Goal: Task Accomplishment & Management: Use online tool/utility

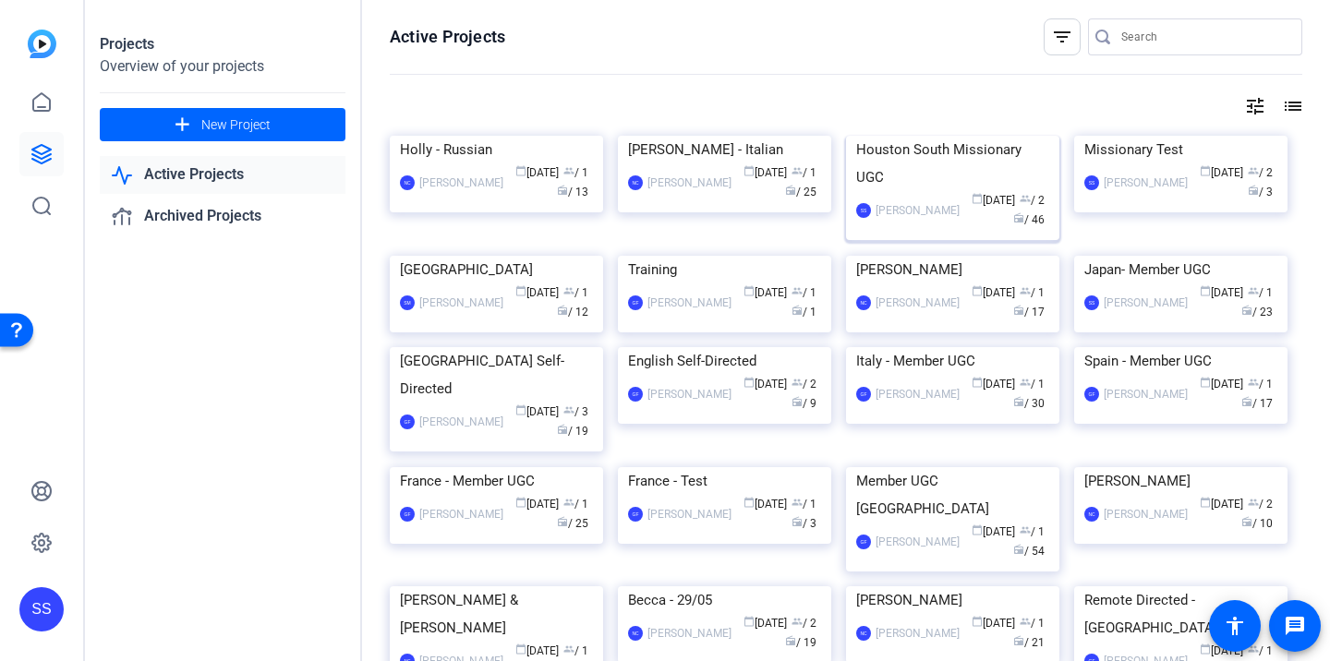
click at [952, 136] on img at bounding box center [952, 136] width 213 height 0
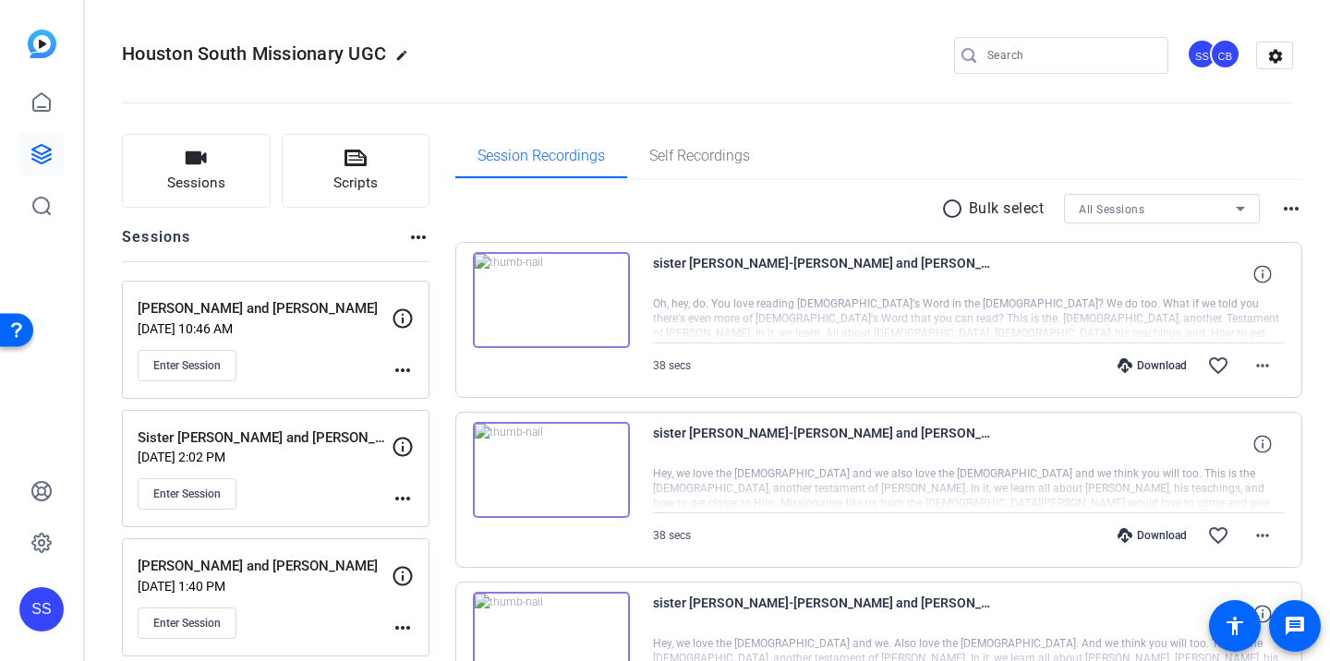
click at [314, 312] on p "[PERSON_NAME] and [PERSON_NAME]" at bounding box center [265, 308] width 254 height 21
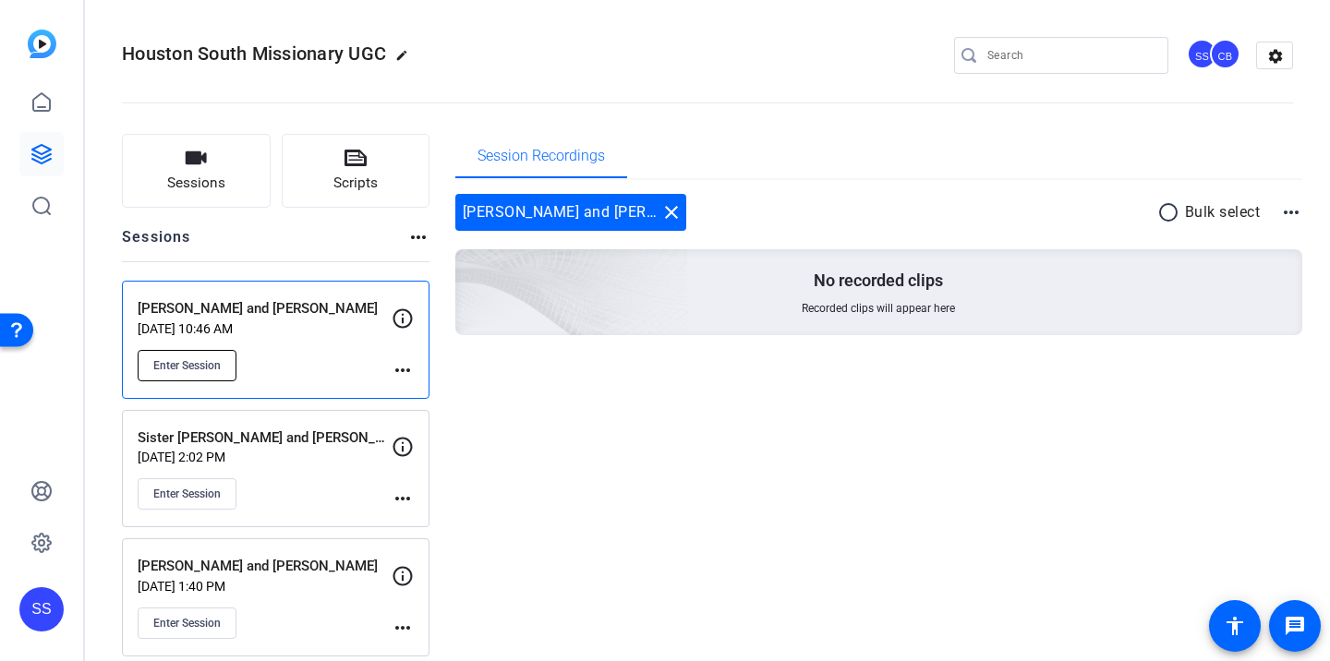
click at [218, 365] on span "Enter Session" at bounding box center [186, 365] width 67 height 15
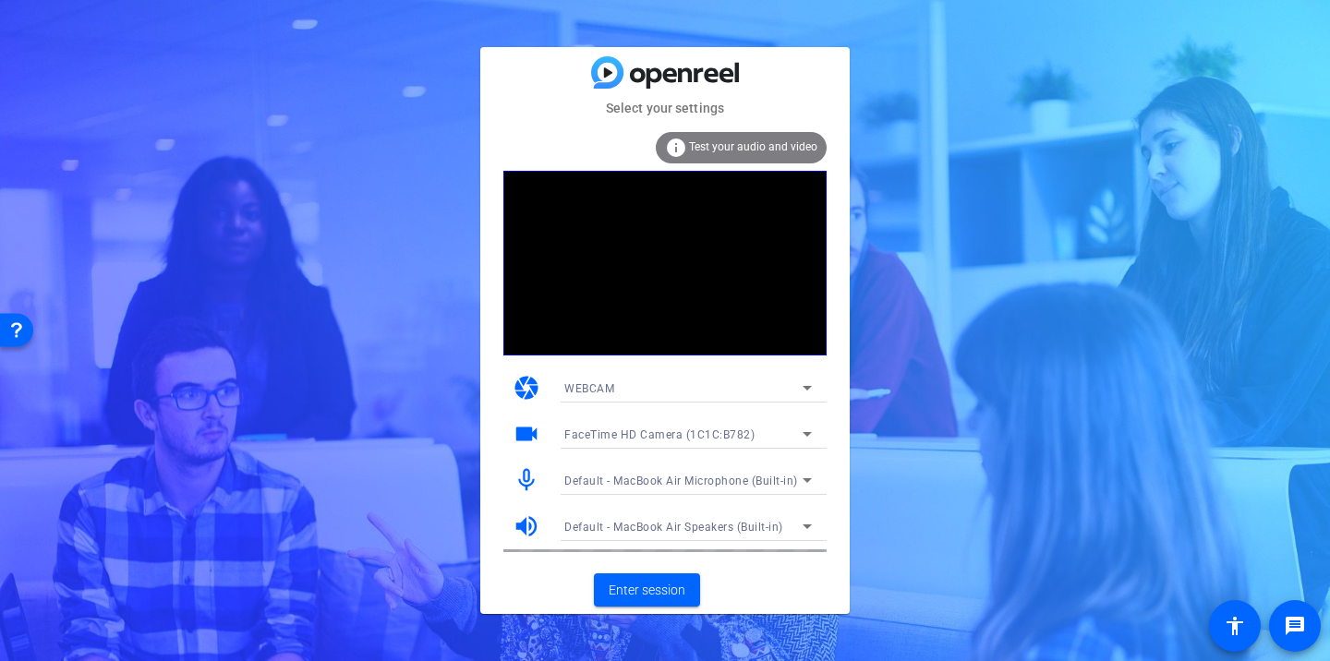
click at [749, 477] on span "Default - MacBook Air Microphone (Built-in)" at bounding box center [681, 481] width 234 height 13
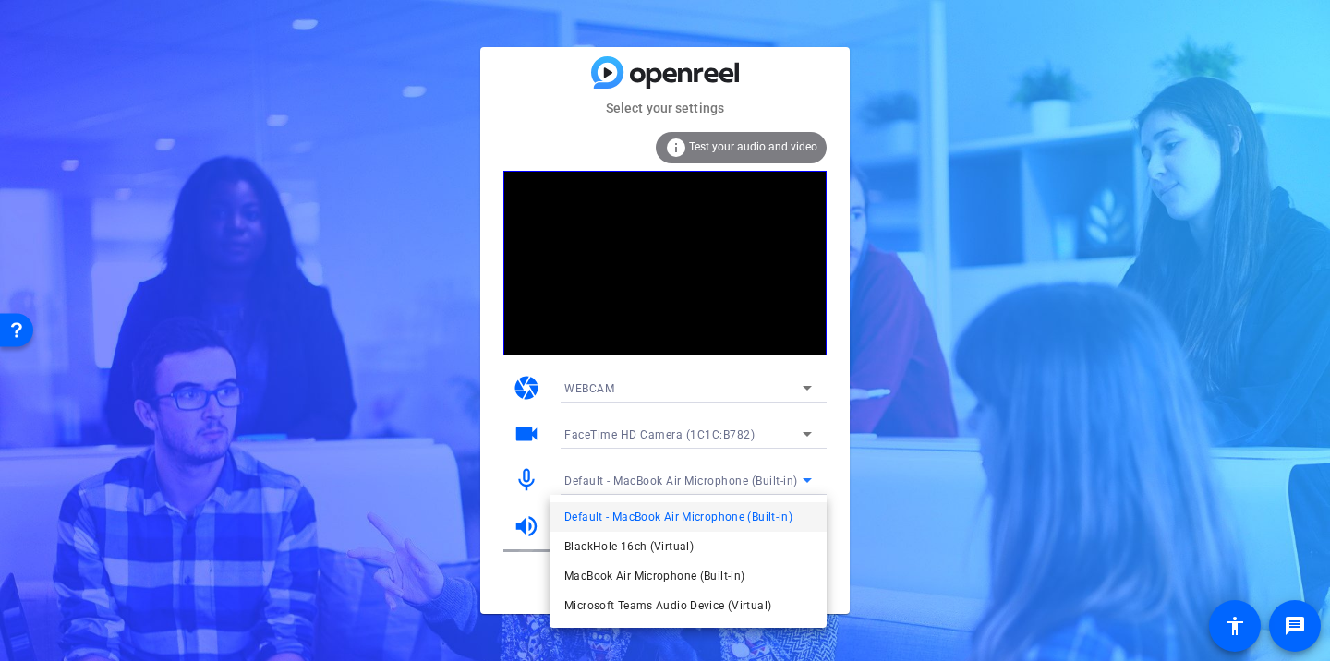
click at [900, 519] on div at bounding box center [665, 330] width 1330 height 661
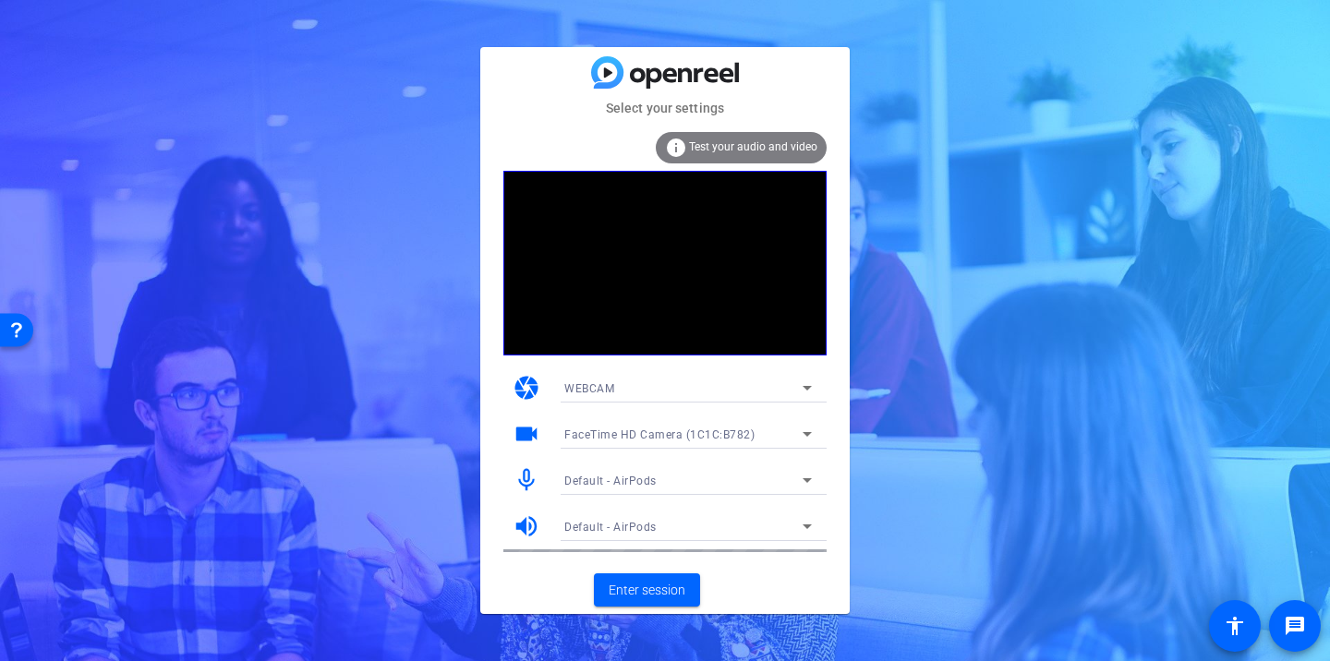
click at [962, 354] on div "Select your settings info Test your audio and video camera WEBCAM videocam Face…" at bounding box center [665, 330] width 1330 height 661
click at [663, 588] on span "Enter session" at bounding box center [647, 590] width 77 height 19
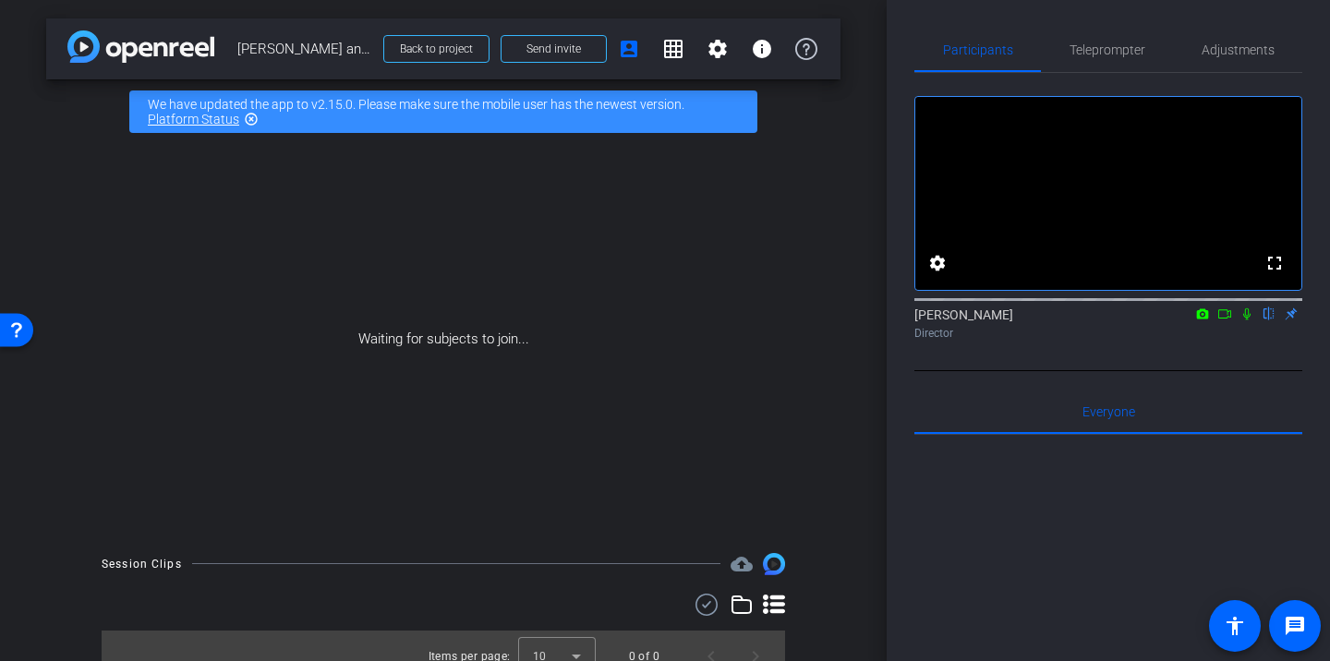
click at [1249, 321] on icon at bounding box center [1247, 314] width 15 height 13
click at [1230, 321] on icon at bounding box center [1225, 314] width 15 height 13
click at [1146, 44] on div "Teleprompter" at bounding box center [1107, 50] width 132 height 44
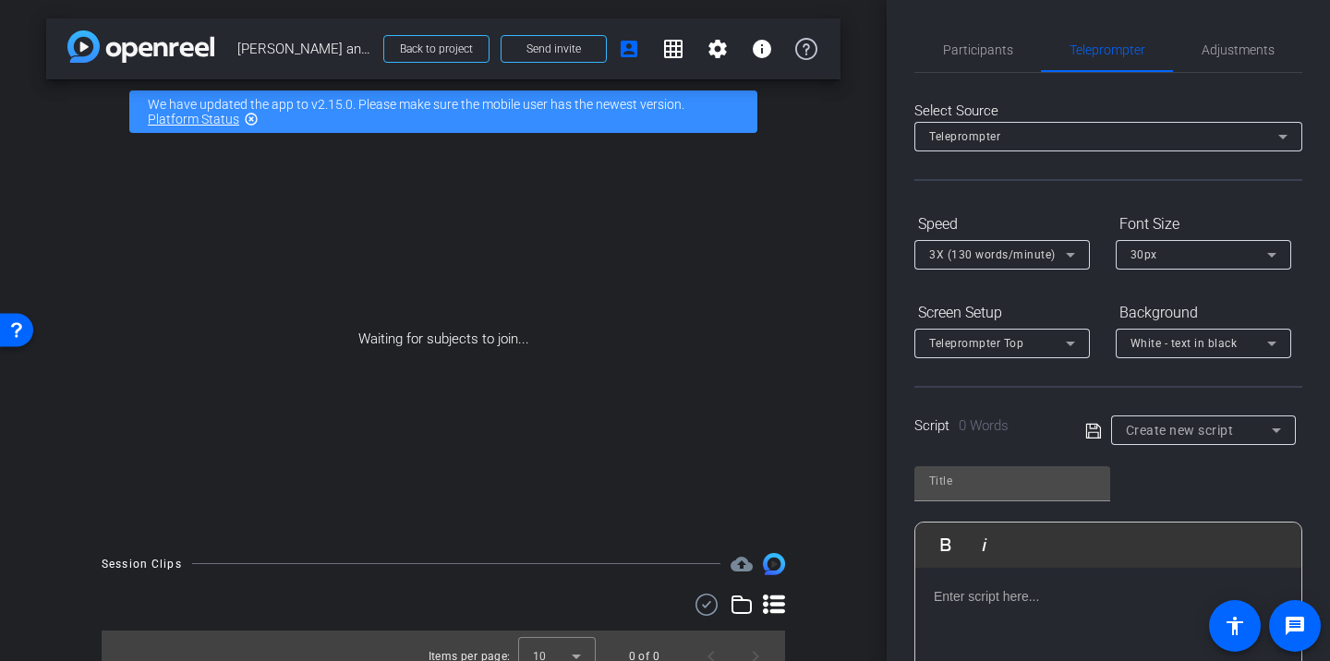
scroll to position [108, 0]
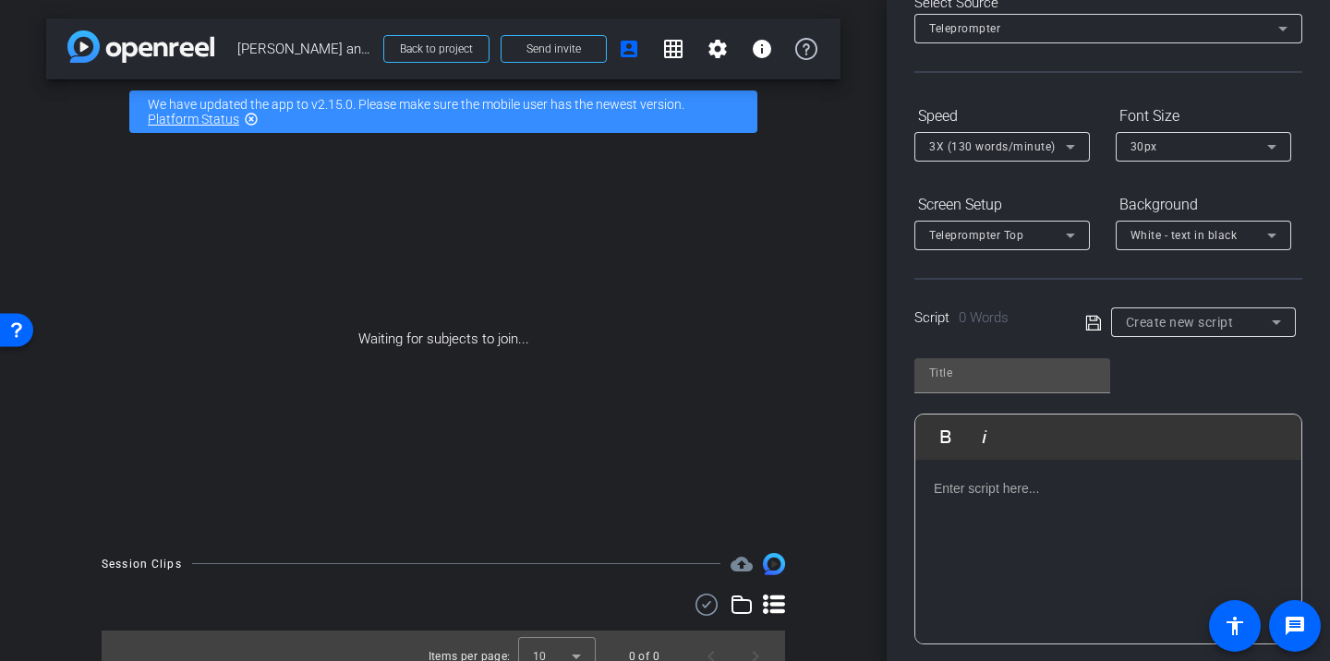
click at [995, 498] on p at bounding box center [1108, 489] width 349 height 20
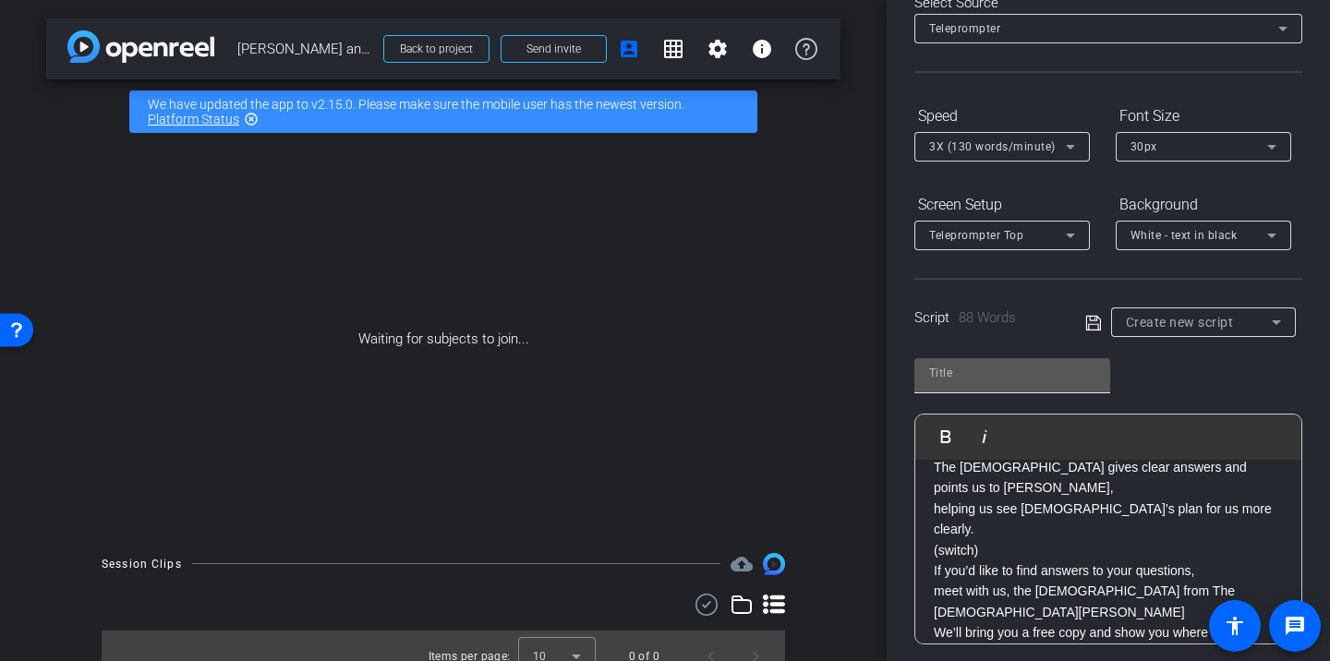
scroll to position [0, 0]
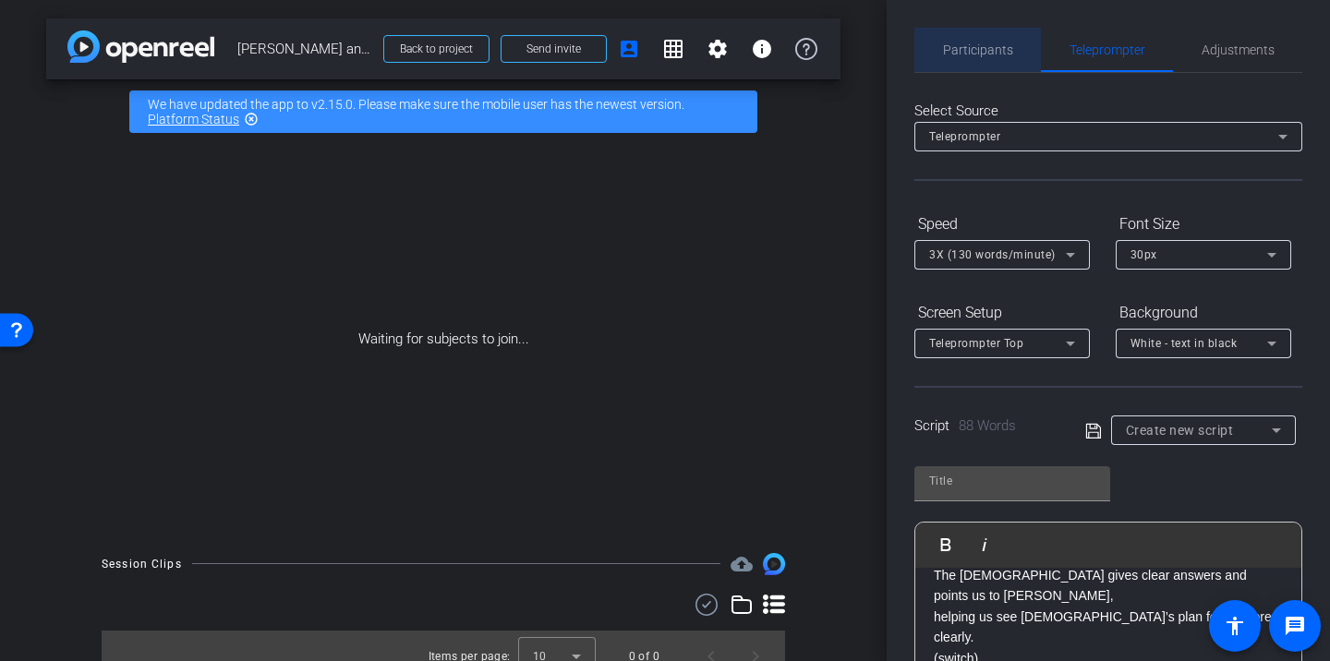
click at [975, 59] on span "Participants" at bounding box center [978, 50] width 70 height 44
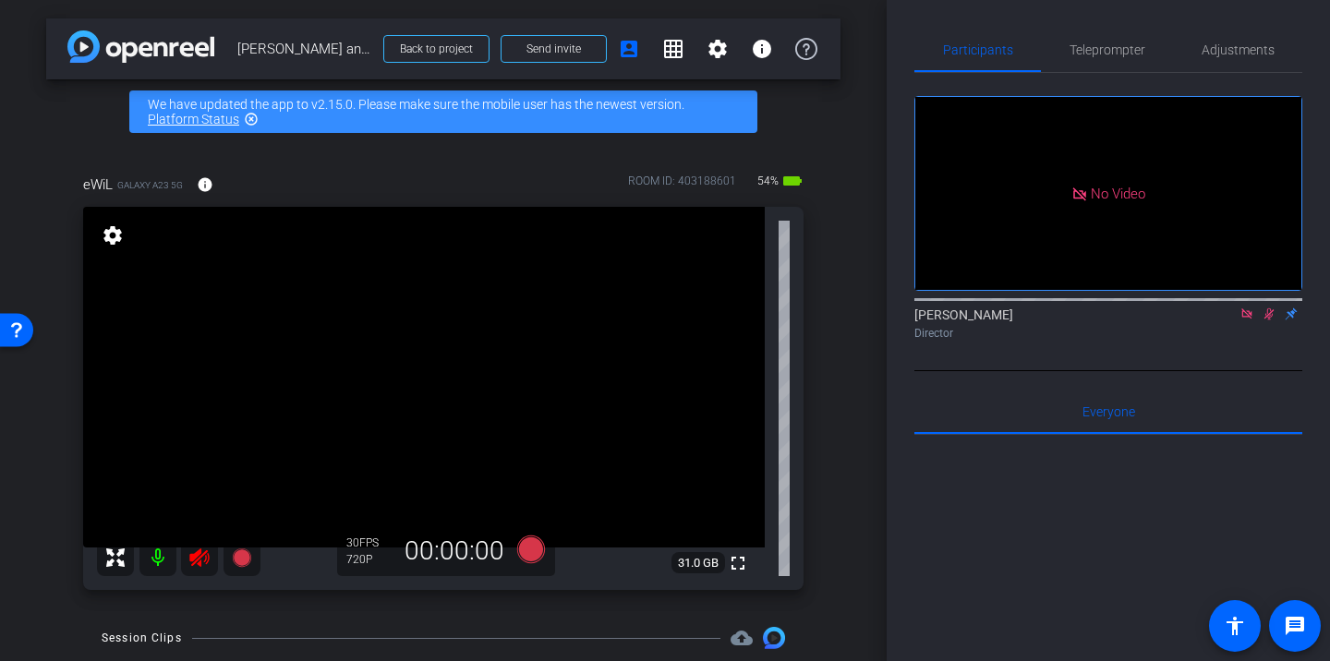
click at [1266, 308] on icon at bounding box center [1269, 314] width 15 height 13
click at [1245, 308] on icon at bounding box center [1247, 314] width 15 height 13
click at [200, 564] on icon at bounding box center [198, 558] width 19 height 18
click at [1095, 52] on span "Teleprompter" at bounding box center [1108, 49] width 76 height 13
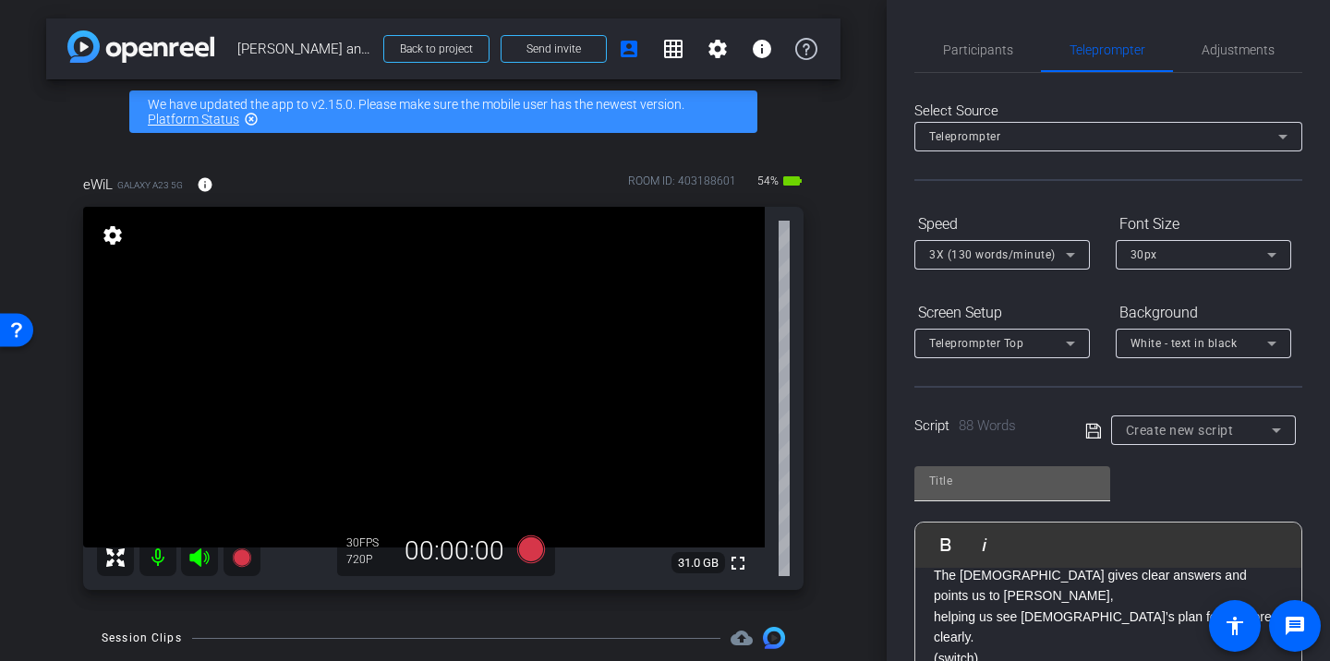
scroll to position [63, 0]
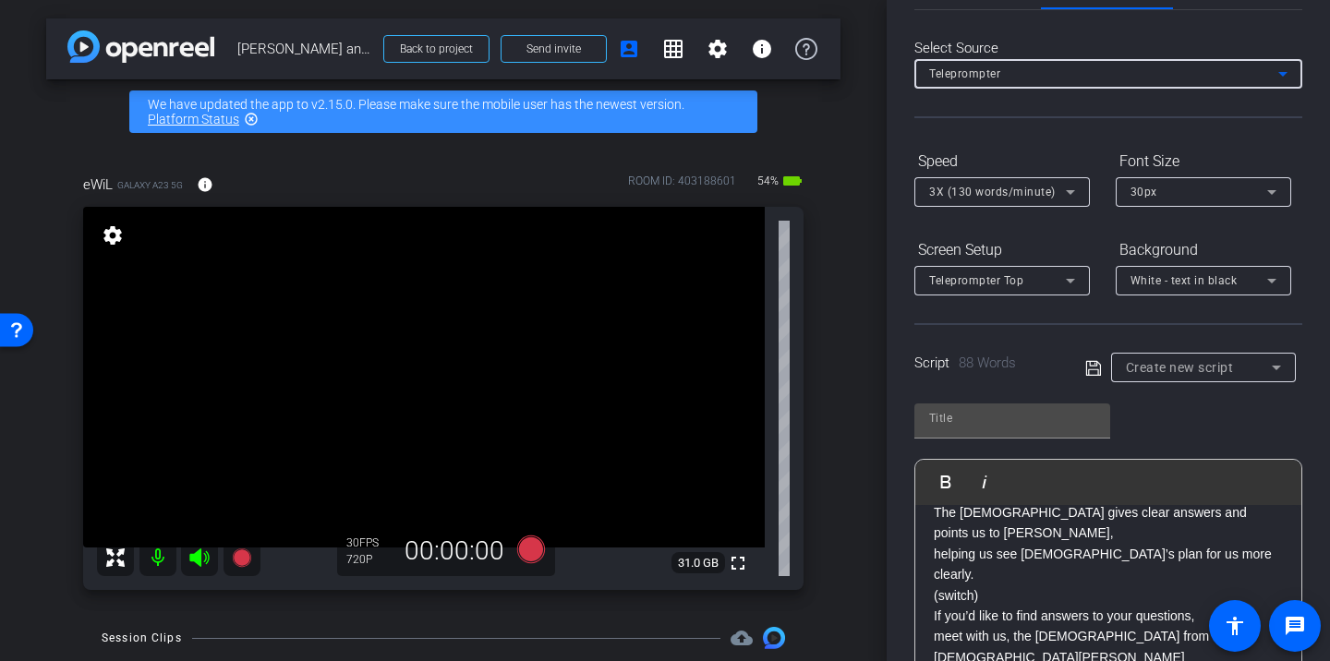
click at [1054, 68] on div "Teleprompter" at bounding box center [1103, 73] width 349 height 23
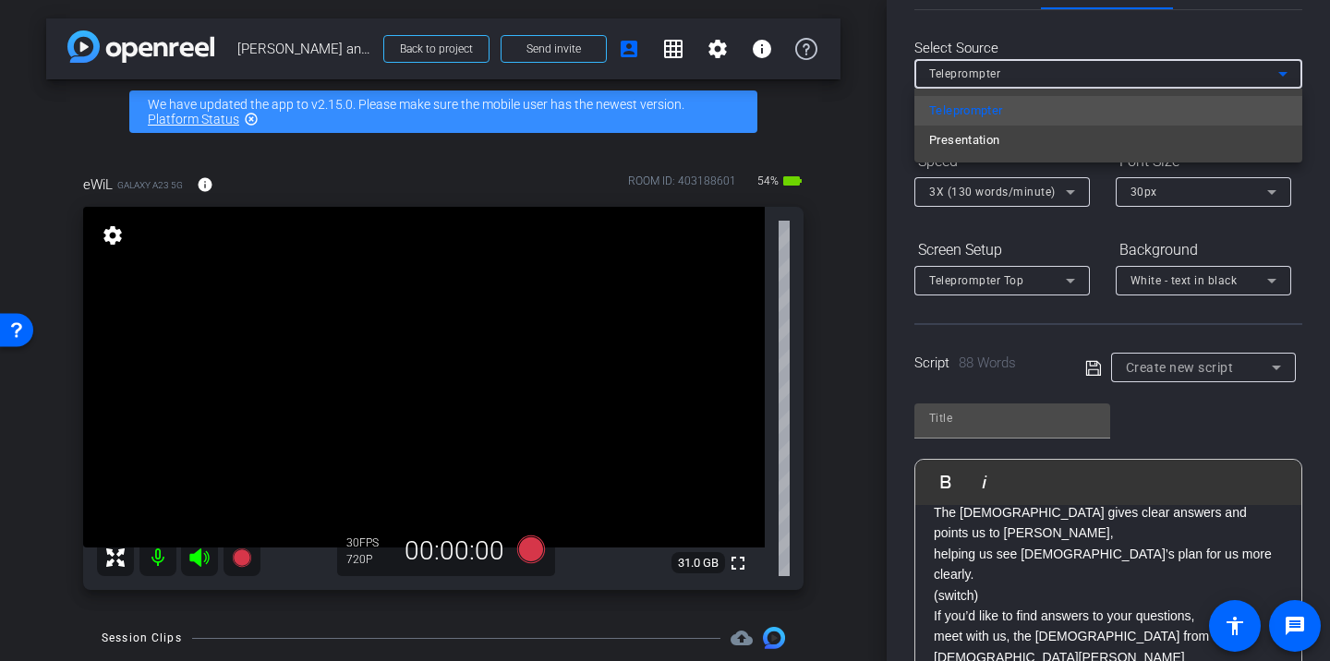
click at [1054, 68] on div at bounding box center [665, 330] width 1330 height 661
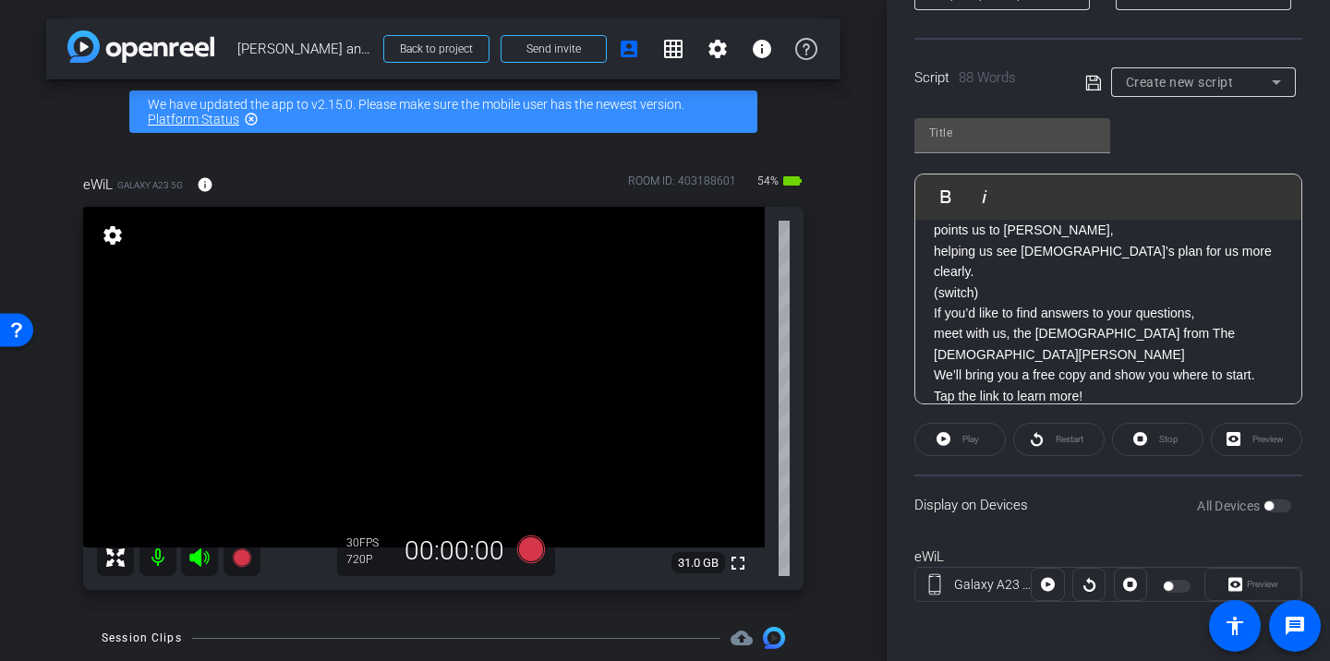
scroll to position [0, 0]
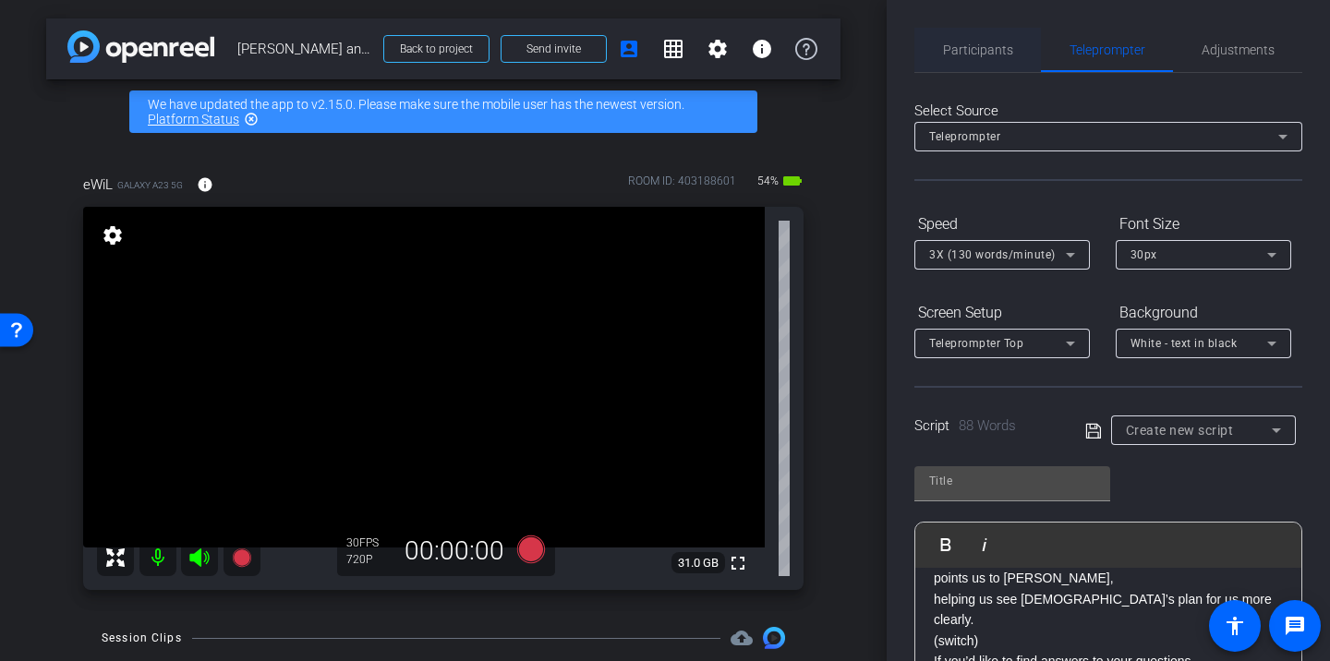
click at [984, 48] on span "Participants" at bounding box center [978, 49] width 70 height 13
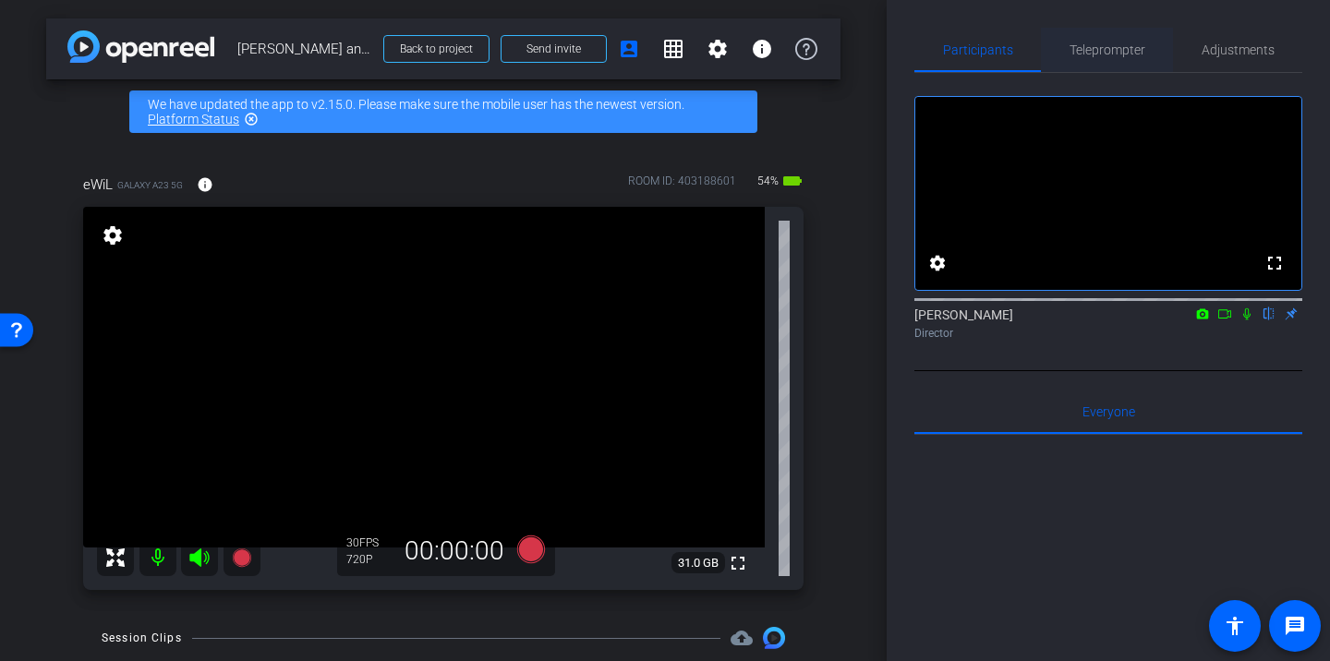
click at [1091, 54] on span "Teleprompter" at bounding box center [1108, 49] width 76 height 13
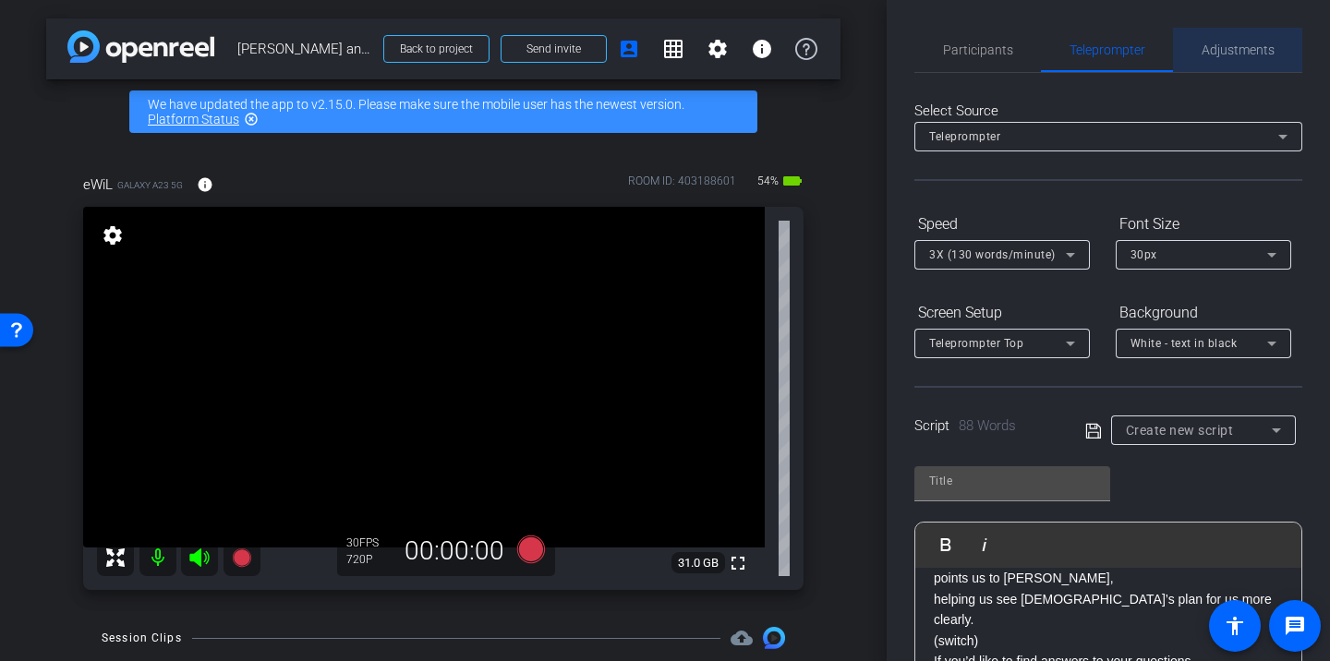
click at [1231, 43] on span "Adjustments" at bounding box center [1238, 49] width 73 height 13
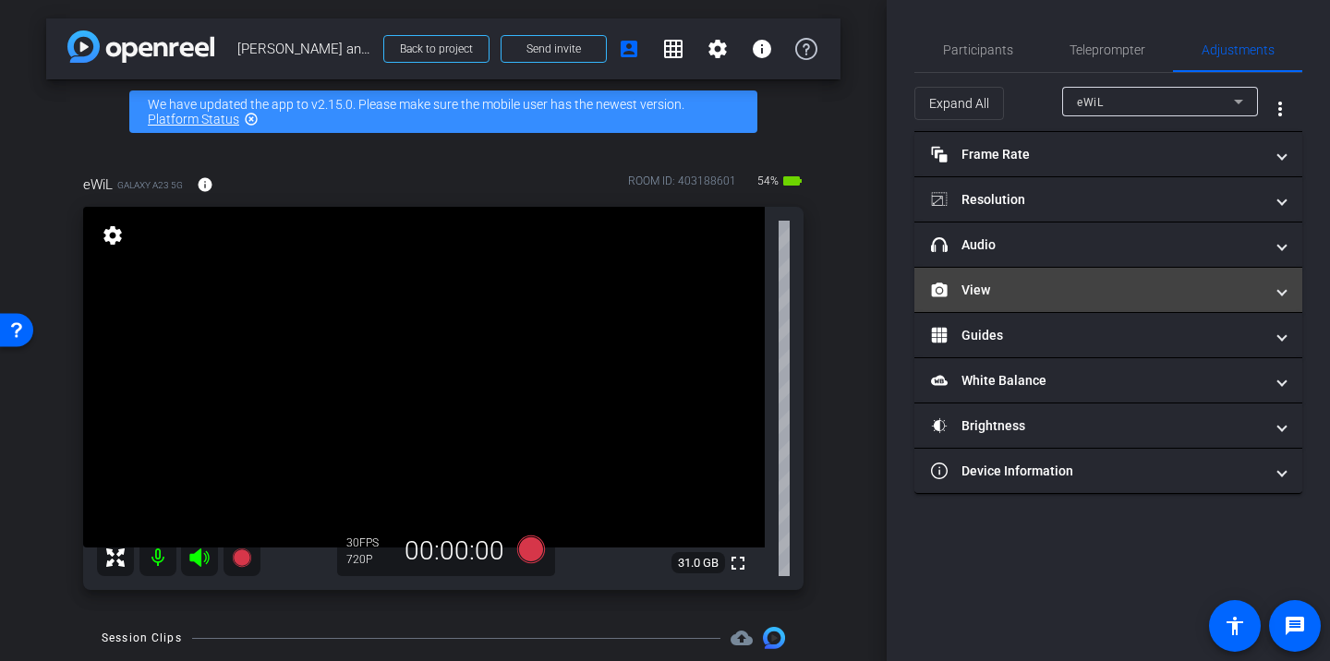
click at [1040, 285] on mat-panel-title "View" at bounding box center [1097, 290] width 333 height 19
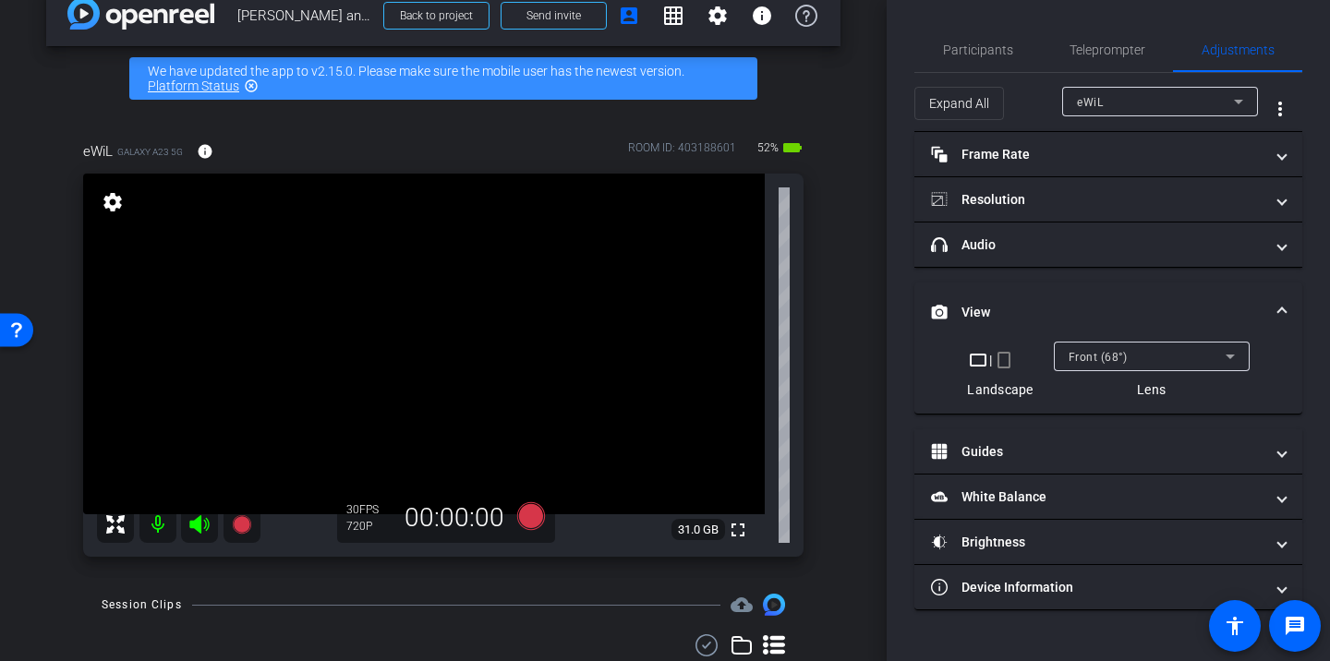
scroll to position [23, 0]
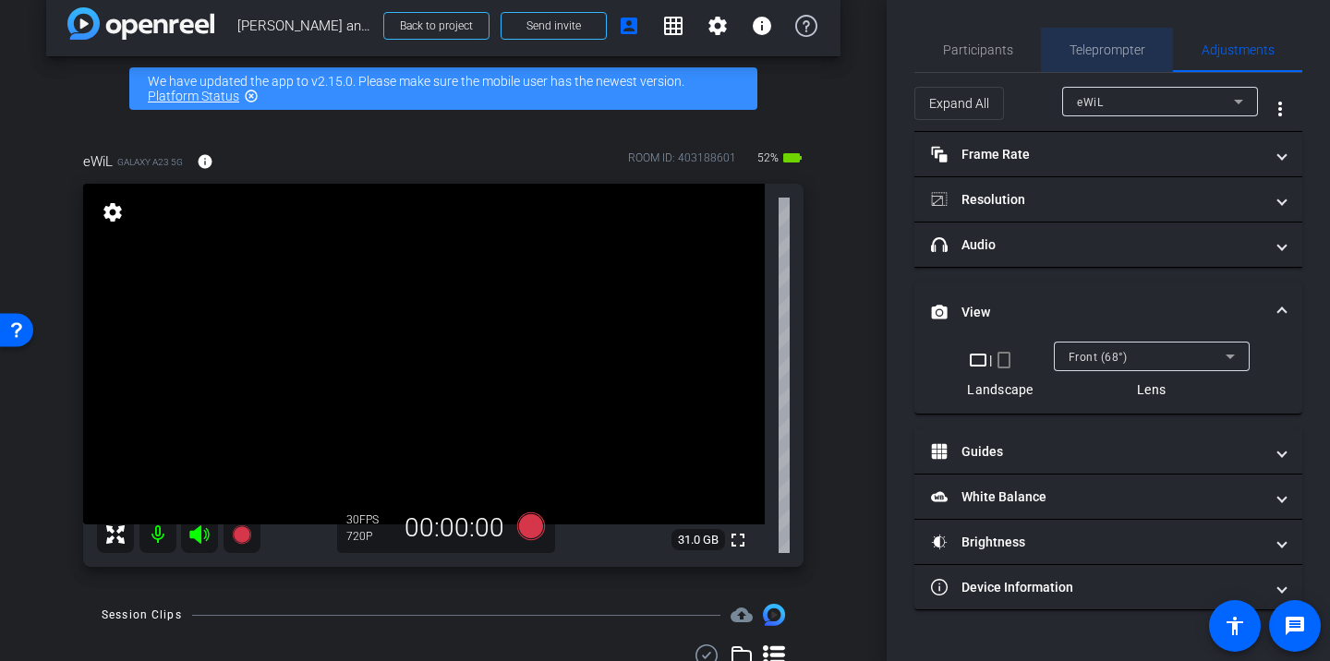
click at [1091, 51] on span "Teleprompter" at bounding box center [1108, 49] width 76 height 13
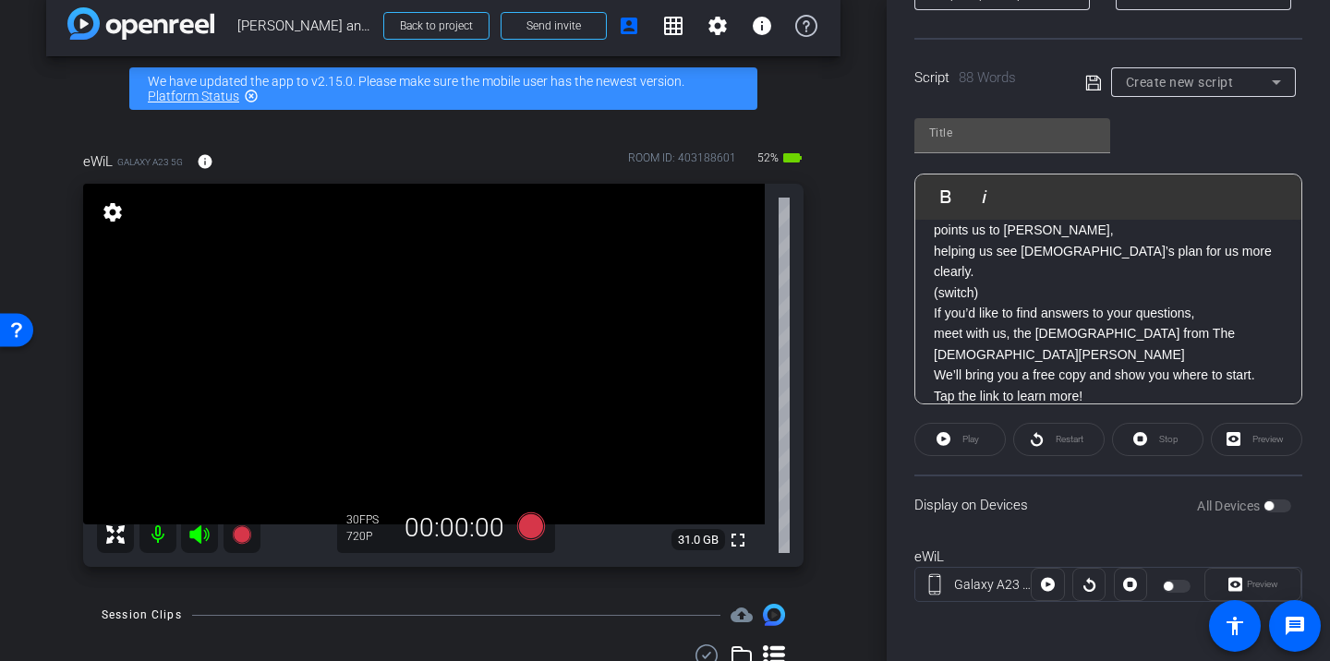
scroll to position [346, 0]
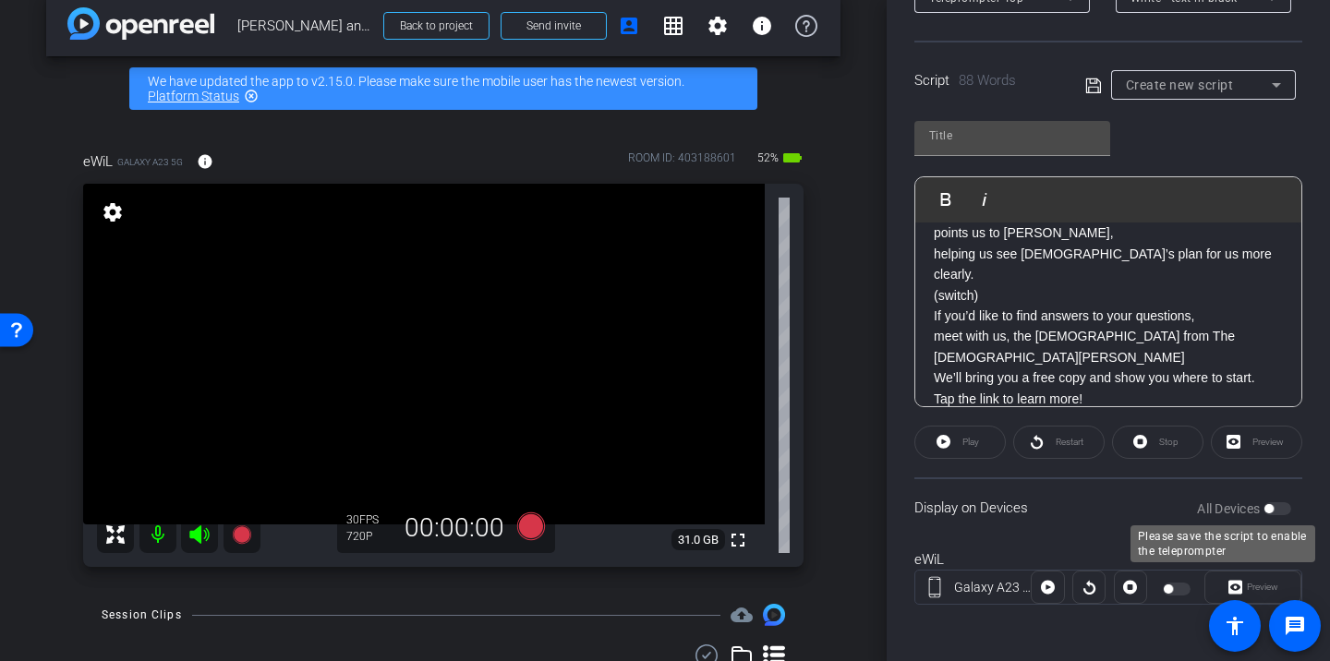
click at [1273, 513] on div "All Devices" at bounding box center [1244, 509] width 94 height 18
click at [1274, 505] on div "All Devices" at bounding box center [1244, 509] width 94 height 18
click at [1092, 89] on icon at bounding box center [1094, 86] width 17 height 22
type input "Default title 9965"
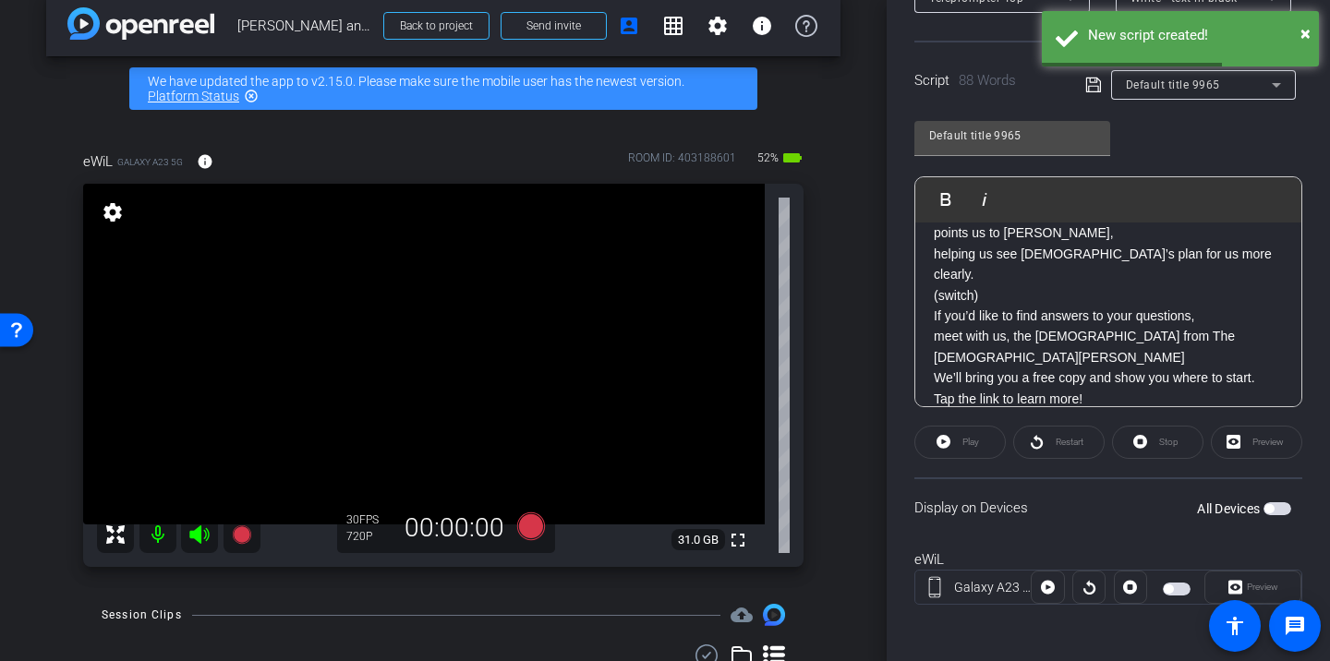
click at [1175, 589] on span "button" at bounding box center [1177, 589] width 28 height 13
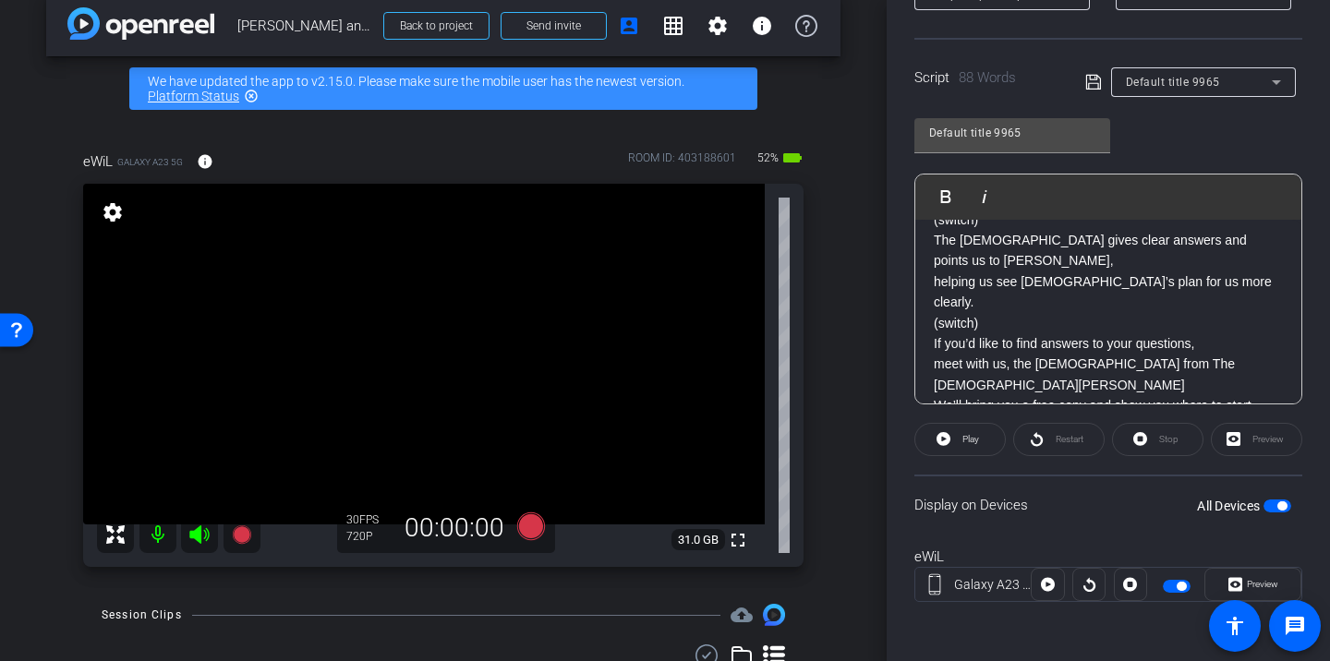
scroll to position [224, 0]
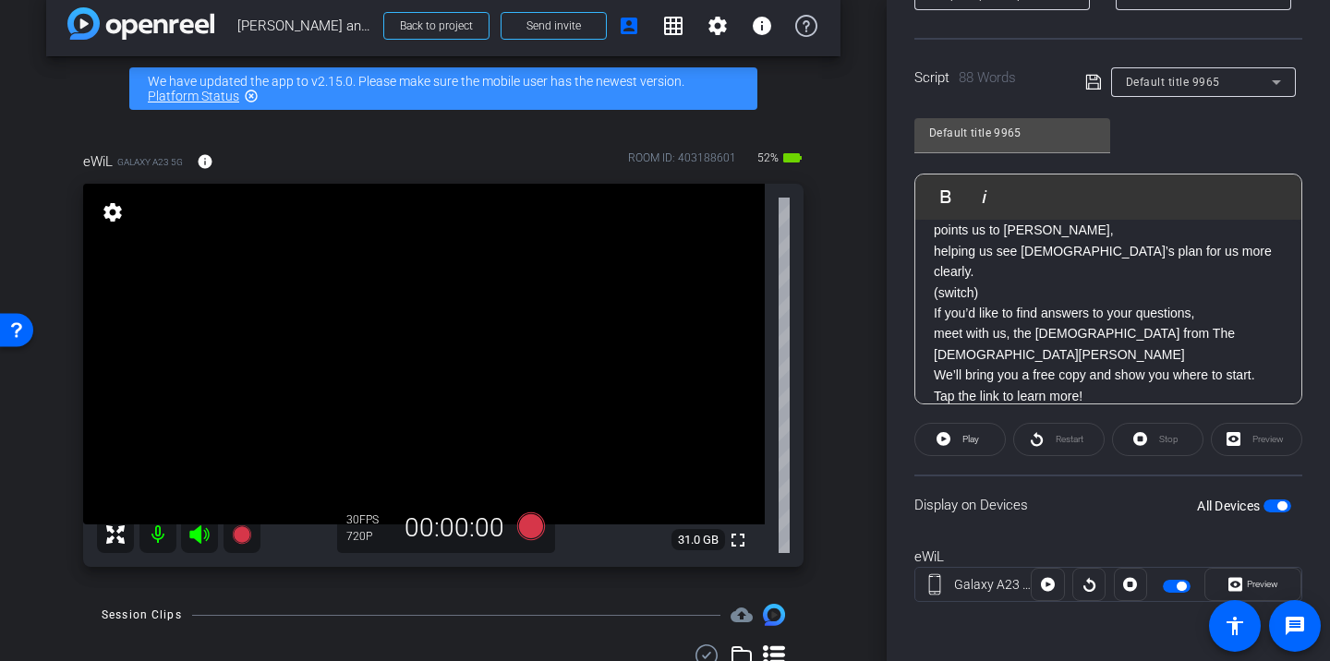
click at [1183, 588] on span "button" at bounding box center [1181, 586] width 9 height 9
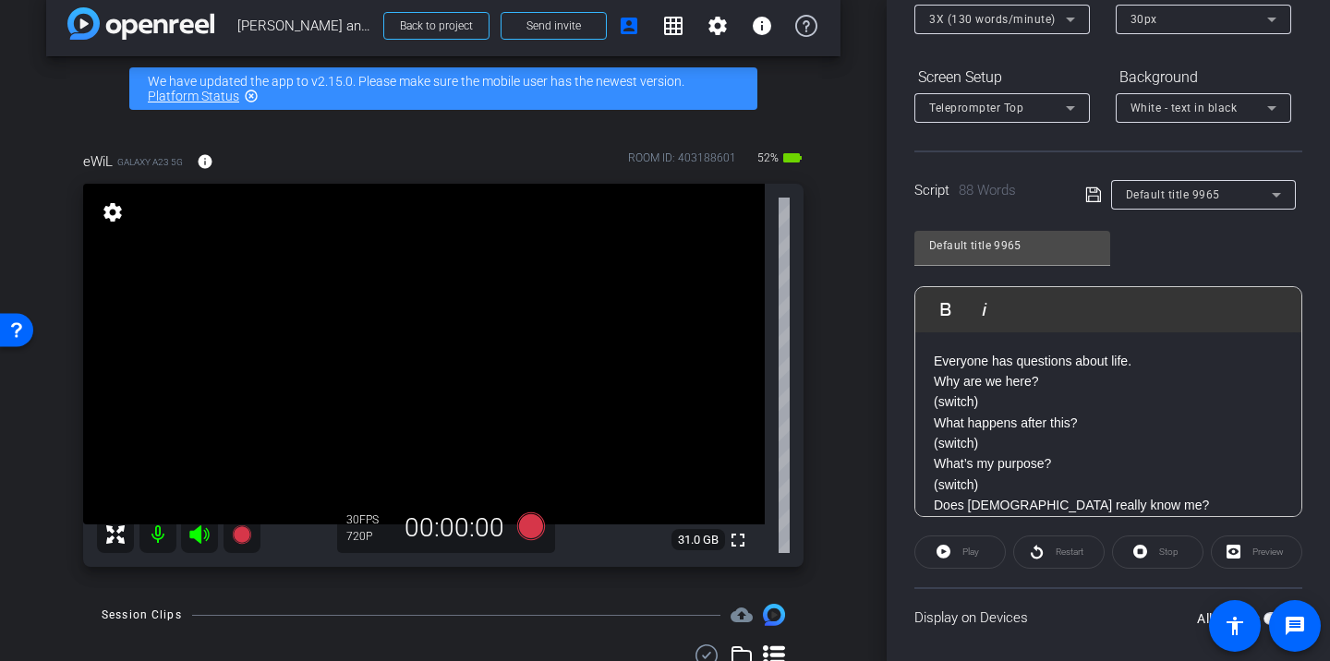
scroll to position [0, 0]
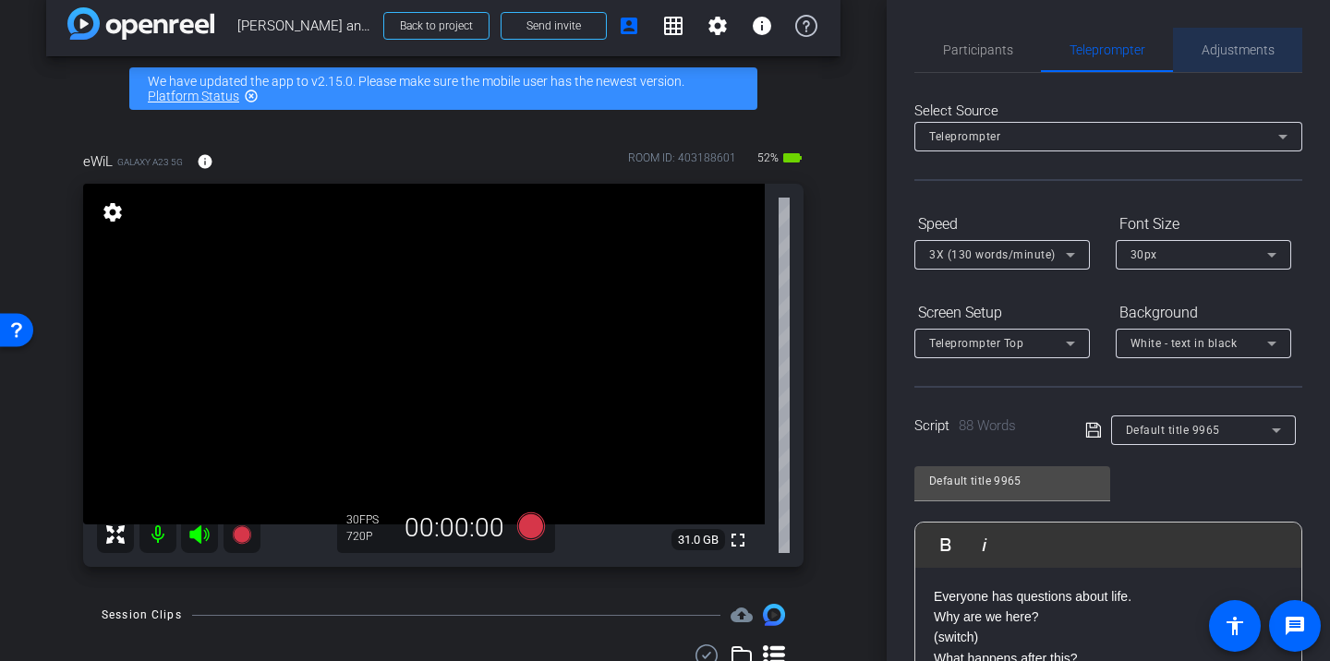
click at [1251, 55] on span "Adjustments" at bounding box center [1238, 49] width 73 height 13
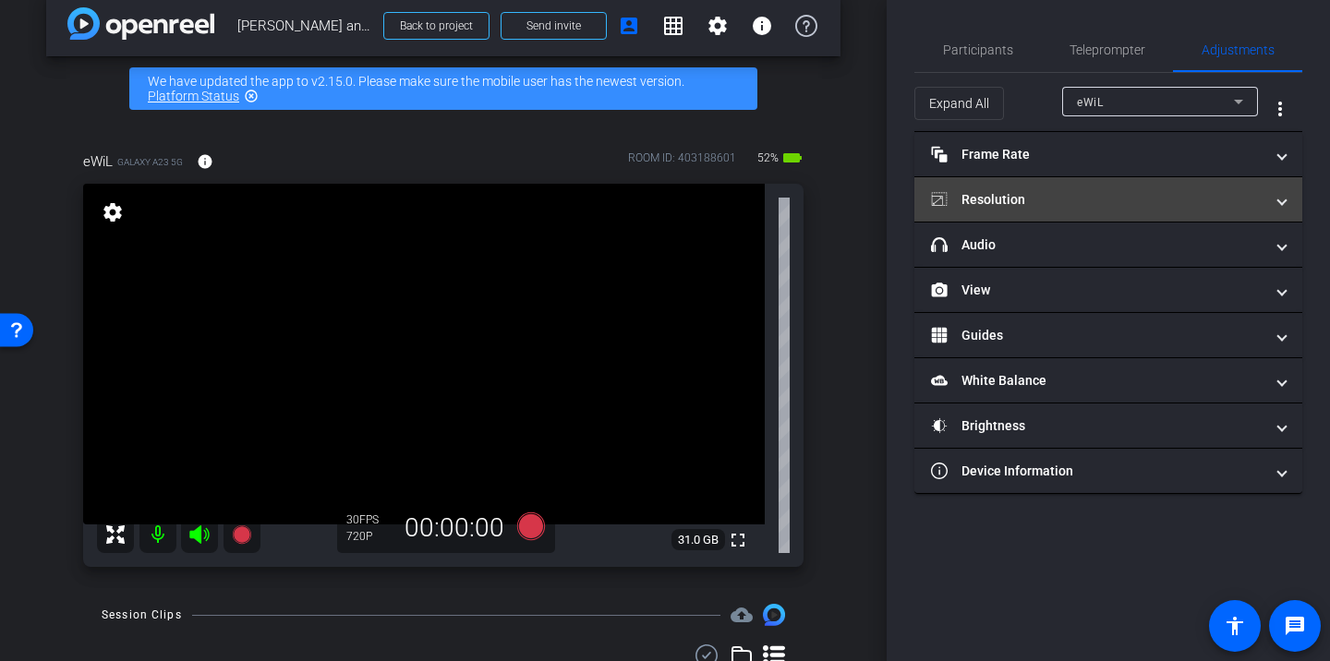
click at [1075, 204] on mat-panel-title "Resolution" at bounding box center [1097, 199] width 333 height 19
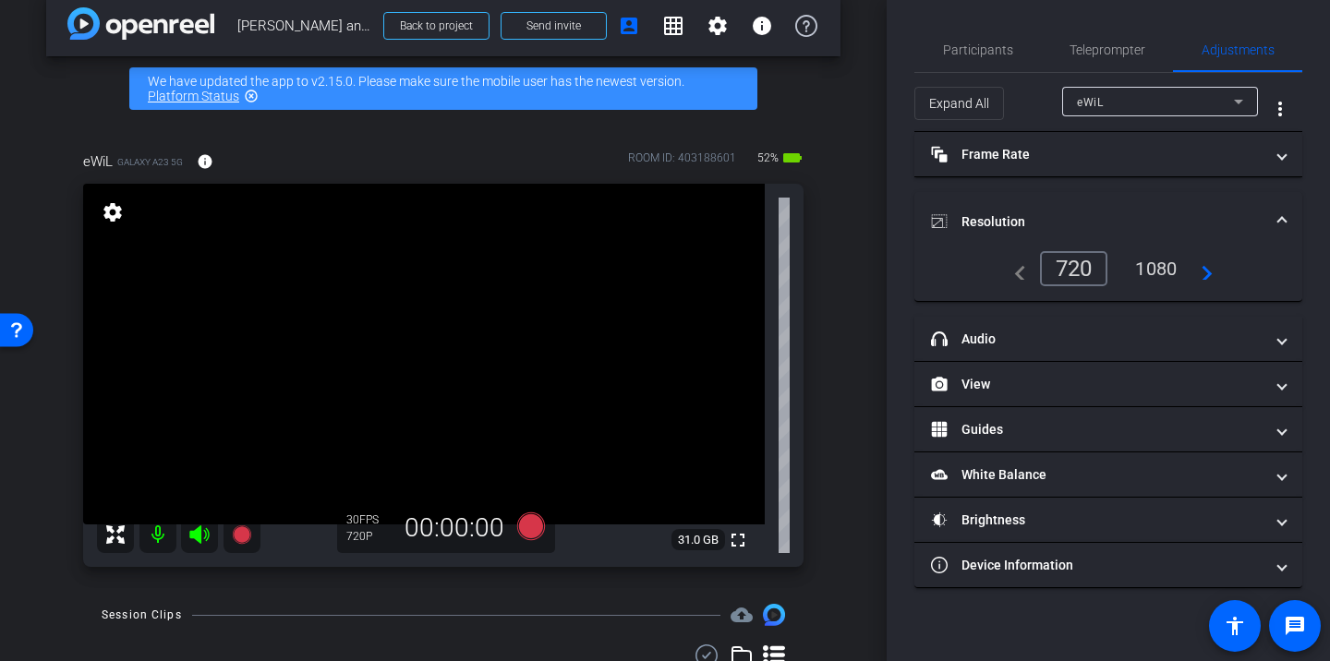
click at [1156, 253] on div "1080" at bounding box center [1156, 268] width 69 height 31
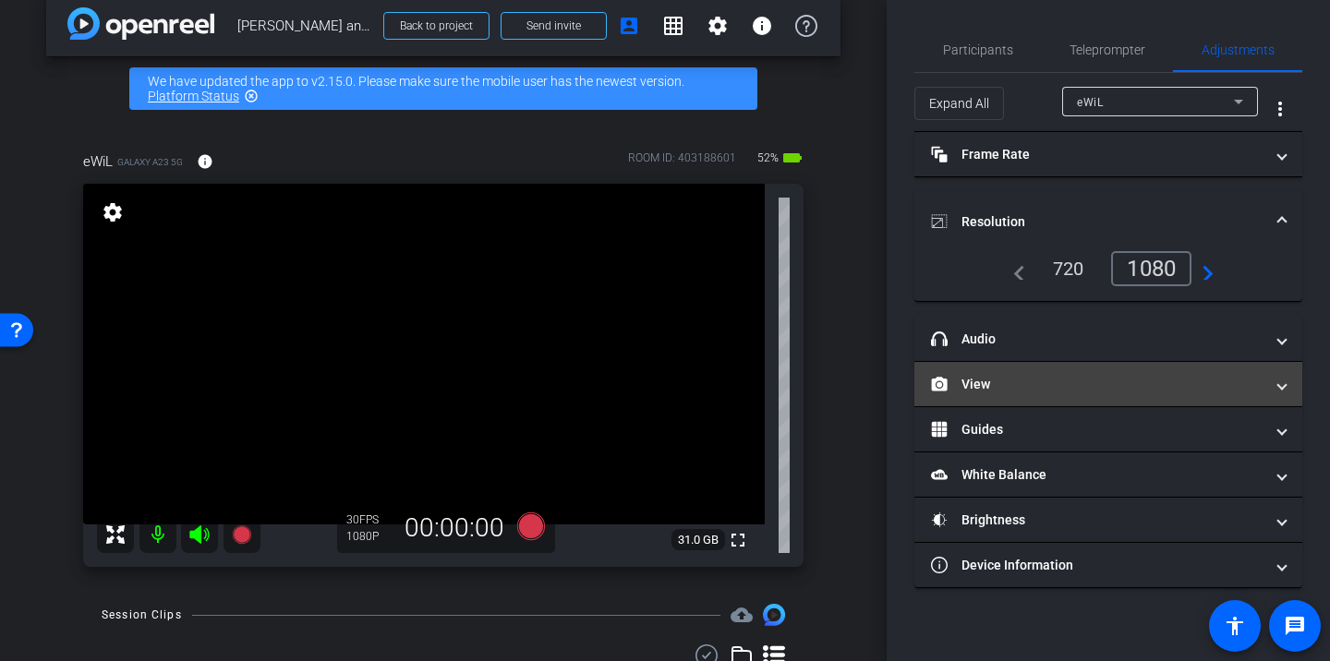
click at [1091, 377] on mat-panel-title "View" at bounding box center [1097, 384] width 333 height 19
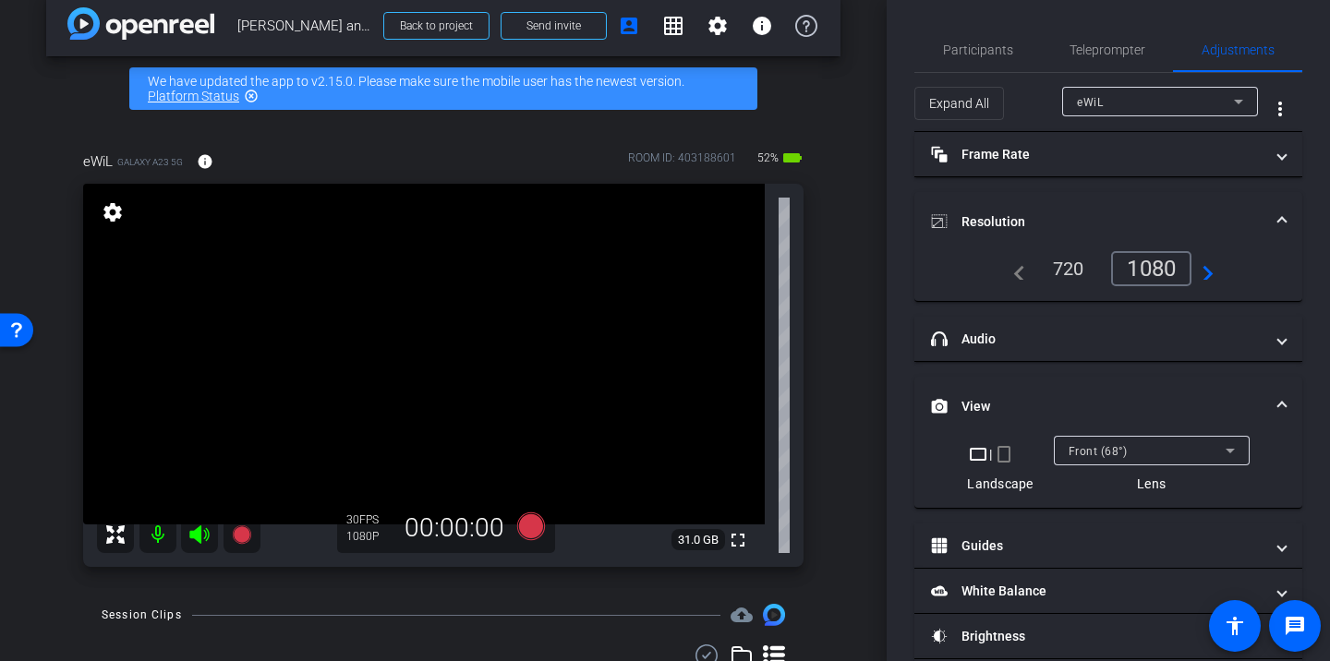
click at [1007, 453] on mat-icon "crop_portrait" at bounding box center [1004, 454] width 22 height 22
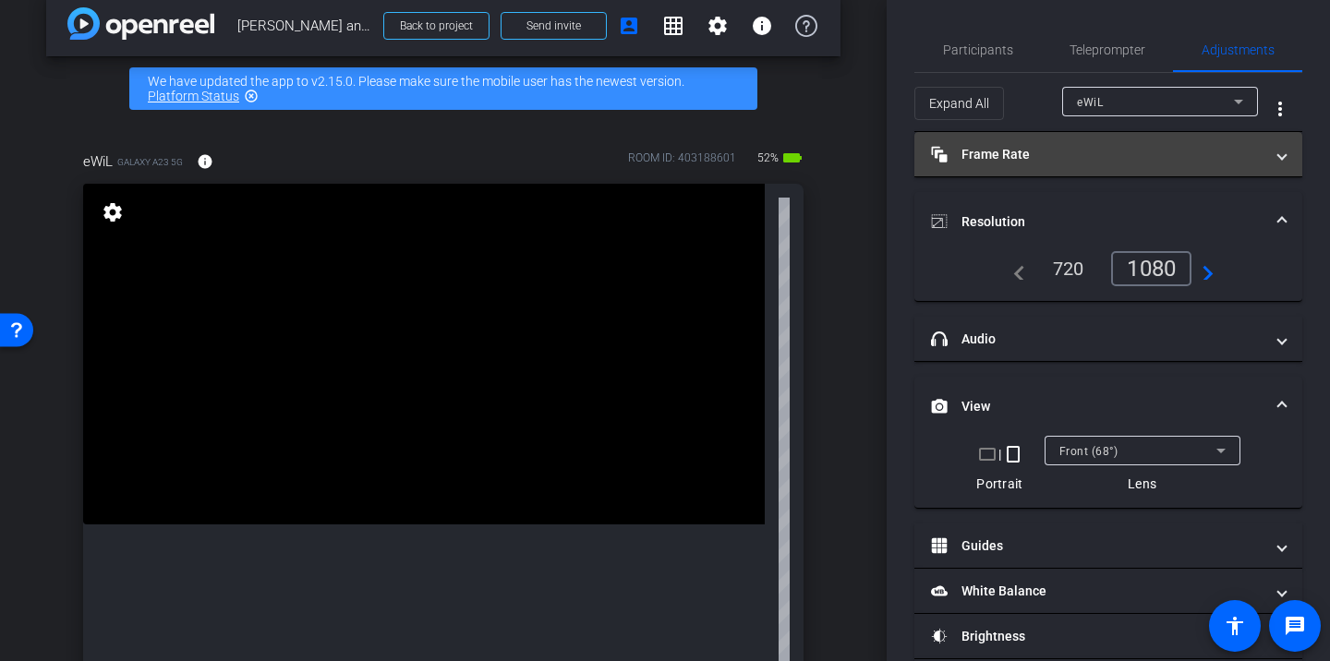
click at [1124, 151] on mat-panel-title "Frame Rate Frame Rate" at bounding box center [1097, 154] width 333 height 19
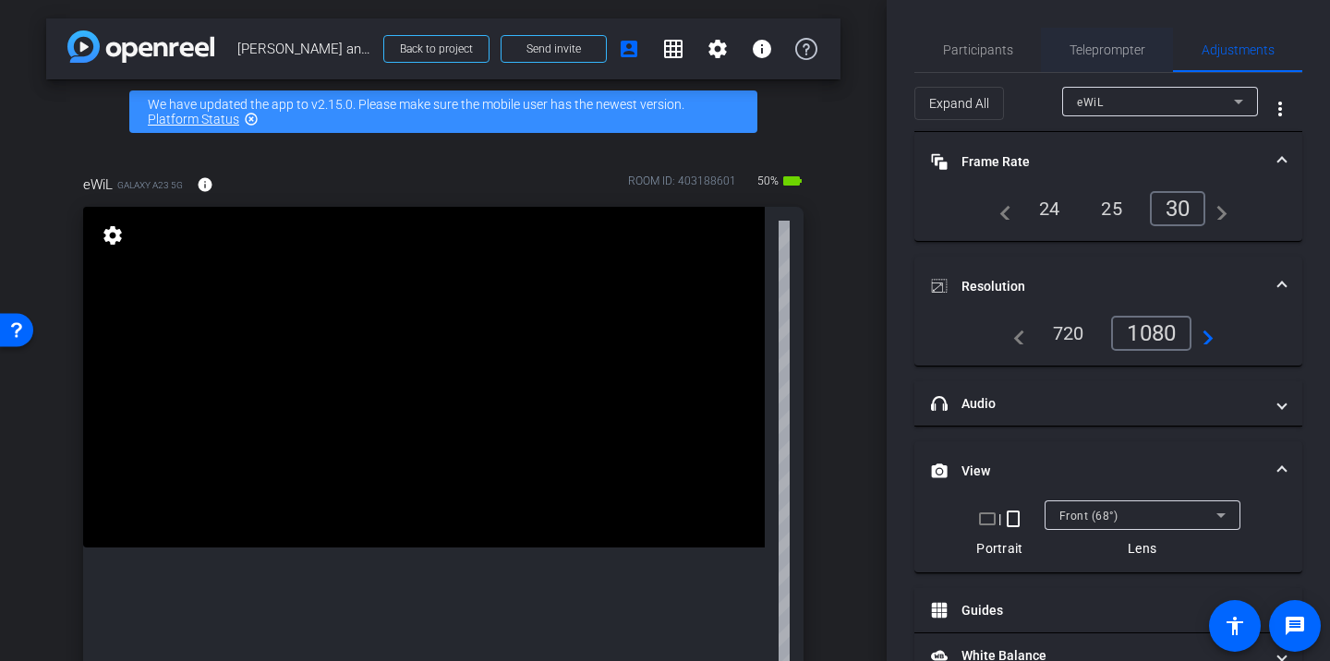
click at [1077, 45] on span "Teleprompter" at bounding box center [1108, 49] width 76 height 13
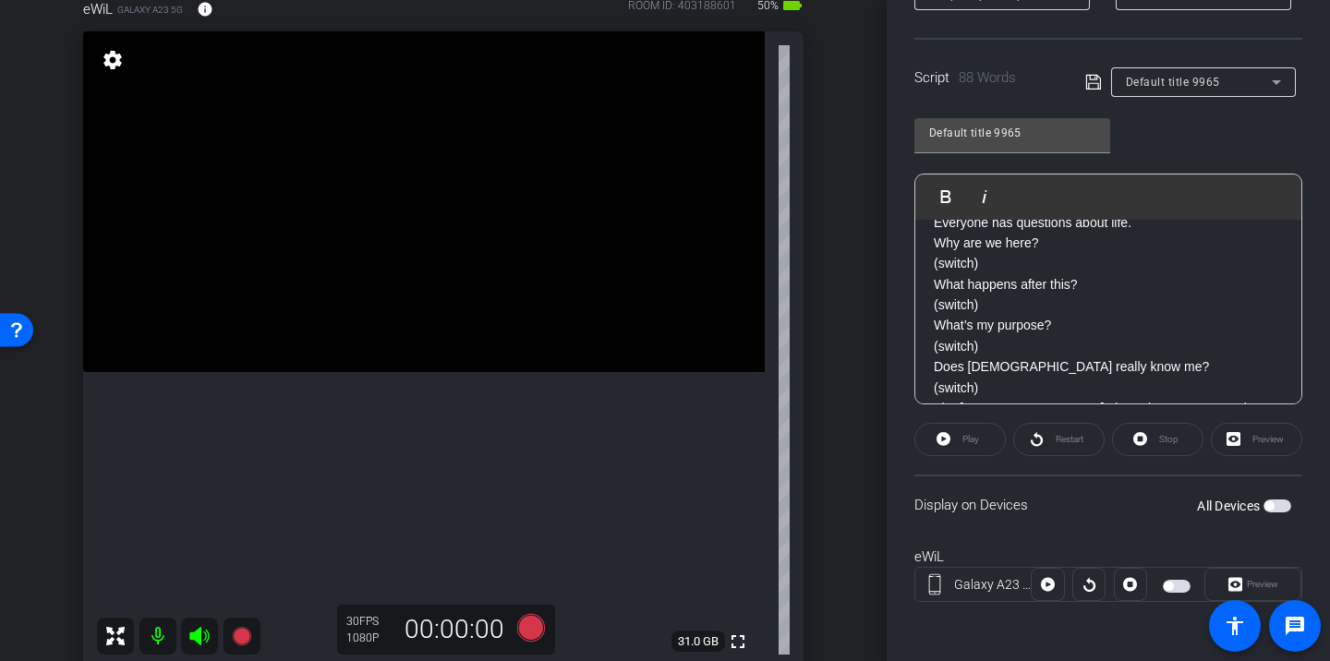
scroll to position [88, 0]
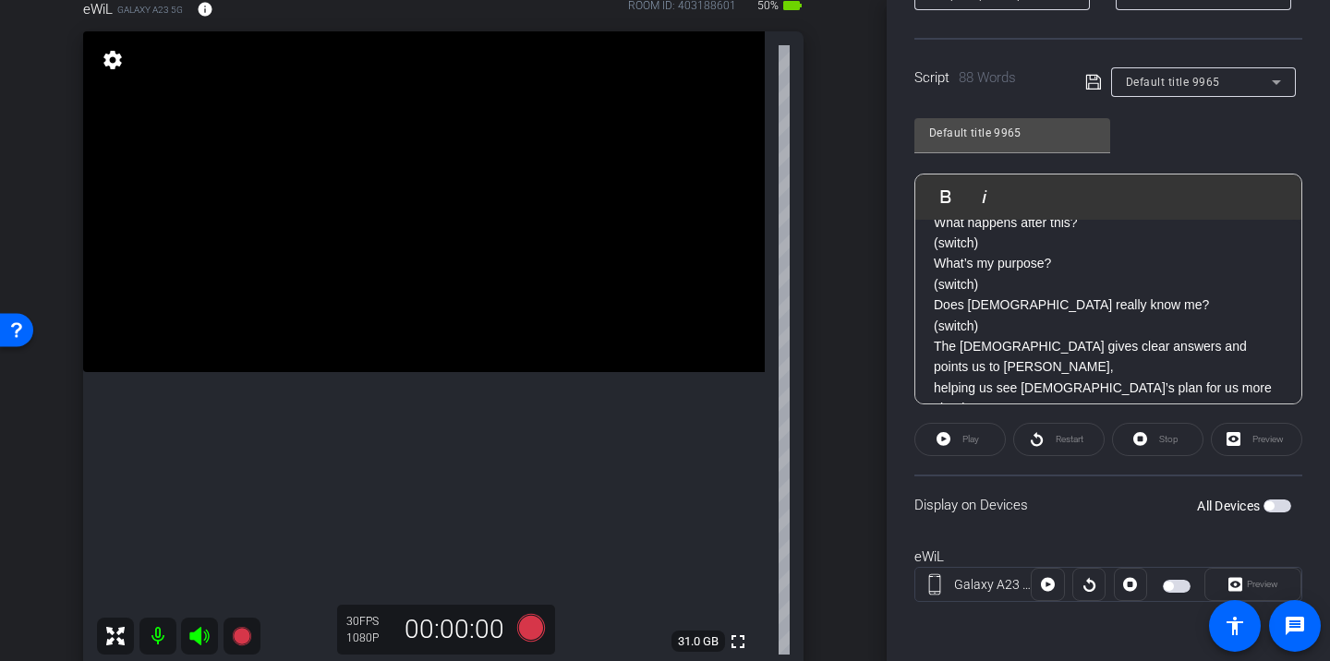
click at [1170, 588] on span "button" at bounding box center [1168, 586] width 9 height 9
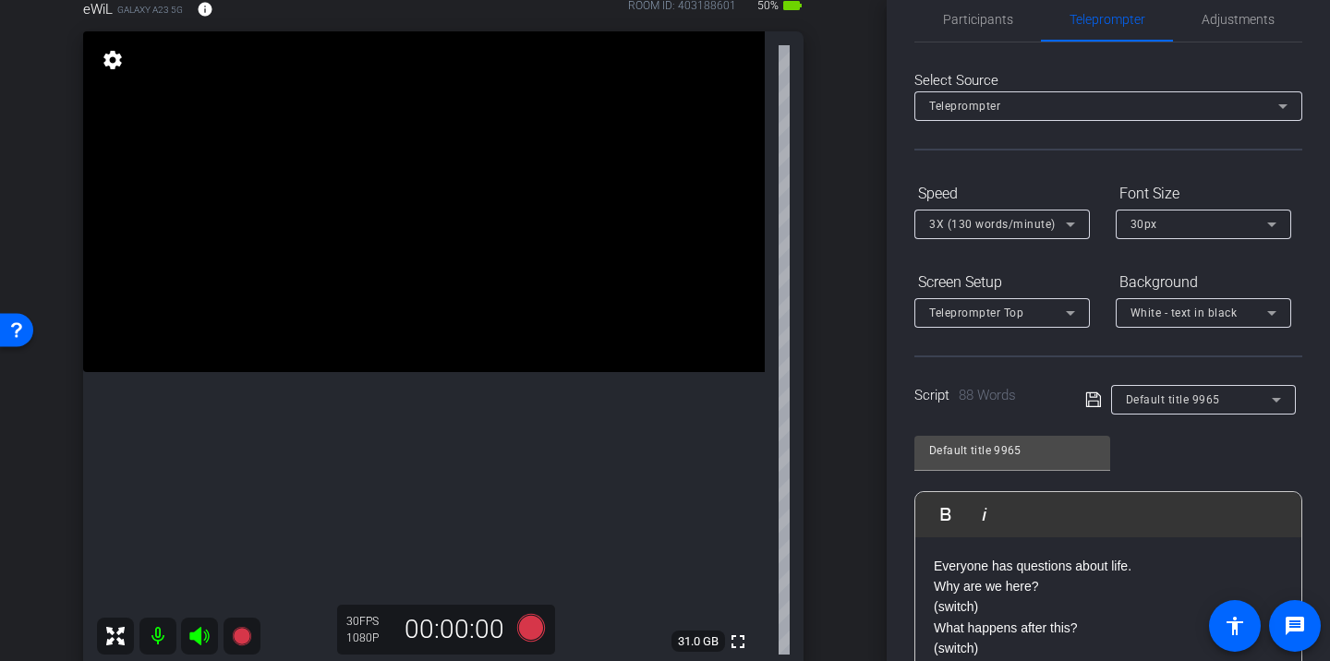
scroll to position [8, 0]
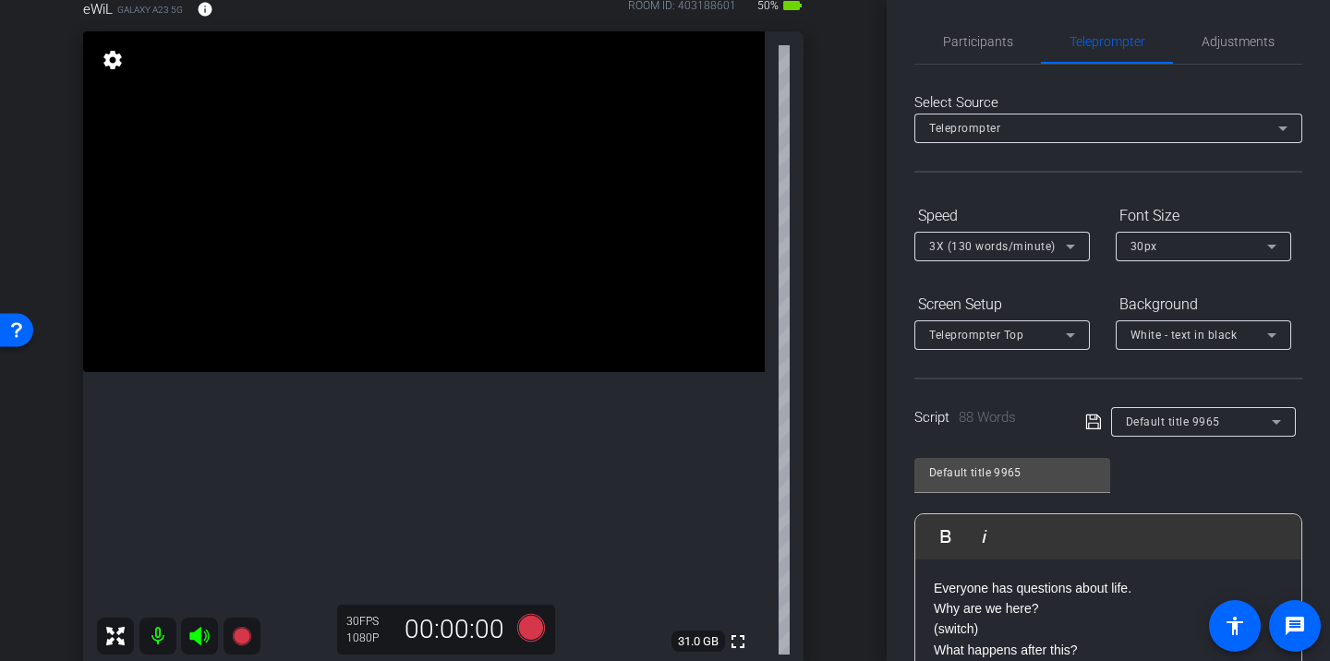
click at [989, 240] on span "3X (130 words/minute)" at bounding box center [992, 246] width 127 height 13
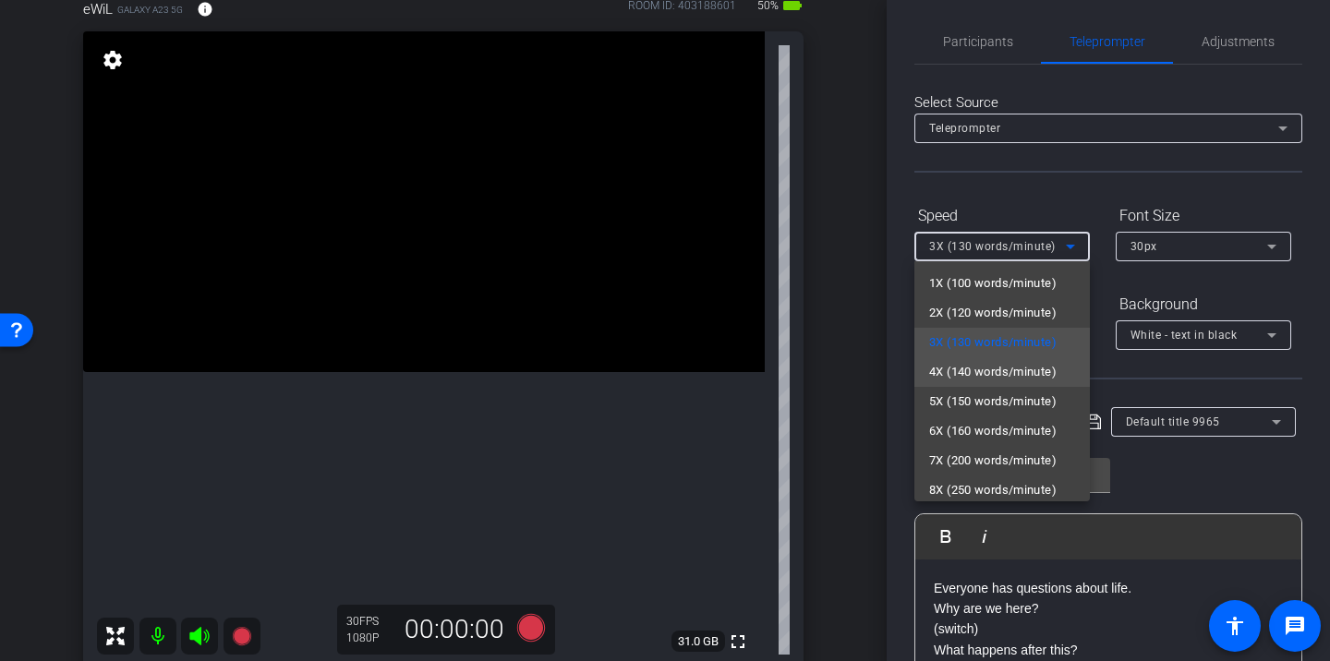
click at [999, 370] on span "4X (140 words/minute)" at bounding box center [992, 372] width 127 height 22
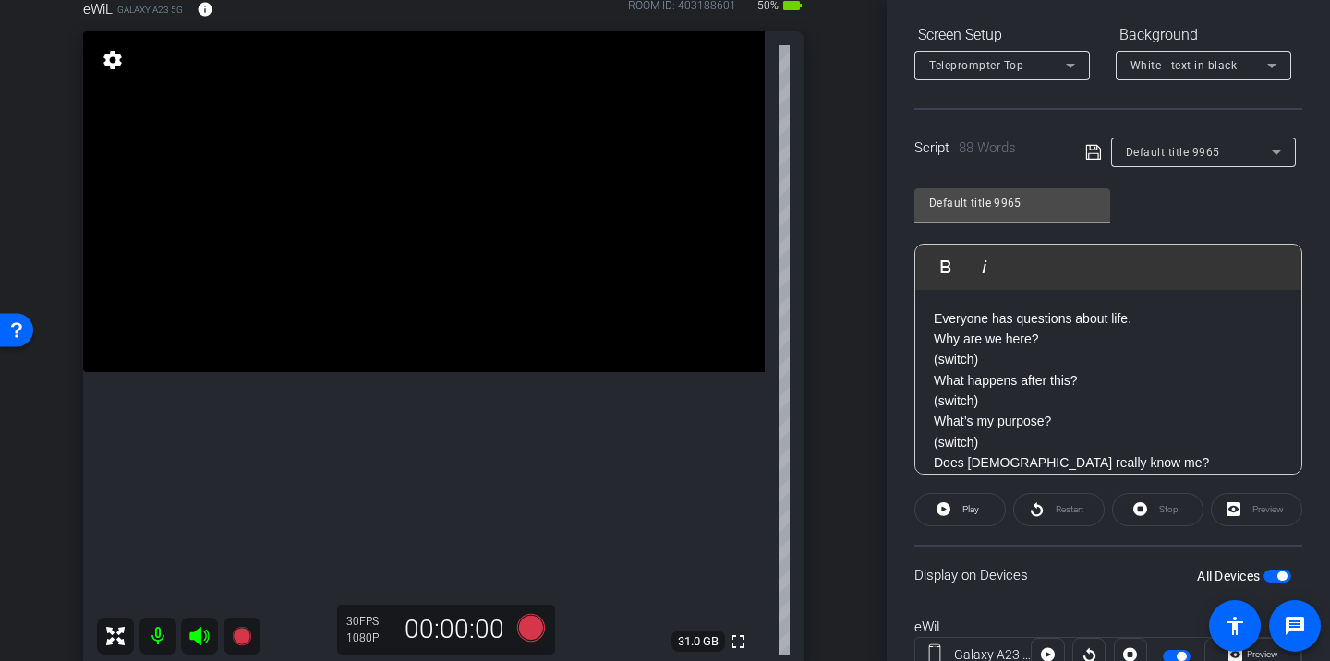
scroll to position [346, 0]
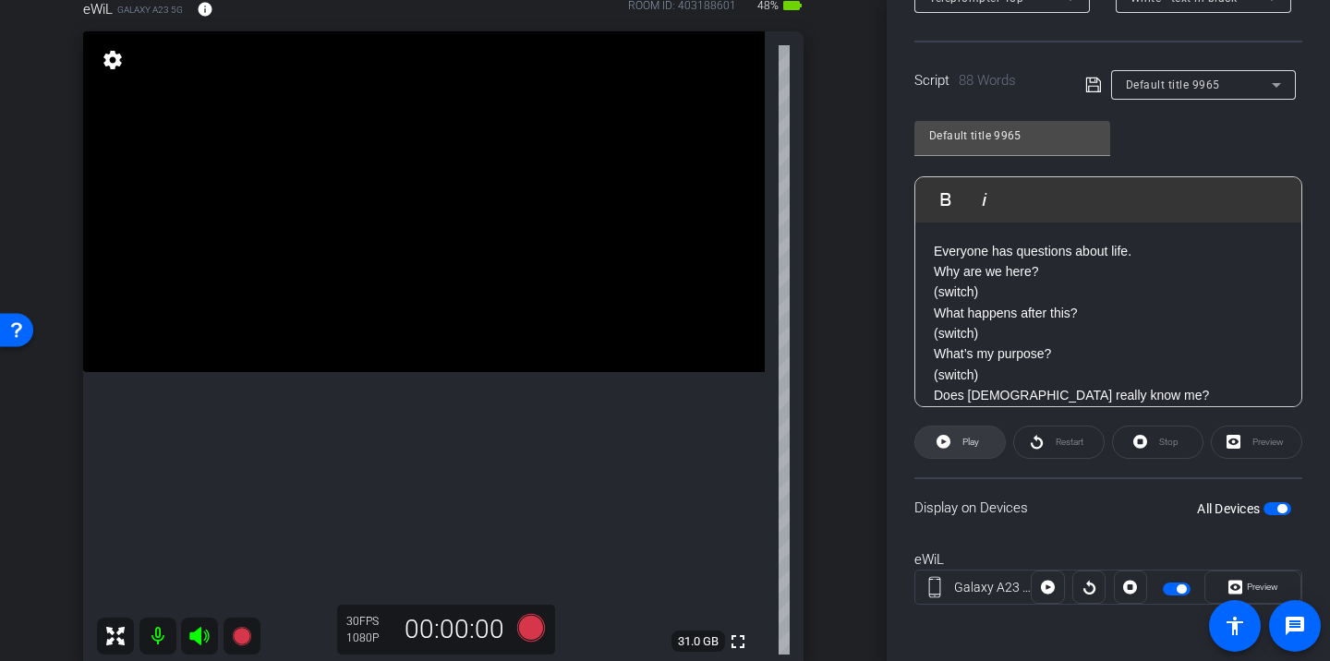
click at [977, 444] on span "Play" at bounding box center [971, 442] width 17 height 10
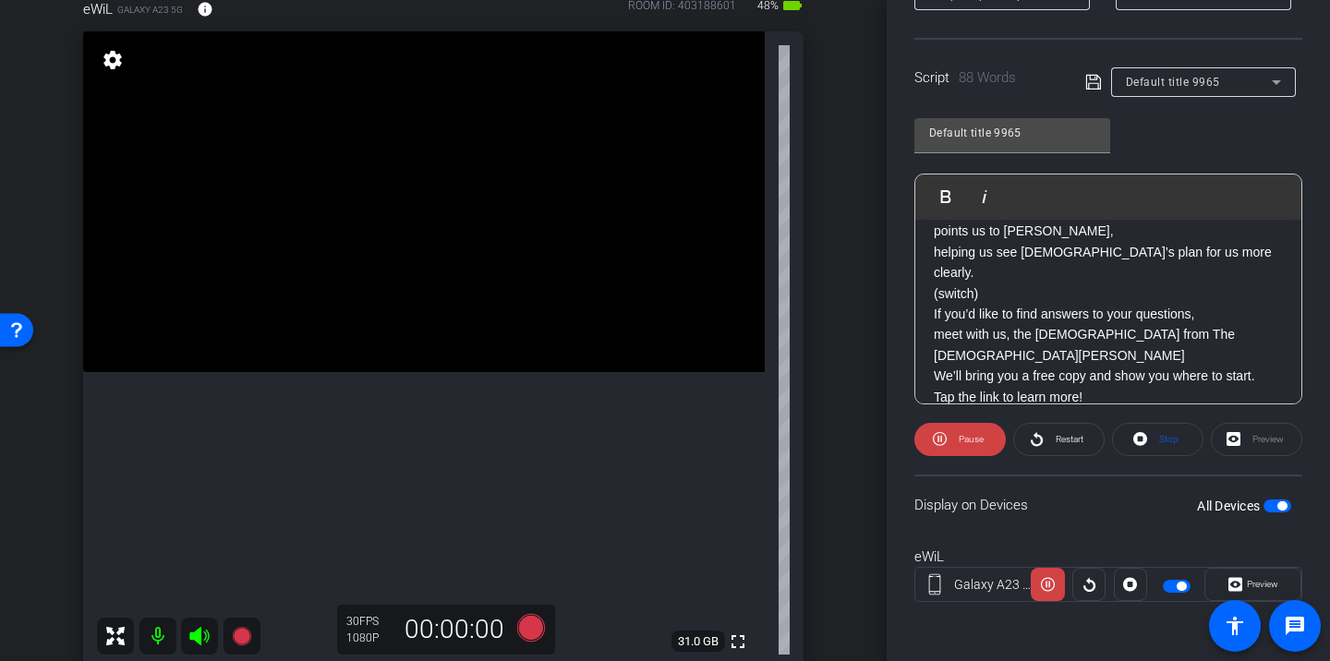
scroll to position [224, 0]
click at [971, 440] on span "Pause" at bounding box center [971, 439] width 25 height 10
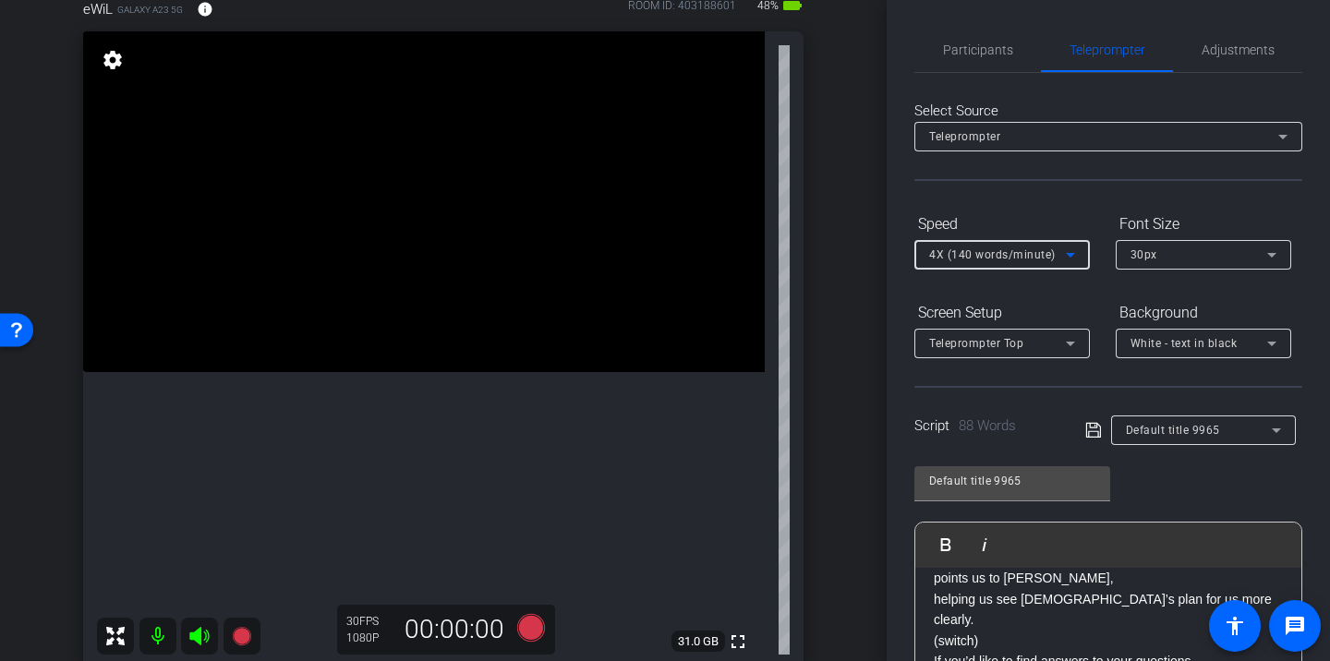
click at [1042, 265] on div "4X (140 words/minute)" at bounding box center [997, 254] width 137 height 23
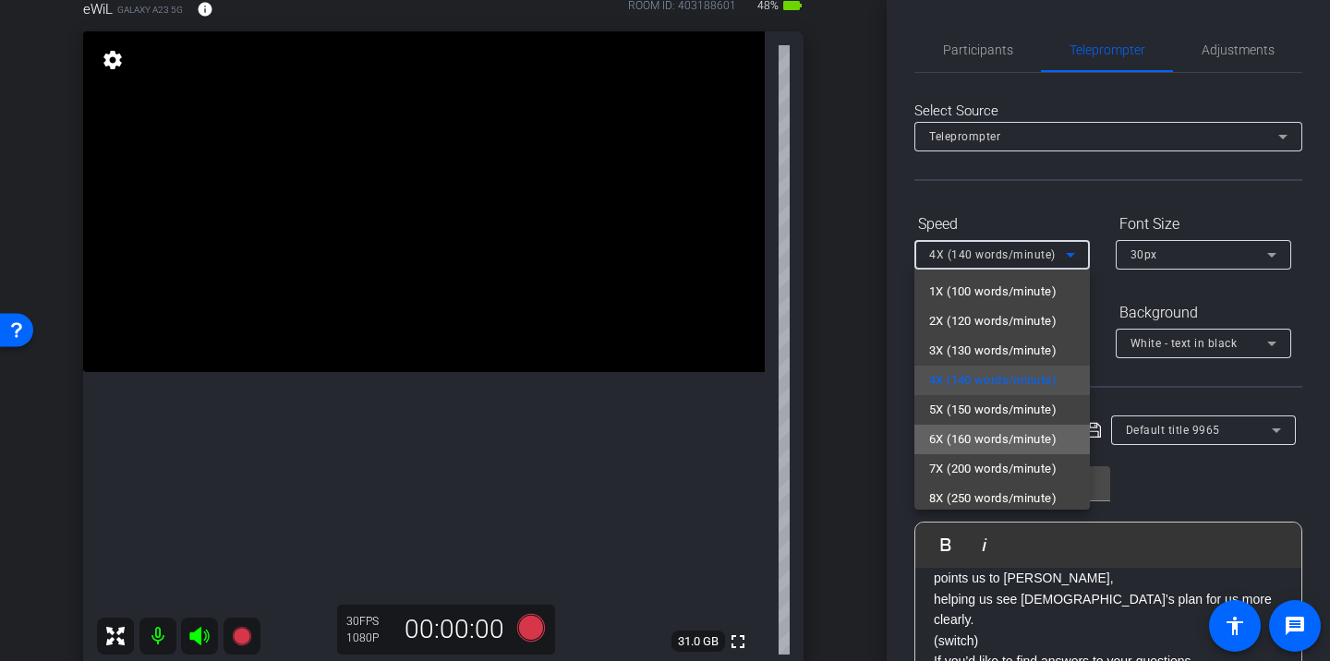
click at [990, 426] on mat-option "6X (160 words/minute)" at bounding box center [1003, 440] width 176 height 30
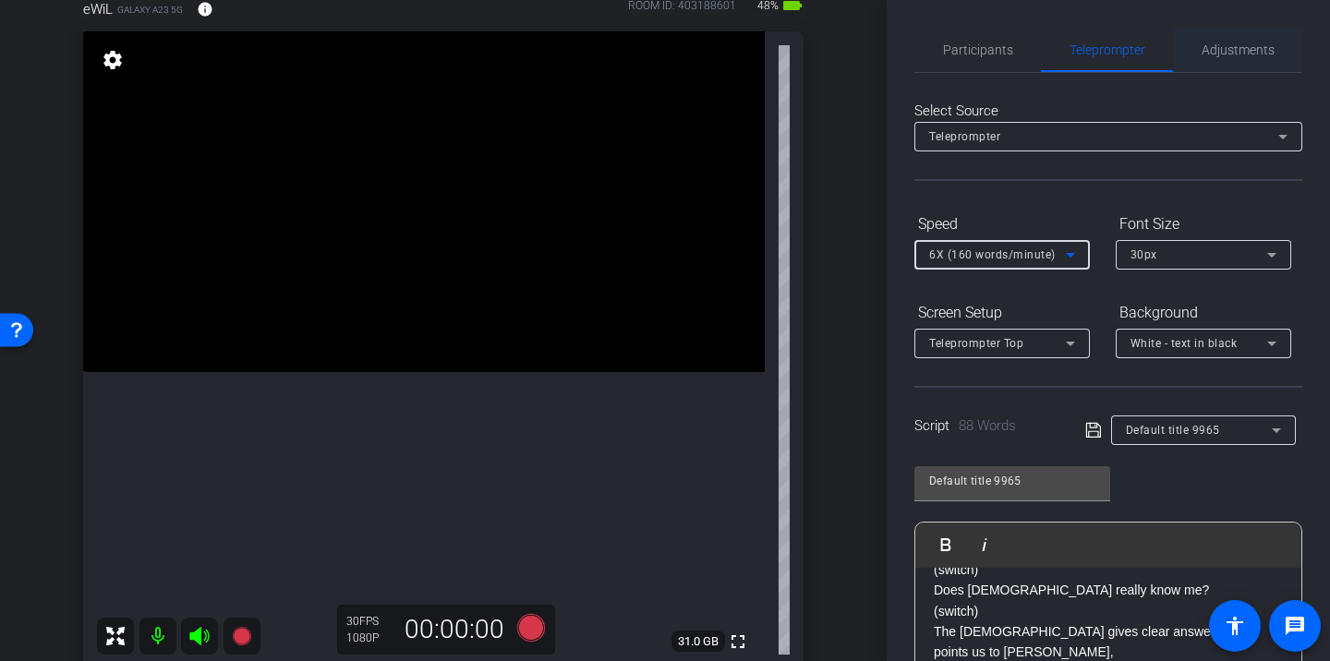
click at [1211, 47] on span "Adjustments" at bounding box center [1238, 49] width 73 height 13
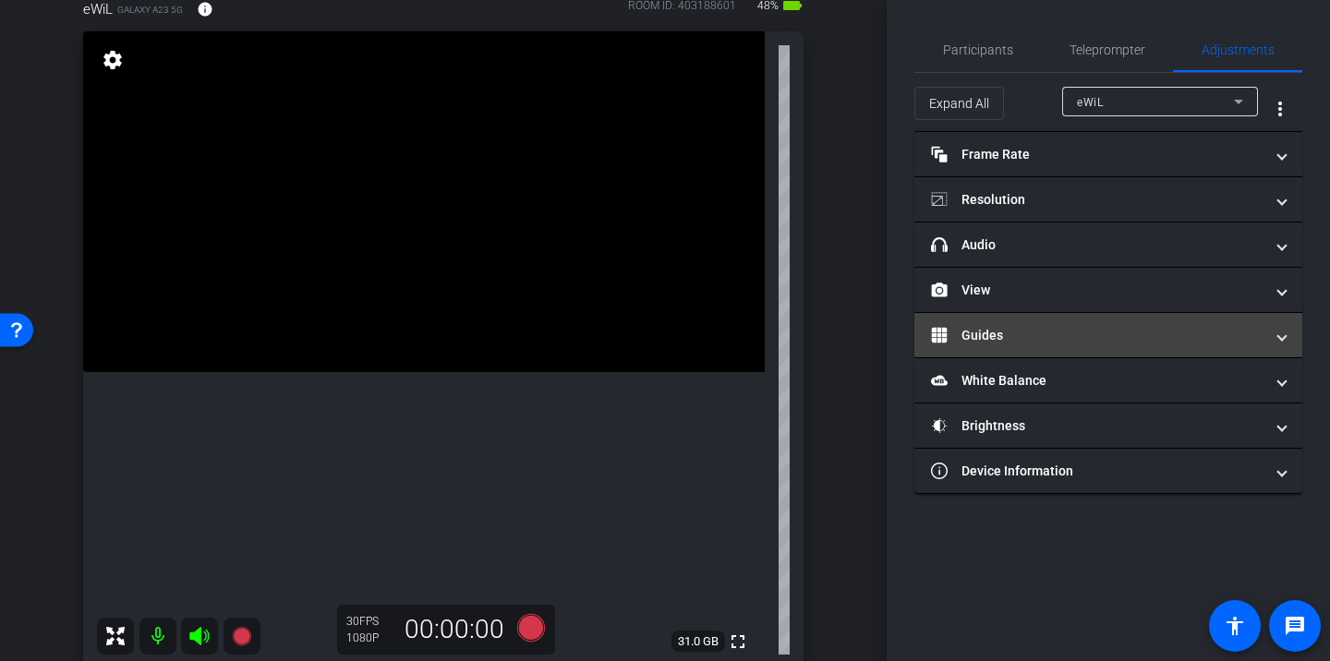
click at [1086, 349] on mat-expansion-panel-header "Guides" at bounding box center [1109, 335] width 388 height 44
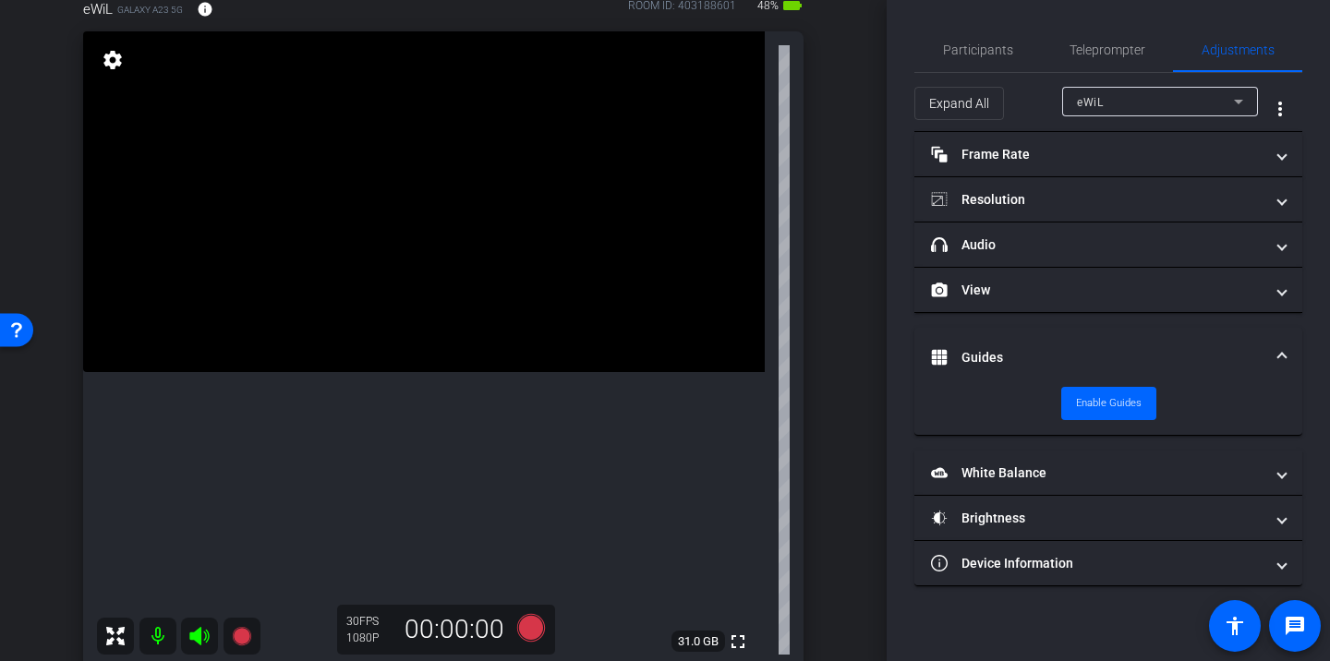
click at [1086, 348] on mat-panel-title "Guides" at bounding box center [1097, 357] width 333 height 19
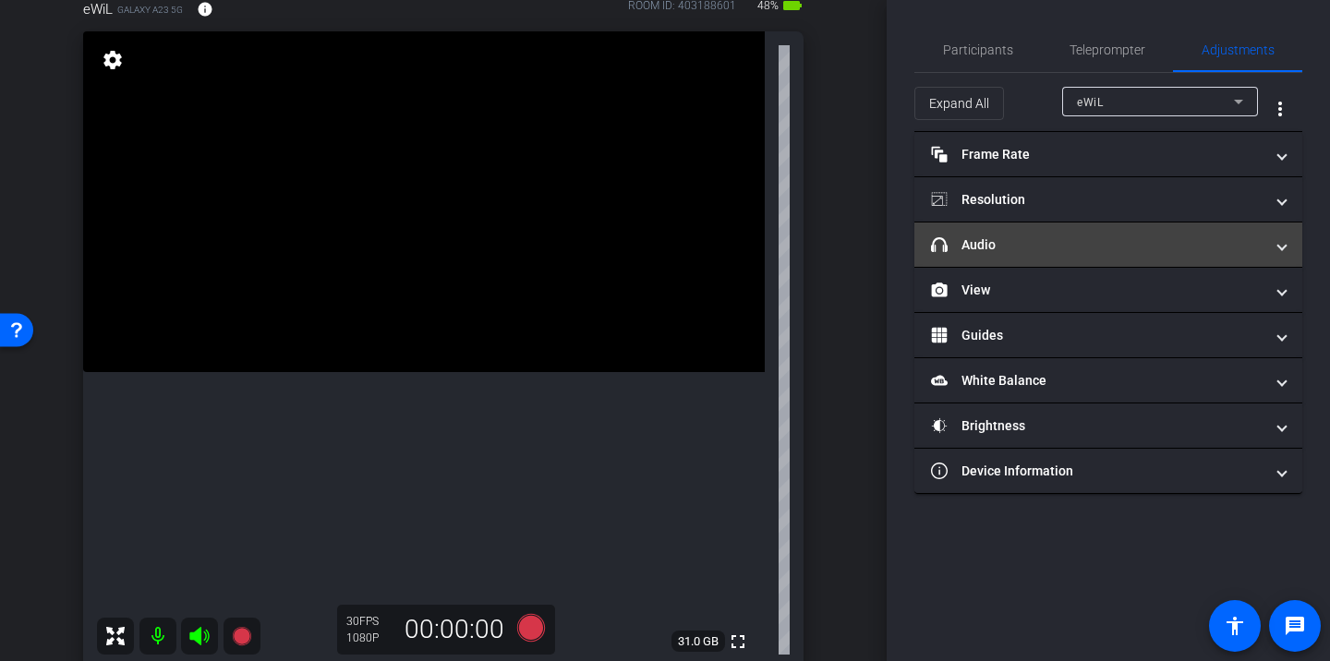
click at [1046, 256] on mat-expansion-panel-header "headphone icon Audio" at bounding box center [1109, 245] width 388 height 44
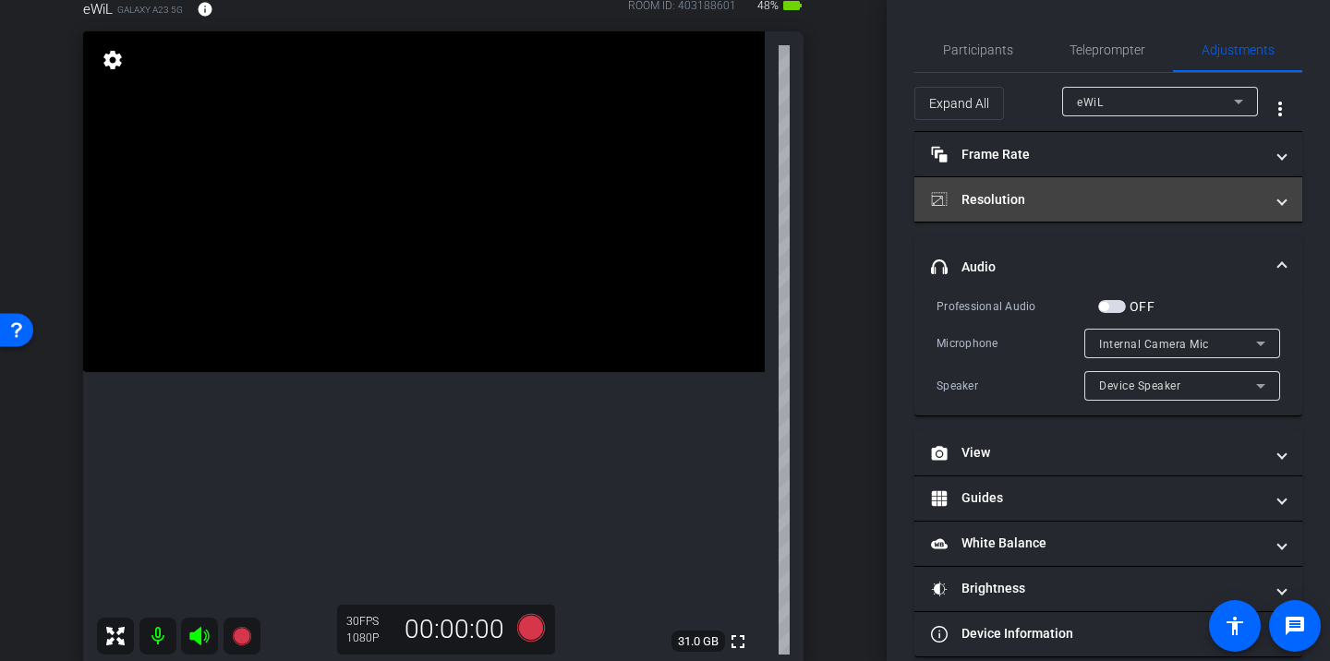
click at [1032, 206] on mat-panel-title "Resolution" at bounding box center [1097, 199] width 333 height 19
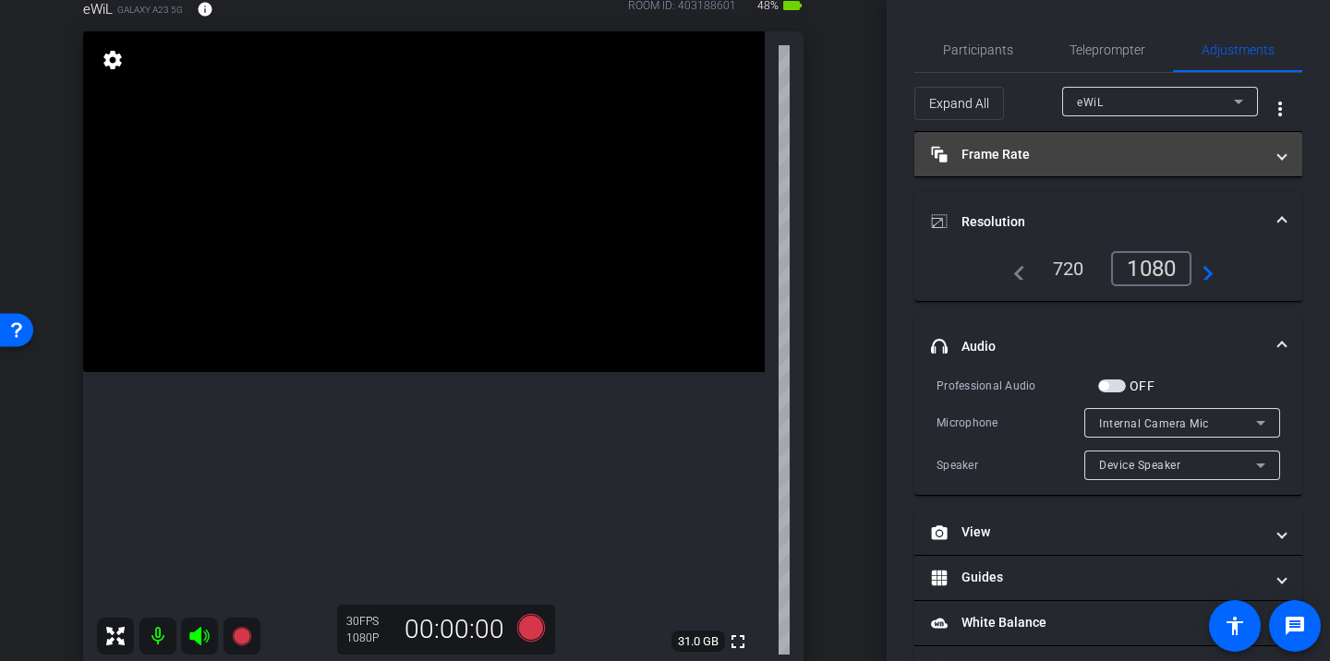
click at [1025, 152] on mat-panel-title "Frame Rate Frame Rate" at bounding box center [1097, 154] width 333 height 19
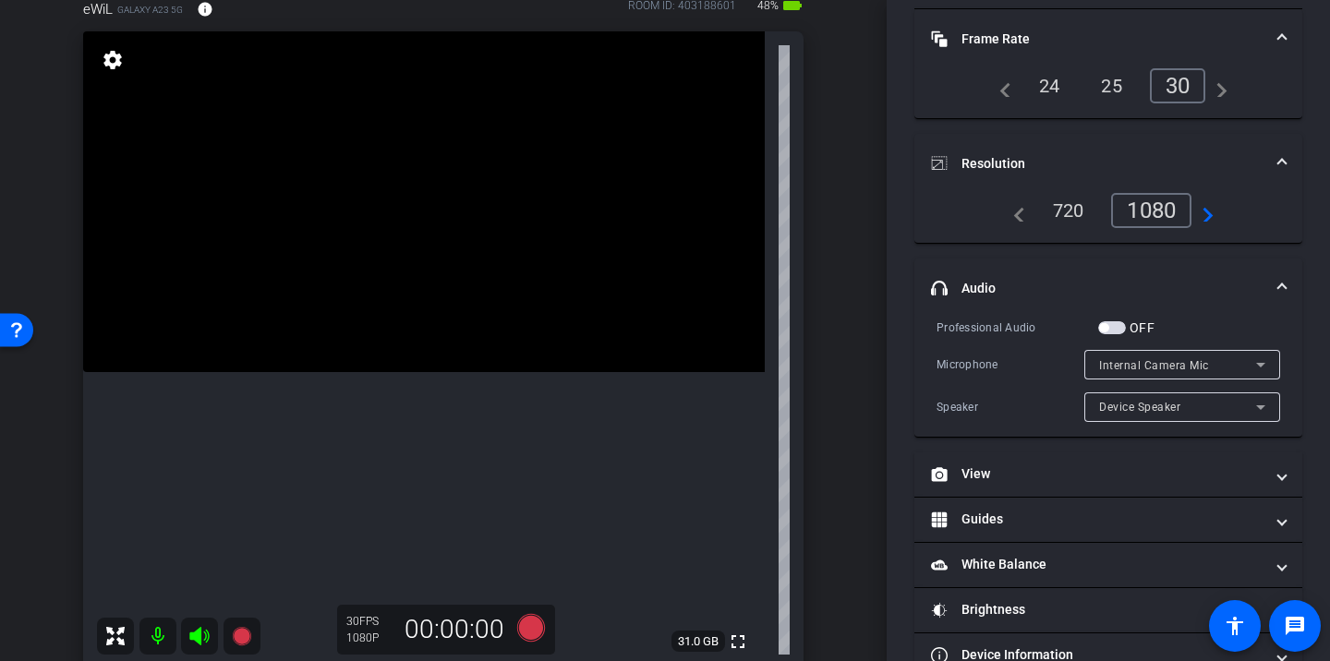
scroll to position [125, 0]
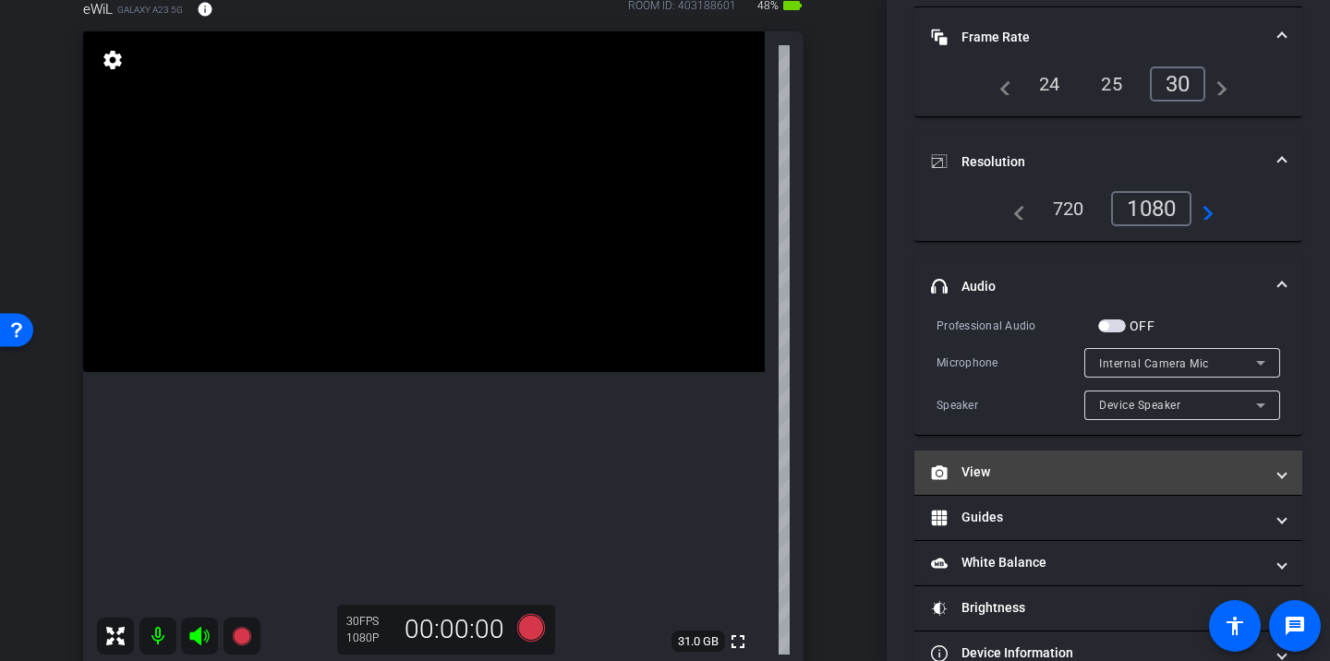
click at [1019, 484] on mat-expansion-panel-header "View" at bounding box center [1109, 473] width 388 height 44
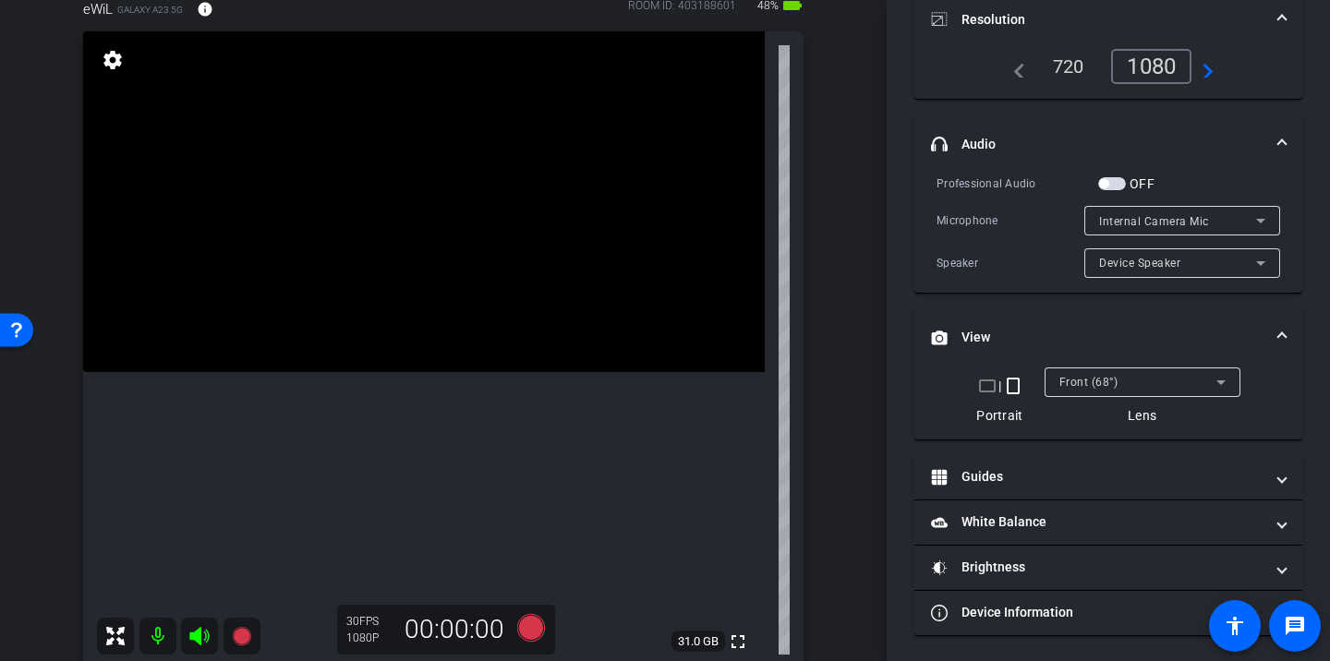
scroll to position [269, 0]
click at [821, 451] on div "eWiL Galaxy A23 5G info ROOM ID: 403188601 48% battery_std fullscreen settings …" at bounding box center [443, 328] width 795 height 719
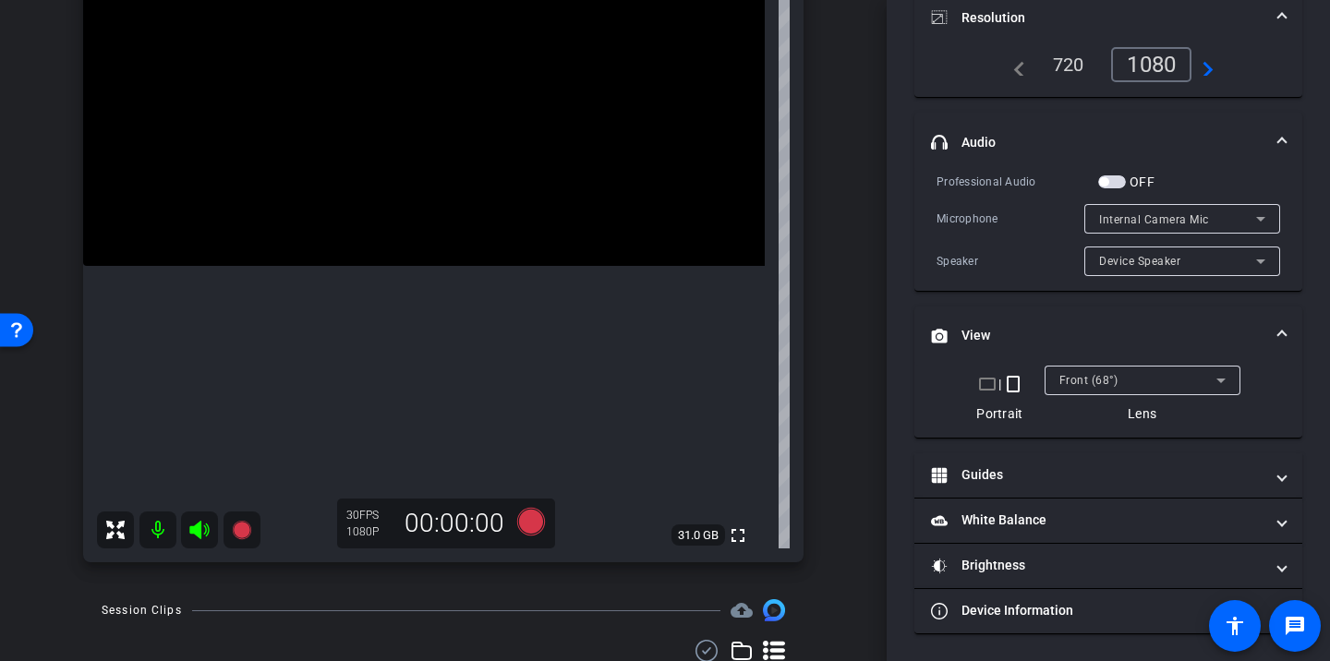
scroll to position [0, 0]
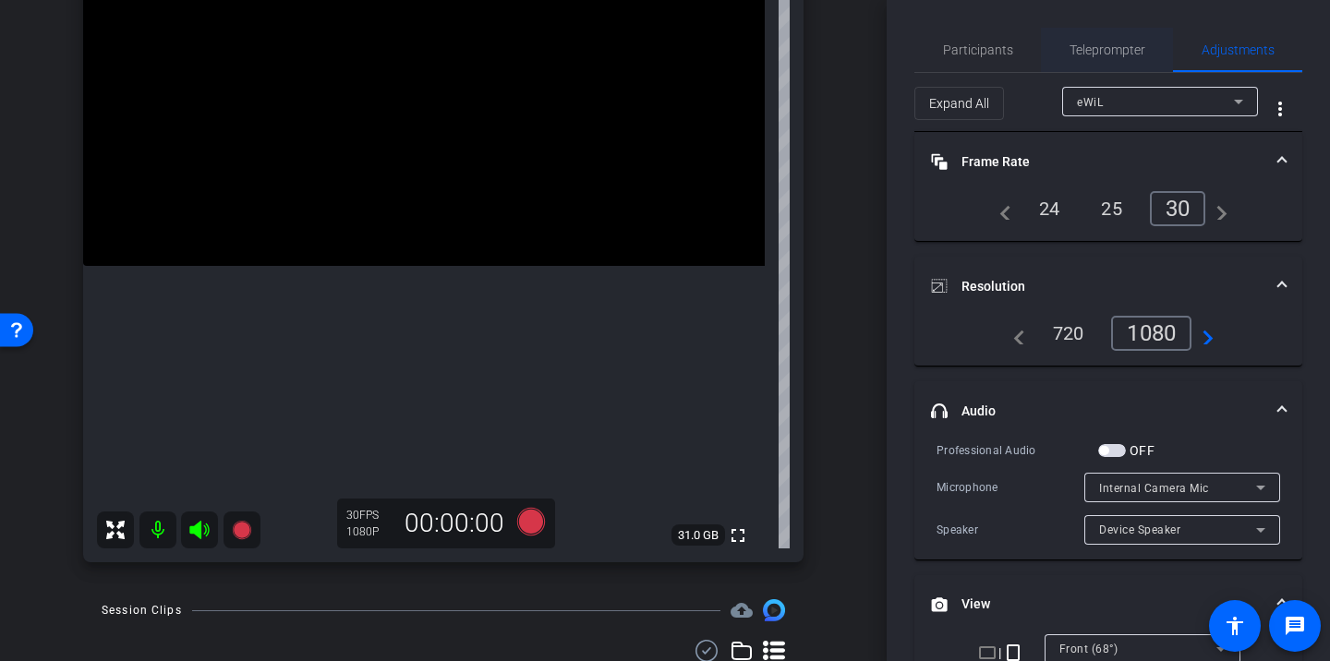
click at [1072, 52] on span "Teleprompter" at bounding box center [1108, 49] width 76 height 13
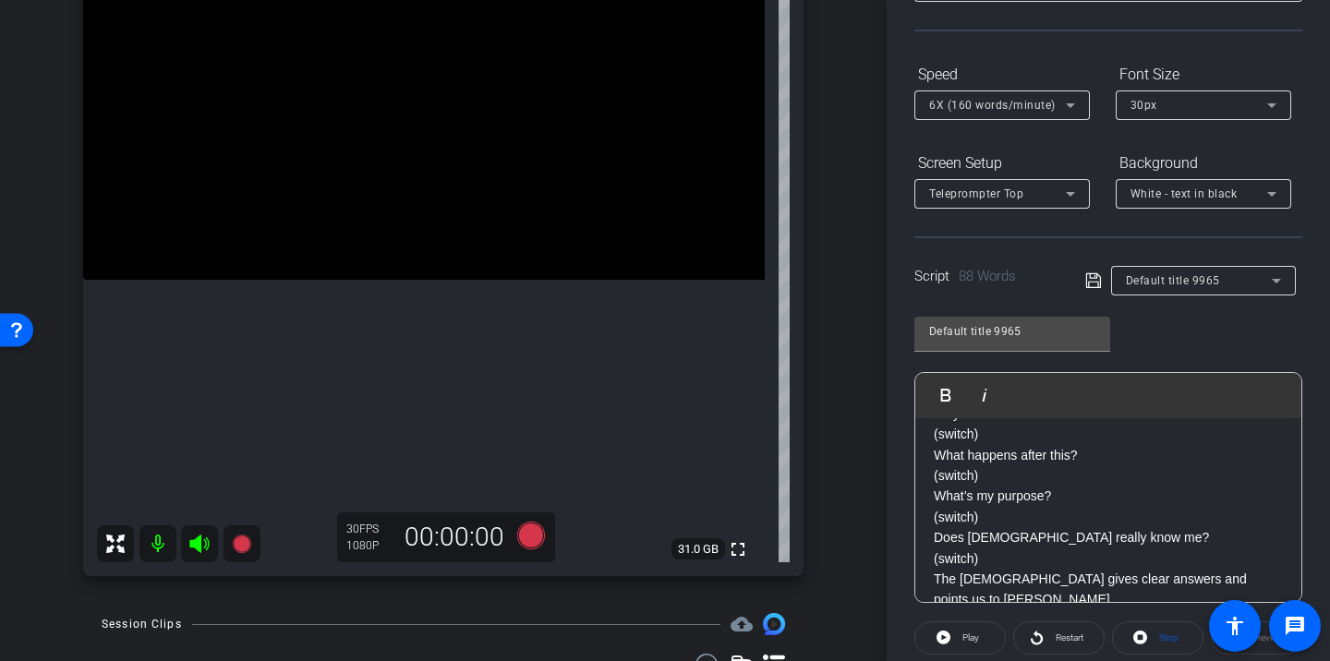
scroll to position [282, 0]
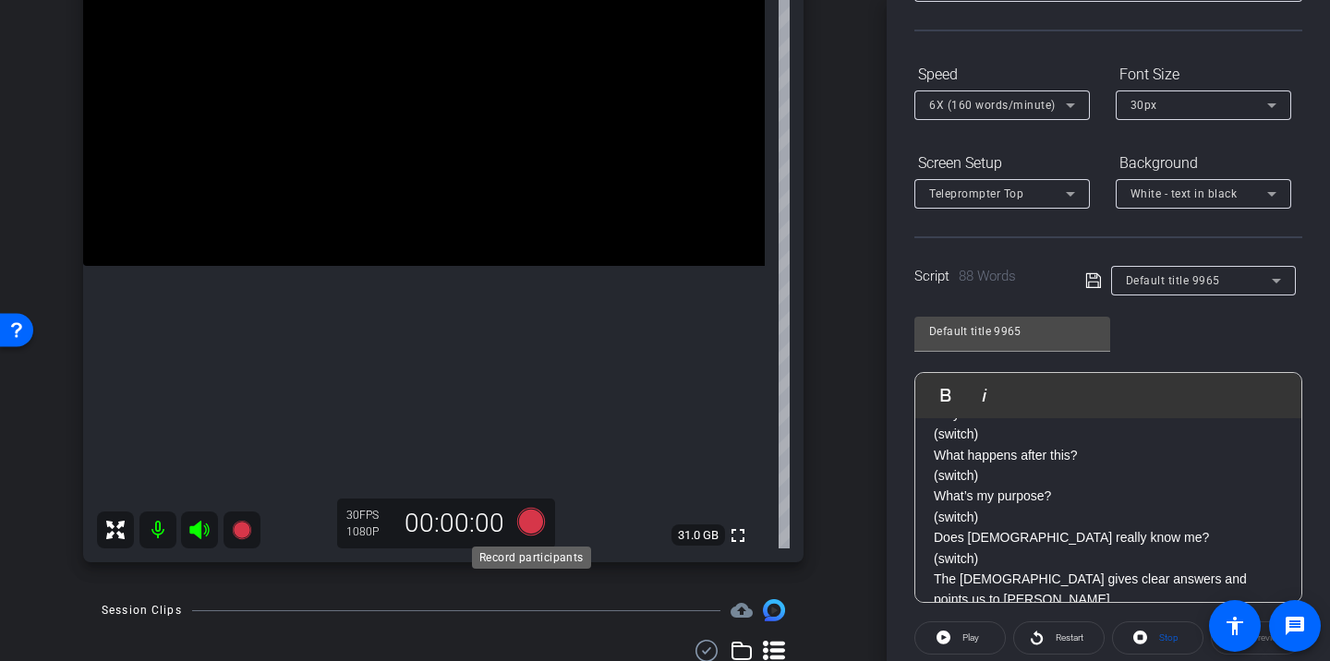
click at [526, 520] on icon at bounding box center [531, 522] width 28 height 28
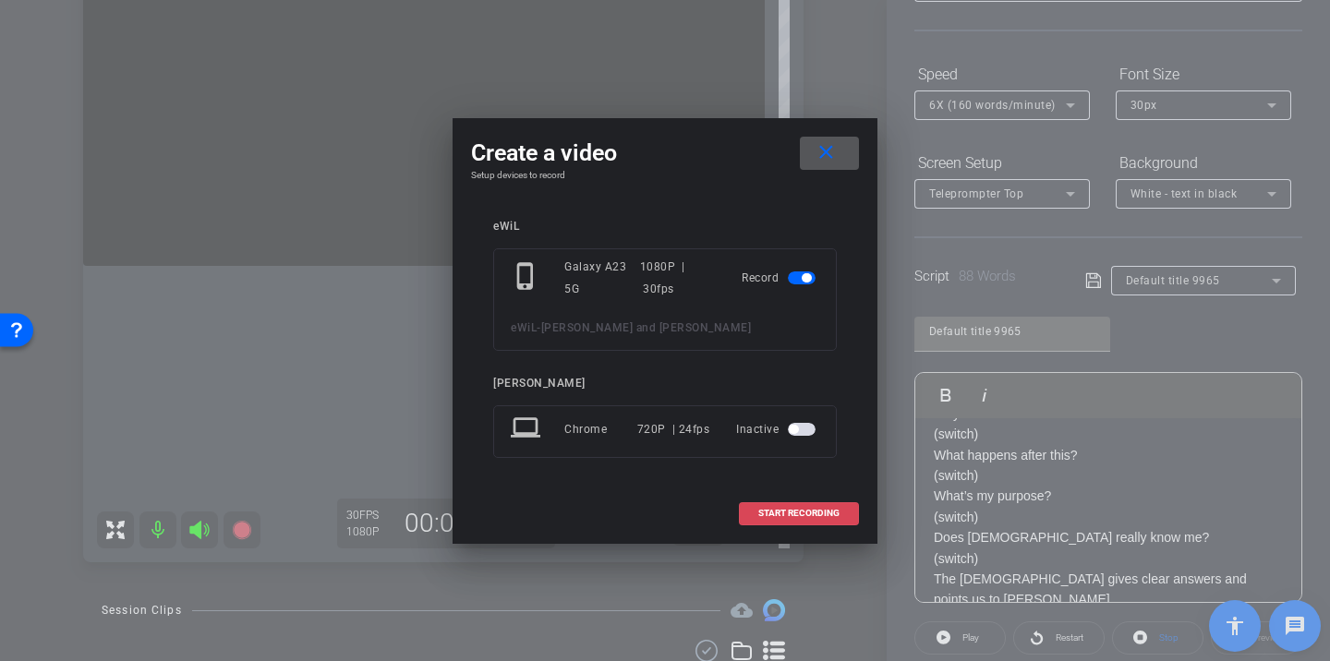
click at [819, 516] on span "START RECORDING" at bounding box center [798, 513] width 81 height 9
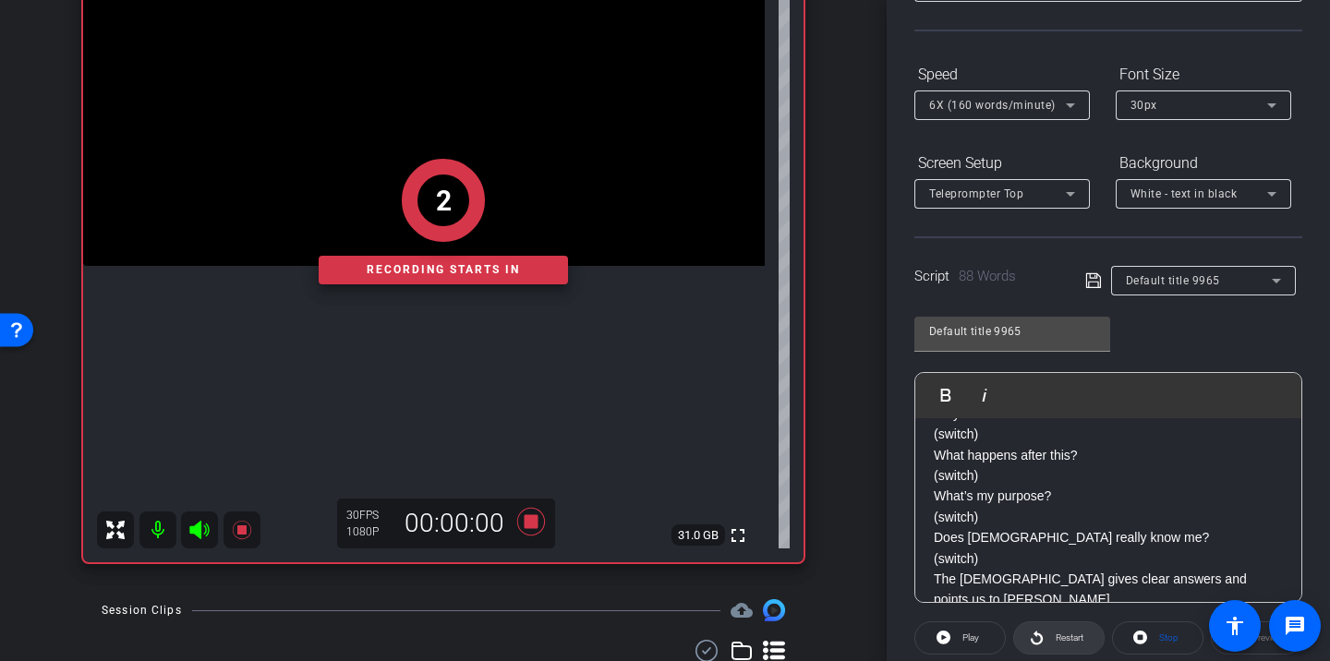
click at [1051, 637] on span "Restart" at bounding box center [1067, 638] width 32 height 26
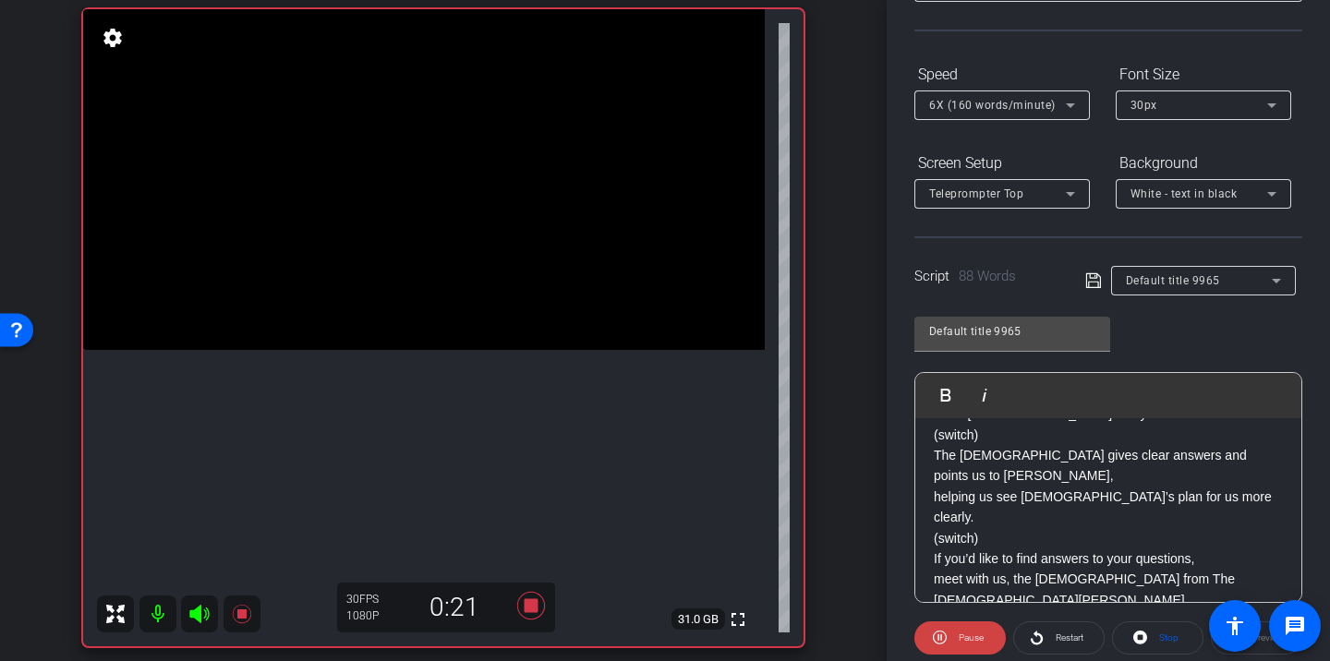
scroll to position [224, 0]
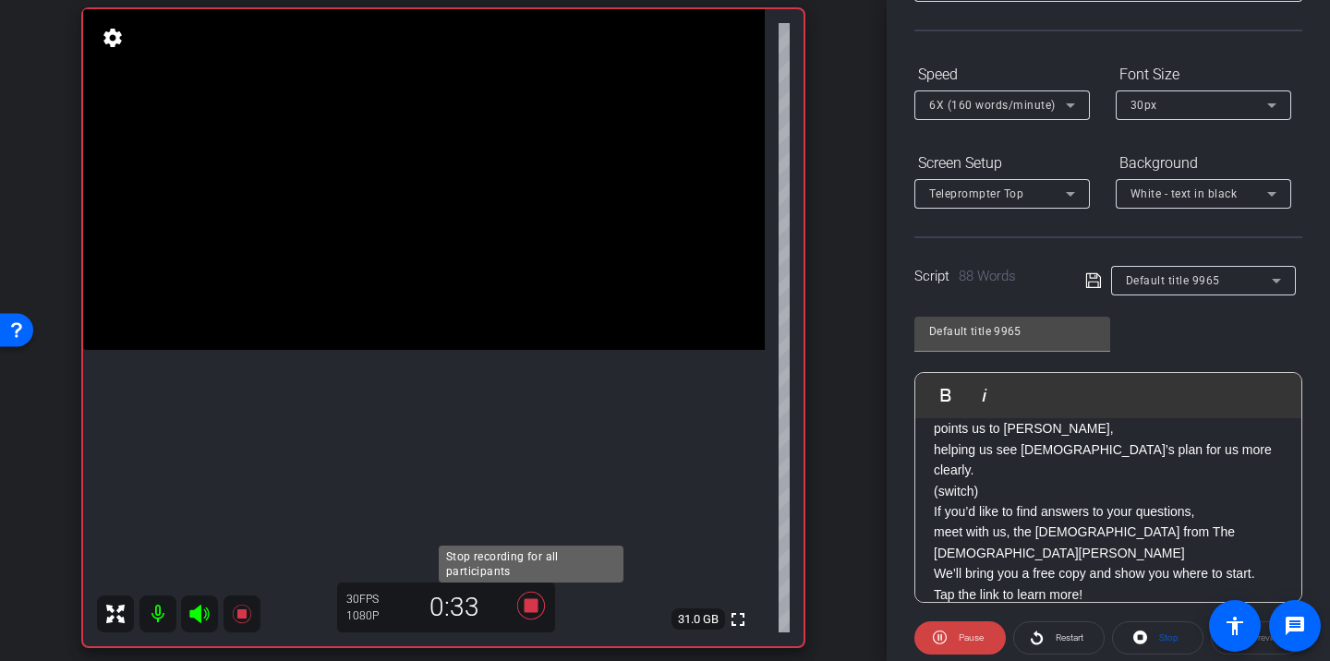
click at [537, 610] on icon at bounding box center [531, 606] width 28 height 28
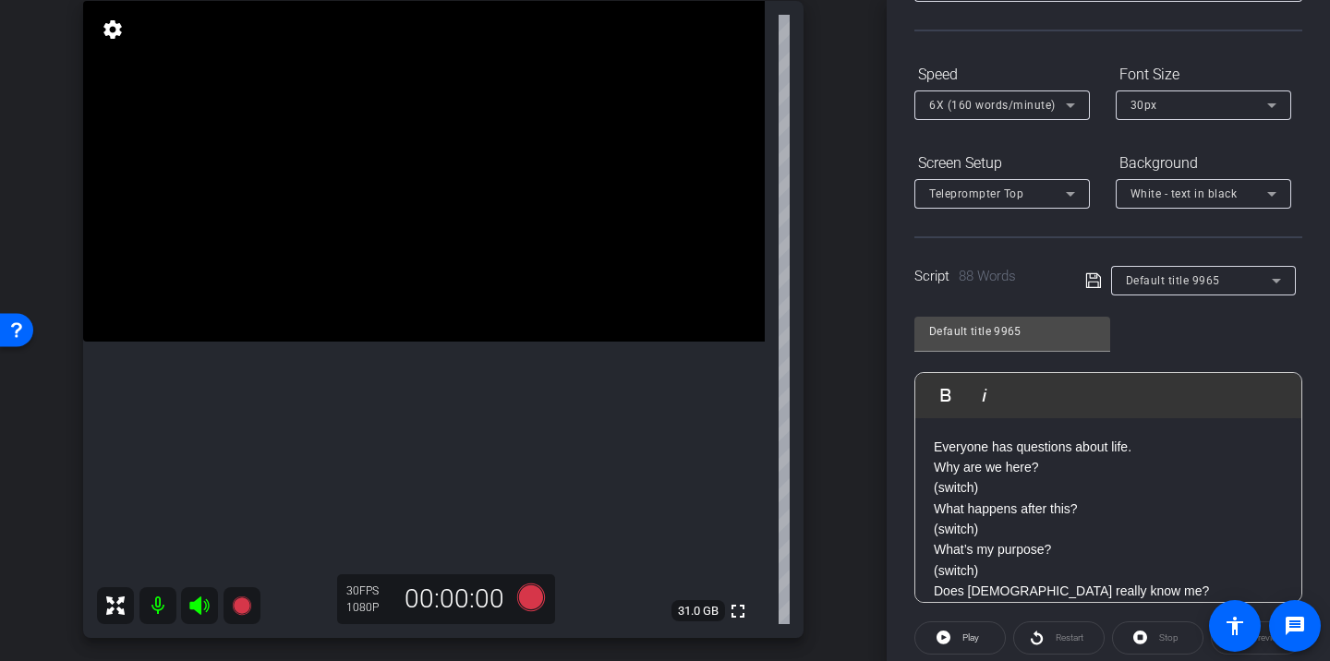
scroll to position [211, 0]
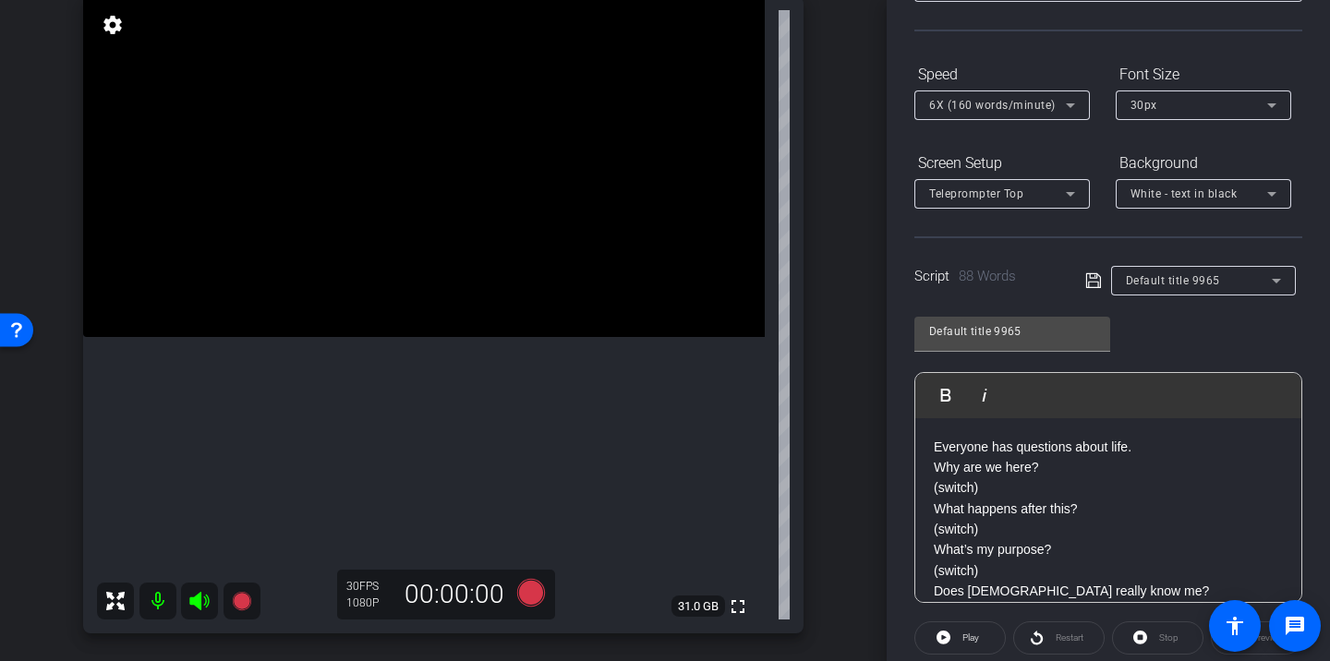
click at [1045, 108] on span "6X (160 words/minute)" at bounding box center [992, 105] width 127 height 13
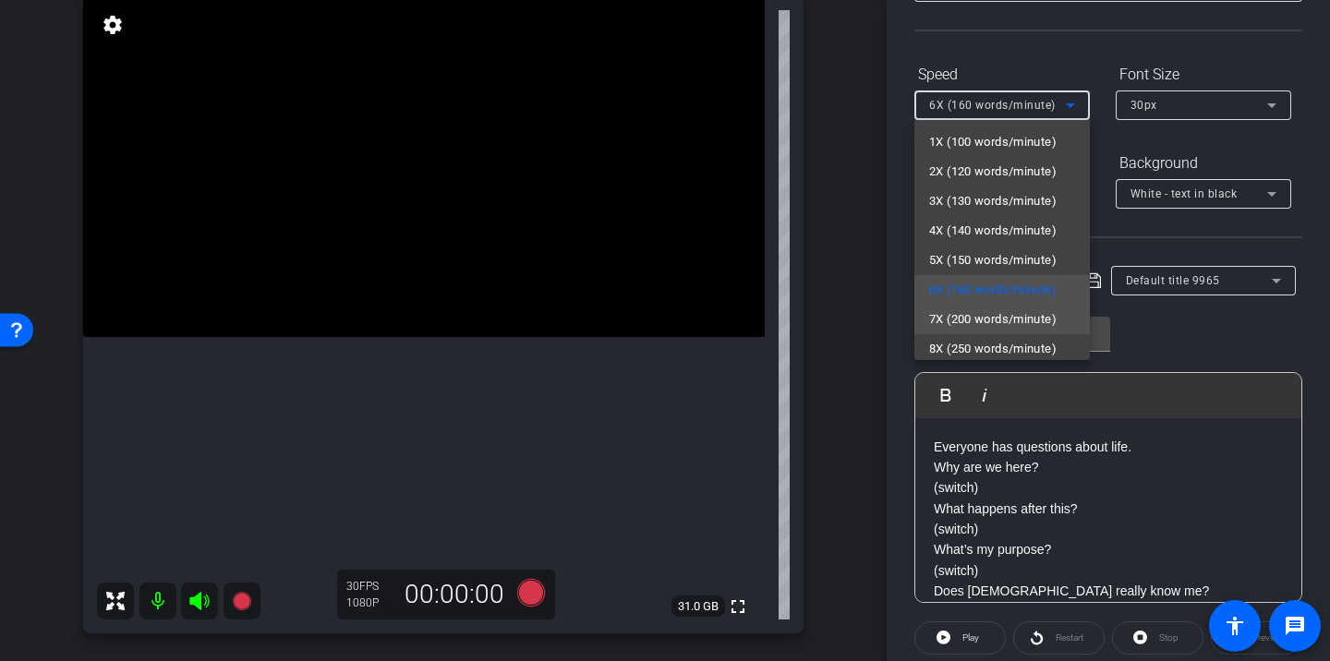
click at [999, 325] on span "7X (200 words/minute)" at bounding box center [992, 320] width 127 height 22
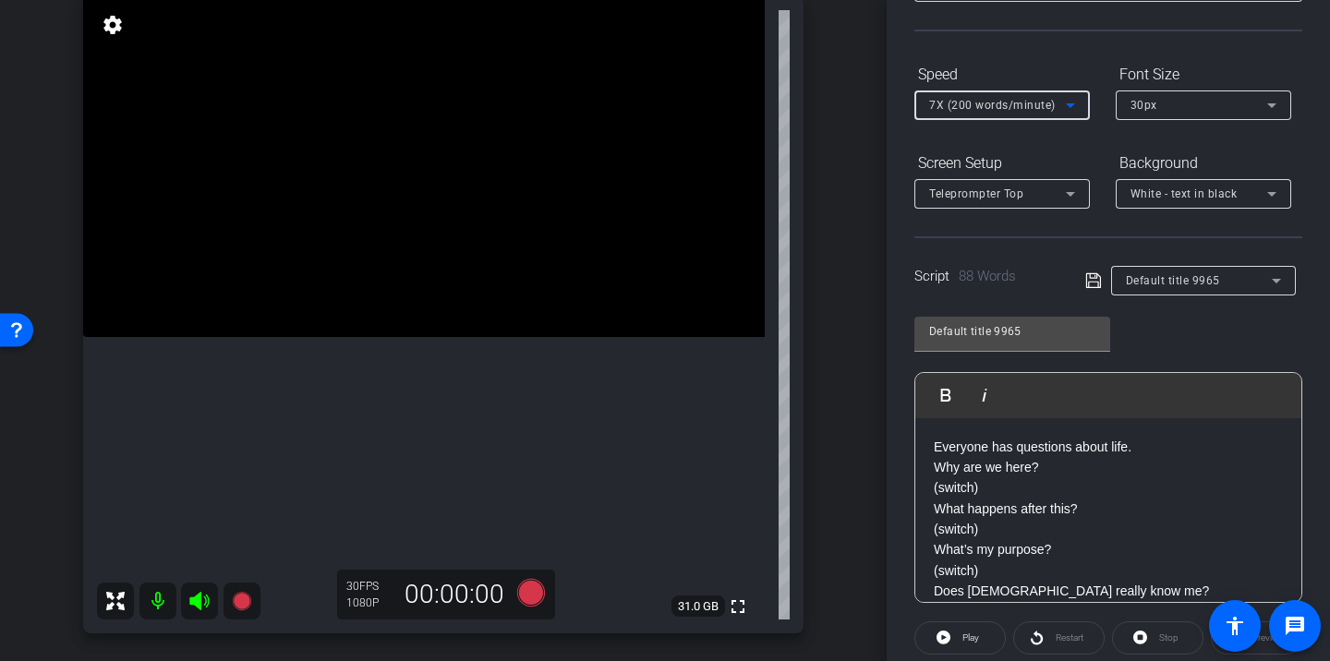
click at [984, 98] on div "7X (200 words/minute)" at bounding box center [997, 104] width 137 height 23
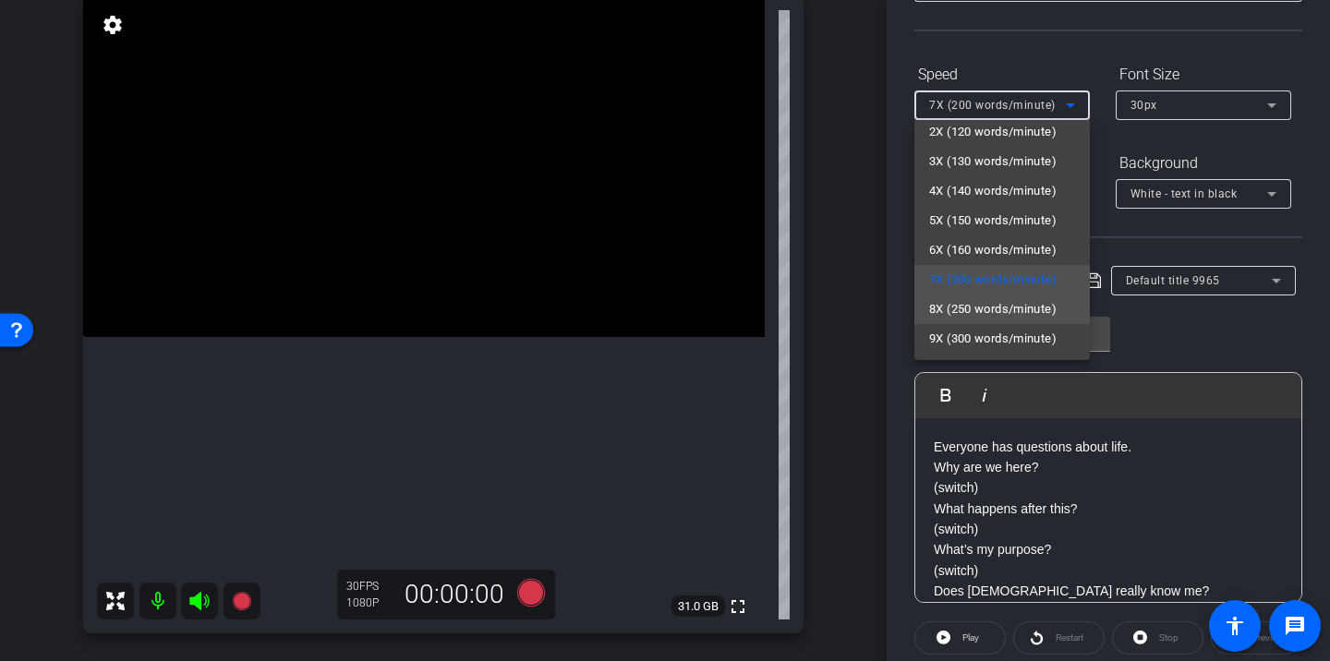
scroll to position [41, 0]
click at [958, 323] on mat-option "9X (300 words/minute)" at bounding box center [1003, 338] width 176 height 30
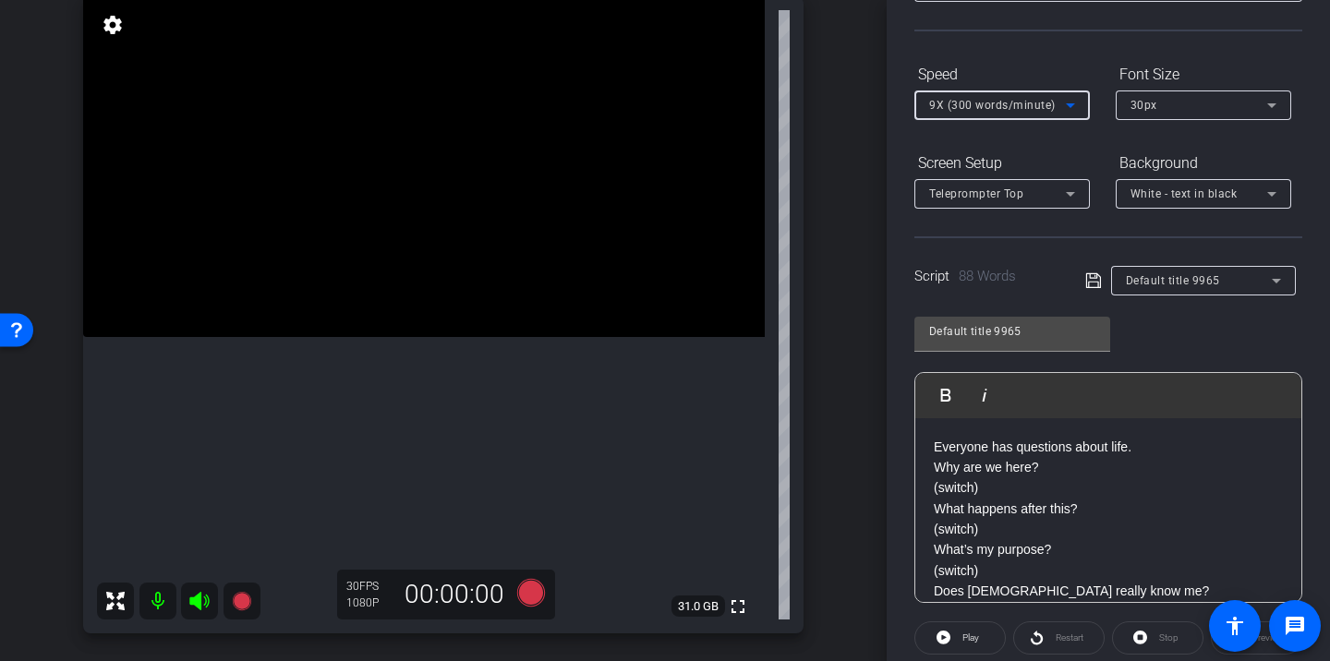
click at [971, 111] on span "9X (300 words/minute)" at bounding box center [992, 105] width 127 height 13
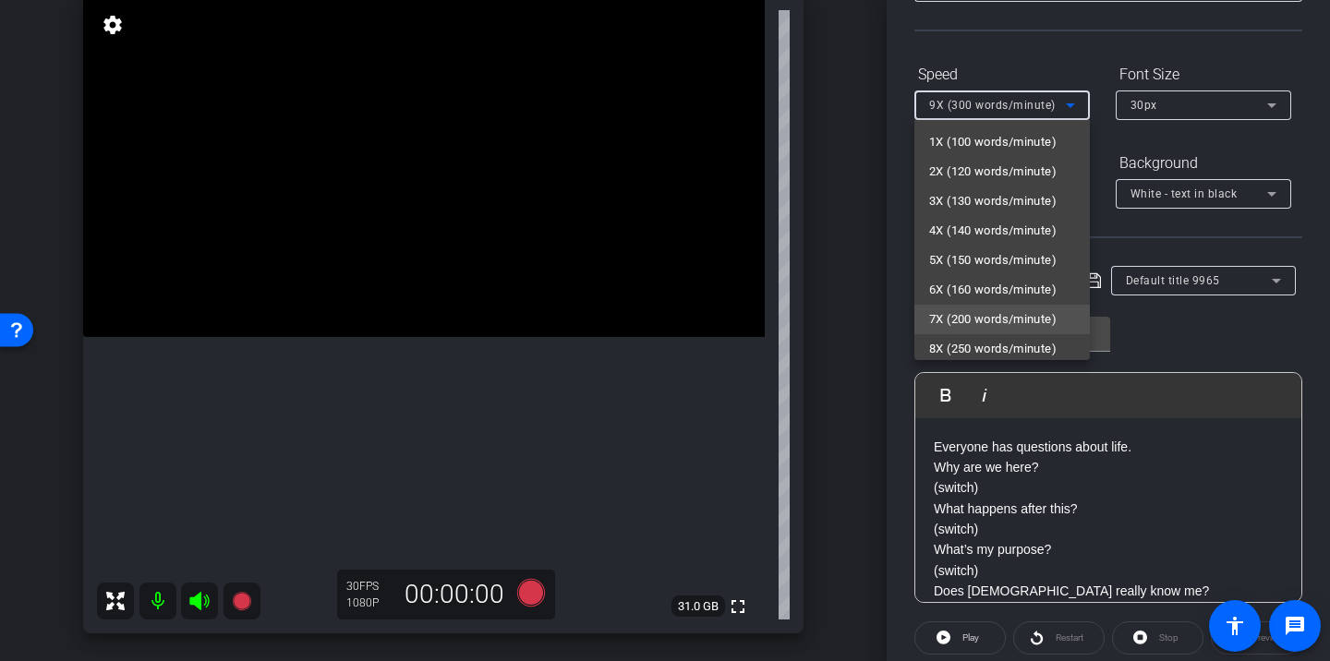
scroll to position [33, 0]
click at [964, 312] on span "8X (250 words/minute)" at bounding box center [992, 316] width 127 height 22
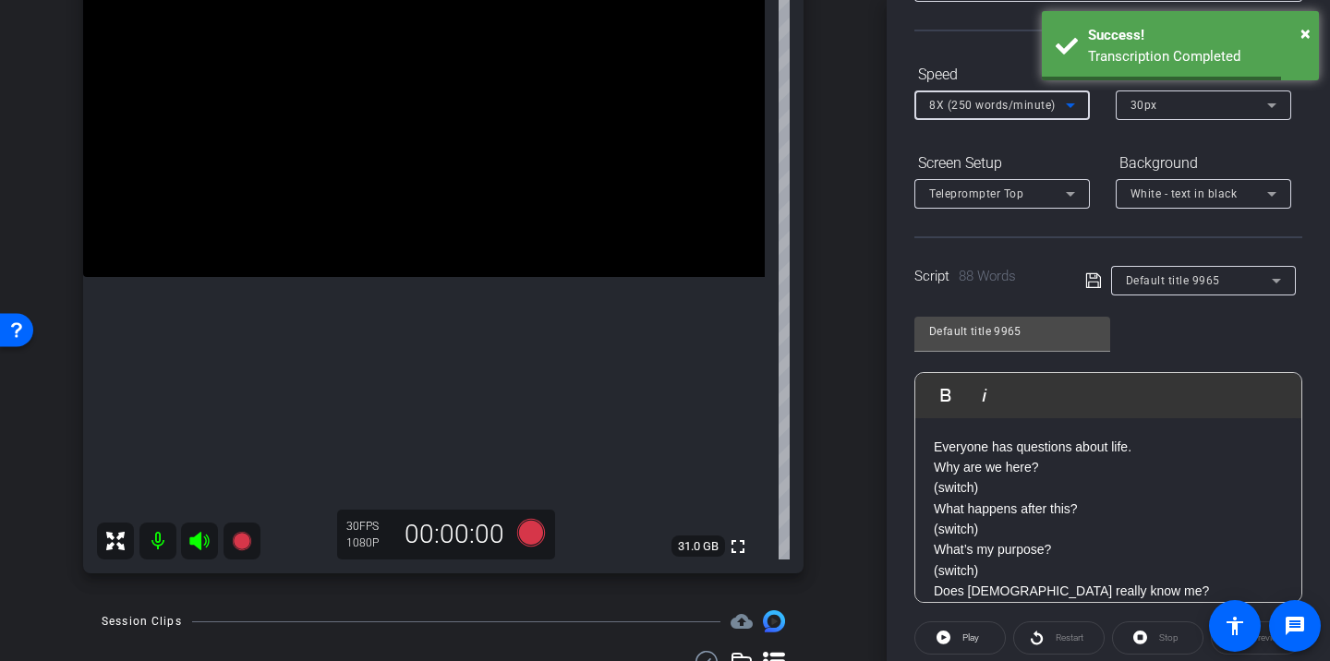
scroll to position [218, 0]
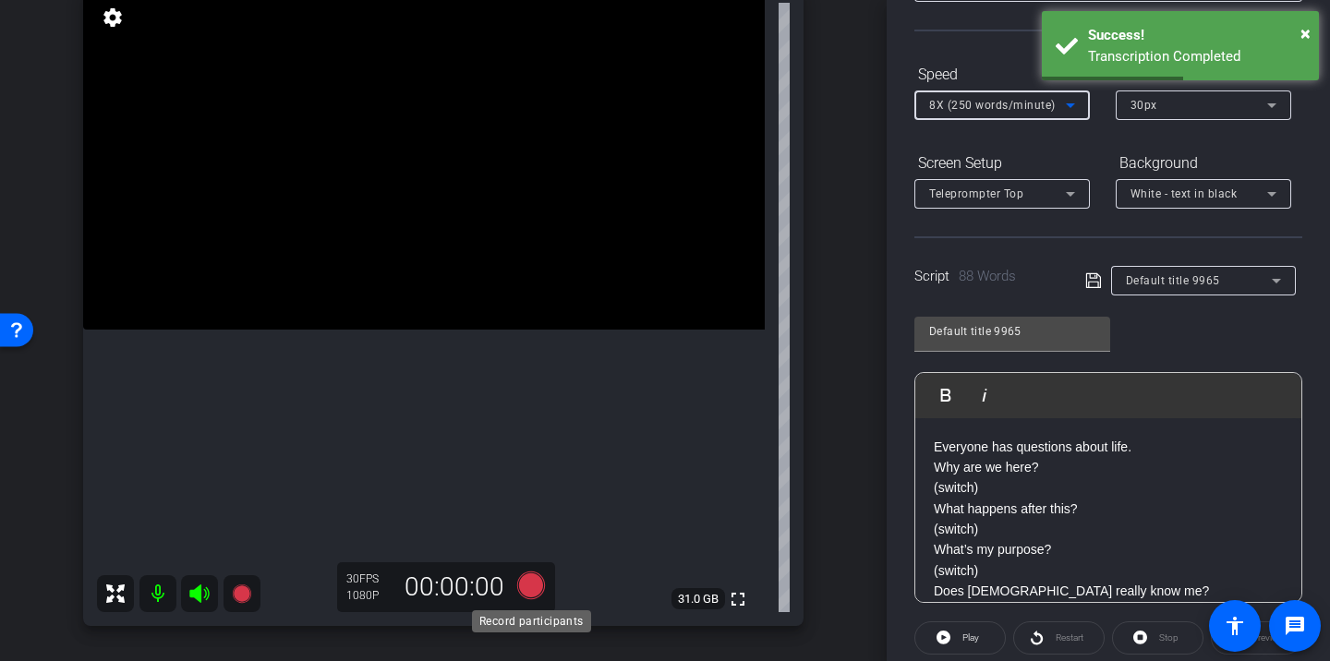
click at [529, 590] on icon at bounding box center [531, 586] width 28 height 28
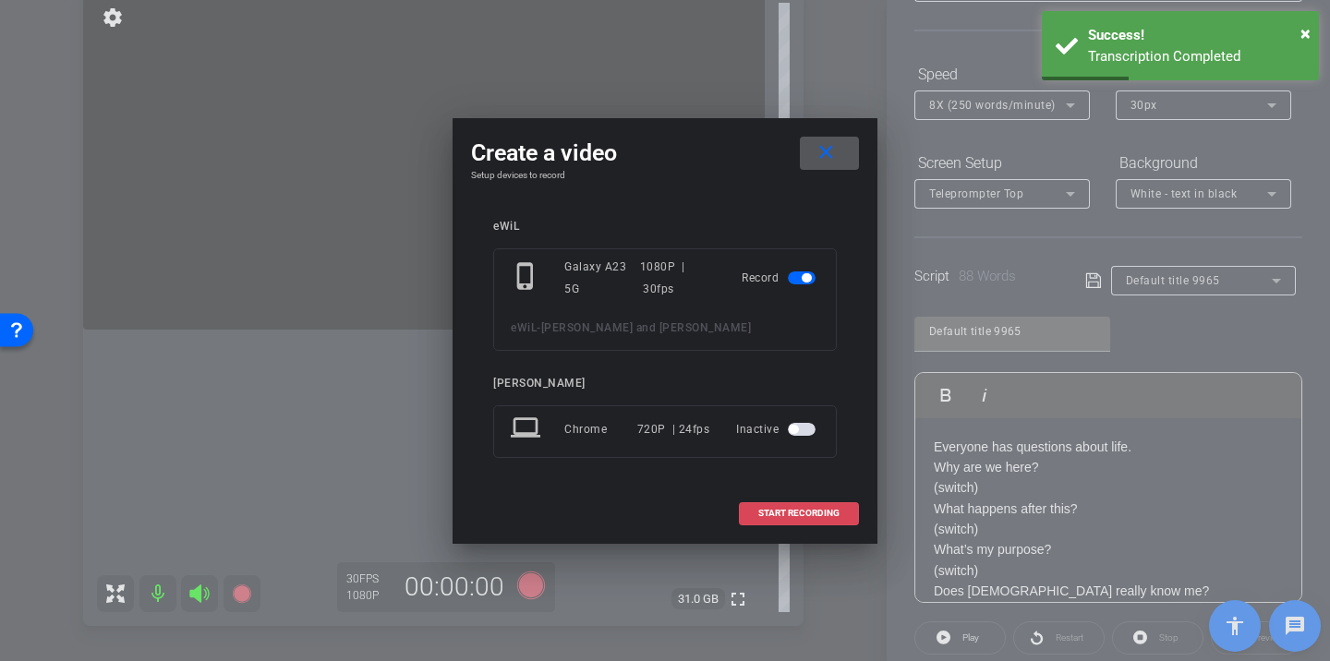
click at [767, 517] on span "START RECORDING" at bounding box center [798, 513] width 81 height 9
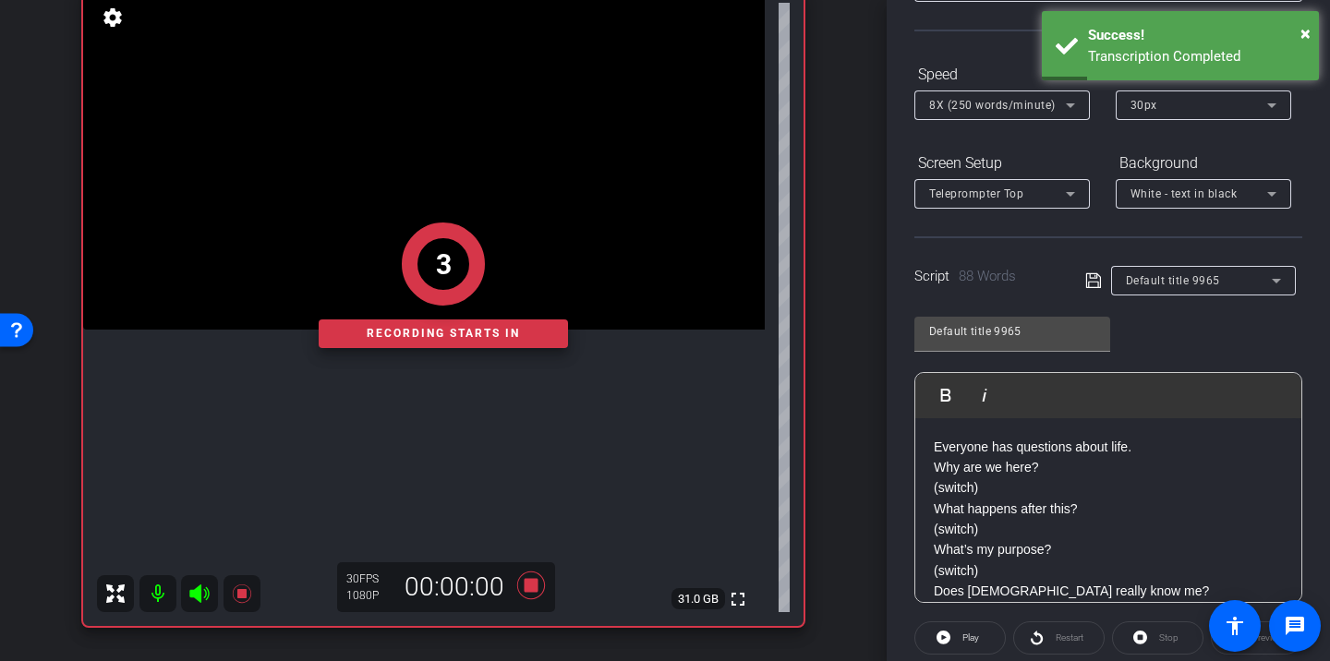
scroll to position [63, 0]
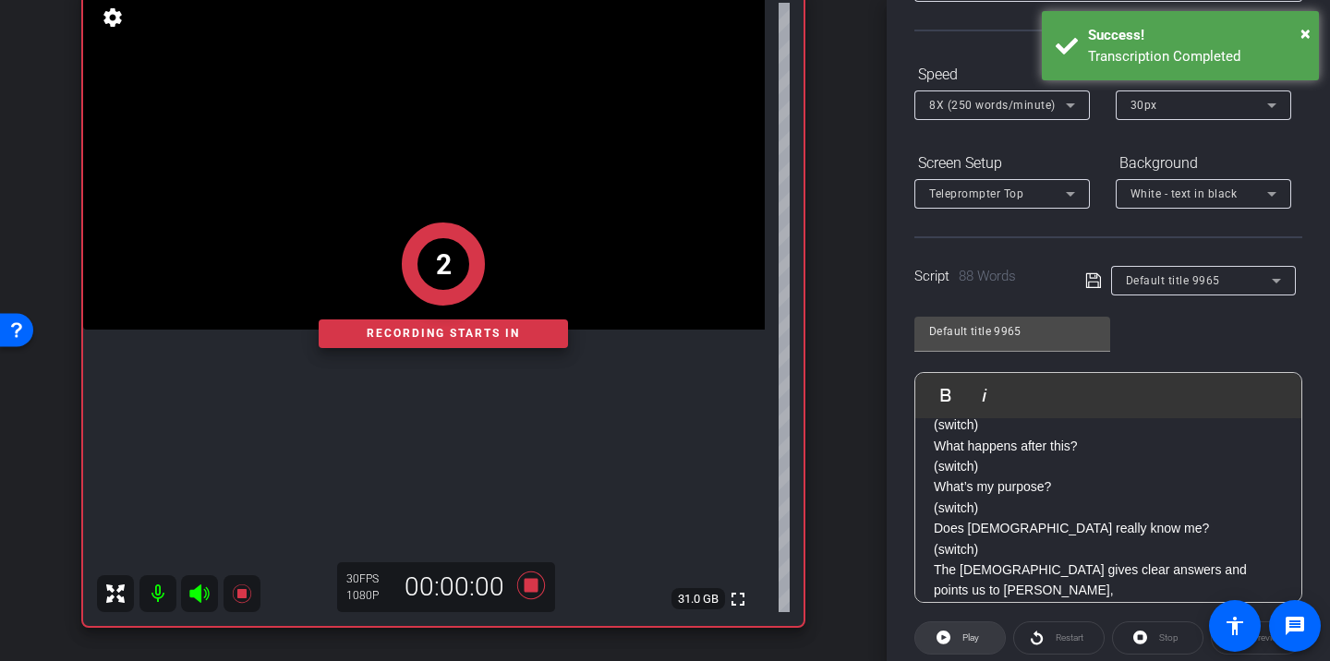
click at [978, 637] on span "Play" at bounding box center [971, 638] width 17 height 10
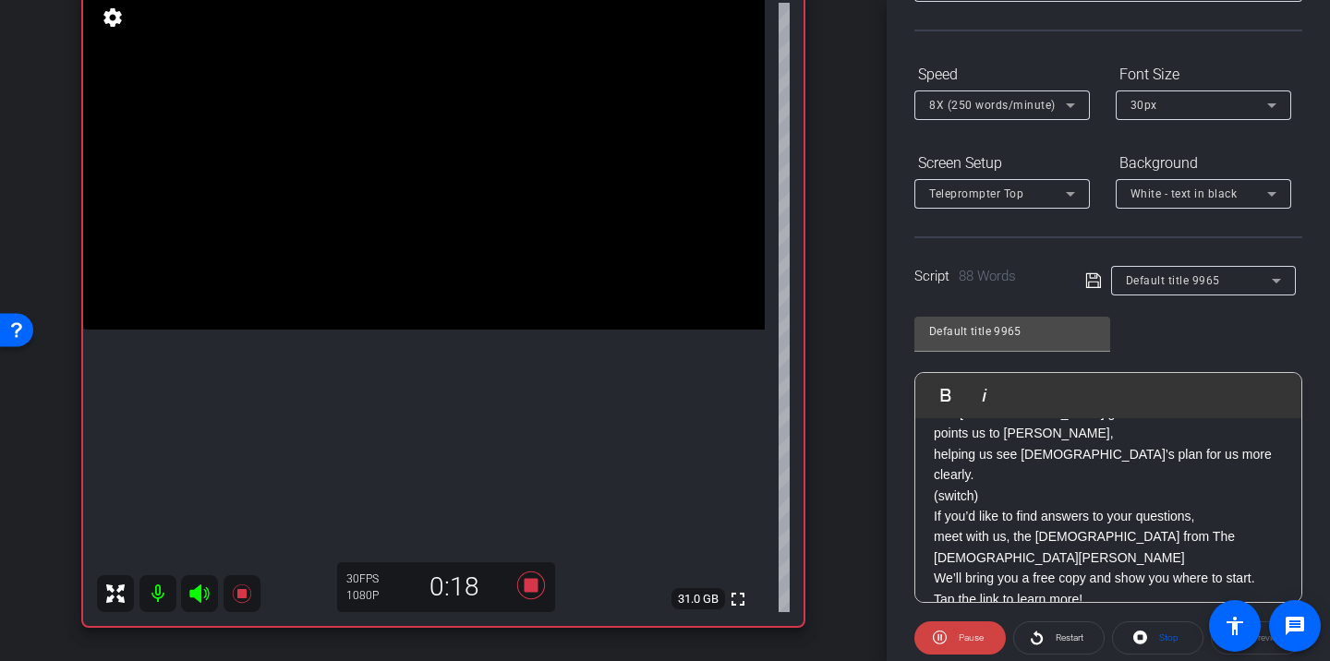
scroll to position [224, 0]
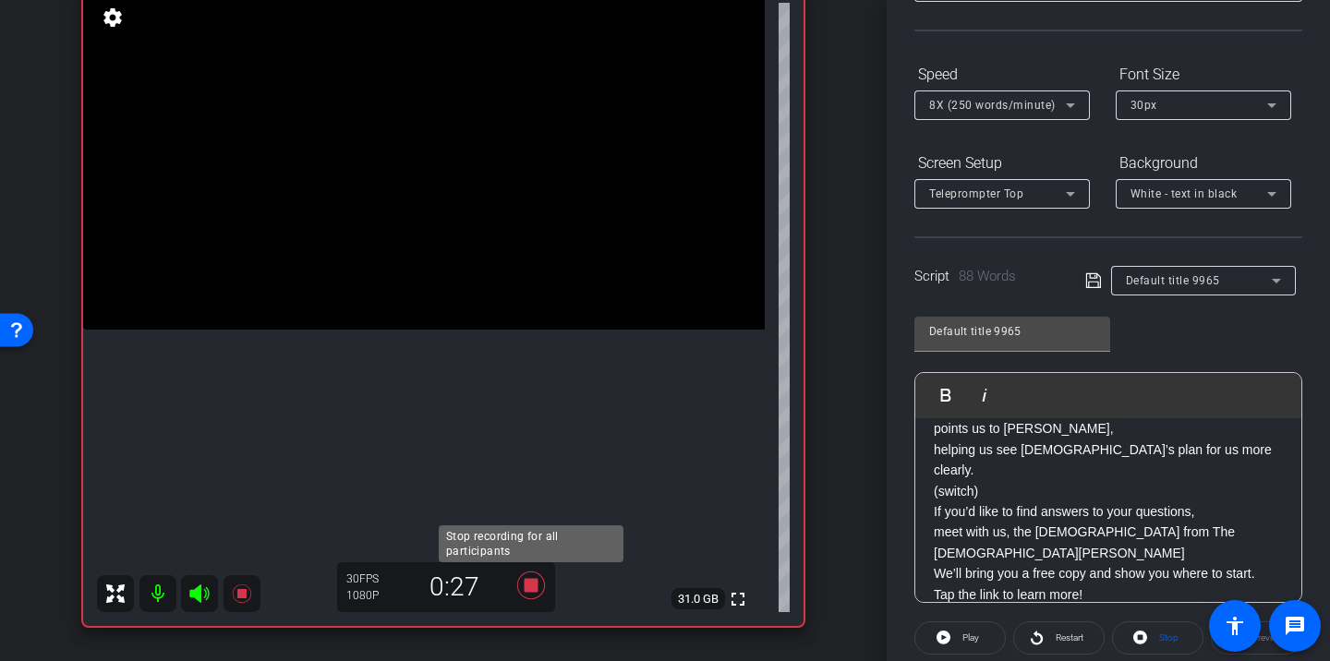
click at [534, 587] on icon at bounding box center [531, 586] width 28 height 28
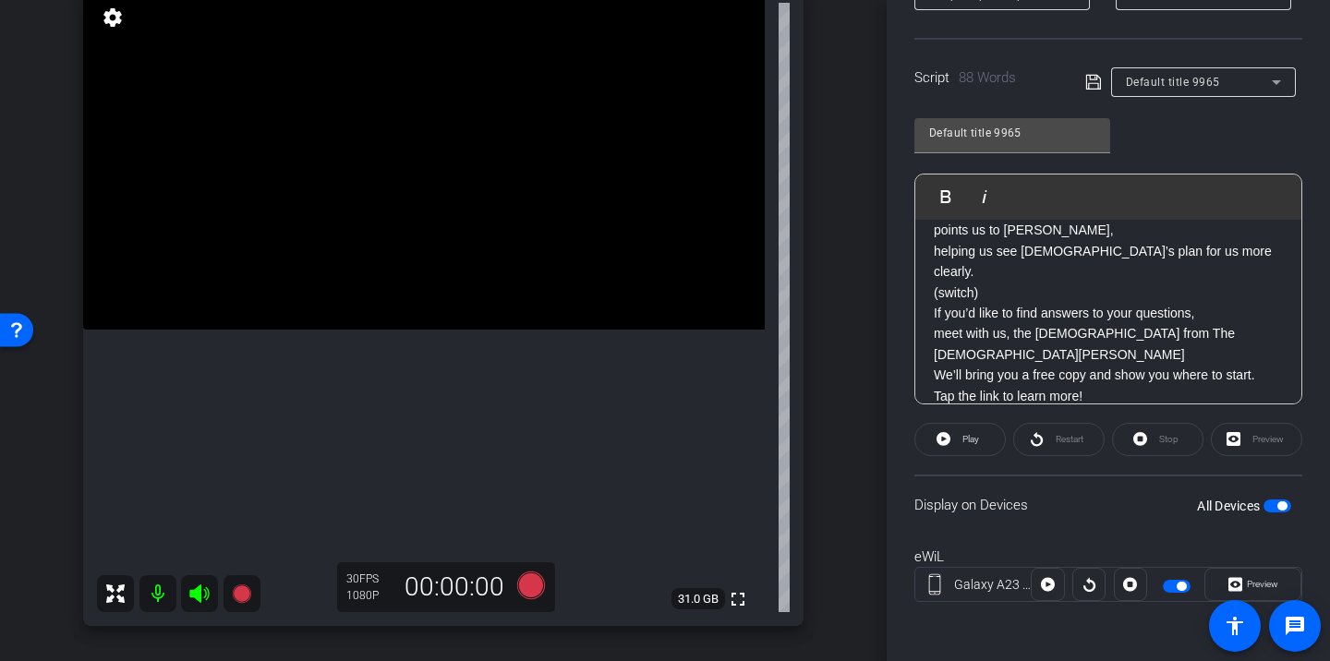
scroll to position [270, 0]
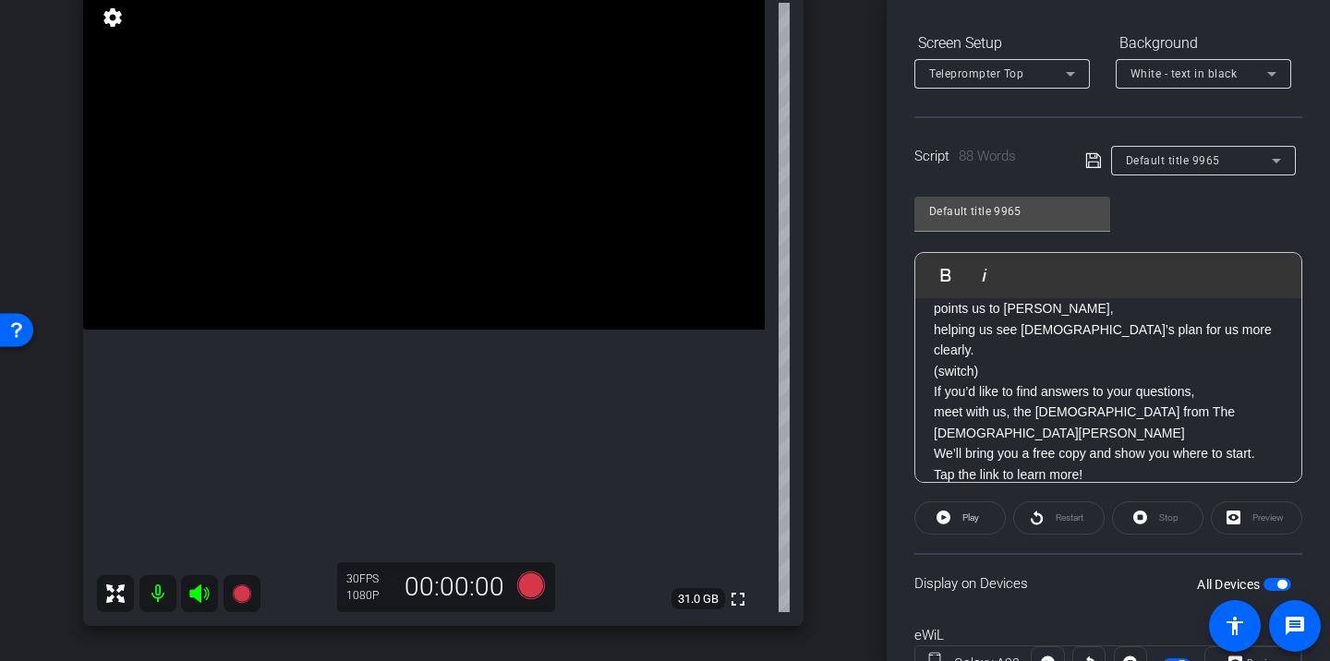
drag, startPoint x: 936, startPoint y: 314, endPoint x: 1073, endPoint y: 524, distance: 250.3
click at [1073, 524] on openreel-capture-teleprompter "Speed 8X (250 words/minute) Font Size 30px Screen Setup Teleprompter Top Backgr…" at bounding box center [1109, 326] width 388 height 774
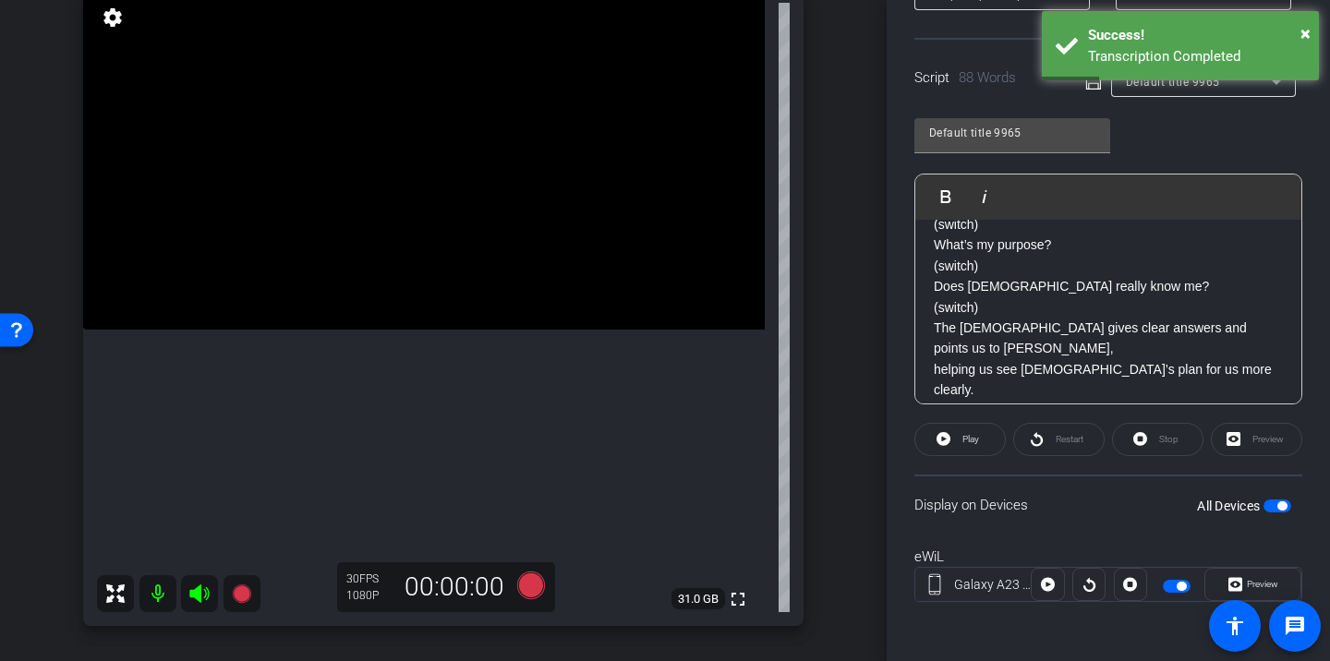
scroll to position [0, 0]
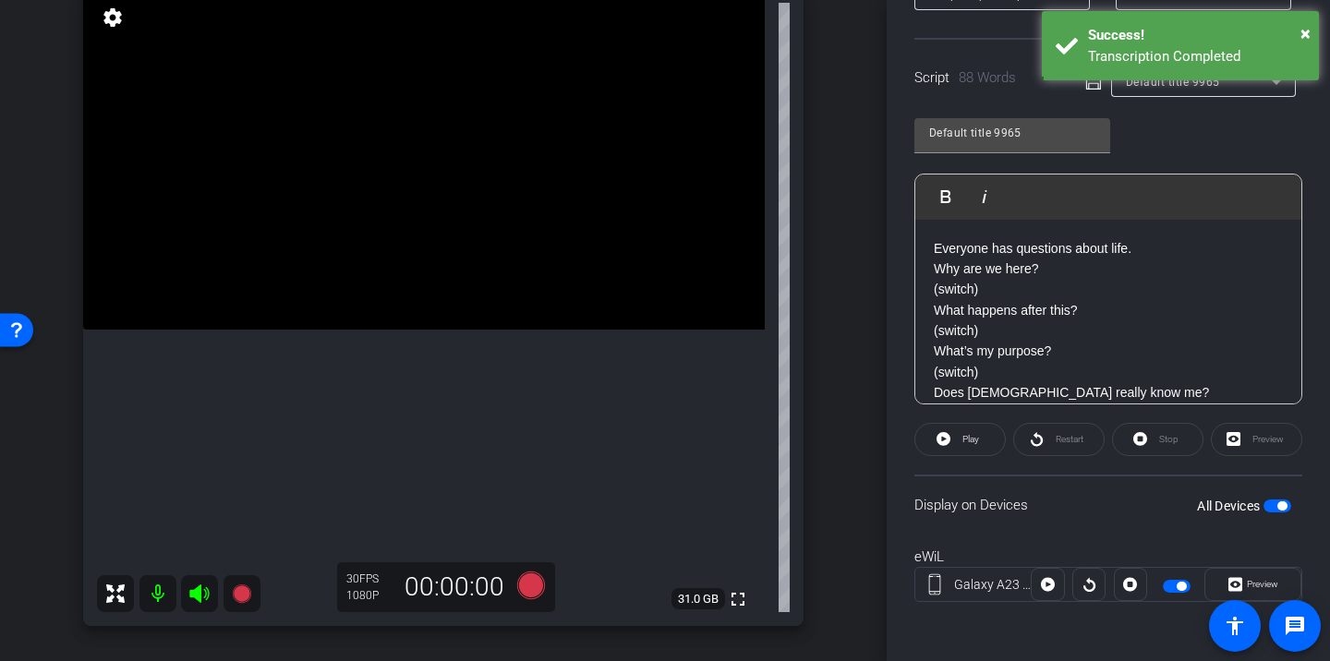
click at [950, 270] on p "Everyone has questions about life. Why are we here? (switch)" at bounding box center [1108, 269] width 349 height 62
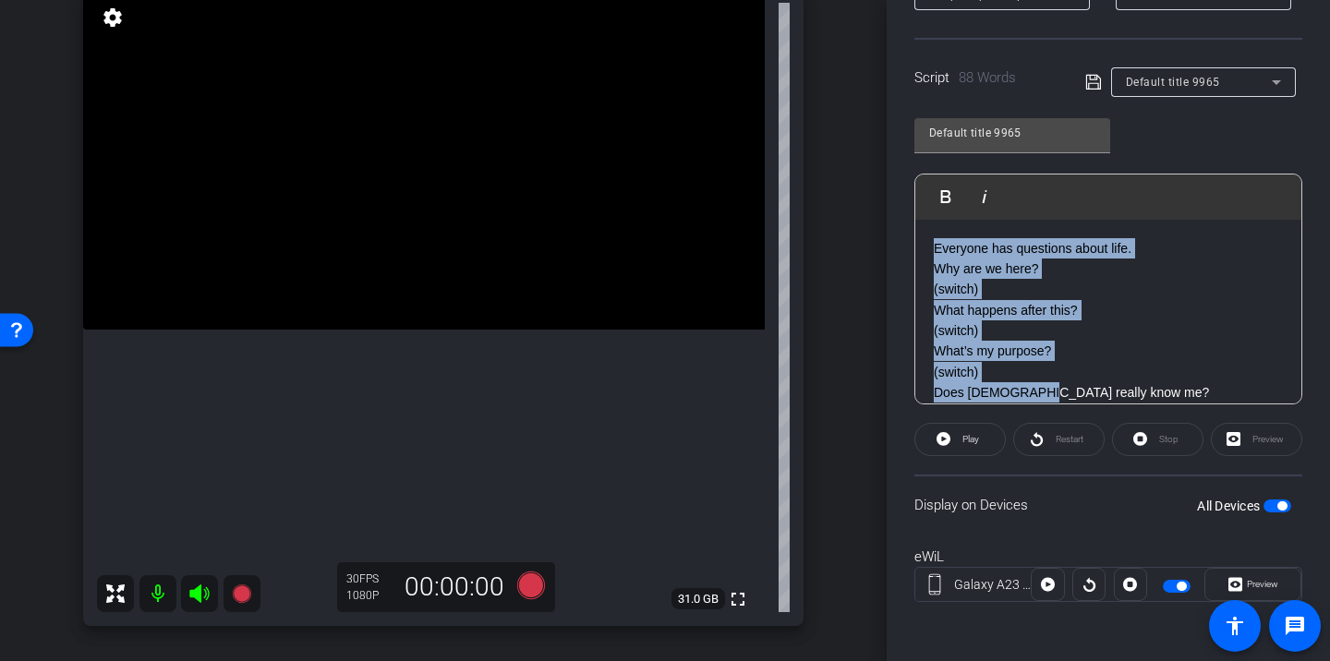
scroll to position [224, 0]
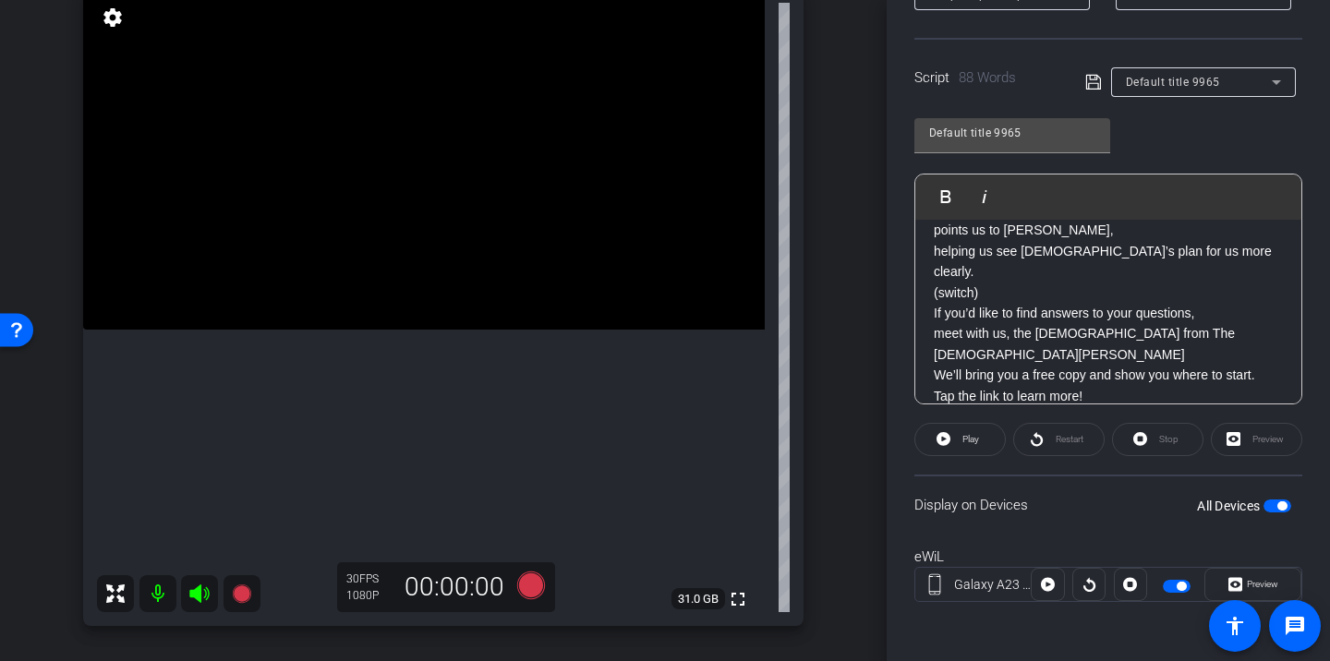
drag, startPoint x: 933, startPoint y: 248, endPoint x: 1098, endPoint y: 389, distance: 217.5
click at [1098, 389] on div "Everyone has questions about life. Why are we here? (switch) What happens after…" at bounding box center [1109, 210] width 386 height 430
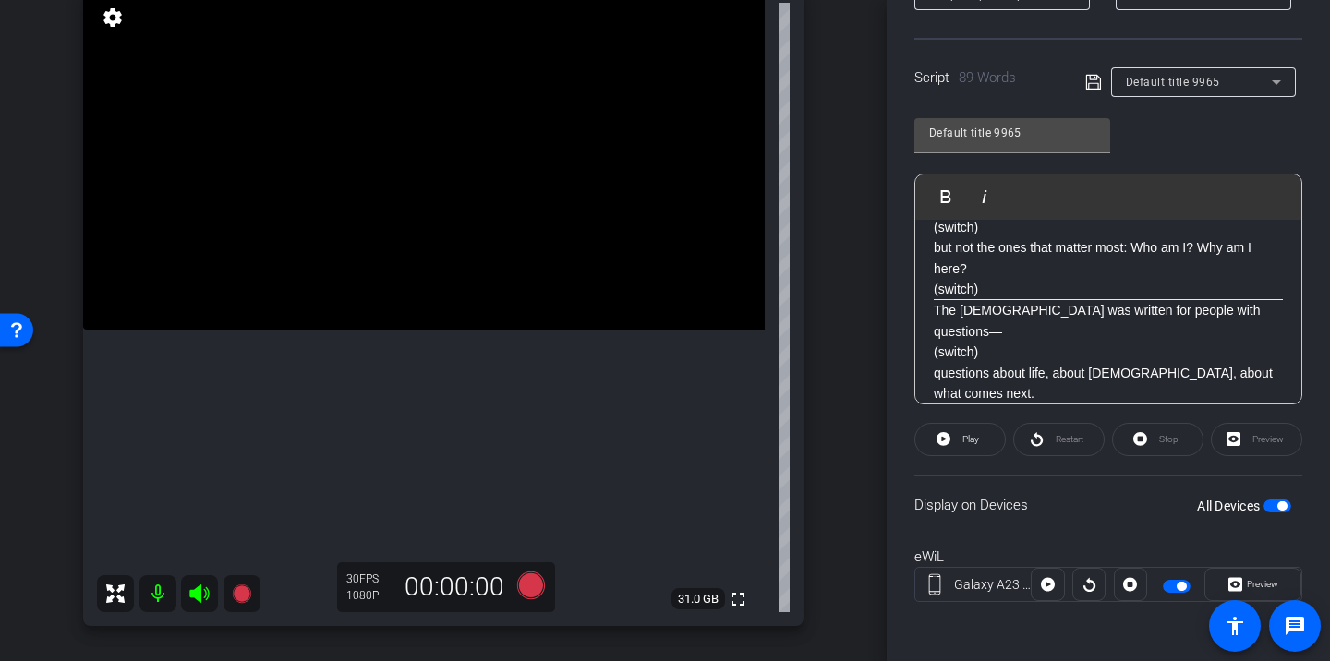
scroll to position [0, 0]
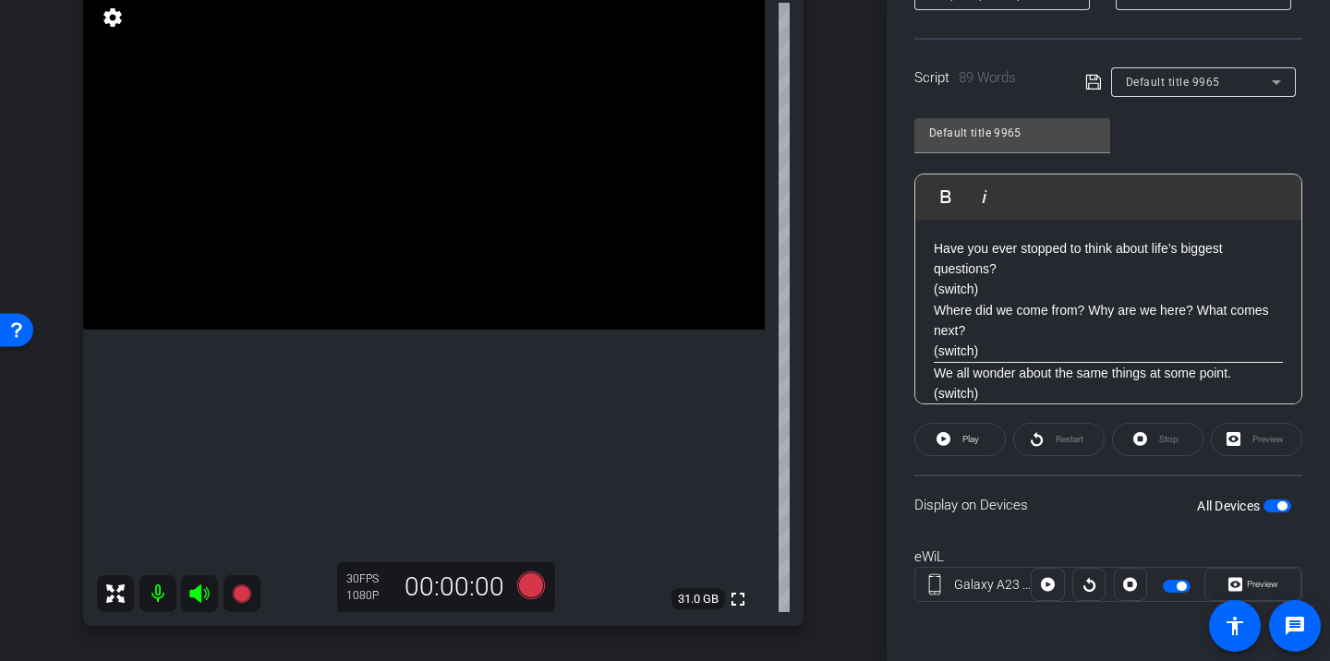
click at [1069, 537] on div "eWiL Galaxy A23 5G [GEOGRAPHIC_DATA]" at bounding box center [1109, 584] width 388 height 100
click at [945, 443] on icon at bounding box center [944, 439] width 14 height 14
click at [1061, 439] on span "Restart" at bounding box center [1070, 439] width 28 height 10
click at [980, 442] on span "Pause" at bounding box center [971, 439] width 25 height 10
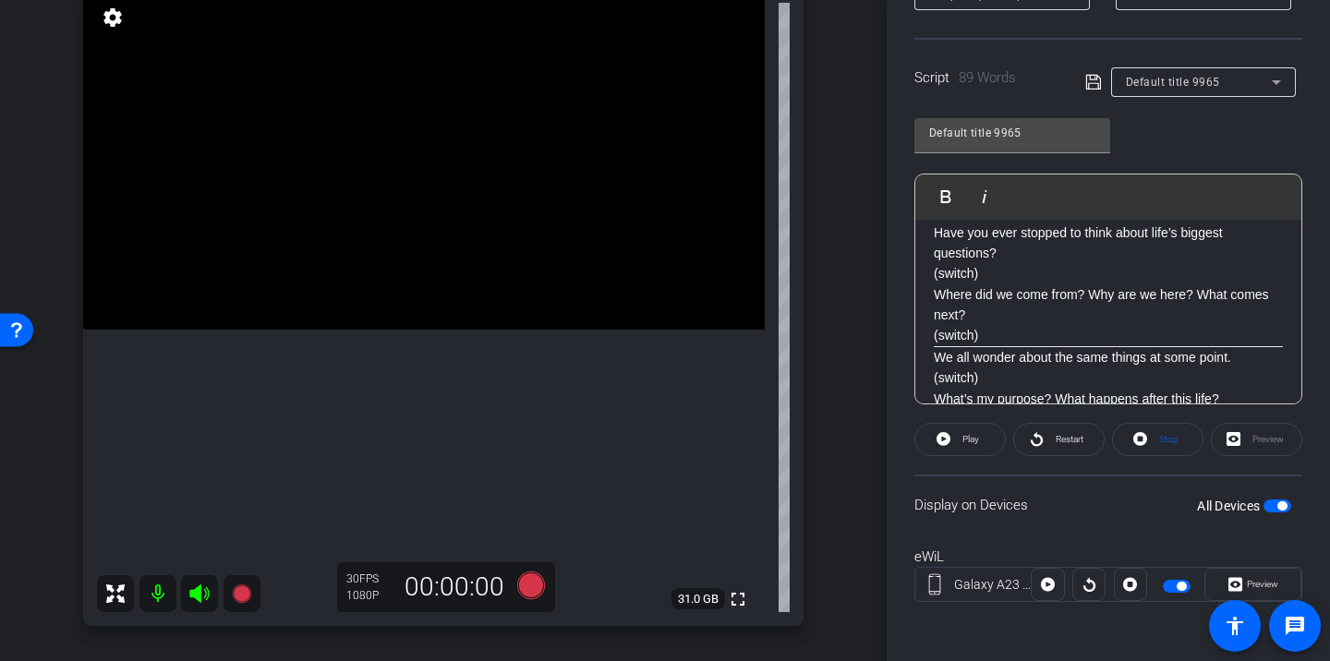
scroll to position [11, 0]
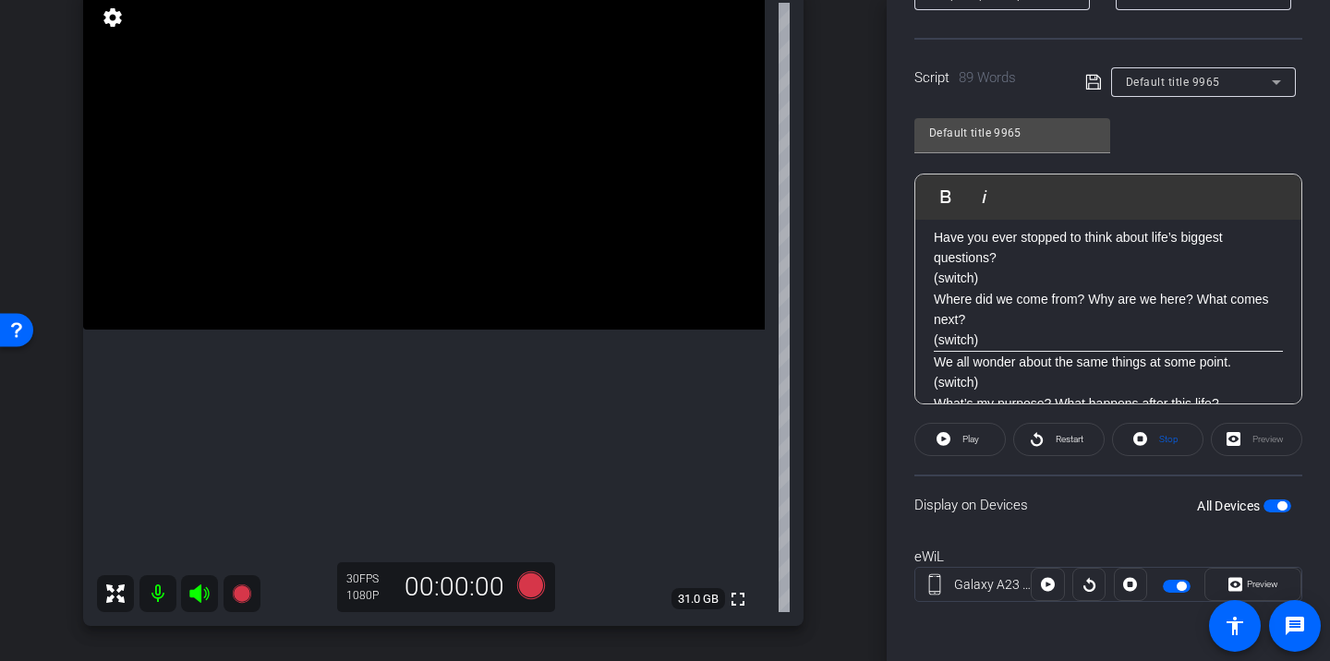
click at [1003, 352] on p "We all wonder about the same things at some point. (switch) What’s my purpose? …" at bounding box center [1108, 393] width 349 height 83
click at [1011, 345] on p "Have you ever stopped to think about life’s biggest questions? (switch) Where d…" at bounding box center [1108, 289] width 349 height 124
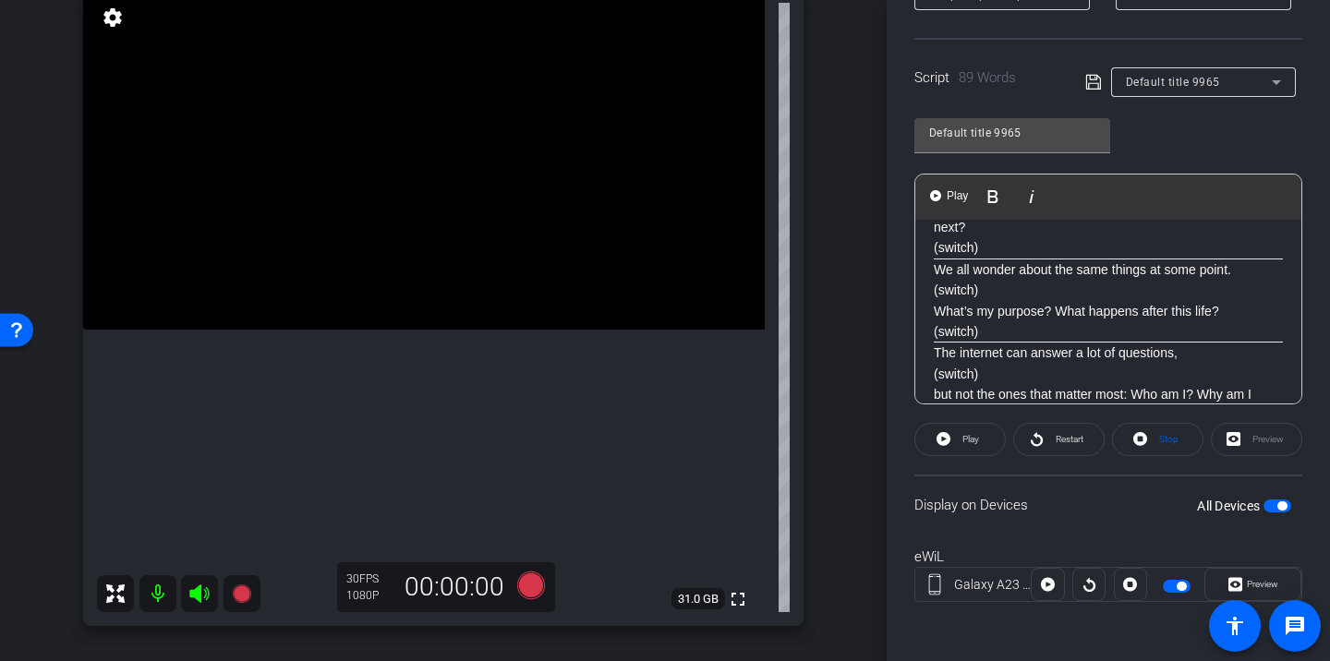
scroll to position [0, 0]
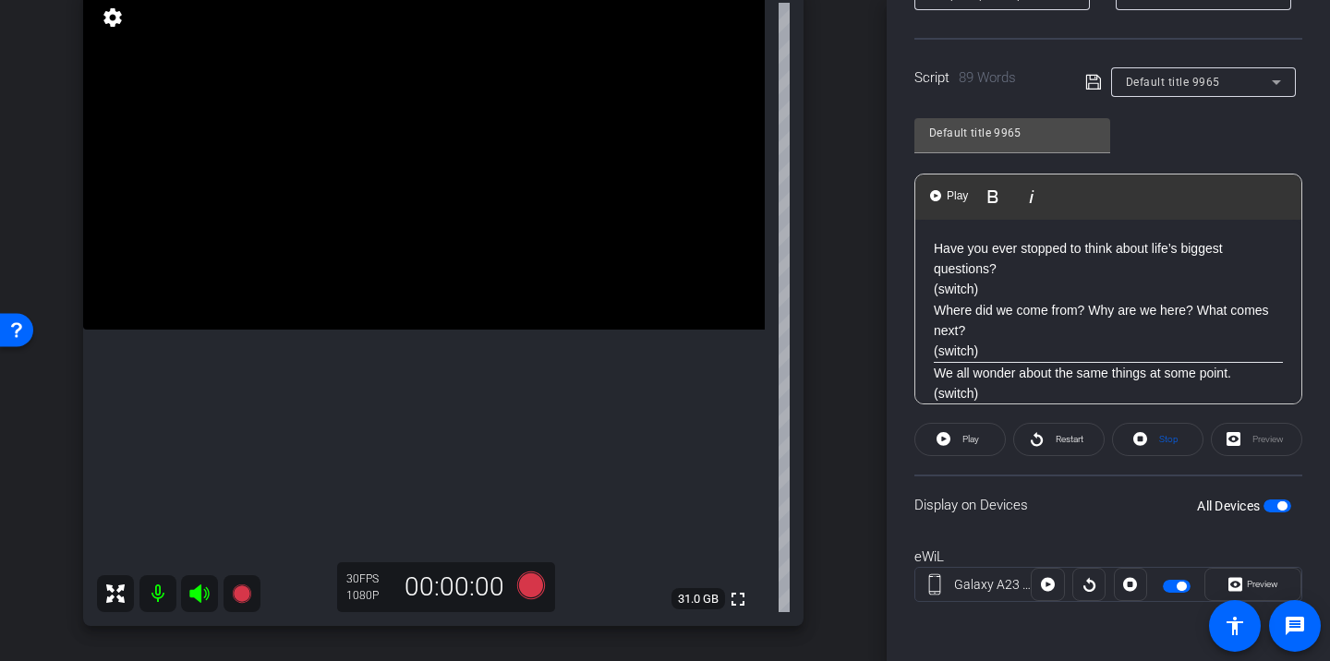
click at [1011, 349] on p "Have you ever stopped to think about life’s biggest questions? (switch) Where d…" at bounding box center [1108, 300] width 349 height 124
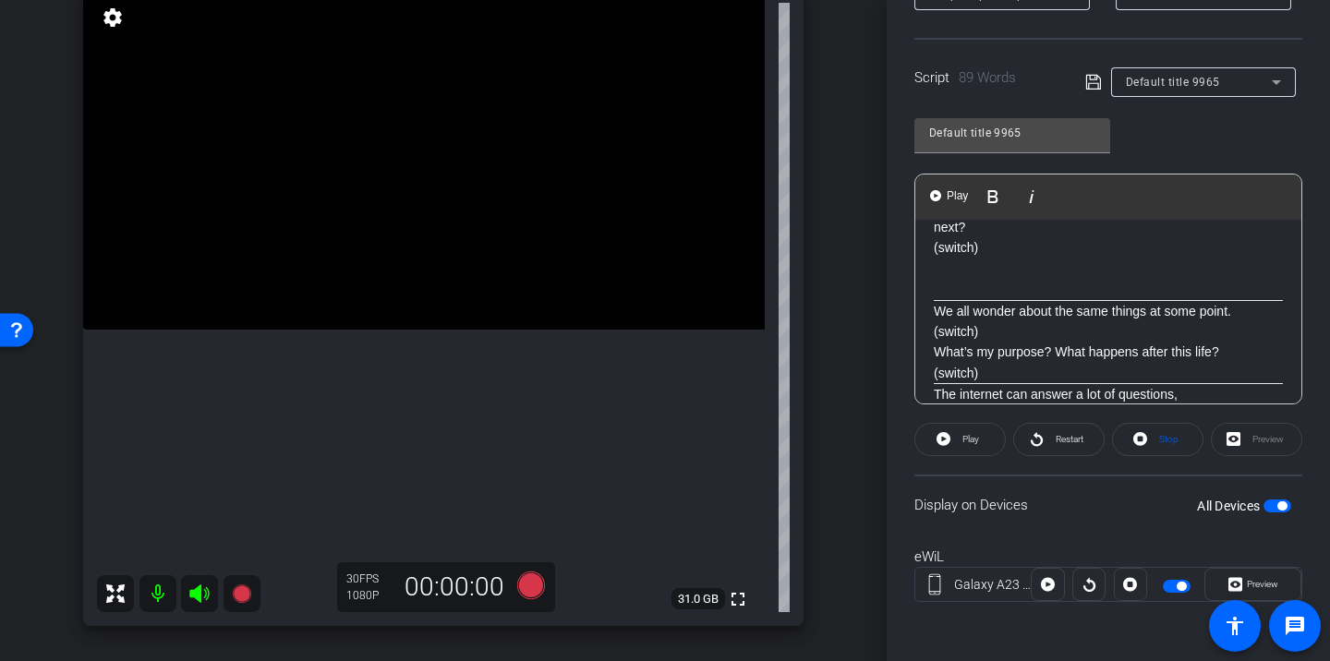
scroll to position [101, 0]
click at [1028, 371] on p "We all wonder about the same things at some point. (switch) What’s my purpose? …" at bounding box center [1108, 345] width 349 height 83
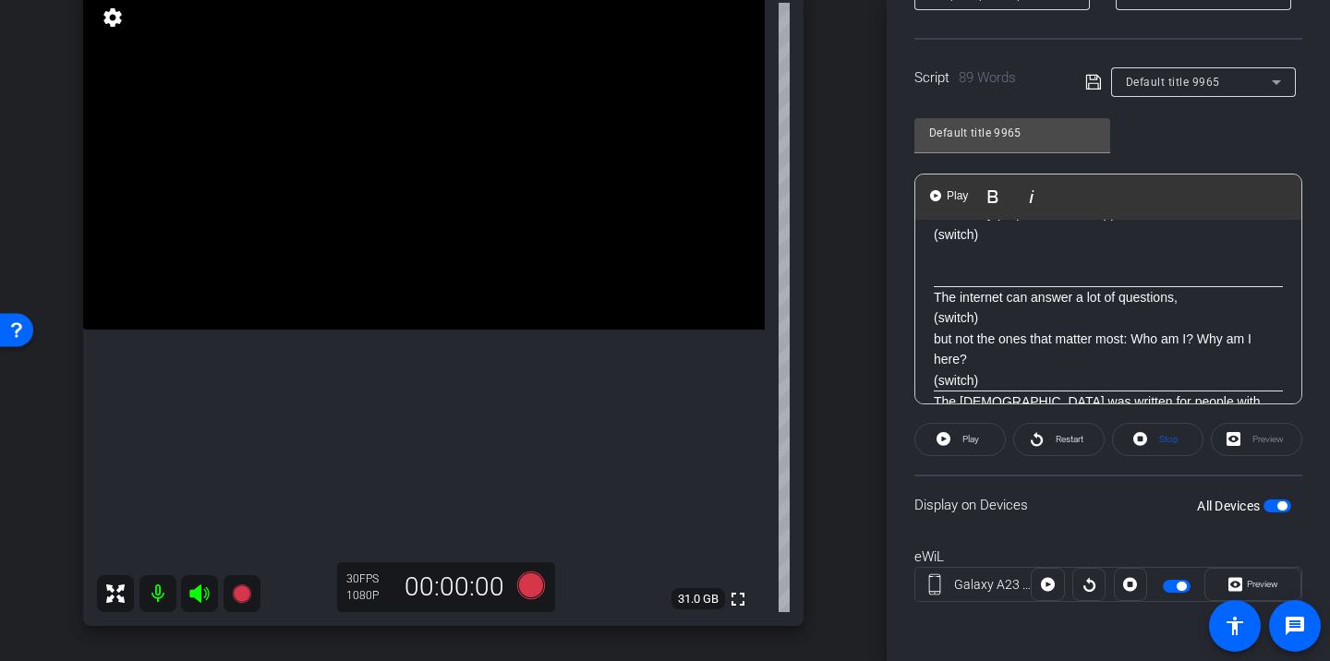
scroll to position [244, 0]
click at [1025, 388] on p "The internet can answer a lot of questions, (switch) but not the ones that matt…" at bounding box center [1108, 336] width 349 height 103
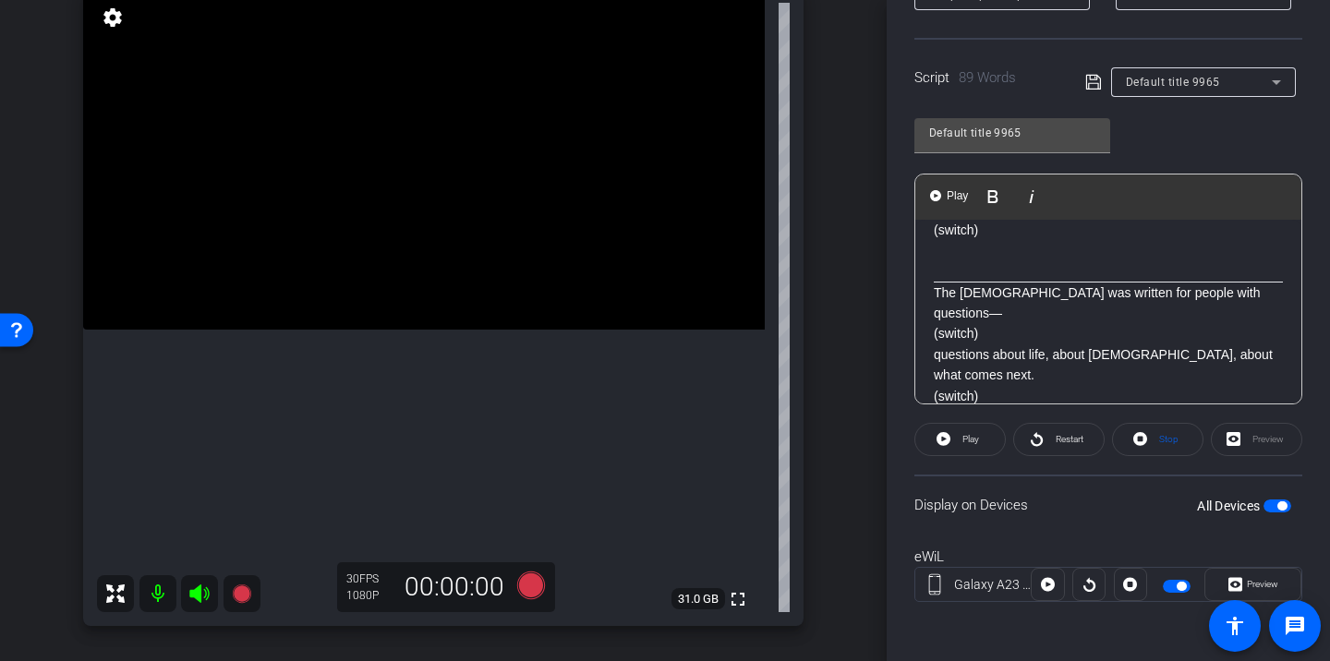
scroll to position [393, 0]
click at [976, 316] on p "The [DEMOGRAPHIC_DATA] was written for people with questions— (switch) question…" at bounding box center [1108, 345] width 349 height 124
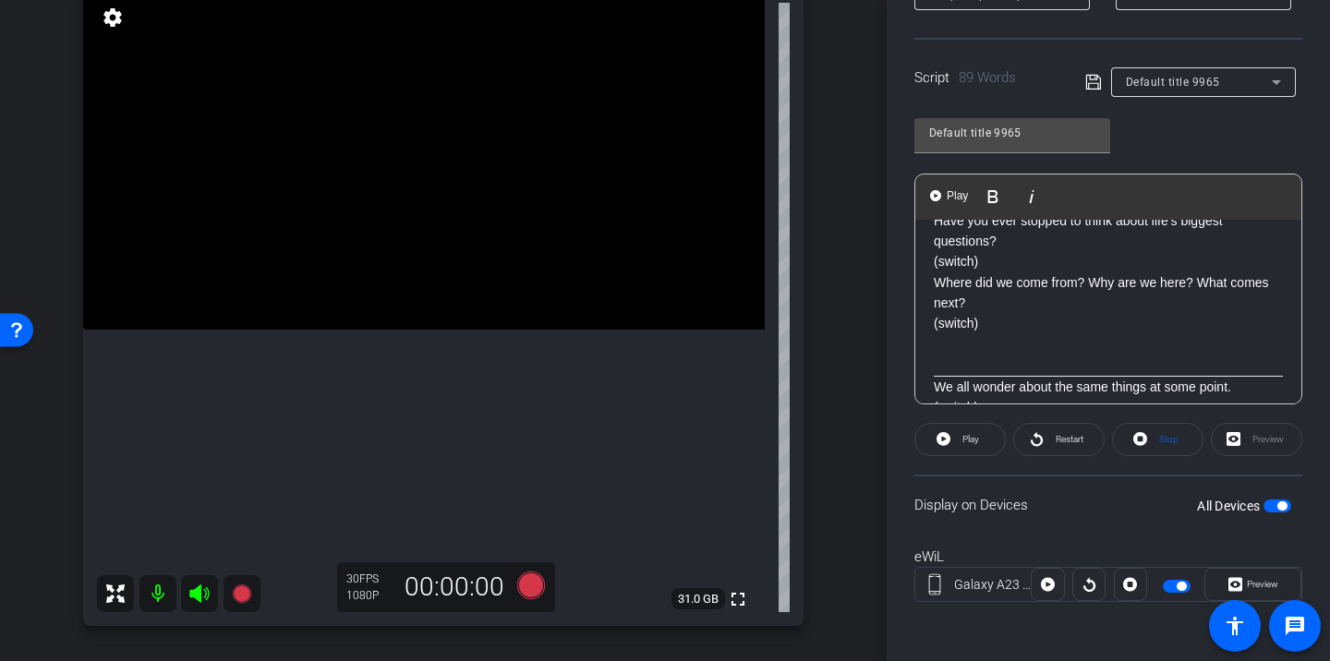
scroll to position [5, 0]
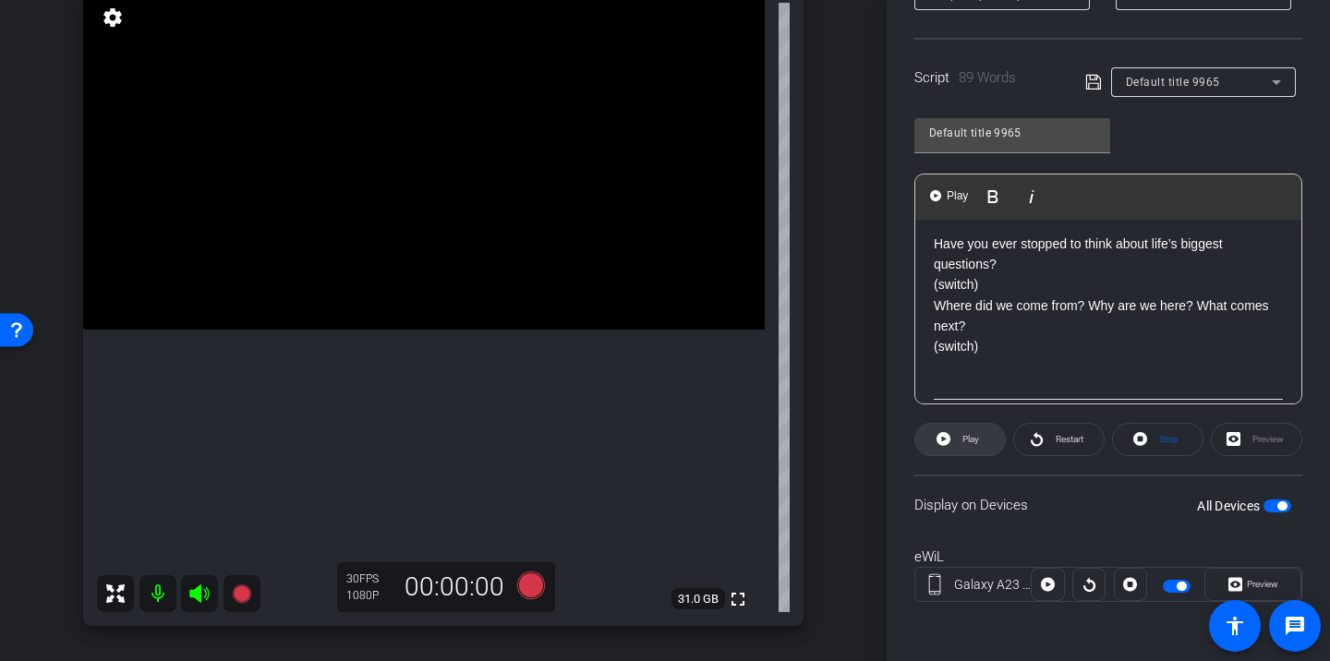
click at [984, 443] on span at bounding box center [961, 440] width 90 height 44
click at [1038, 443] on icon at bounding box center [1037, 439] width 14 height 23
click at [989, 444] on span at bounding box center [960, 440] width 91 height 44
click at [536, 588] on icon at bounding box center [531, 586] width 28 height 28
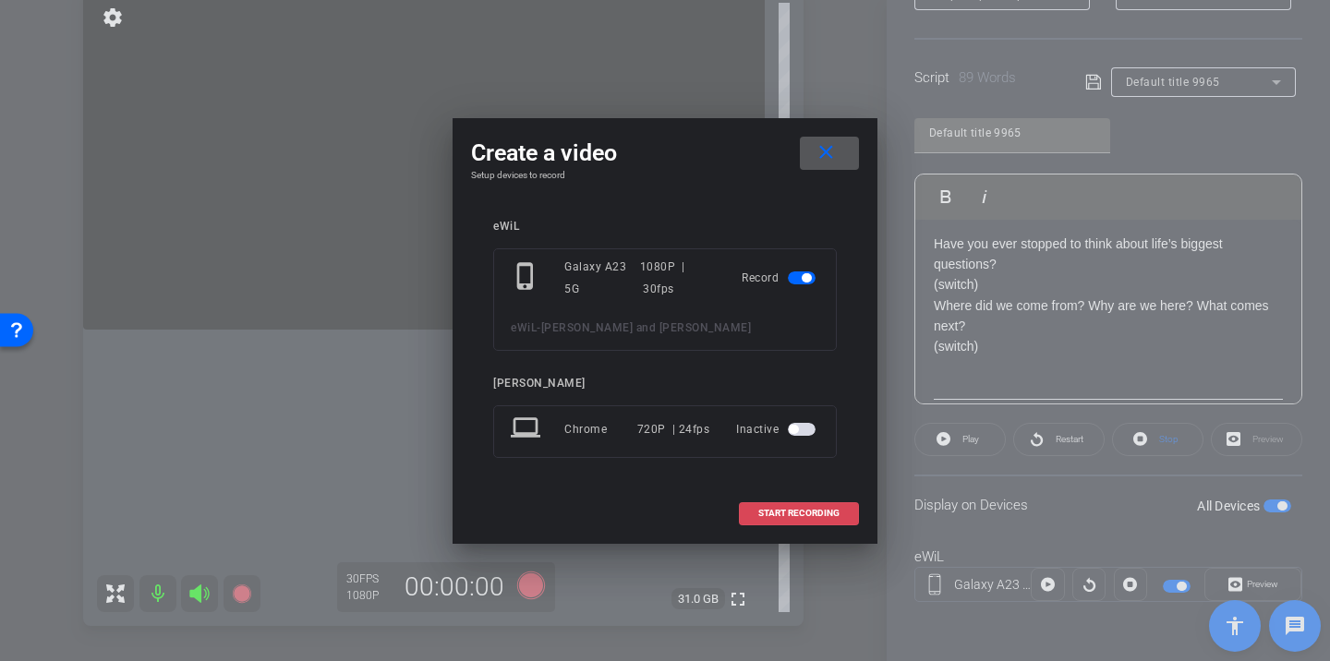
click at [789, 517] on span "START RECORDING" at bounding box center [798, 513] width 81 height 9
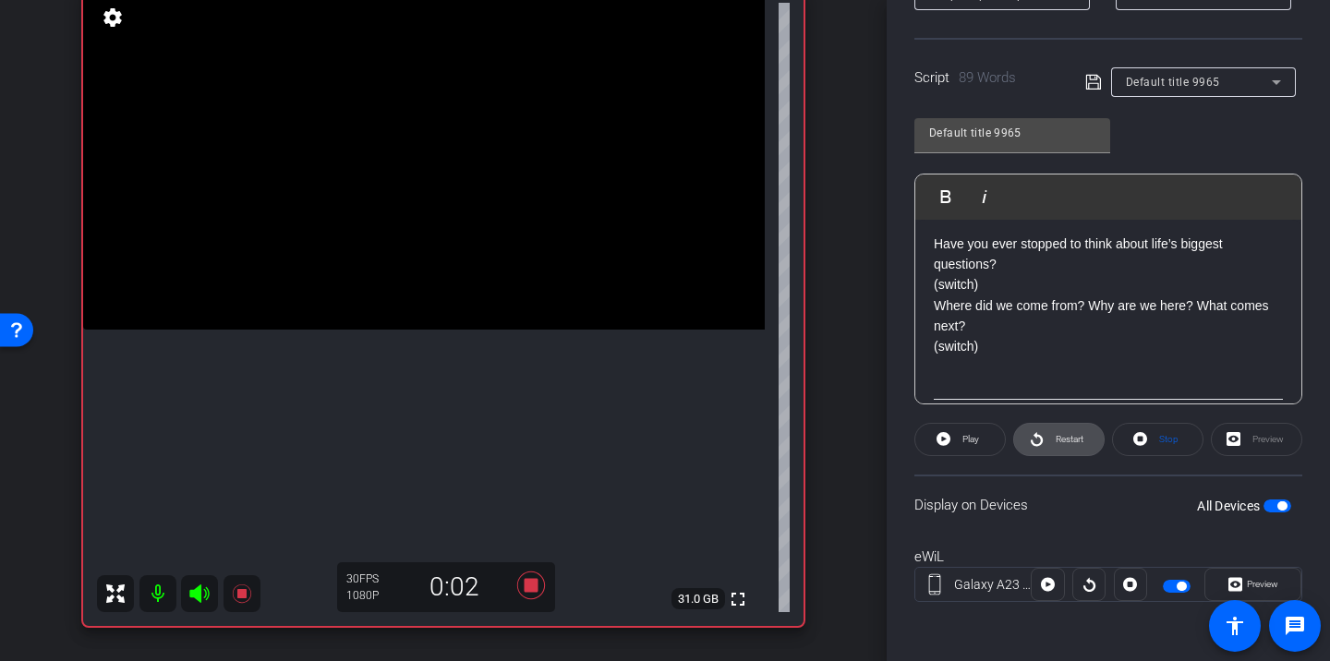
click at [1065, 434] on span "Restart" at bounding box center [1070, 439] width 28 height 10
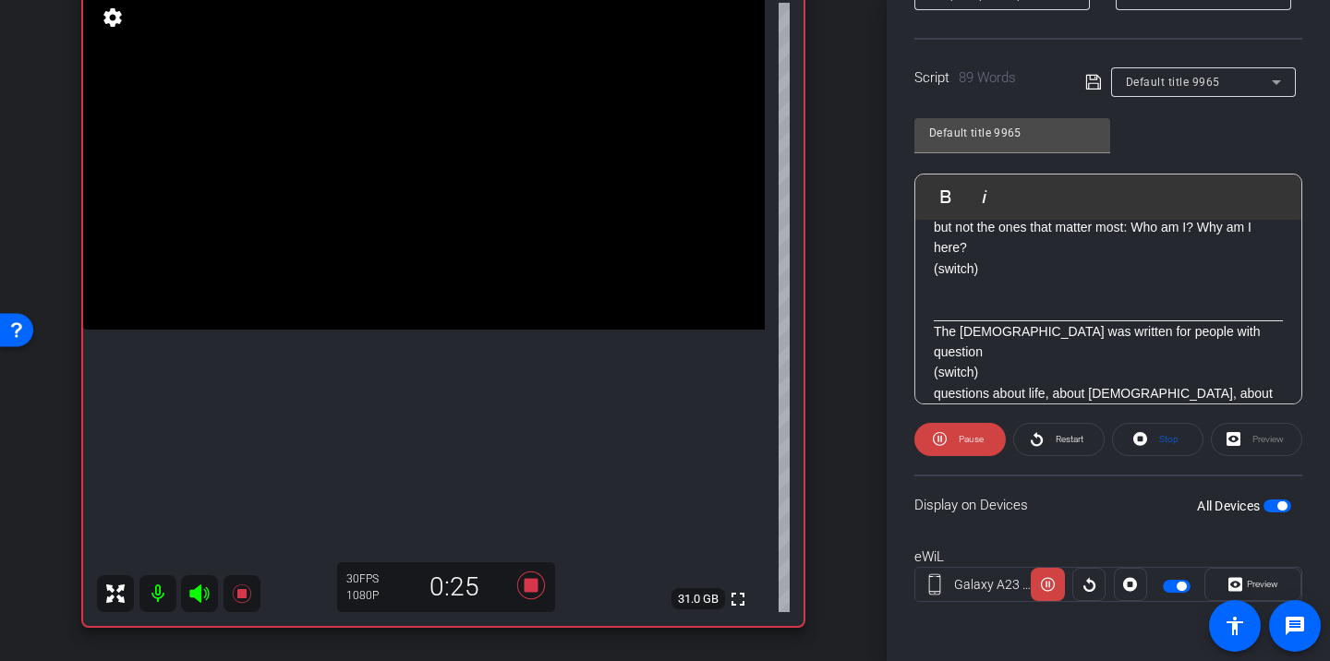
scroll to position [372, 0]
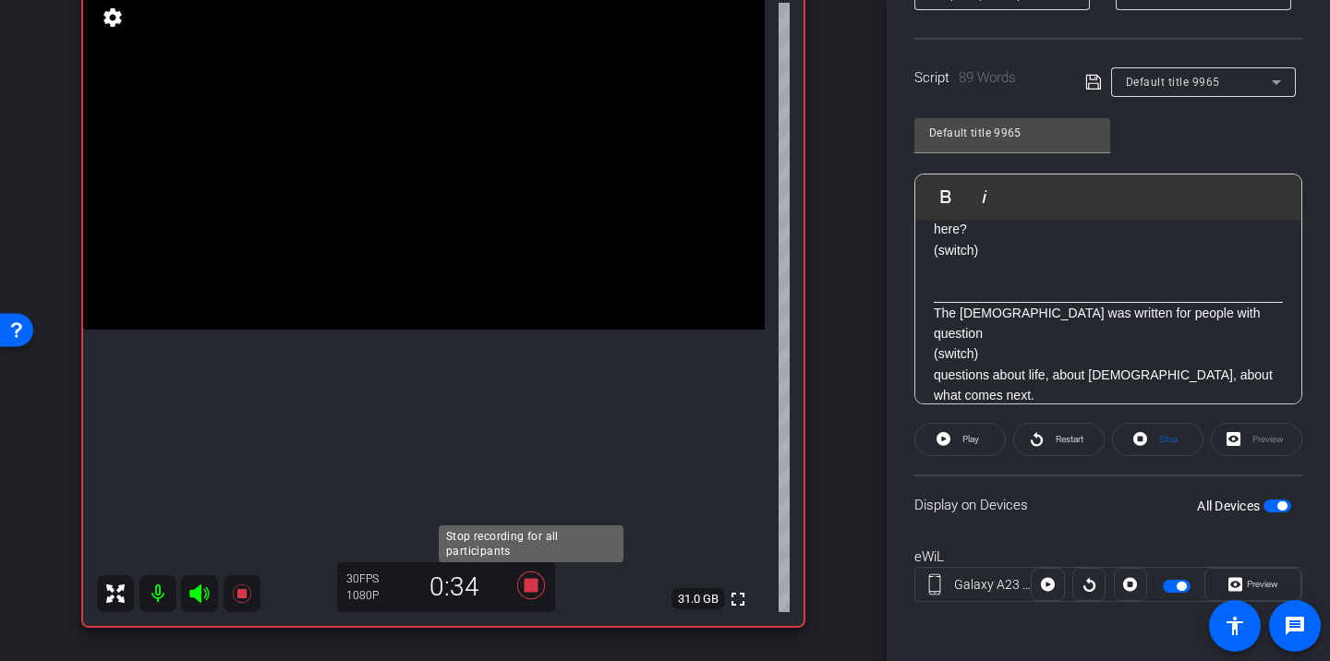
click at [536, 581] on icon at bounding box center [531, 586] width 28 height 28
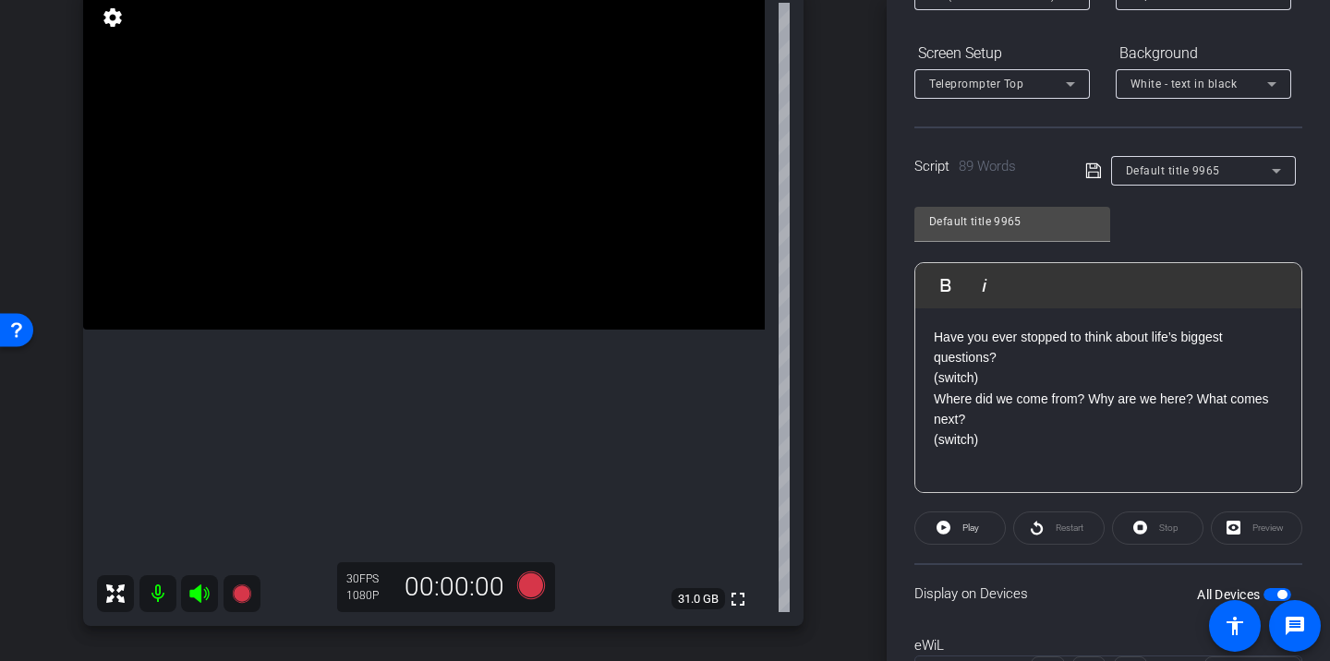
scroll to position [261, 0]
click at [531, 586] on icon at bounding box center [531, 586] width 28 height 28
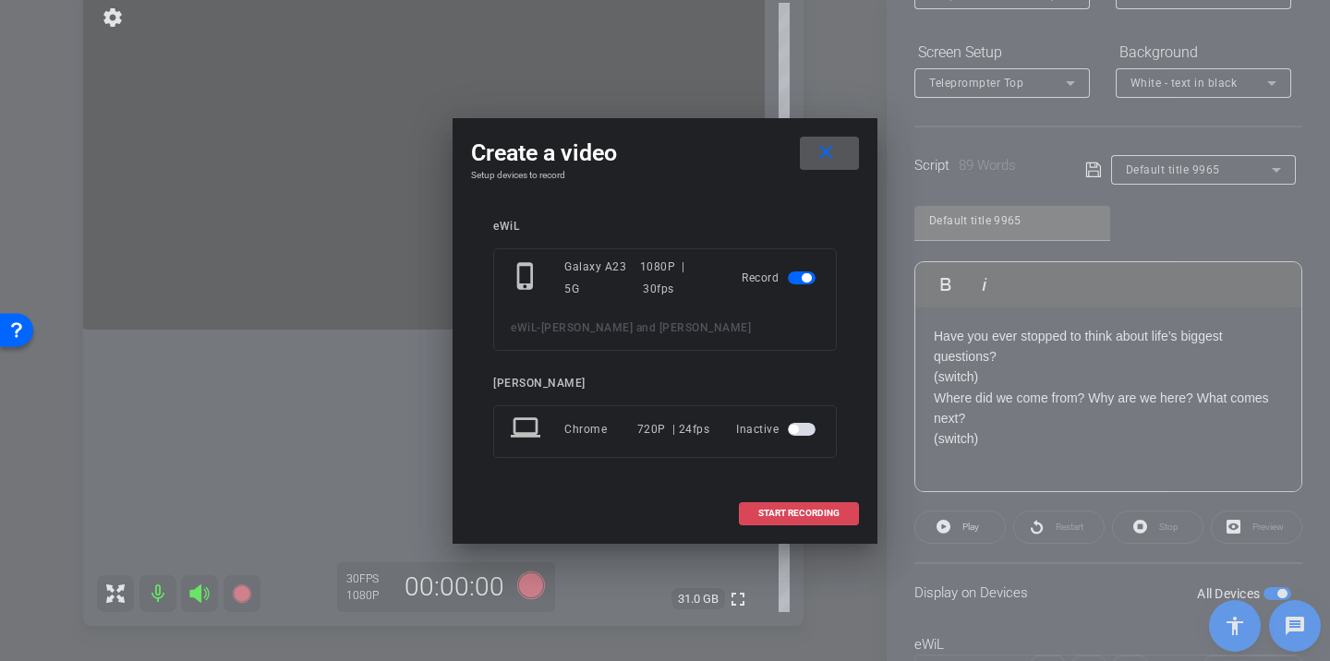
click at [807, 529] on span at bounding box center [799, 513] width 118 height 44
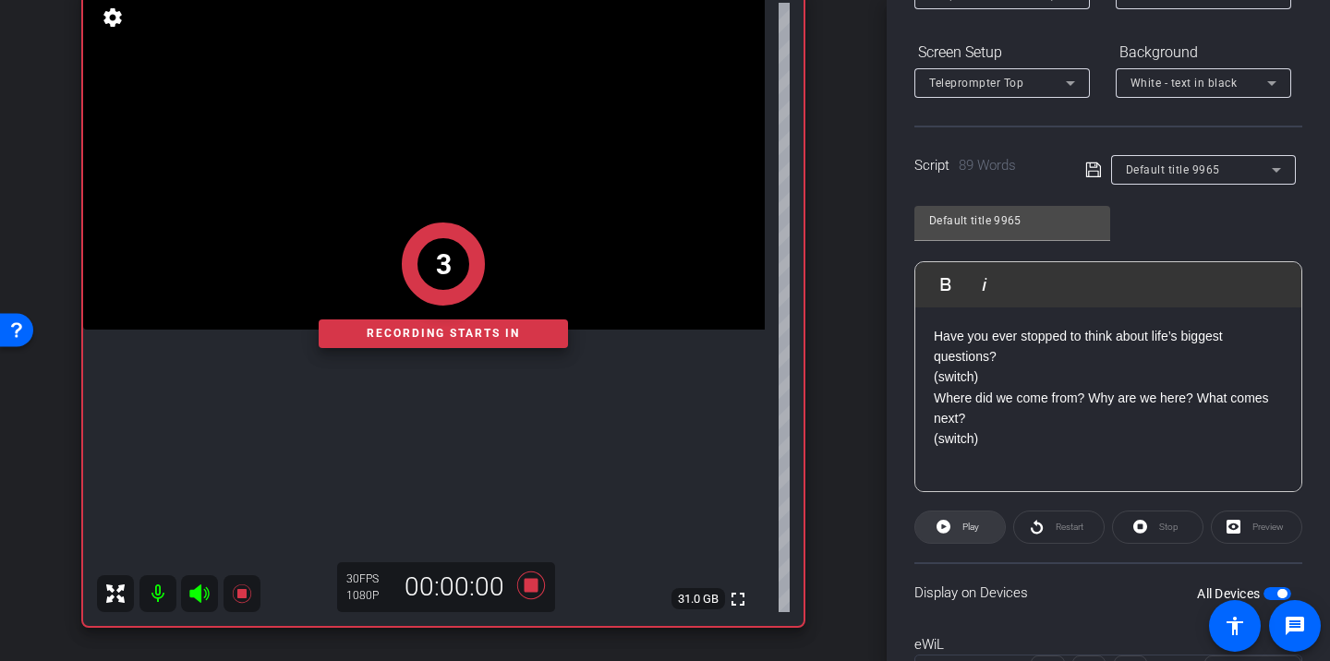
click at [961, 521] on span "Play" at bounding box center [968, 528] width 21 height 26
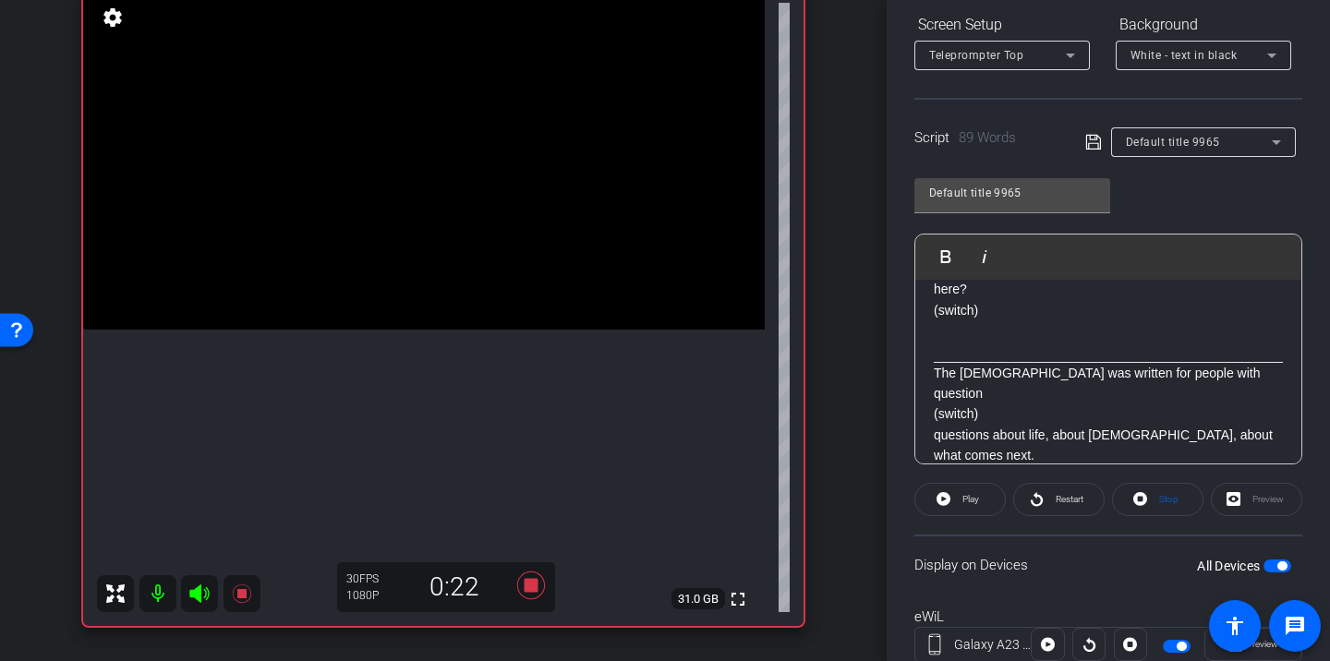
scroll to position [294, 0]
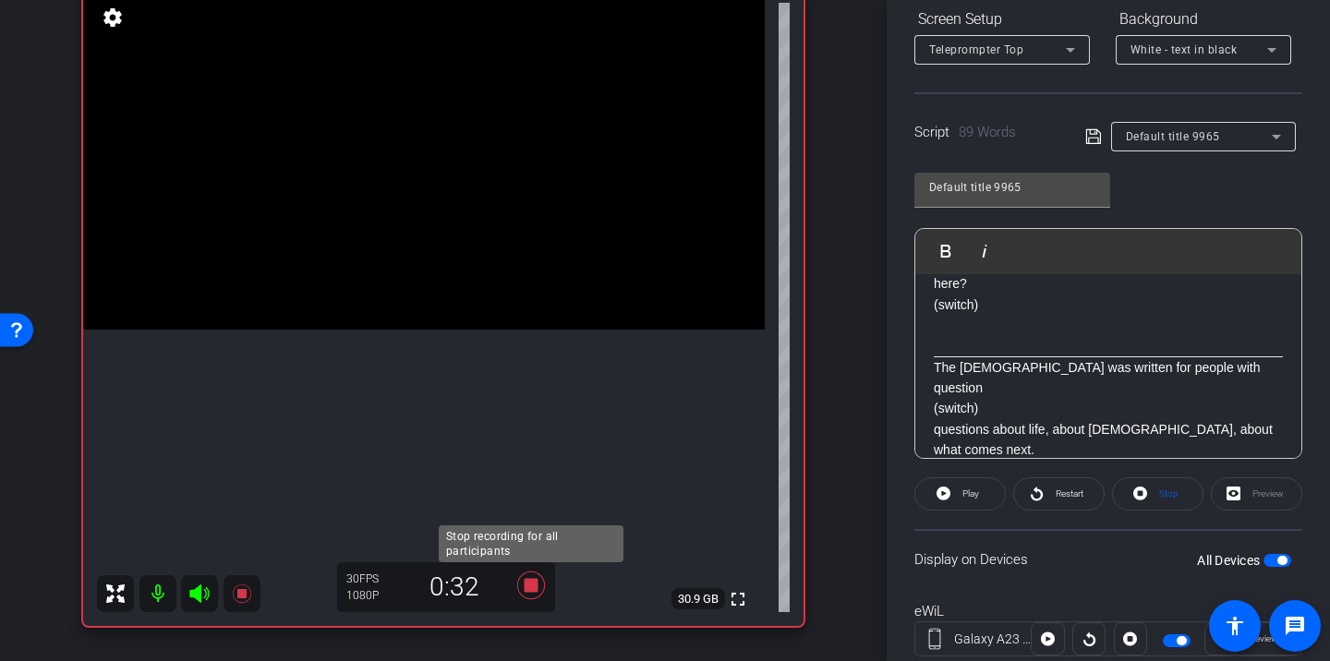
click at [542, 576] on icon at bounding box center [531, 585] width 44 height 33
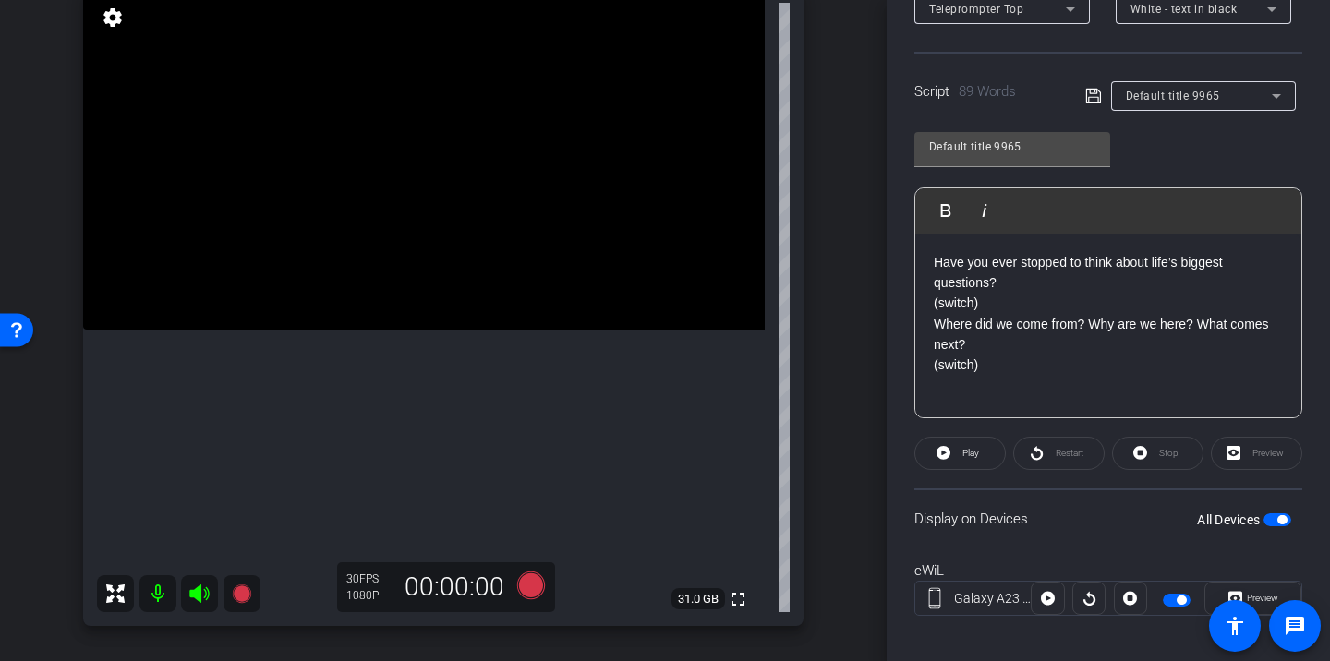
scroll to position [348, 0]
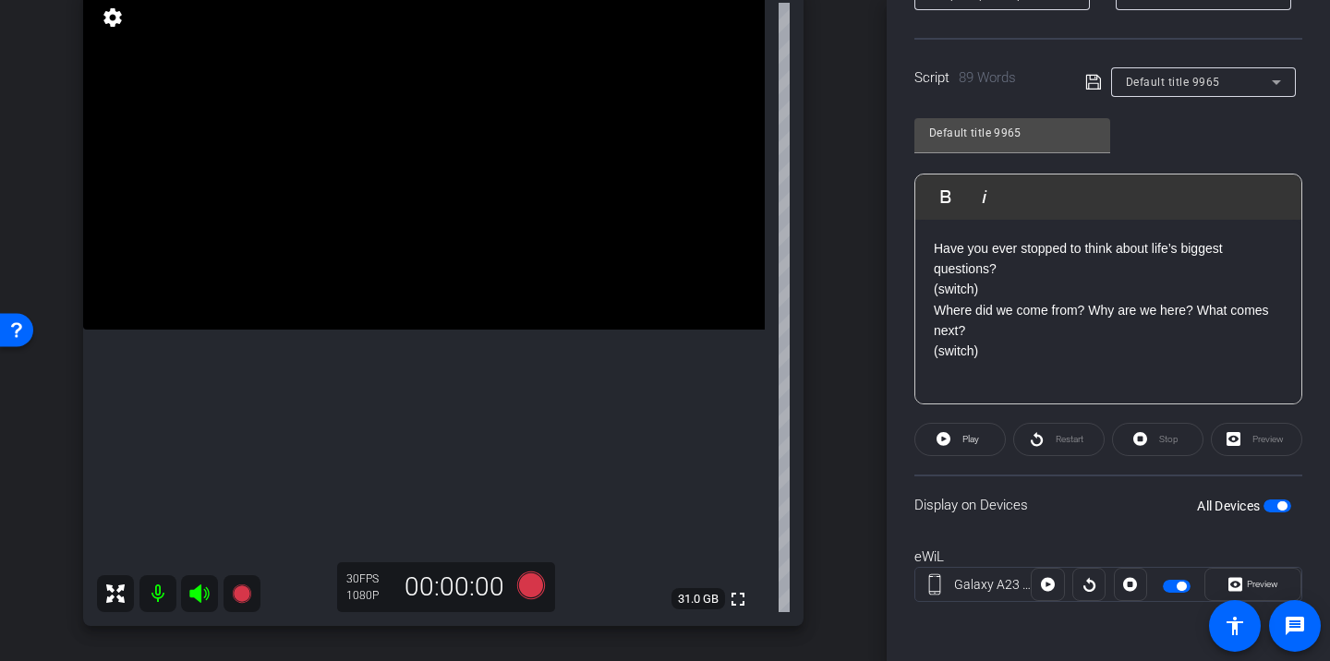
click at [1002, 287] on p "Have you ever stopped to think about life’s biggest questions? (switch) Where d…" at bounding box center [1108, 300] width 349 height 124
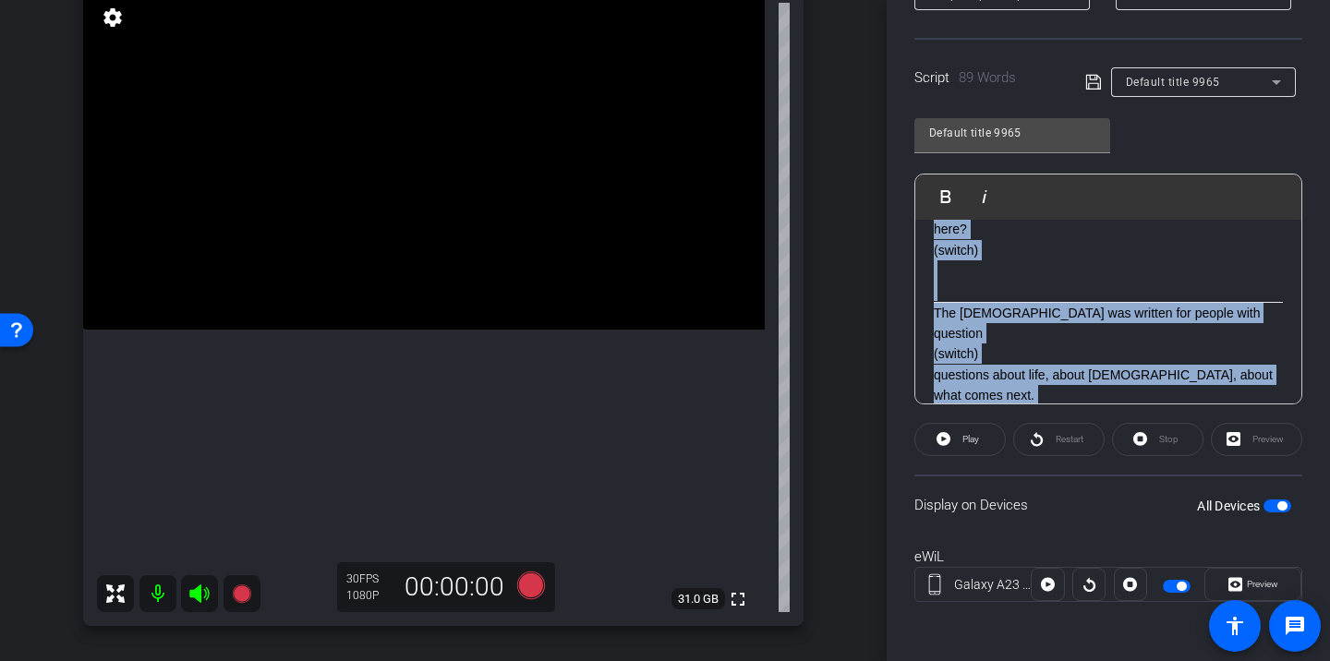
drag, startPoint x: 931, startPoint y: 247, endPoint x: 1061, endPoint y: 440, distance: 232.4
click at [1061, 440] on openreel-capture-teleprompter "Speed 8X (250 words/minute) Font Size 30px Screen Setup Teleprompter Top Backgr…" at bounding box center [1109, 247] width 388 height 774
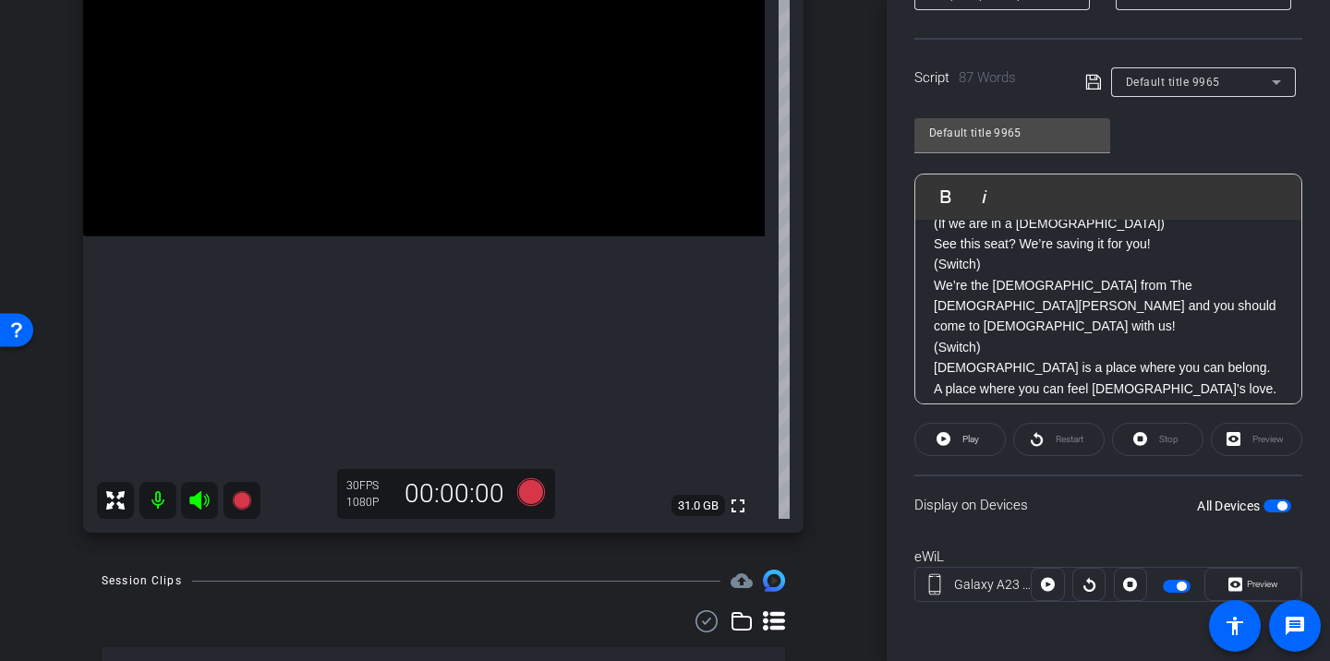
scroll to position [0, 0]
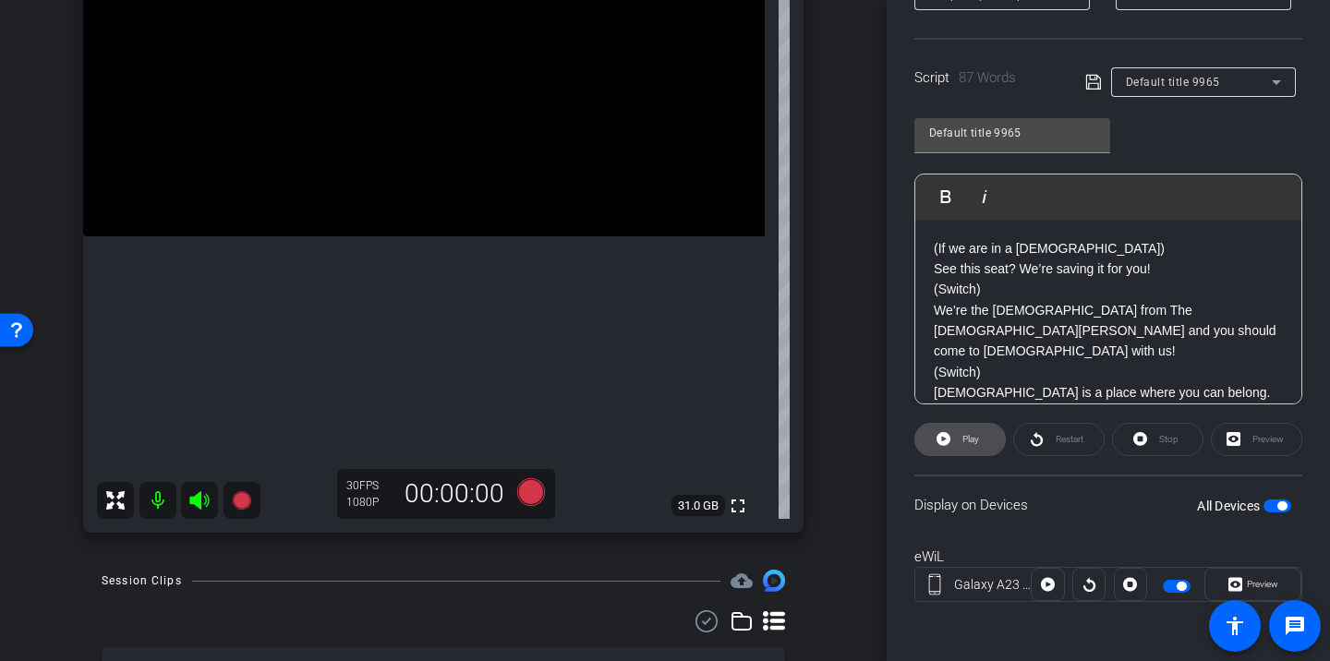
click at [972, 448] on span "Play" at bounding box center [968, 440] width 21 height 26
click at [1074, 438] on span "Restart" at bounding box center [1070, 439] width 28 height 10
click at [980, 445] on span "Pause" at bounding box center [969, 440] width 30 height 26
click at [994, 248] on p "(If we are in a [DEMOGRAPHIC_DATA])" at bounding box center [1108, 248] width 349 height 20
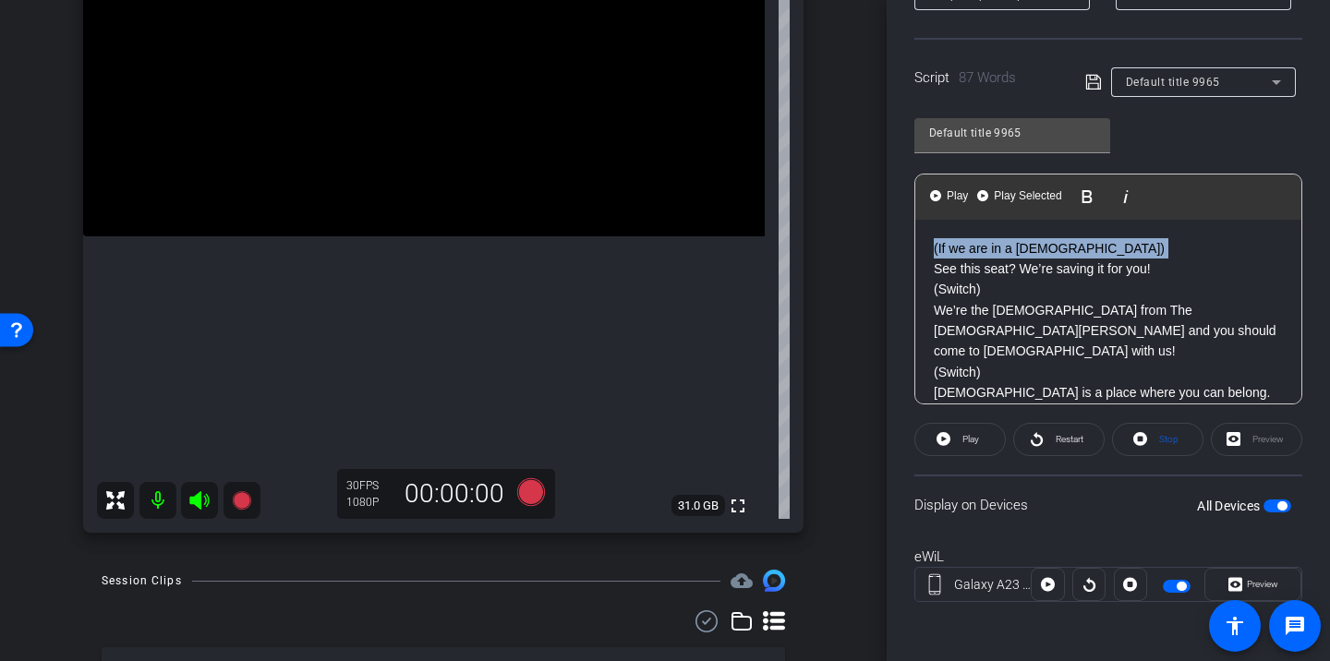
click at [994, 248] on p "(If we are in a [DEMOGRAPHIC_DATA])" at bounding box center [1108, 248] width 349 height 20
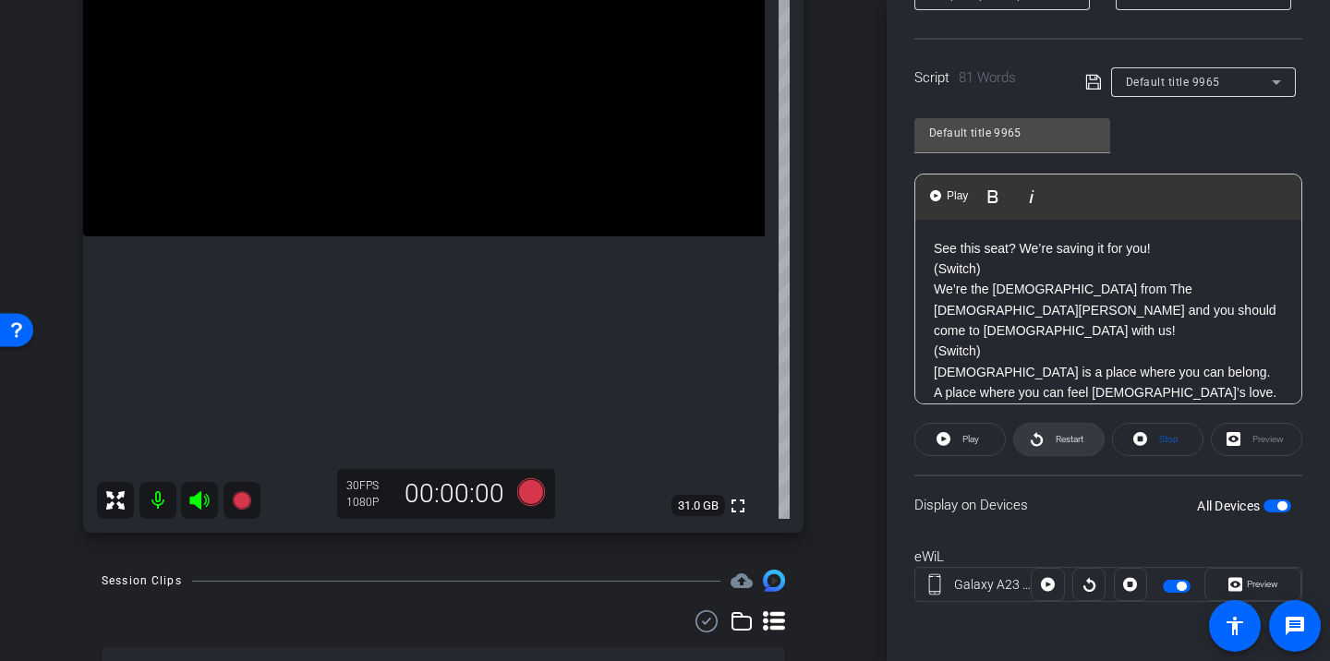
click at [1066, 435] on span "Restart" at bounding box center [1070, 439] width 28 height 10
click at [976, 443] on span "Pause" at bounding box center [971, 439] width 25 height 10
click at [1066, 446] on span "Restart" at bounding box center [1067, 440] width 32 height 26
click at [985, 446] on span at bounding box center [960, 440] width 91 height 44
click at [531, 501] on icon at bounding box center [531, 493] width 28 height 28
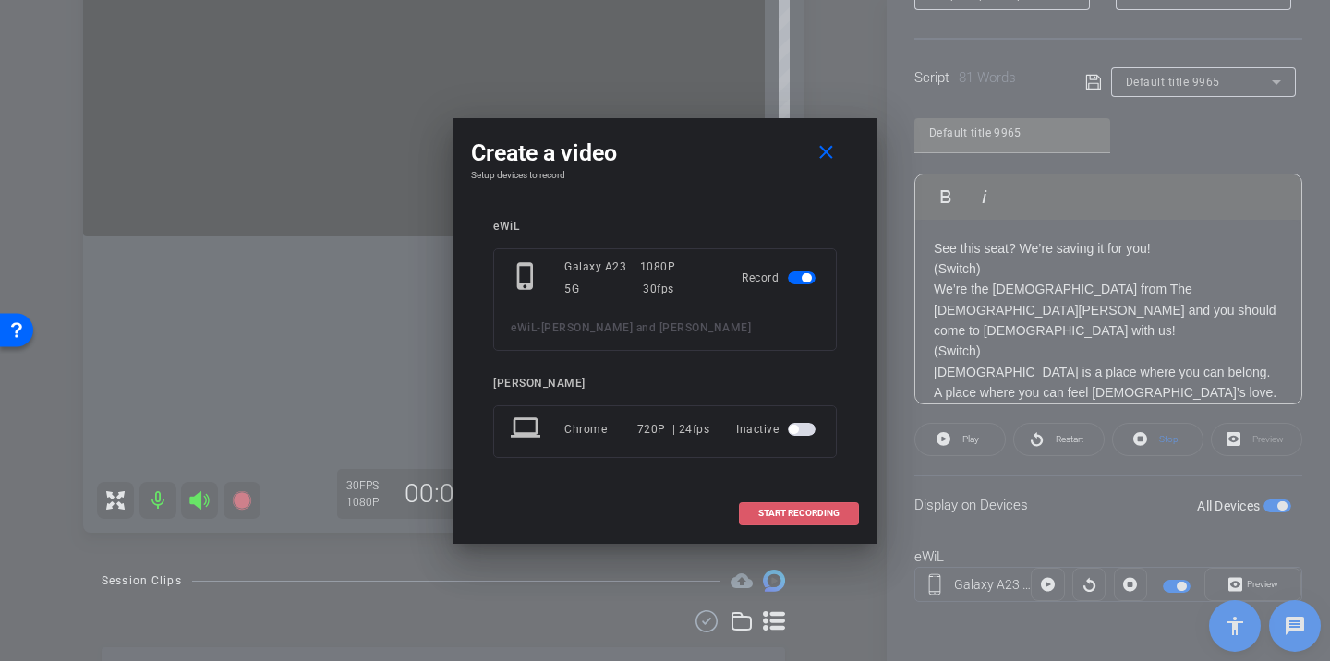
click at [785, 516] on span "START RECORDING" at bounding box center [798, 513] width 81 height 9
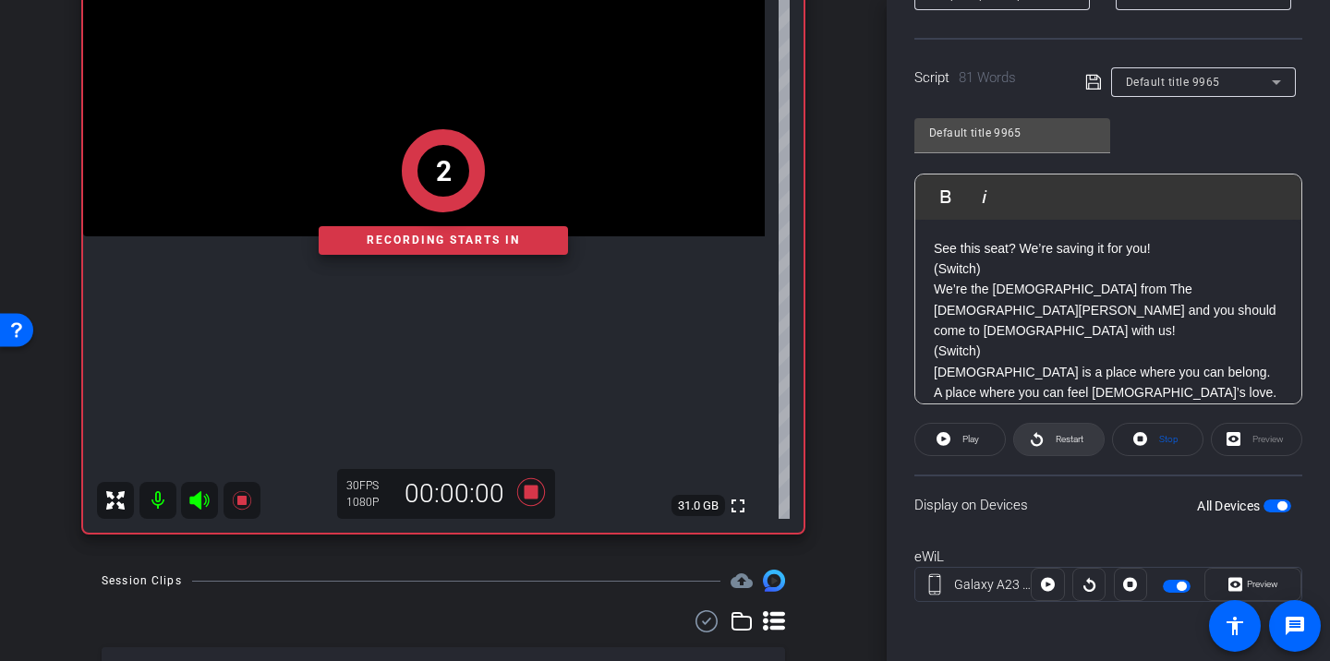
click at [1069, 449] on span "Restart" at bounding box center [1067, 440] width 32 height 26
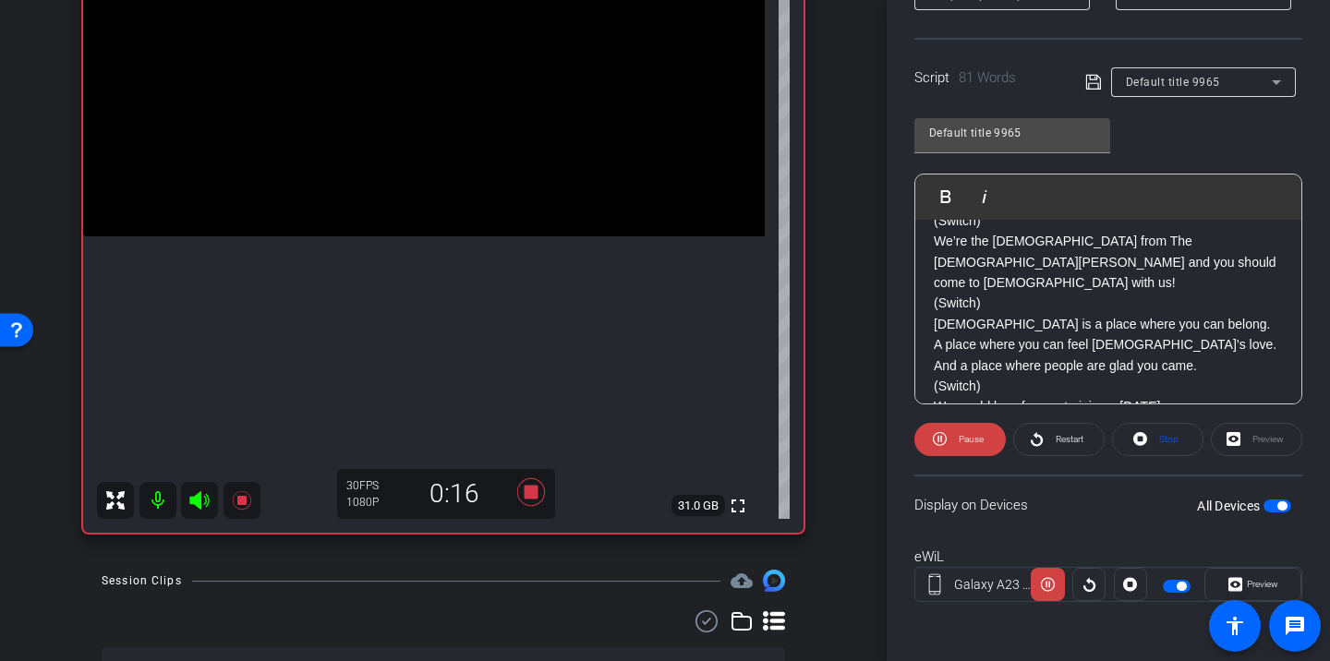
scroll to position [121, 0]
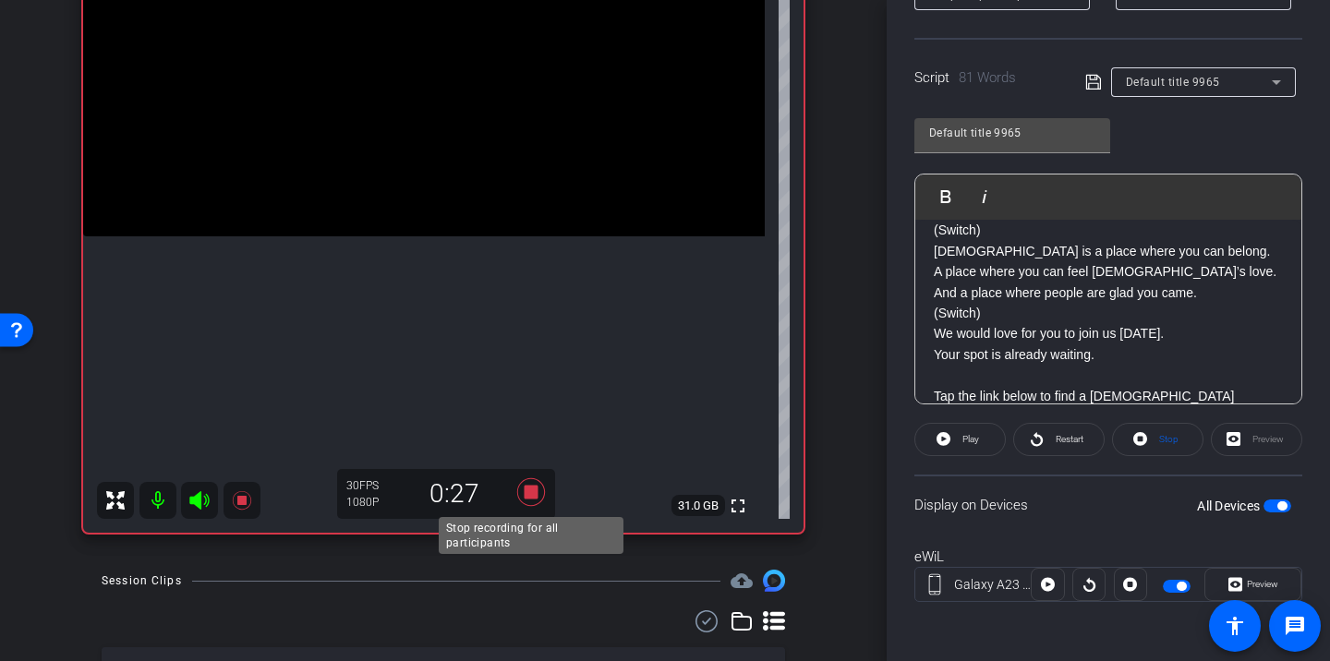
click at [529, 484] on icon at bounding box center [531, 492] width 44 height 33
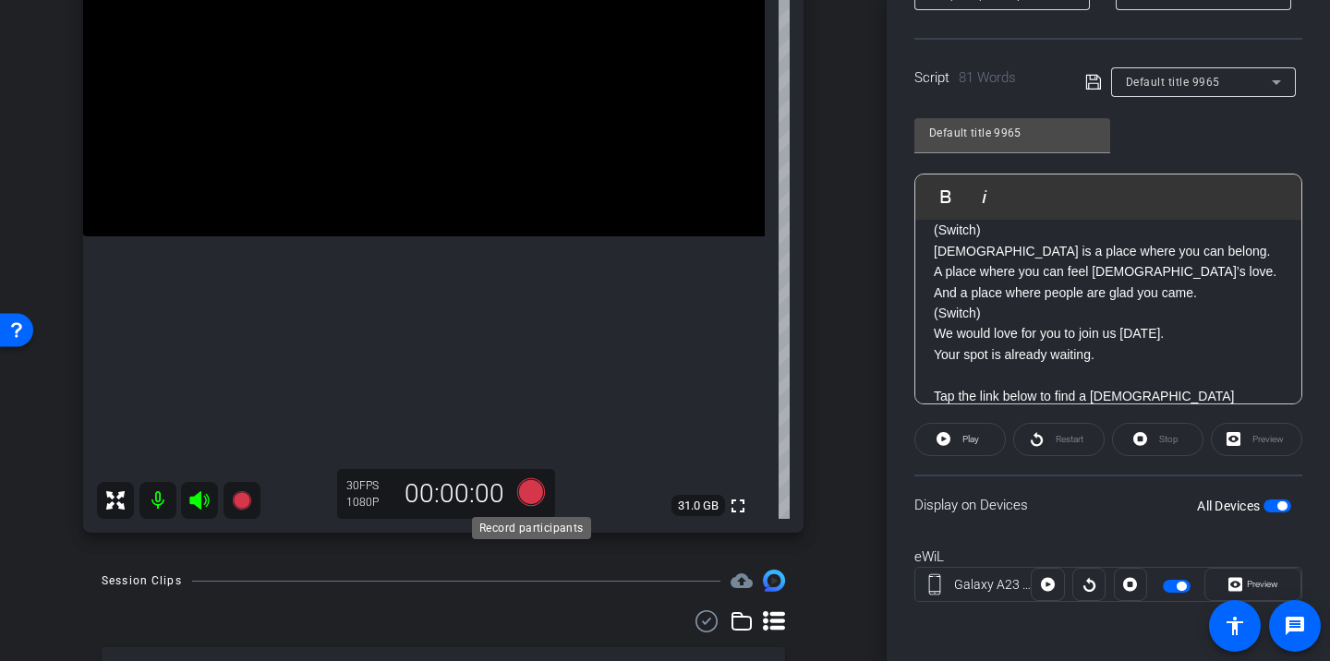
click at [540, 487] on icon at bounding box center [531, 493] width 28 height 28
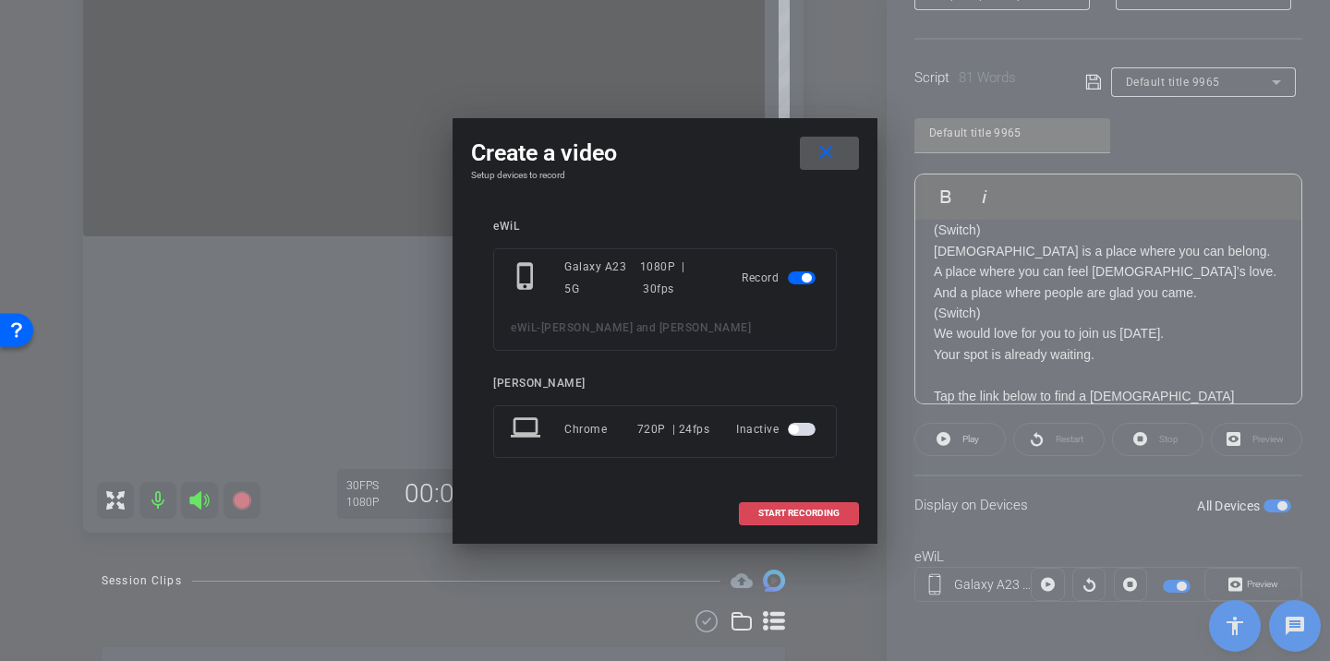
click at [812, 505] on span at bounding box center [799, 513] width 118 height 44
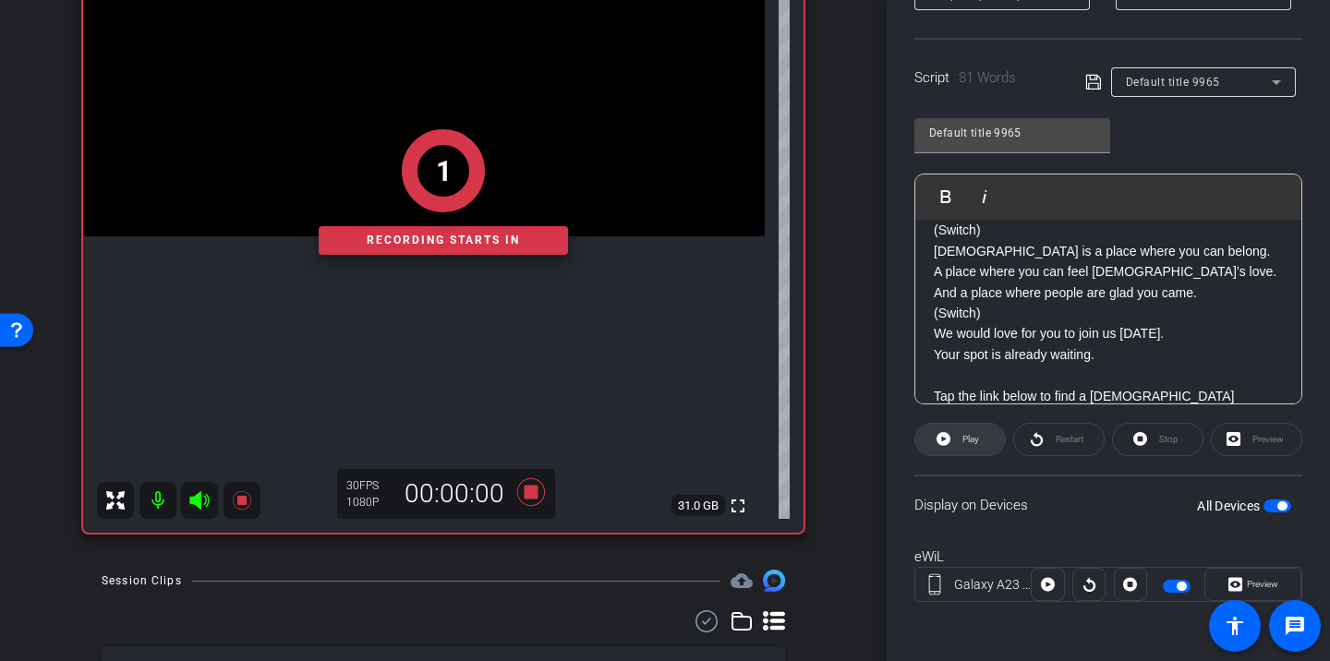
click at [981, 447] on span at bounding box center [961, 440] width 90 height 44
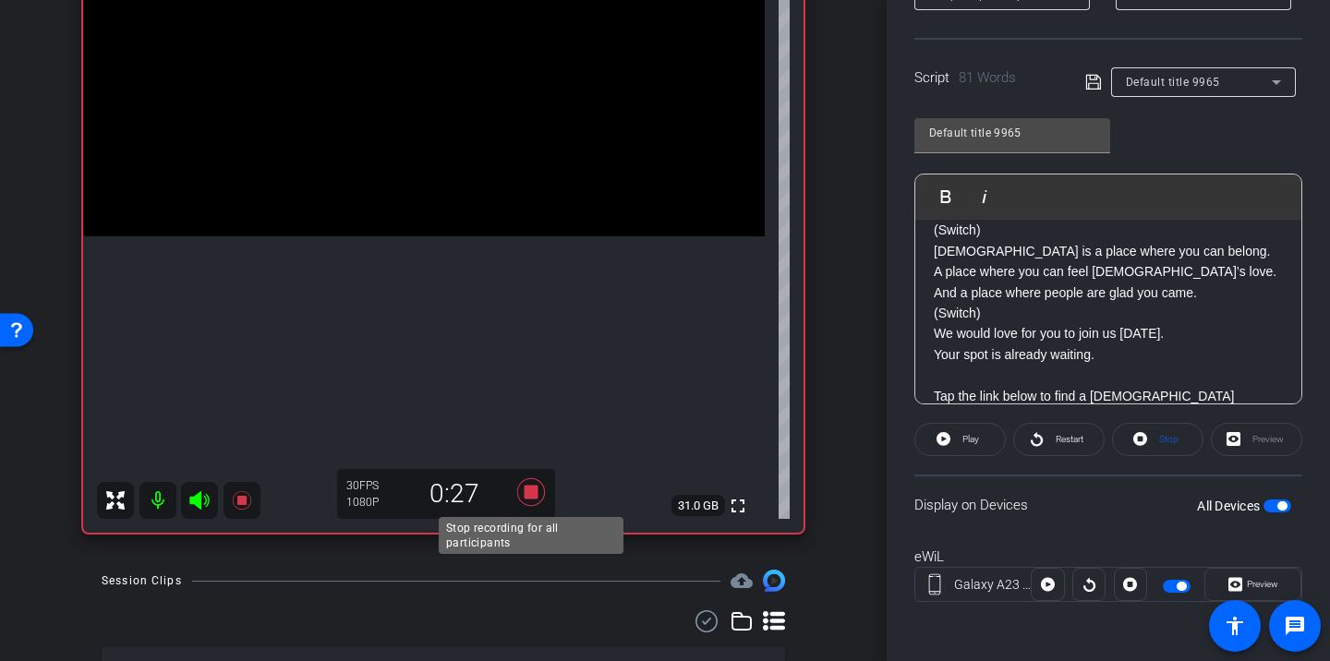
click at [528, 492] on icon at bounding box center [531, 493] width 28 height 28
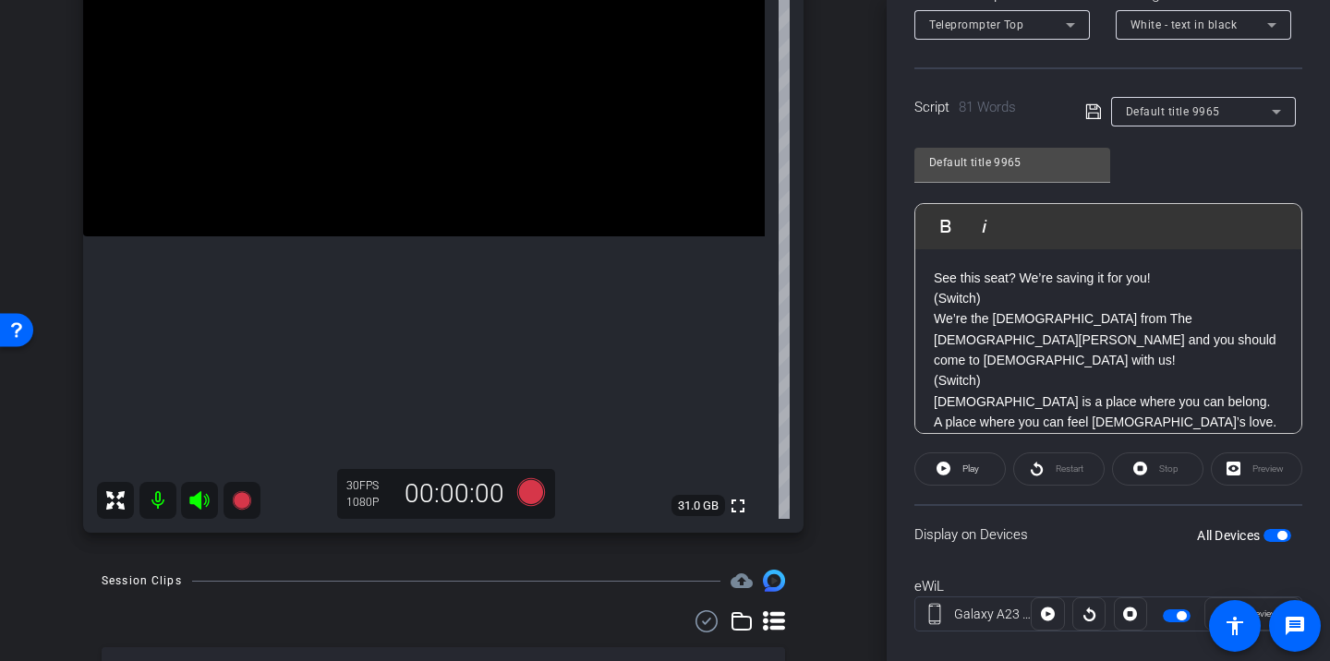
scroll to position [313, 0]
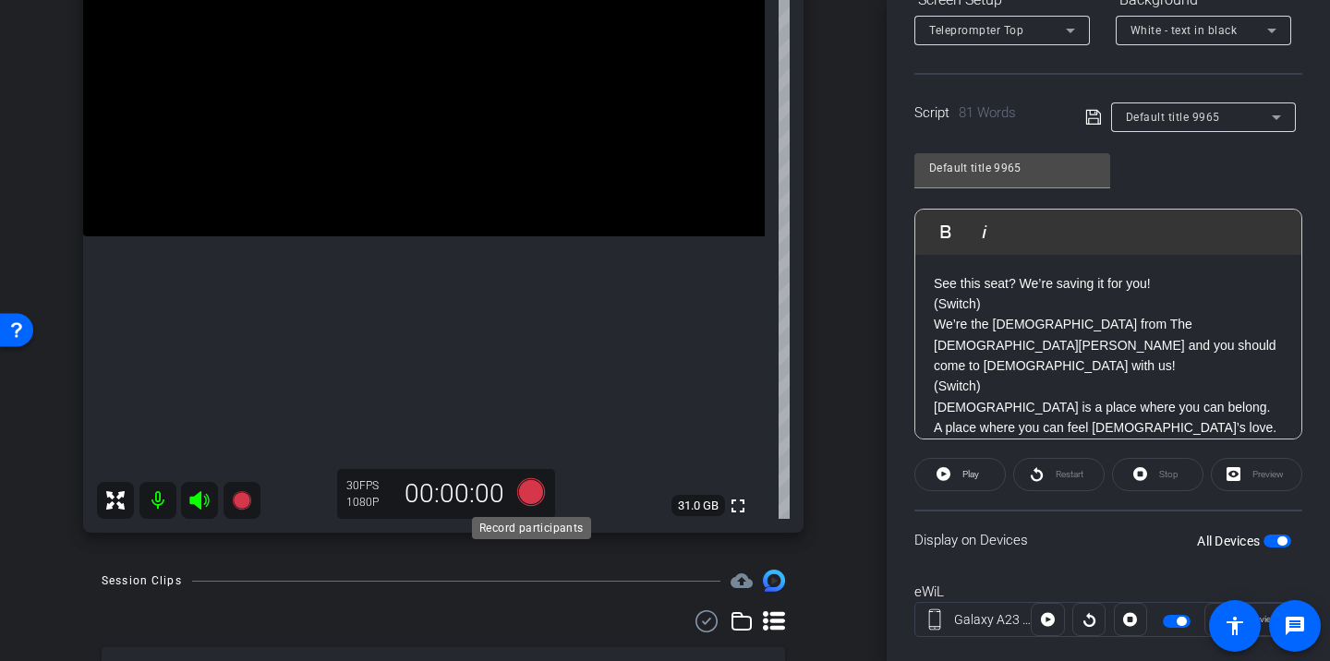
click at [533, 494] on icon at bounding box center [531, 493] width 28 height 28
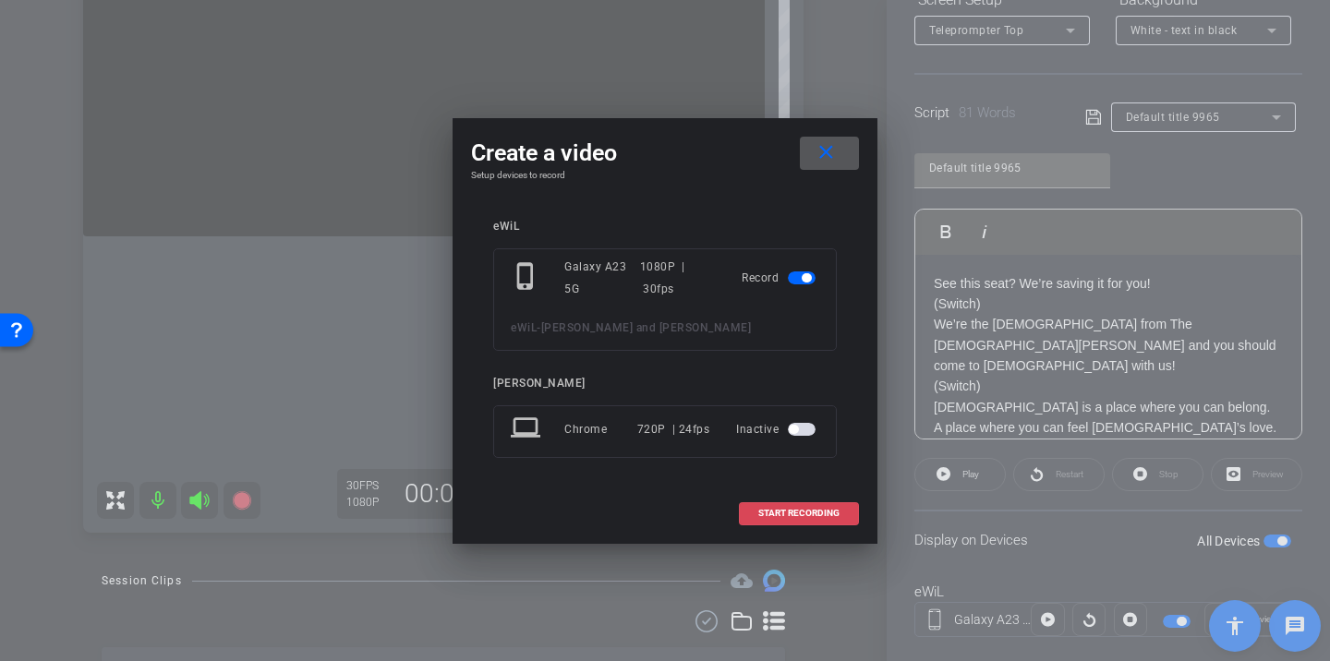
click at [795, 509] on span "START RECORDING" at bounding box center [798, 513] width 81 height 9
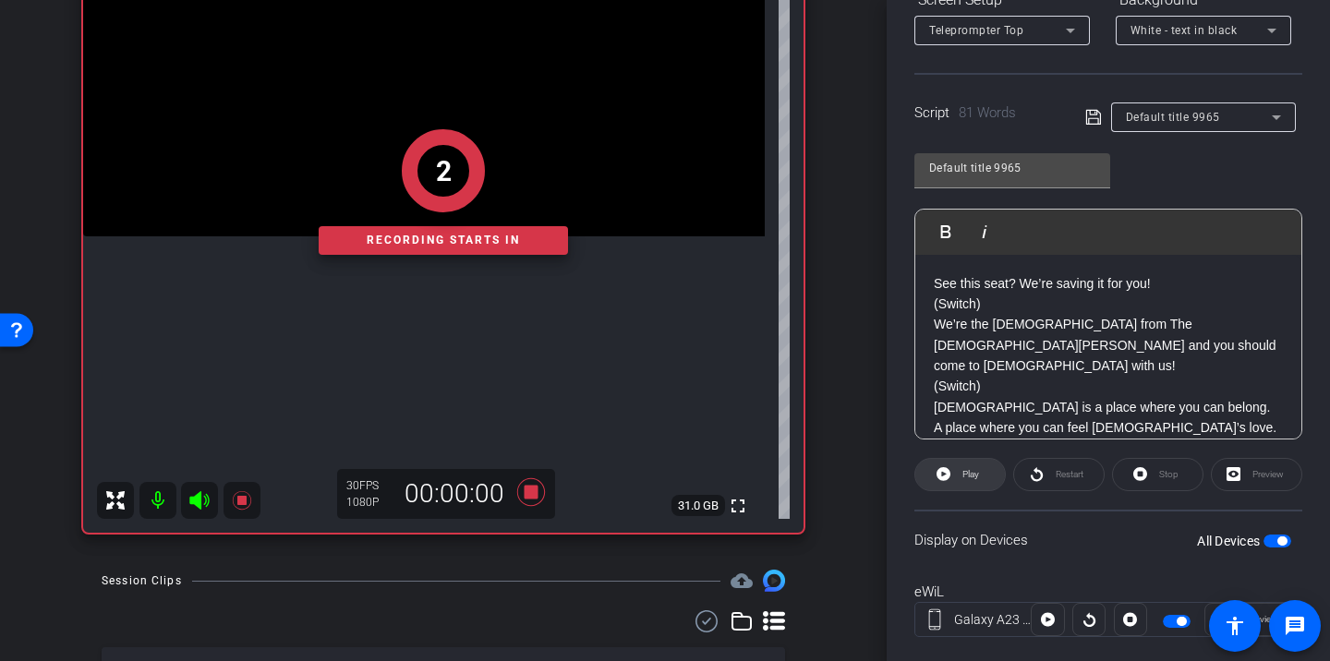
click at [986, 473] on span at bounding box center [961, 475] width 90 height 44
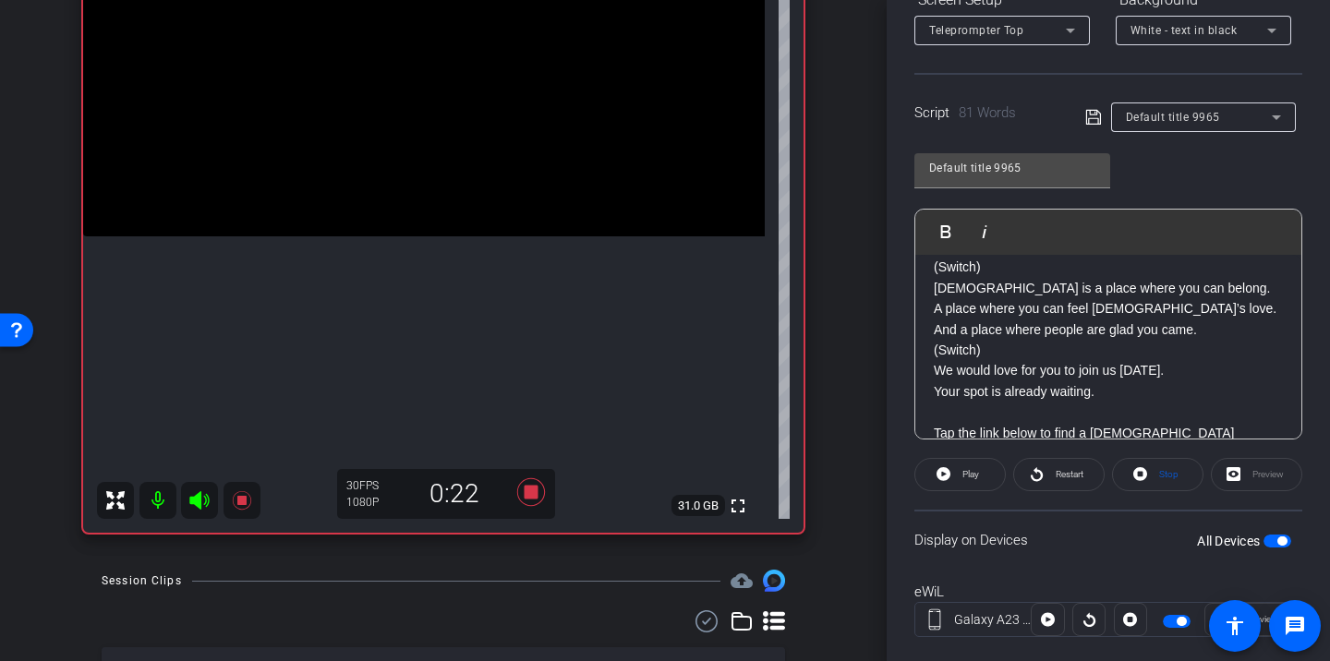
scroll to position [121, 0]
click at [540, 500] on icon at bounding box center [531, 492] width 44 height 33
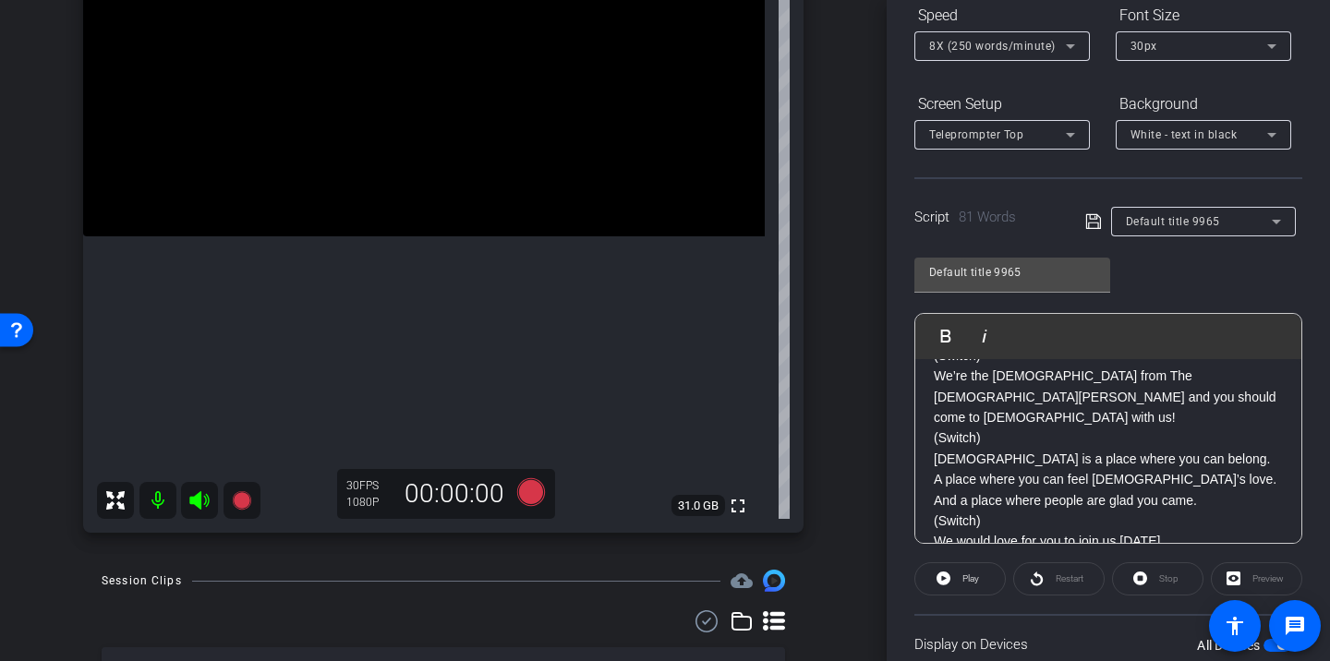
scroll to position [164, 0]
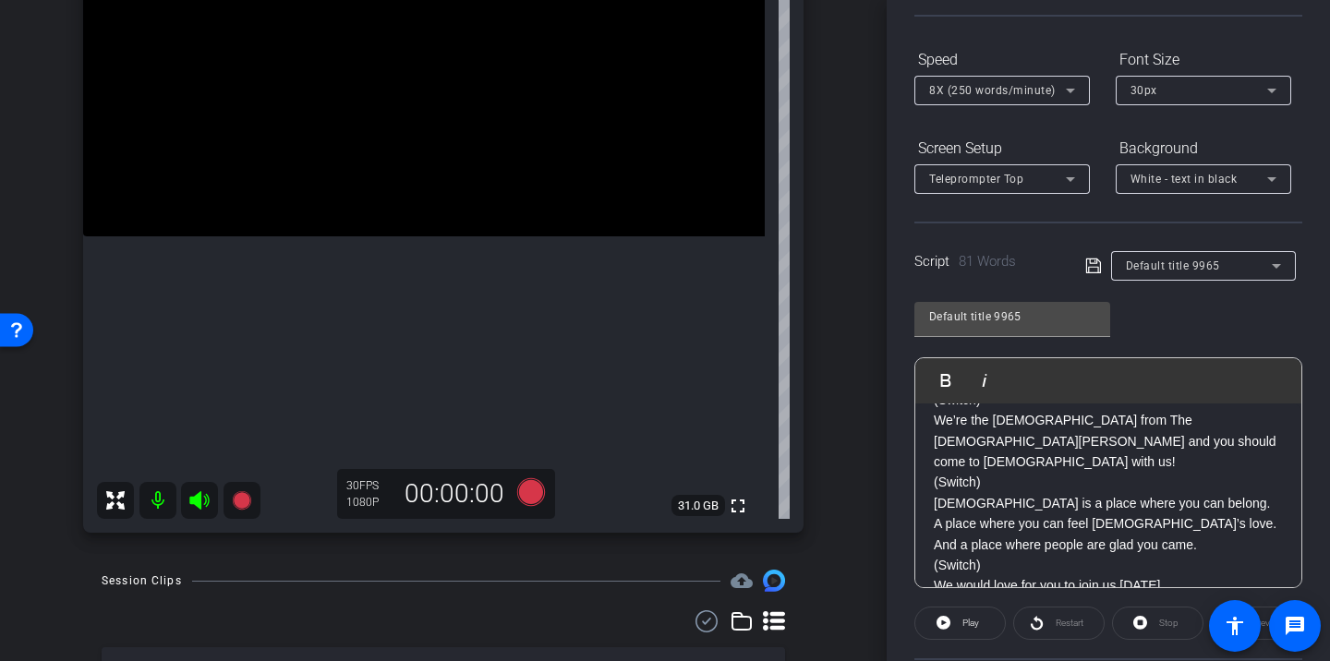
click at [1022, 91] on span "8X (250 words/minute)" at bounding box center [992, 90] width 127 height 13
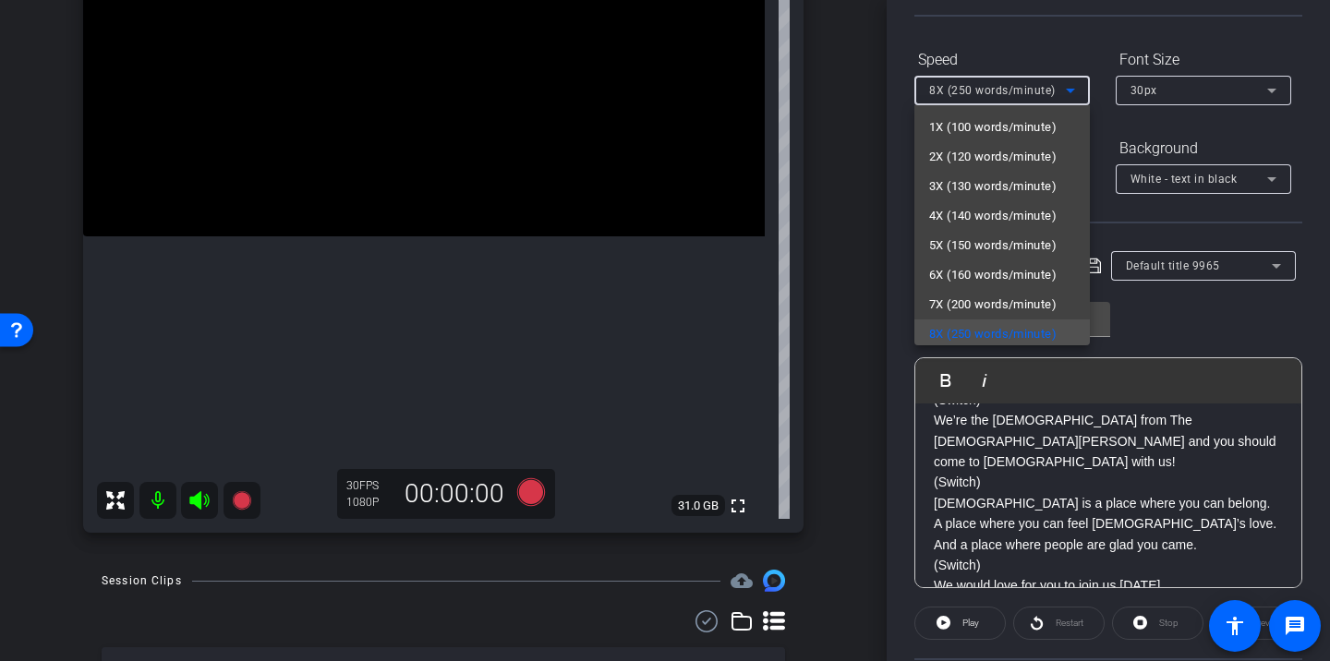
scroll to position [4, 0]
click at [1025, 293] on span "7X (200 words/minute)" at bounding box center [992, 301] width 127 height 22
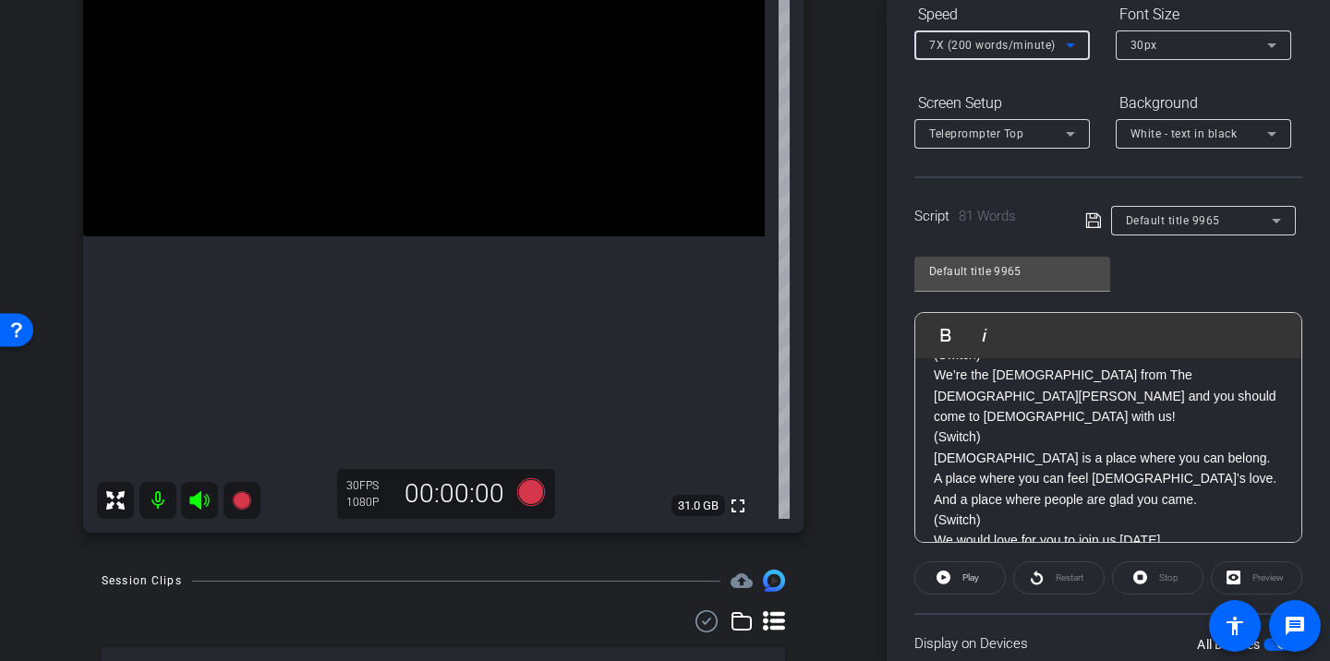
scroll to position [228, 0]
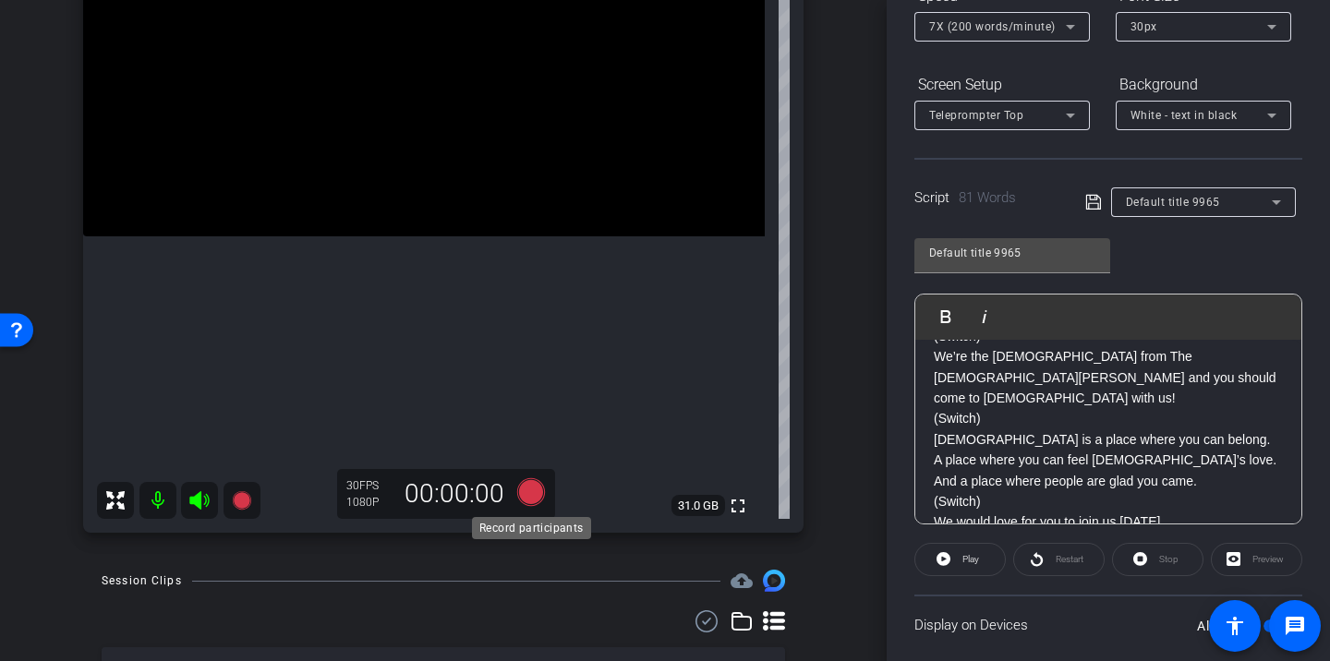
click at [538, 486] on icon at bounding box center [531, 493] width 28 height 28
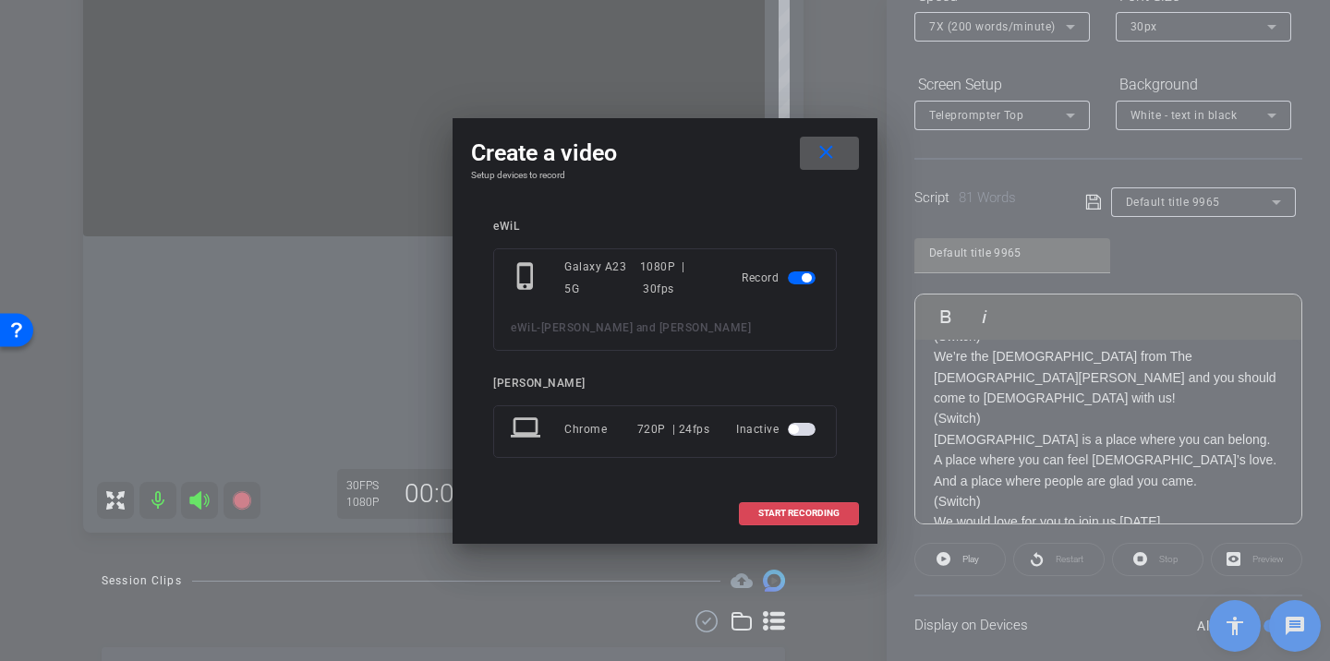
click at [765, 503] on span at bounding box center [799, 513] width 118 height 44
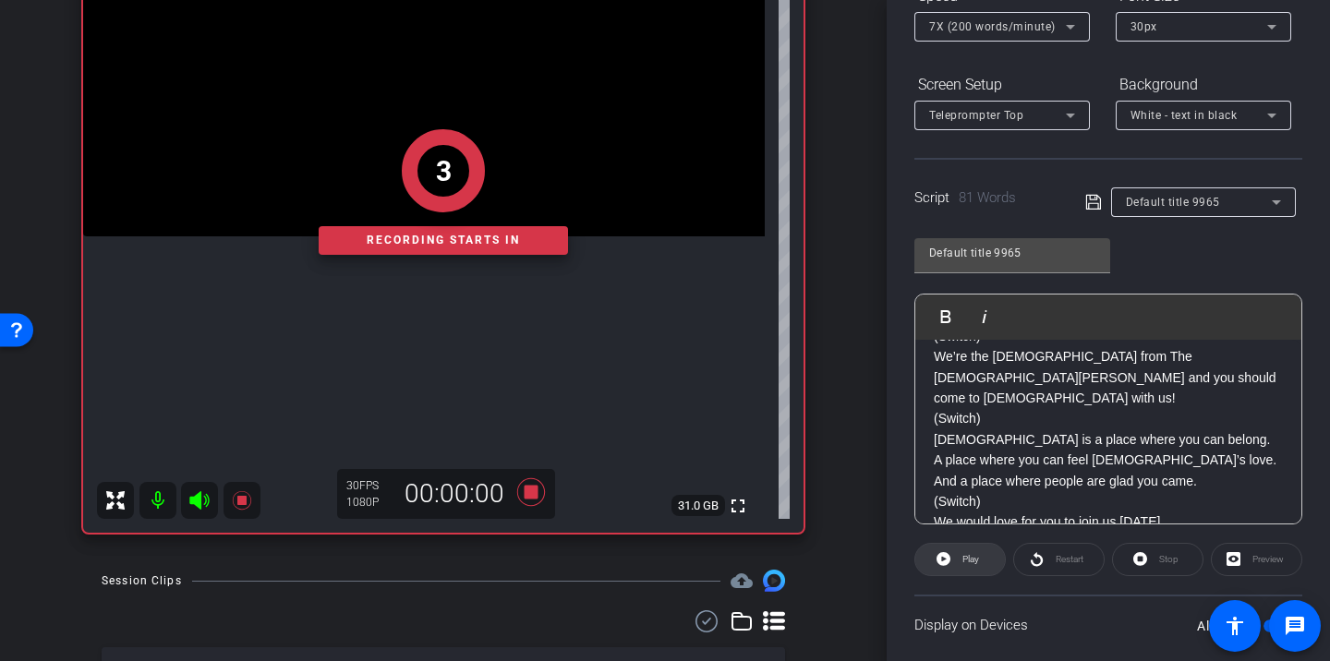
click at [992, 564] on span at bounding box center [961, 560] width 90 height 44
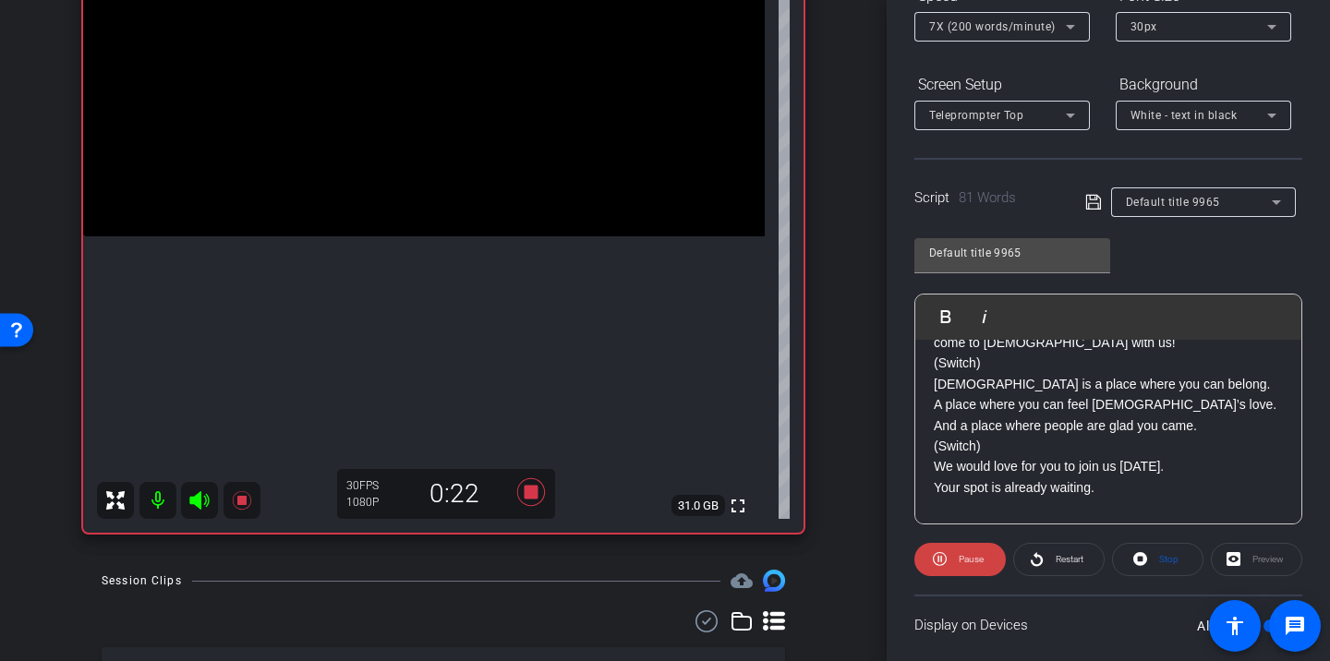
scroll to position [121, 0]
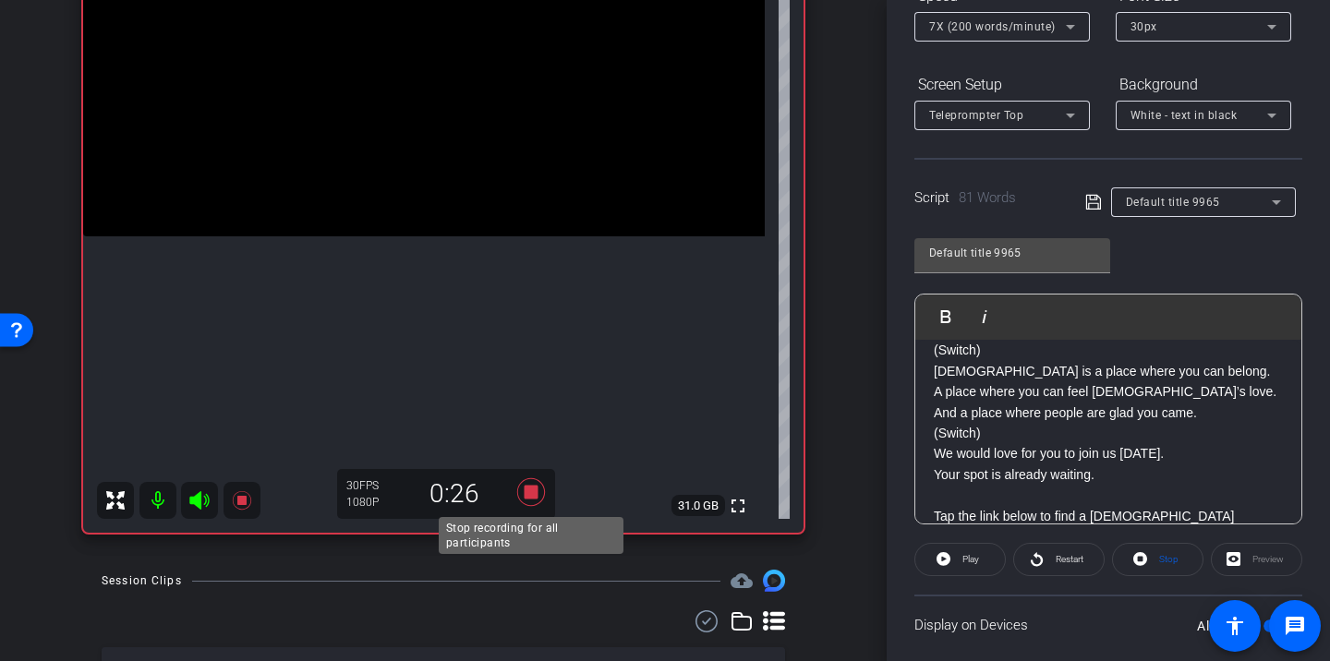
click at [535, 481] on icon at bounding box center [531, 492] width 44 height 33
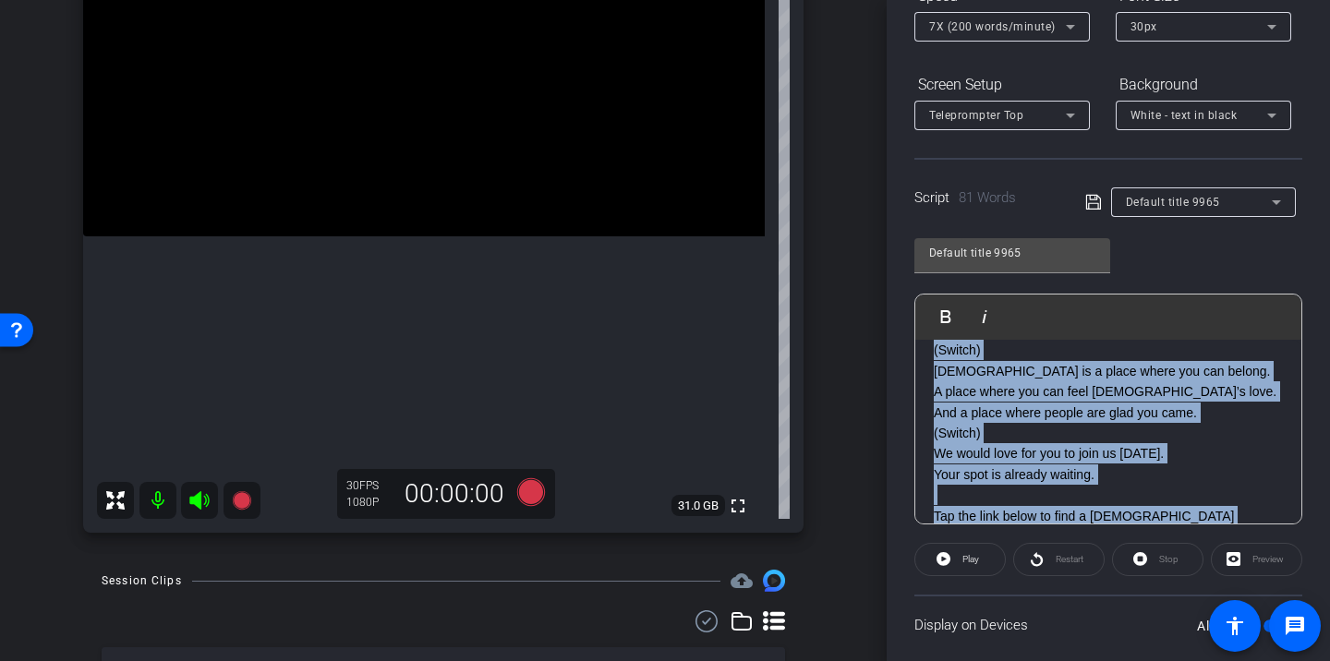
drag, startPoint x: 937, startPoint y: 368, endPoint x: 1088, endPoint y: 544, distance: 232.6
click at [1088, 544] on openreel-capture-teleprompter "Speed 7X (200 words/minute) Font Size 30px Screen Setup Teleprompter Top Backgr…" at bounding box center [1109, 368] width 388 height 774
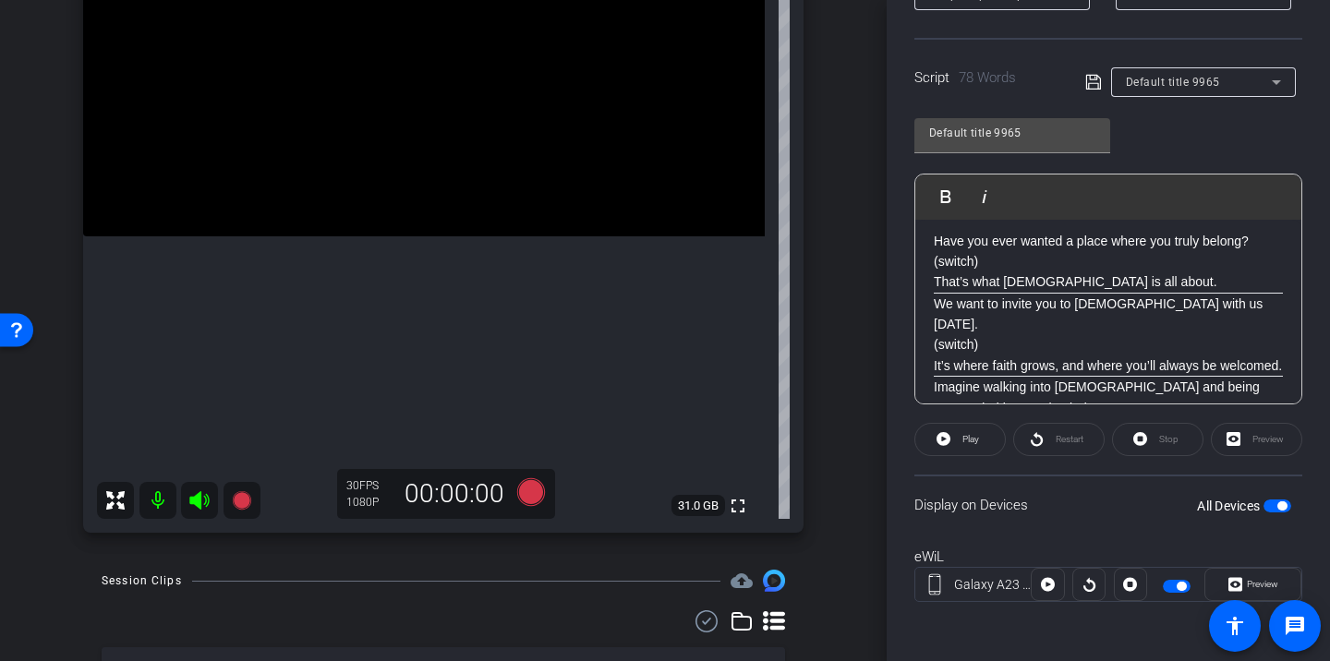
scroll to position [0, 0]
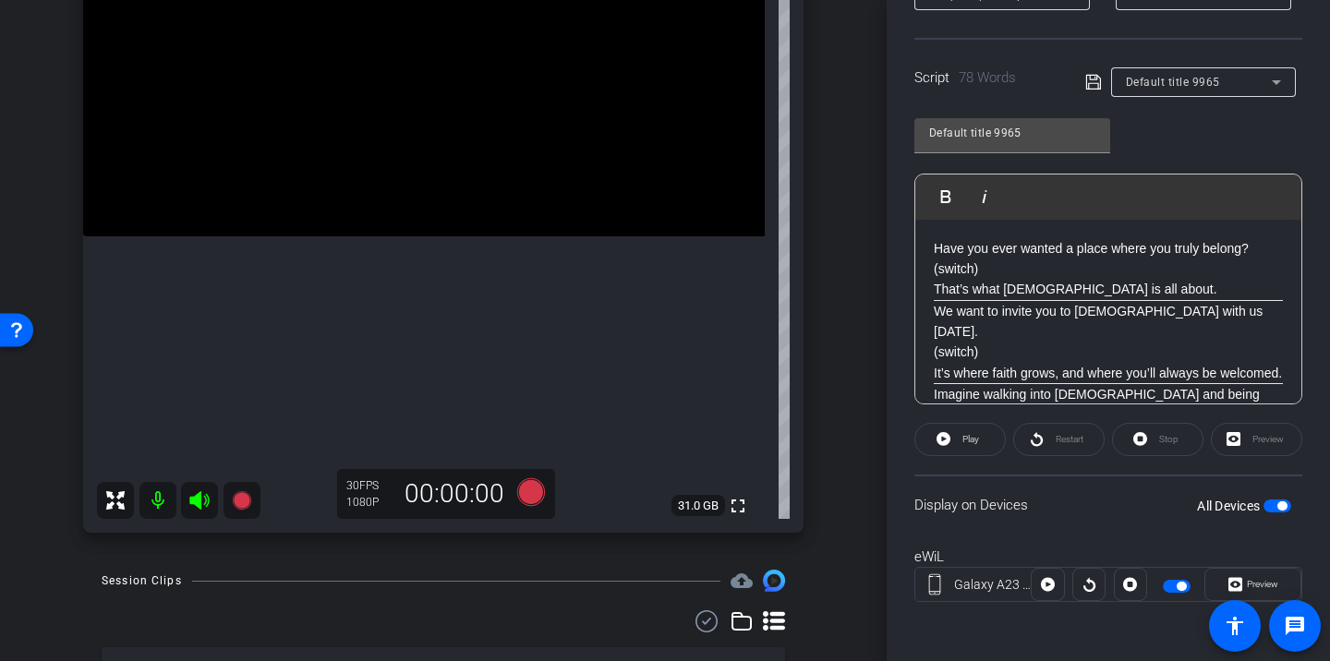
click at [1089, 496] on div "Display on Devices All Devices" at bounding box center [1109, 505] width 388 height 60
click at [977, 443] on span "Play" at bounding box center [971, 439] width 17 height 10
click at [1035, 440] on icon at bounding box center [1037, 439] width 14 height 23
click at [983, 444] on span "Pause" at bounding box center [971, 439] width 25 height 10
click at [534, 498] on icon at bounding box center [531, 493] width 28 height 28
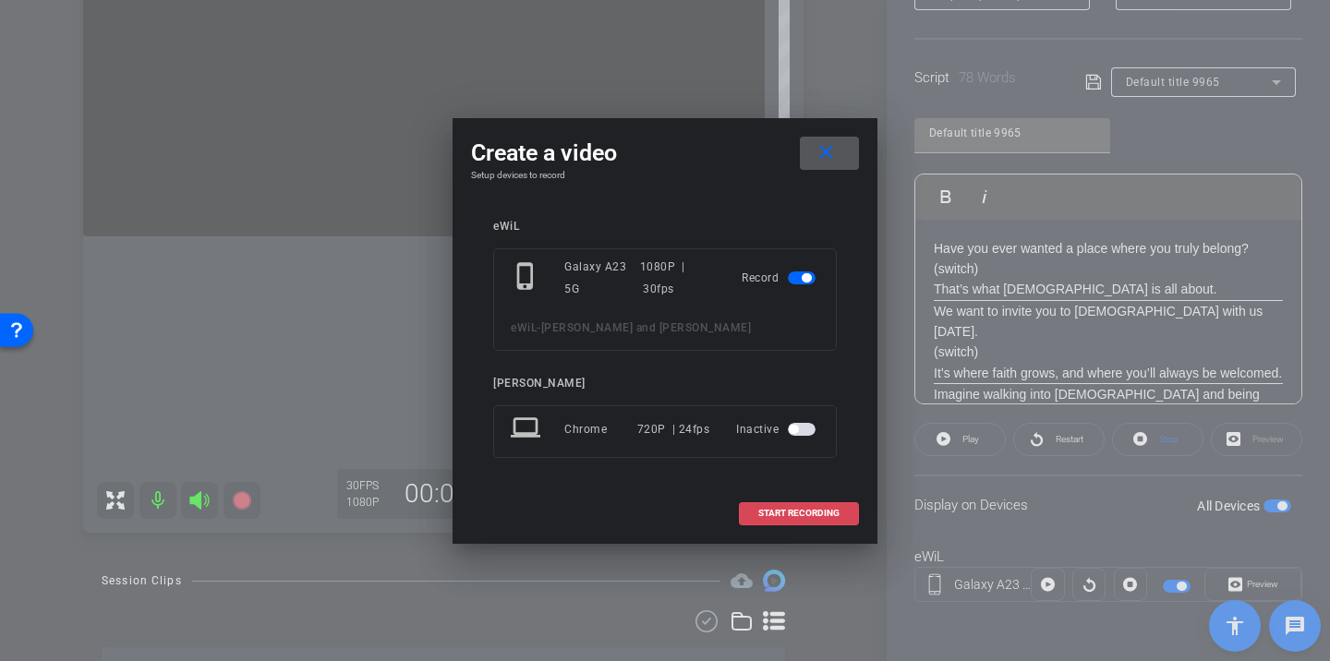
click at [804, 510] on span "START RECORDING" at bounding box center [798, 513] width 81 height 9
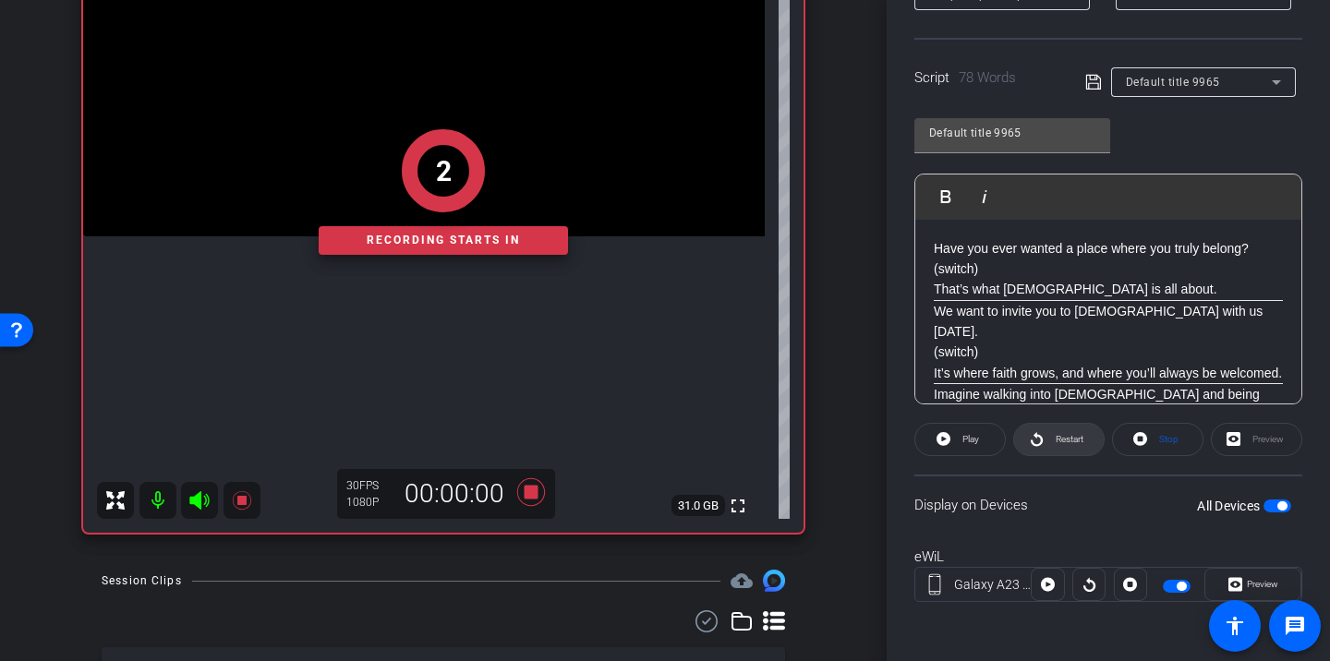
click at [1073, 439] on span "Restart" at bounding box center [1070, 439] width 28 height 10
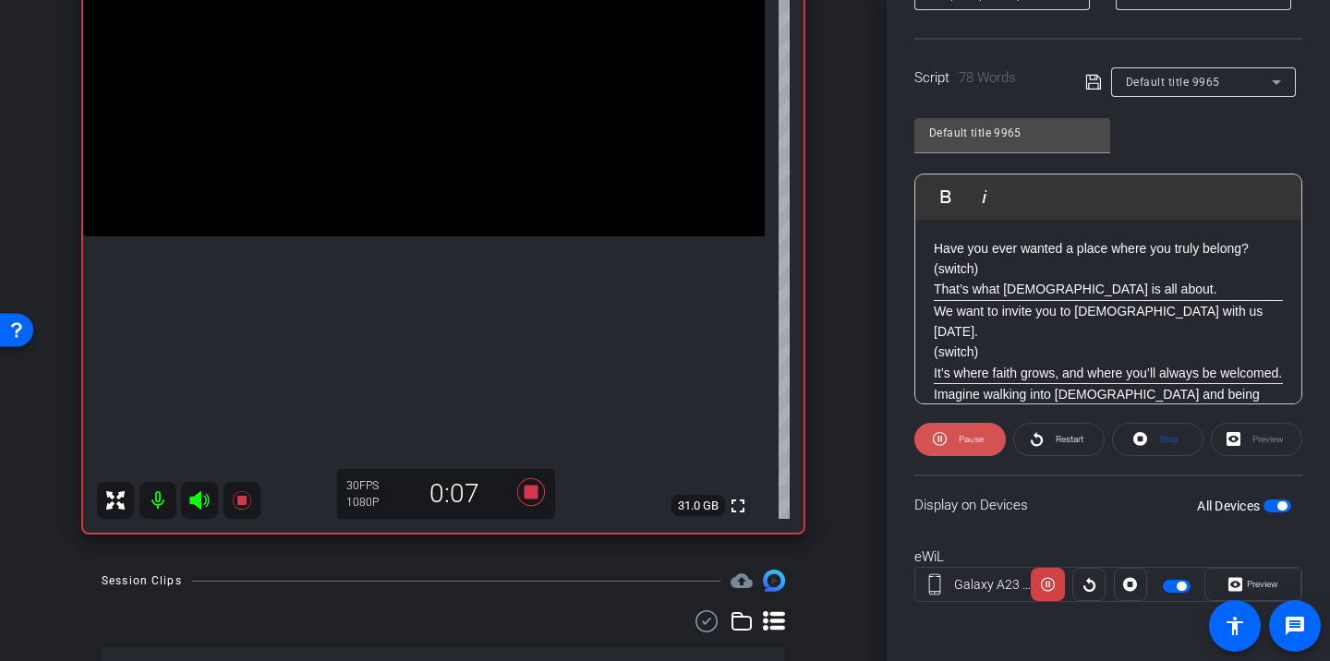
click at [973, 443] on span "Pause" at bounding box center [971, 439] width 25 height 10
click at [1129, 287] on p "Have you ever wanted a place where you truly belong? (switch) That’s what [DEMO…" at bounding box center [1108, 269] width 349 height 62
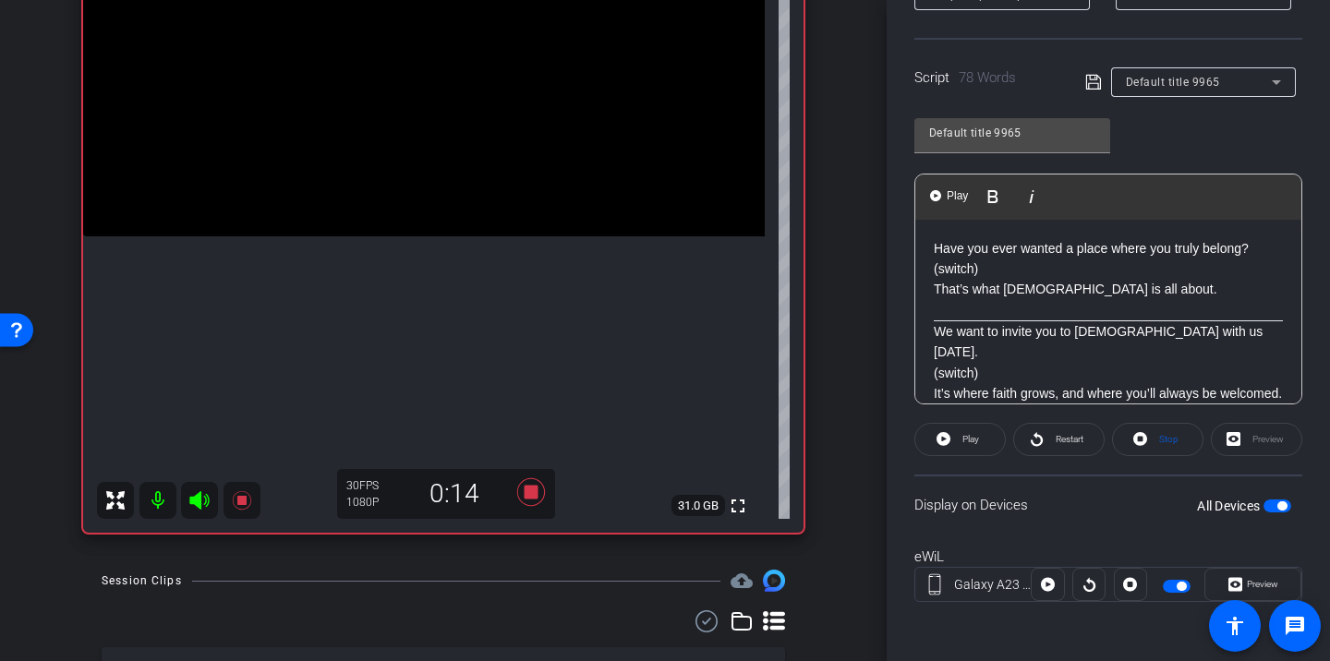
scroll to position [41, 0]
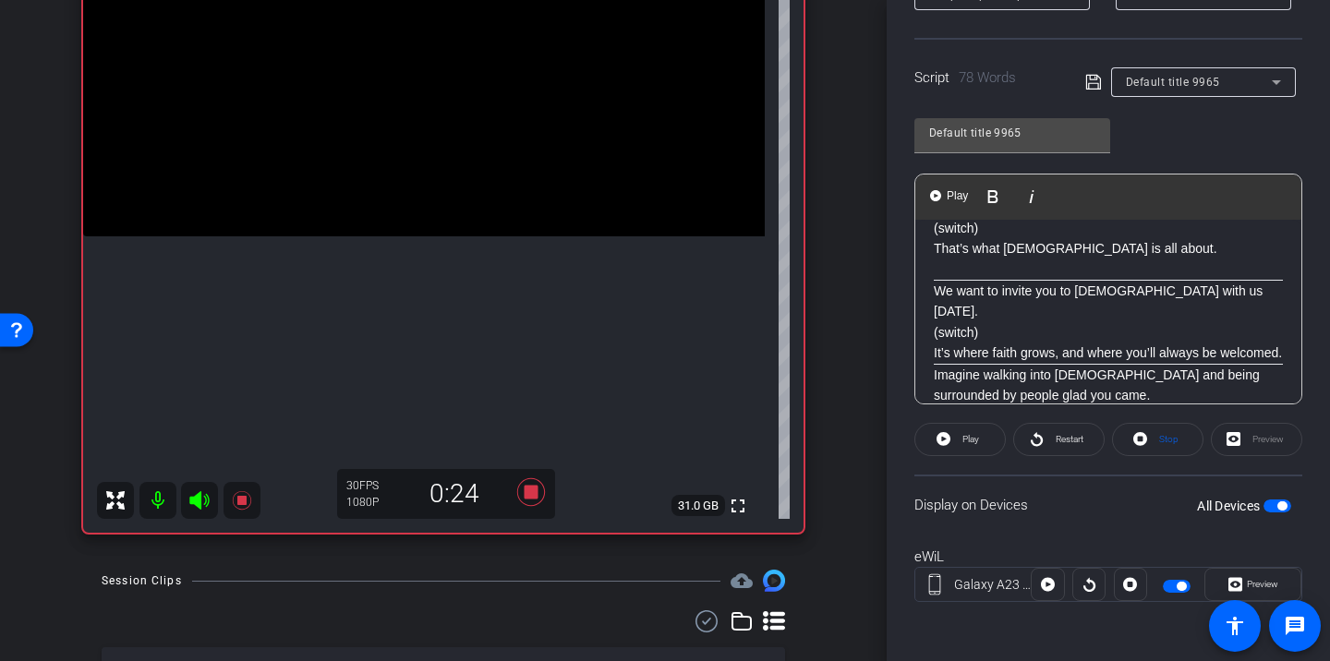
click at [1021, 351] on p "We want to invite you to [DEMOGRAPHIC_DATA] with us [DATE]. (switch) It’s where…" at bounding box center [1108, 322] width 349 height 83
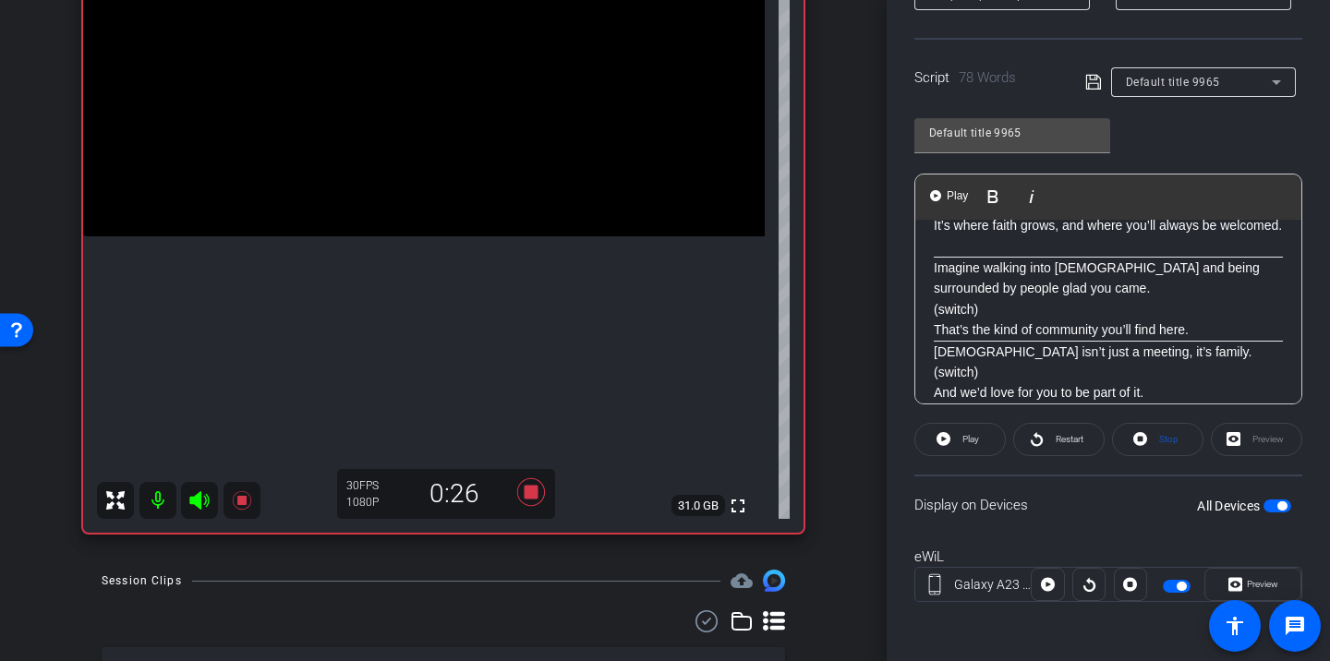
scroll to position [182, 0]
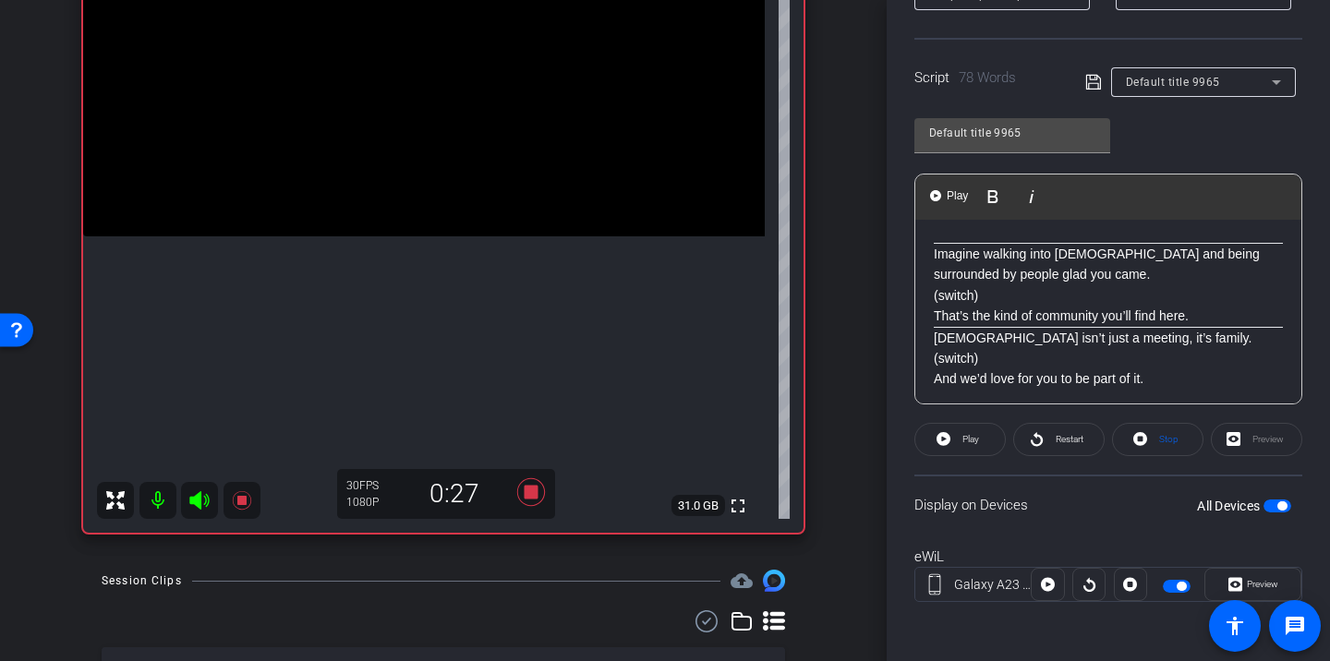
click at [1209, 309] on p "Imagine walking into [DEMOGRAPHIC_DATA] and being surrounded by people glad you…" at bounding box center [1108, 285] width 349 height 83
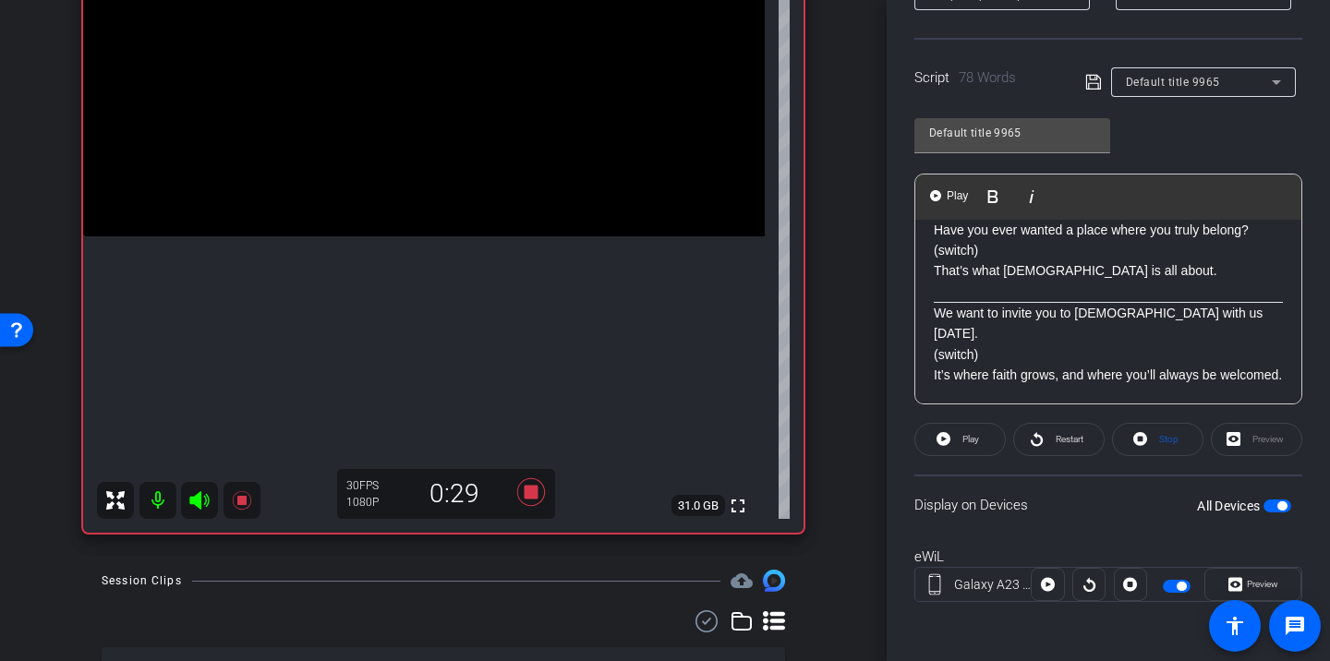
scroll to position [0, 0]
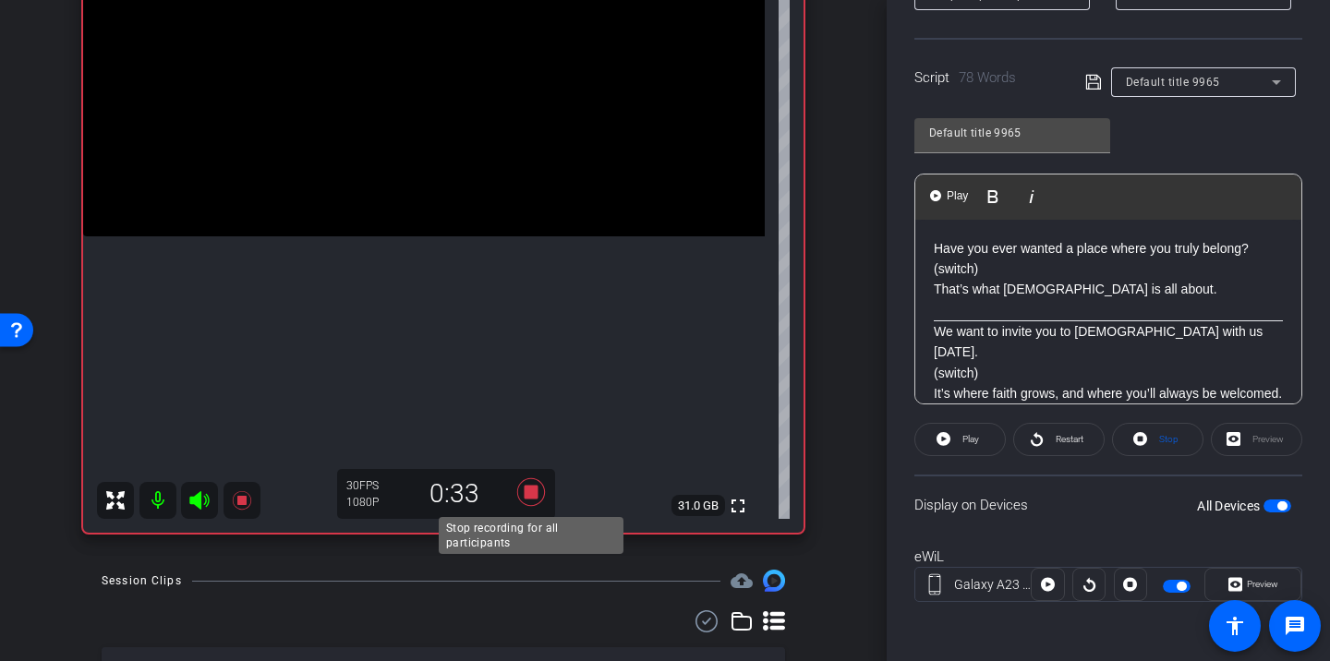
click at [526, 480] on icon at bounding box center [531, 492] width 44 height 33
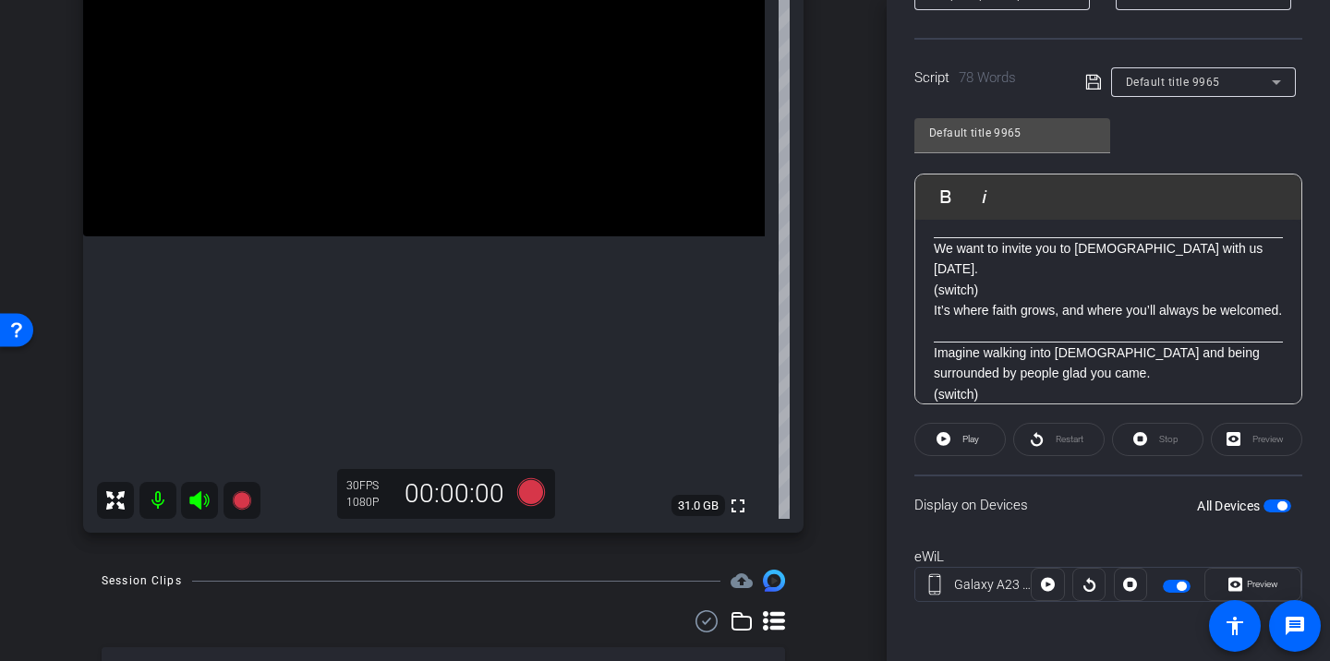
scroll to position [27, 0]
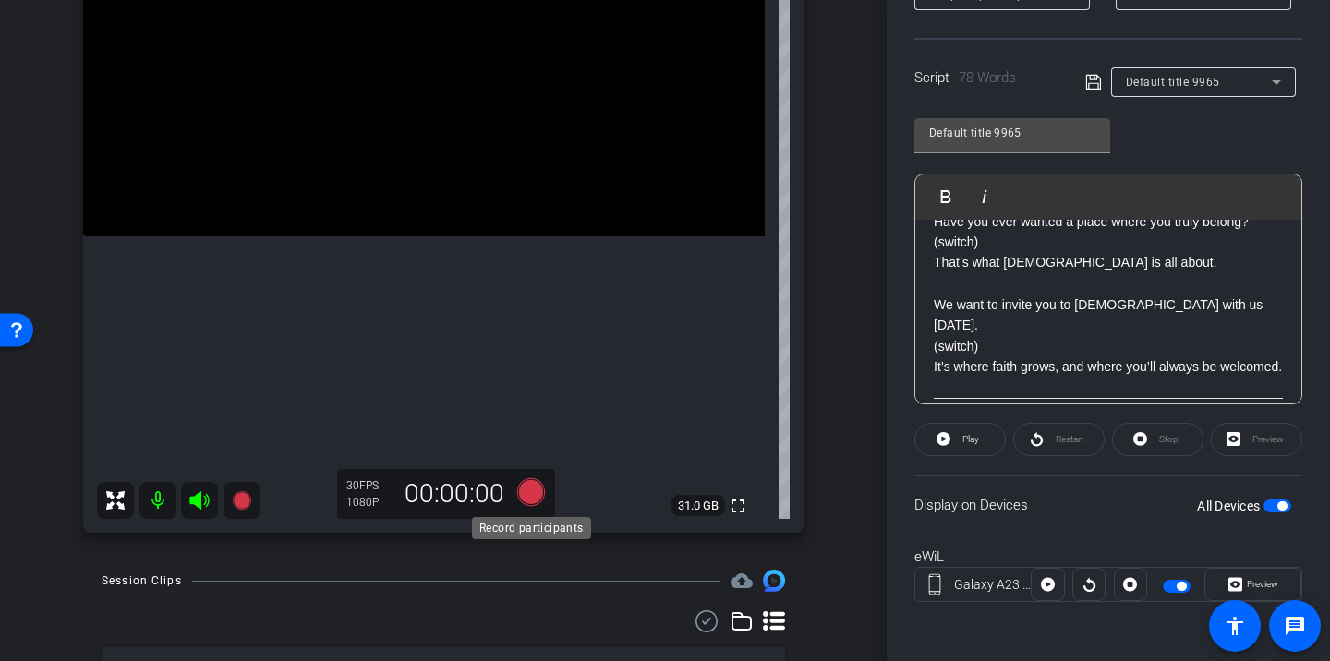
click at [532, 489] on icon at bounding box center [531, 493] width 28 height 28
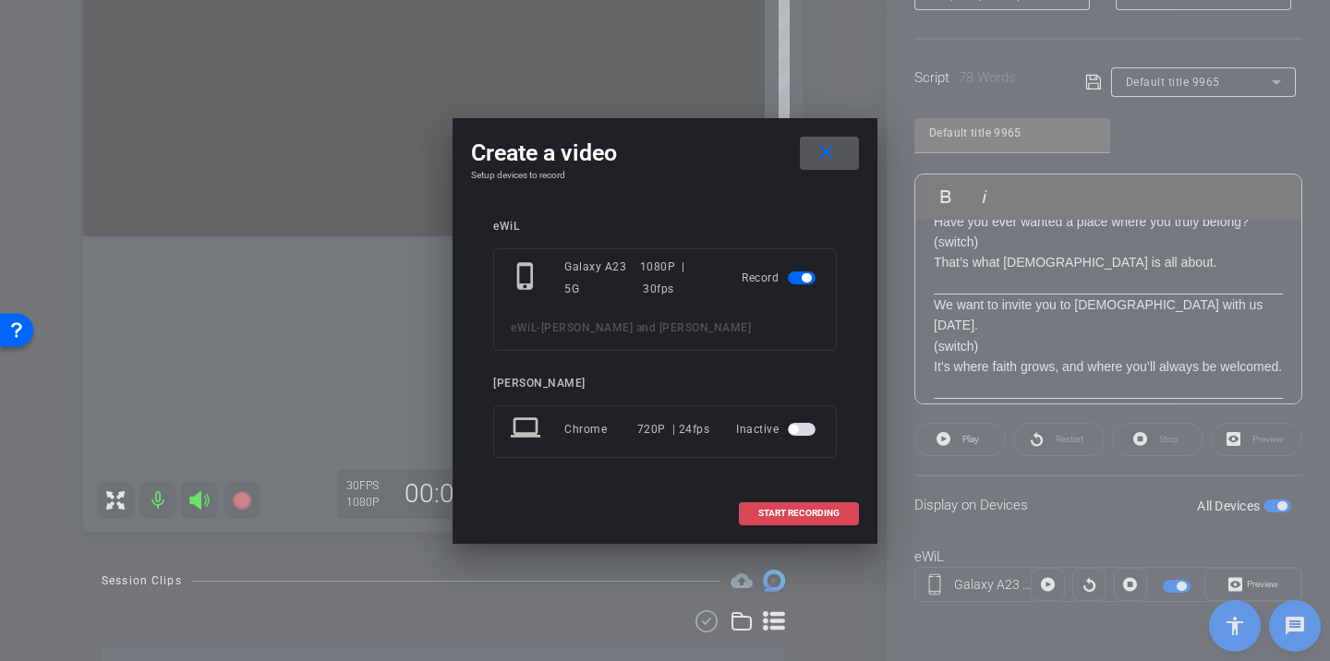
click at [843, 517] on span at bounding box center [799, 513] width 118 height 44
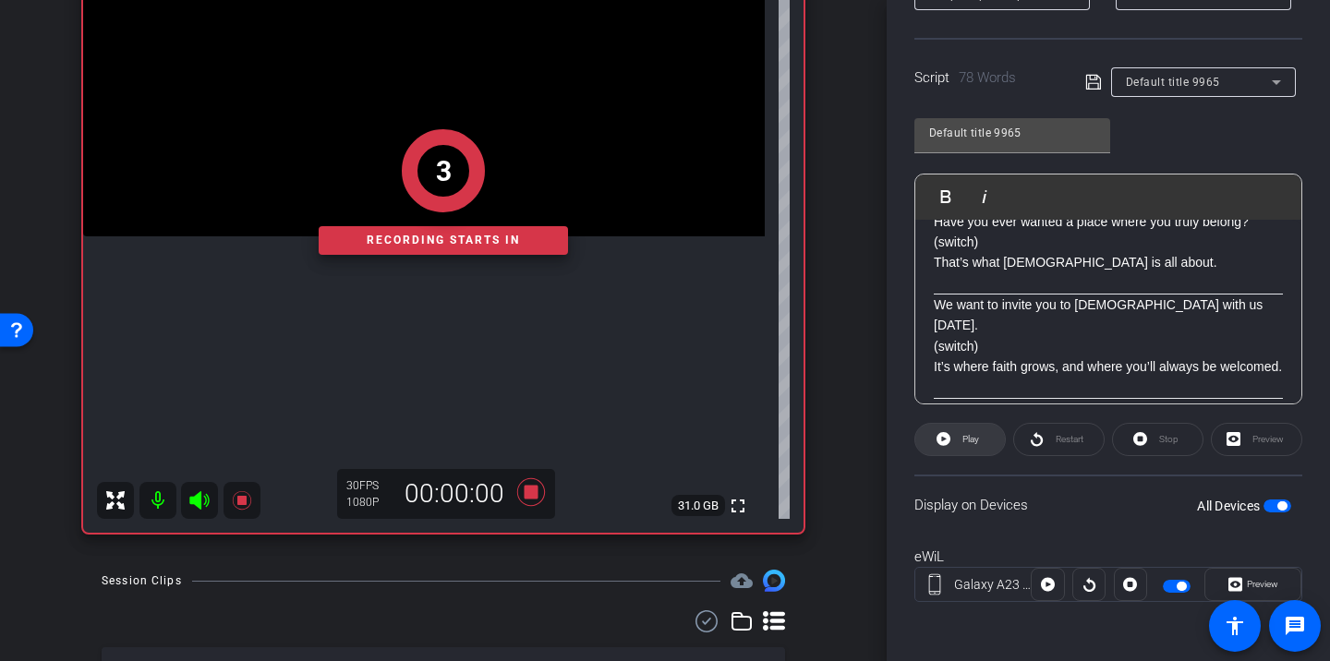
click at [981, 441] on span at bounding box center [961, 440] width 90 height 44
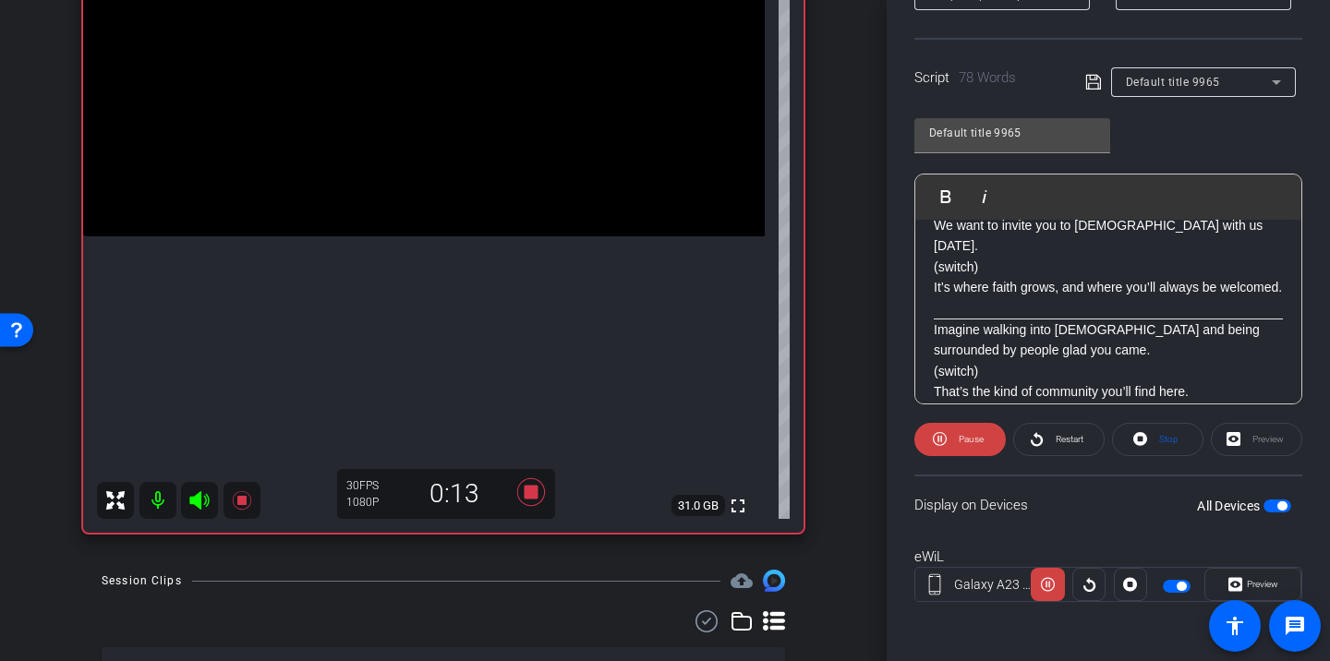
scroll to position [110, 0]
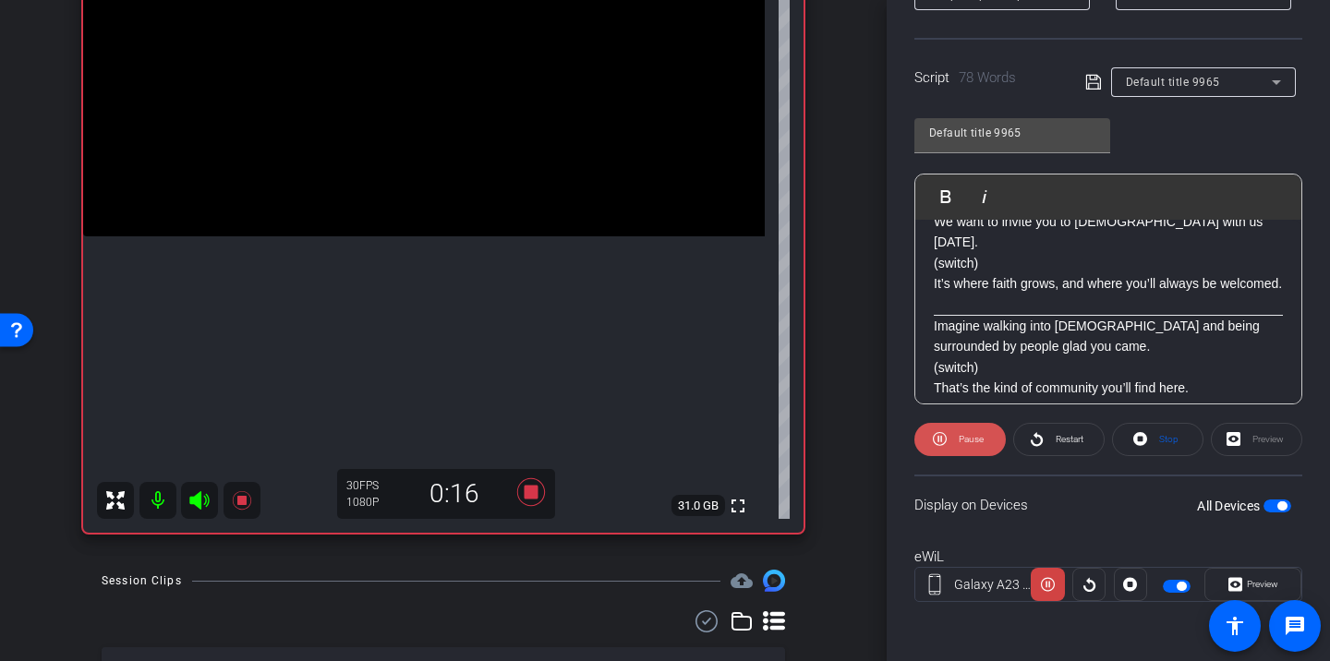
click at [981, 443] on span "Pause" at bounding box center [971, 439] width 25 height 10
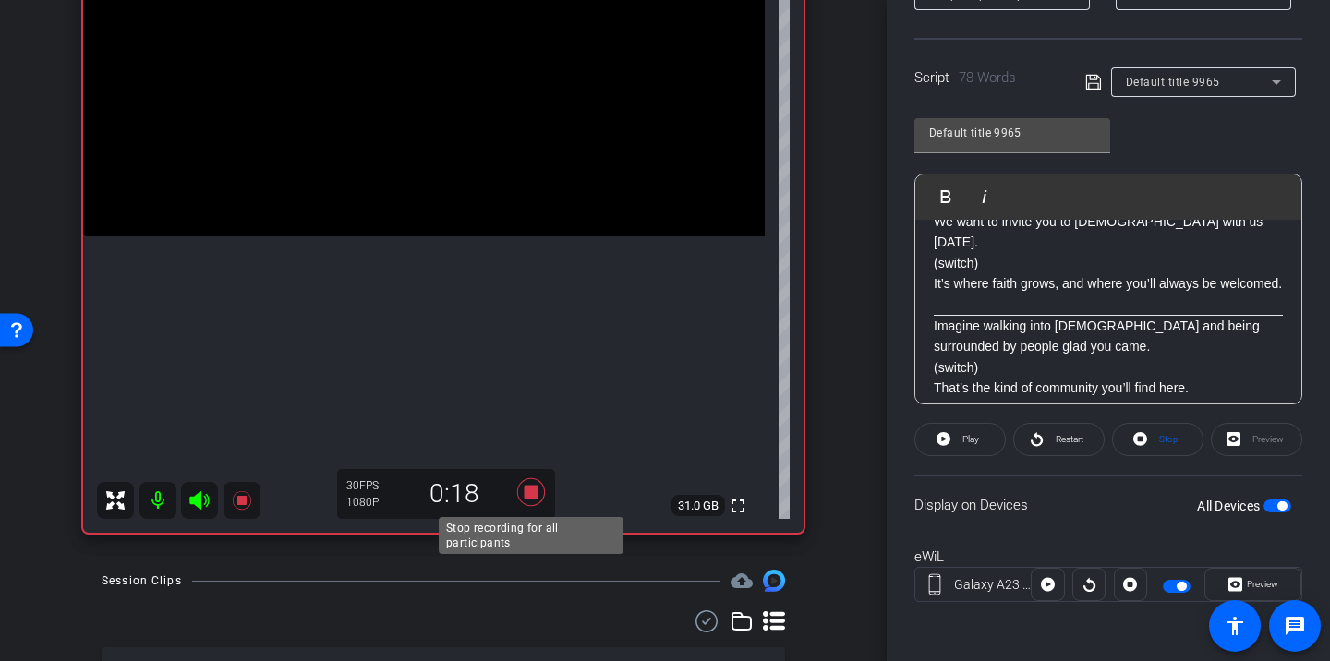
click at [528, 499] on icon at bounding box center [531, 493] width 28 height 28
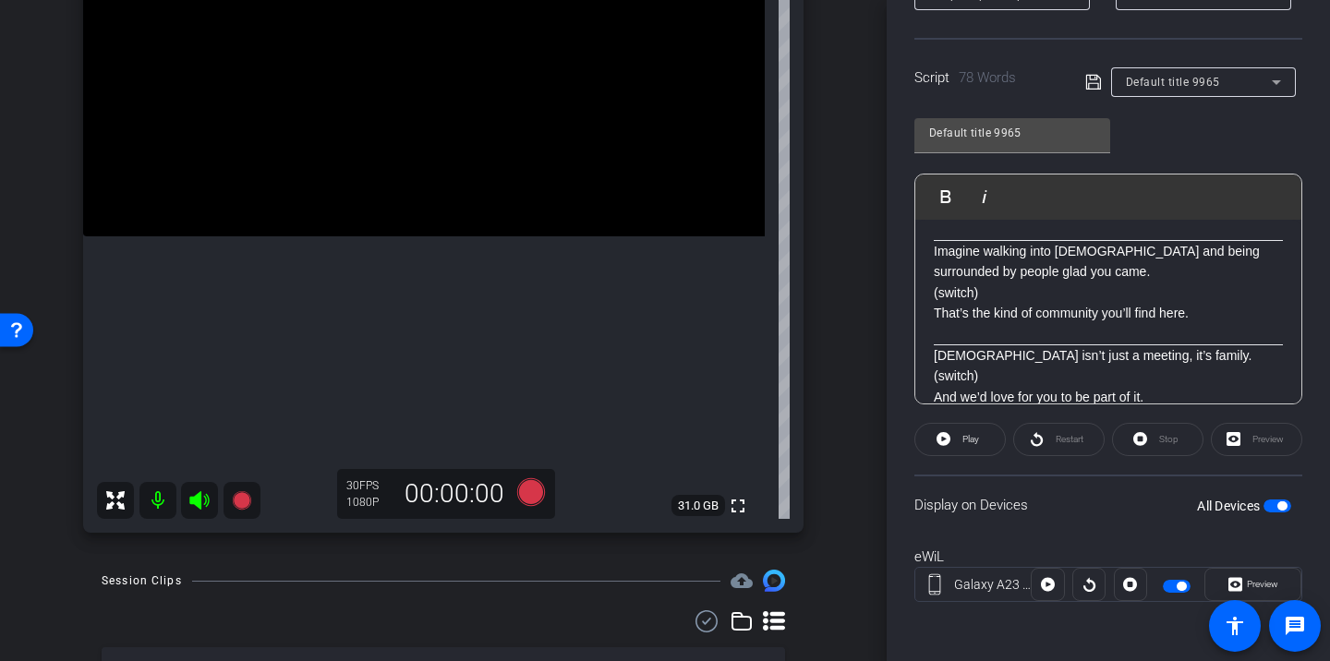
scroll to position [181, 0]
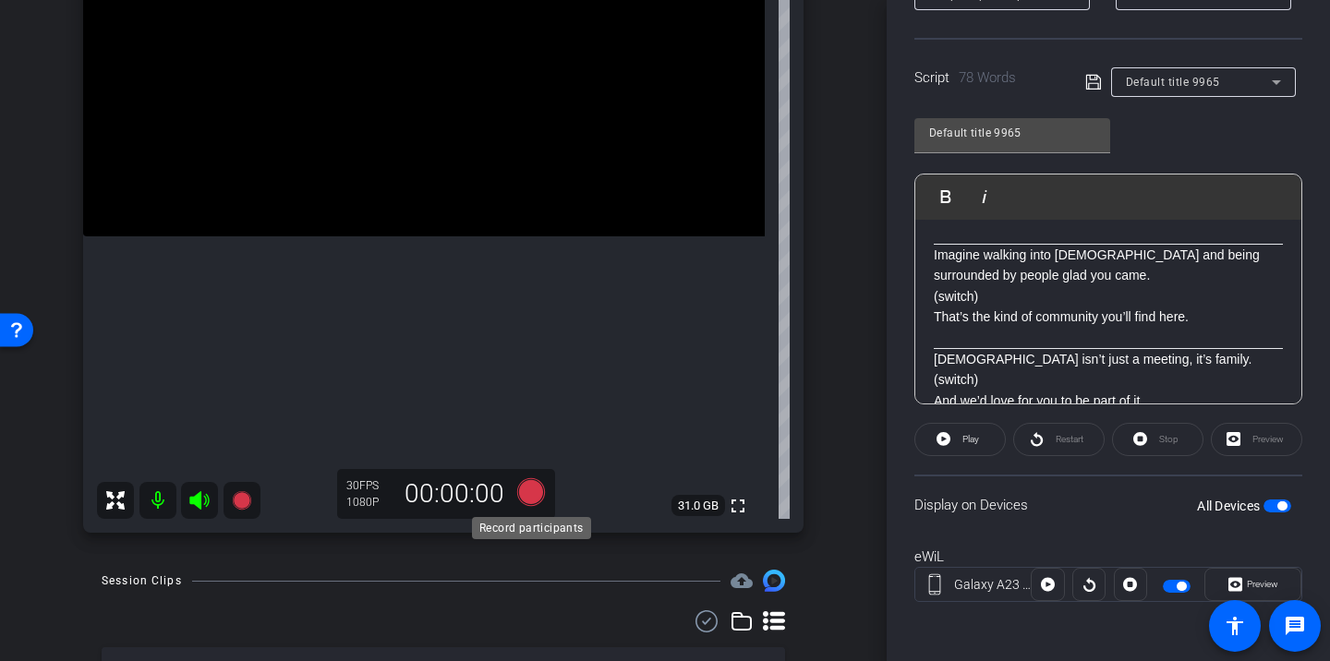
click at [531, 497] on icon at bounding box center [531, 493] width 28 height 28
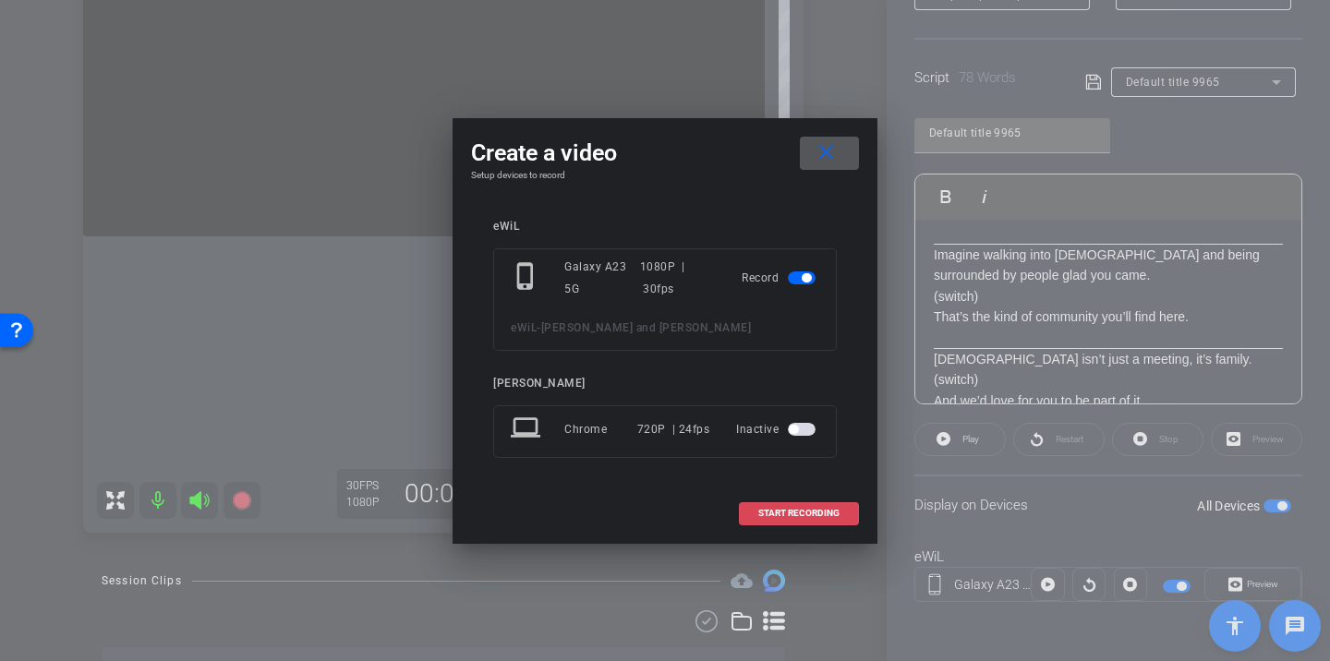
click at [841, 516] on span at bounding box center [799, 513] width 118 height 44
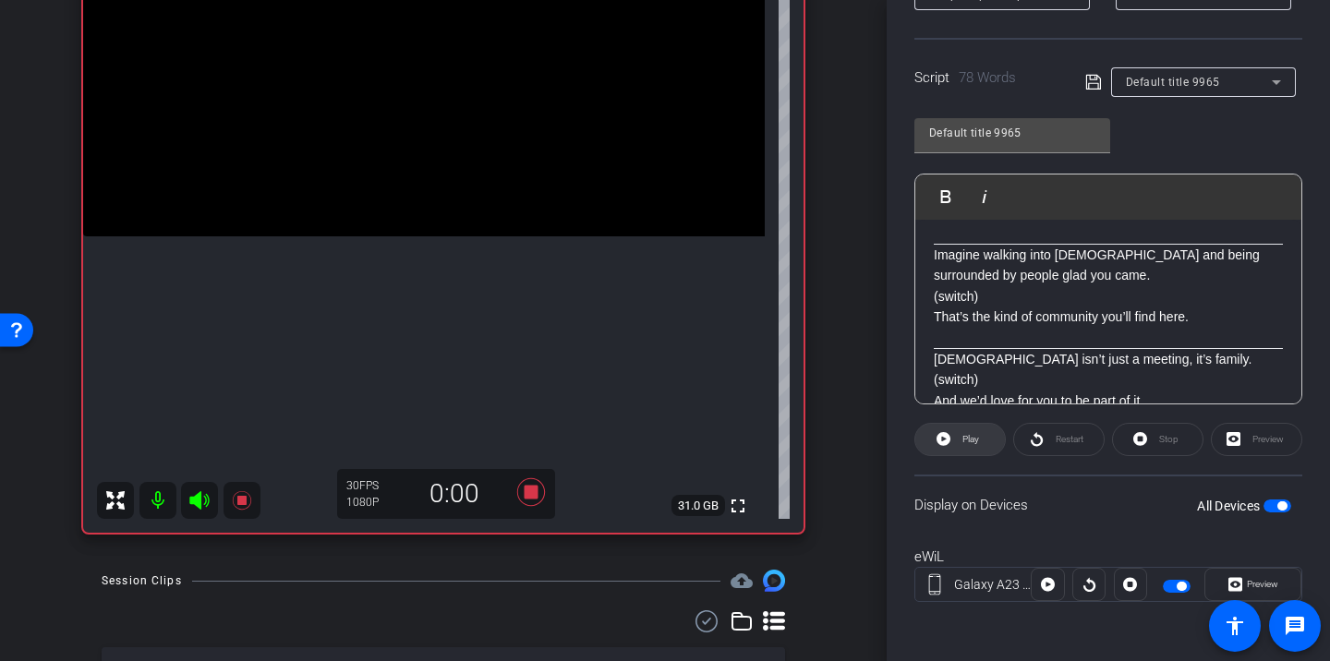
click at [979, 446] on span "Play" at bounding box center [968, 440] width 21 height 26
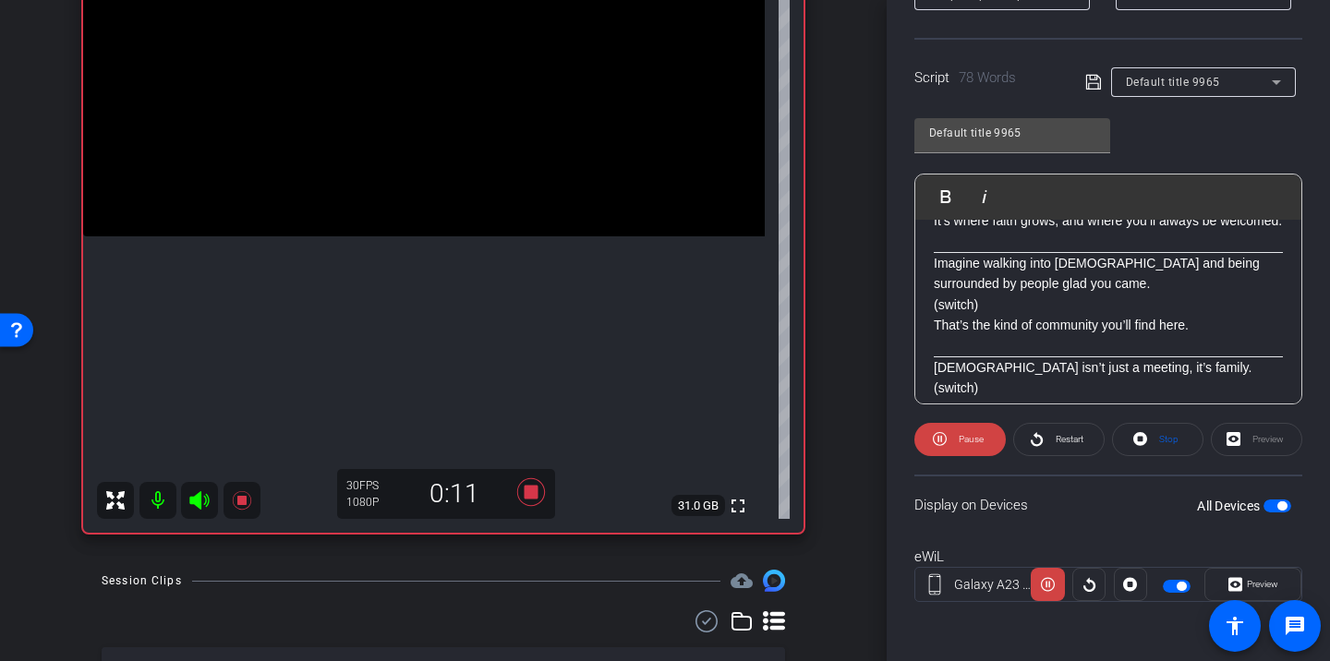
scroll to position [171, 0]
click at [952, 428] on span at bounding box center [960, 440] width 91 height 44
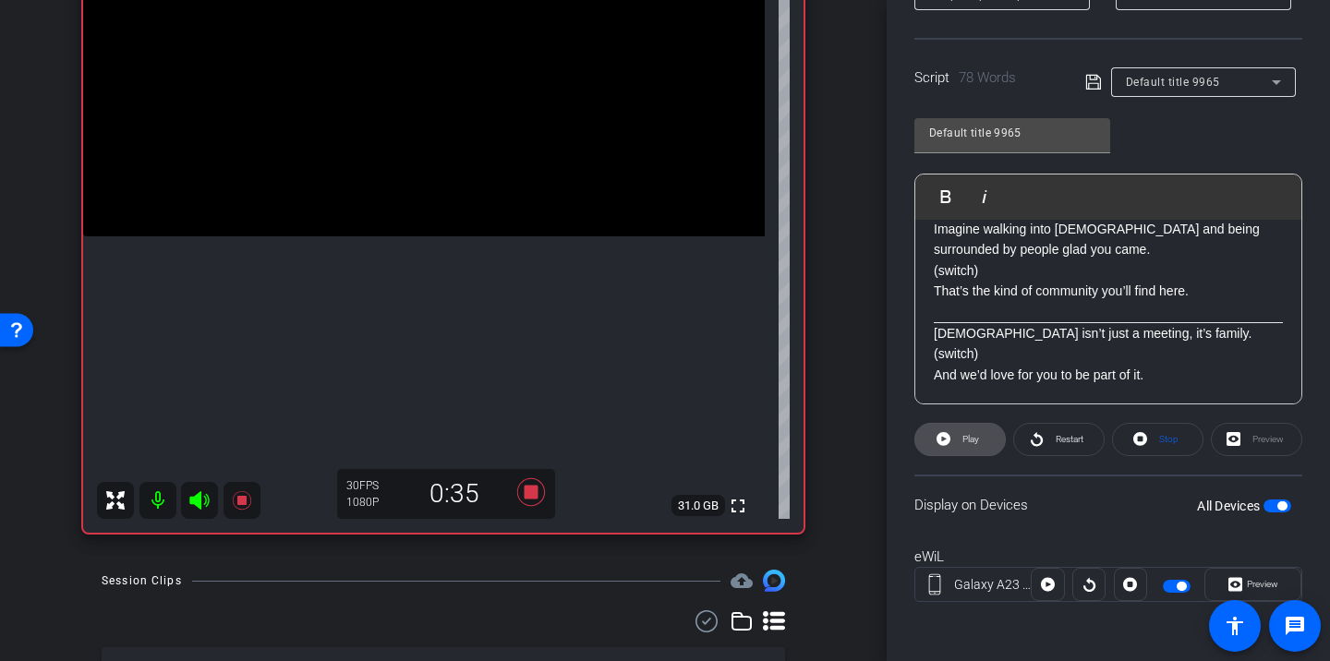
click at [979, 445] on span at bounding box center [961, 440] width 90 height 44
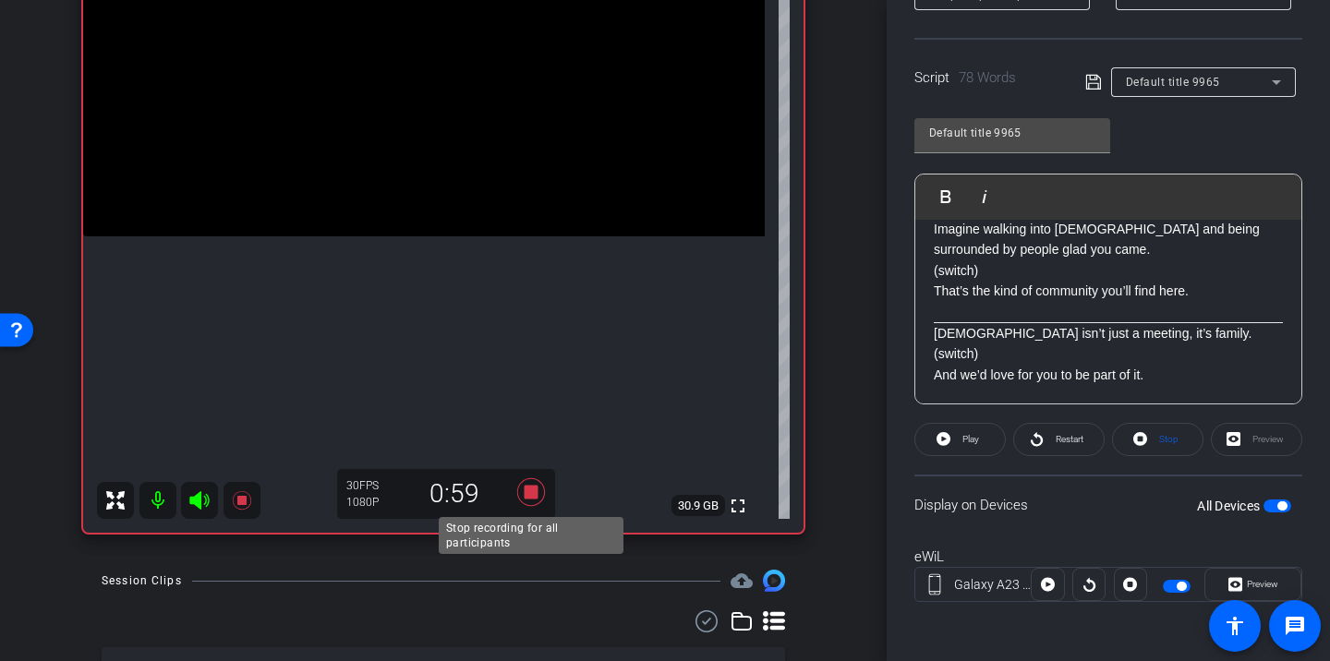
click at [537, 498] on icon at bounding box center [531, 493] width 28 height 28
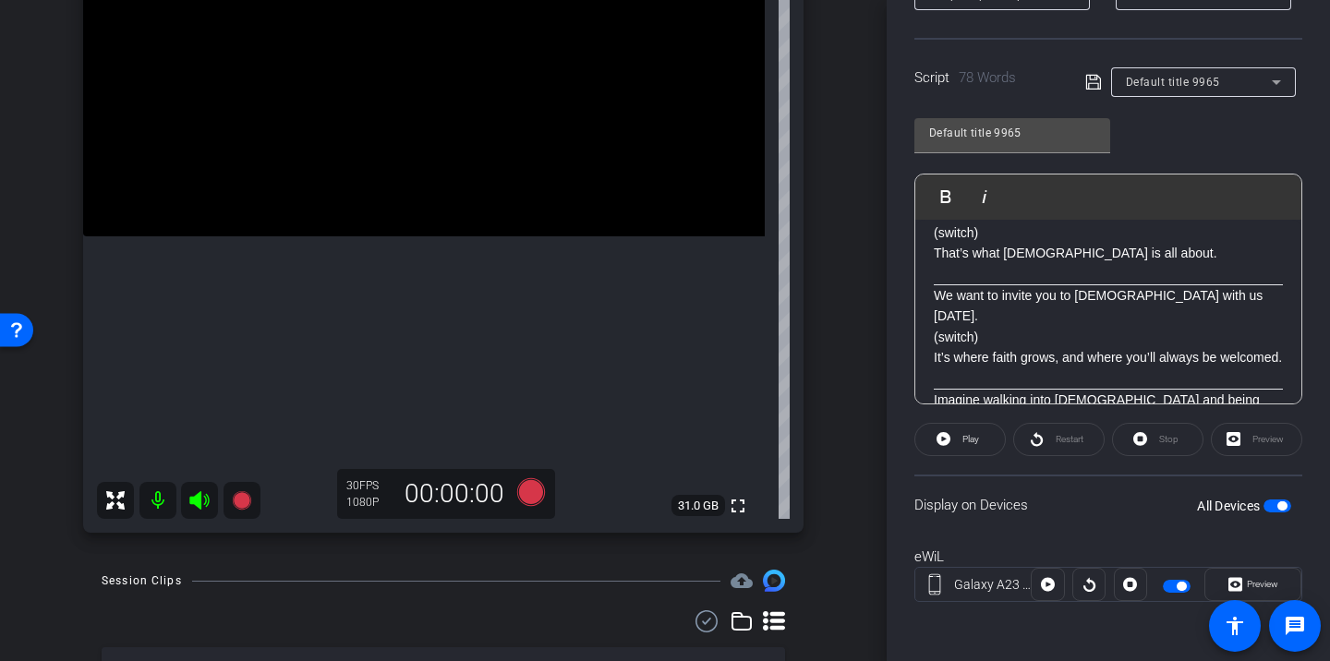
scroll to position [0, 0]
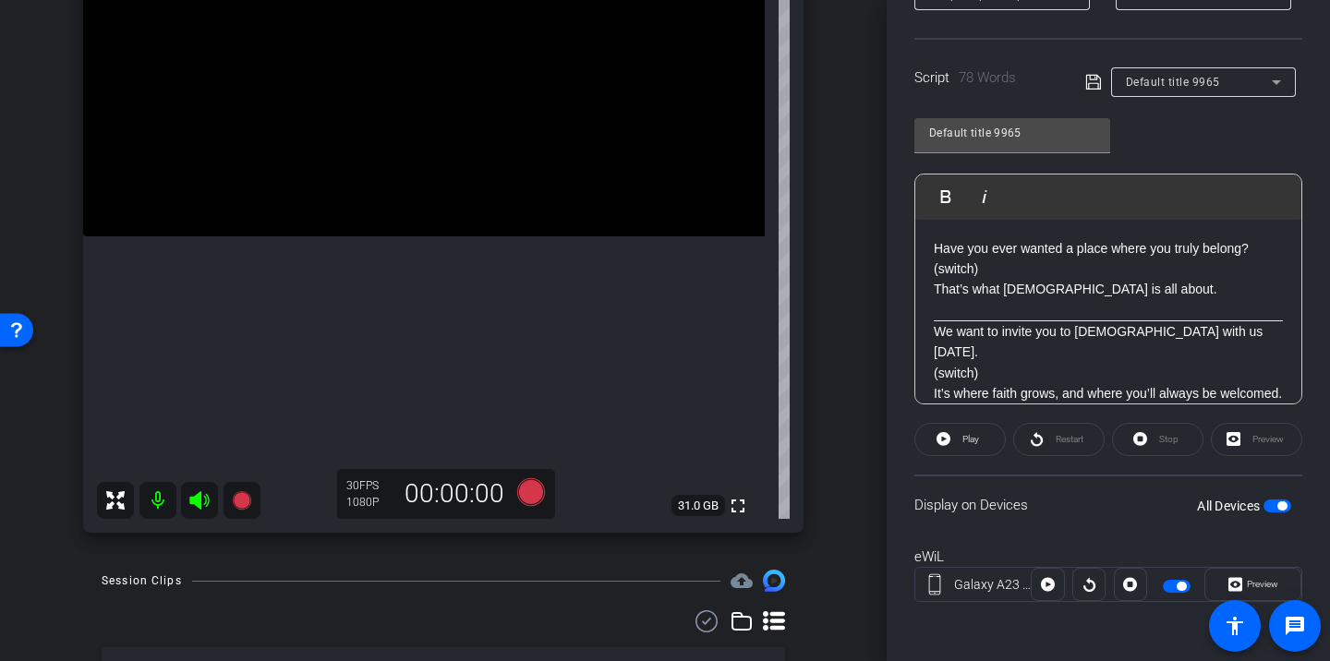
click at [1008, 285] on p "Have you ever wanted a place where you truly belong? (switch) That’s what [DEMO…" at bounding box center [1108, 269] width 349 height 62
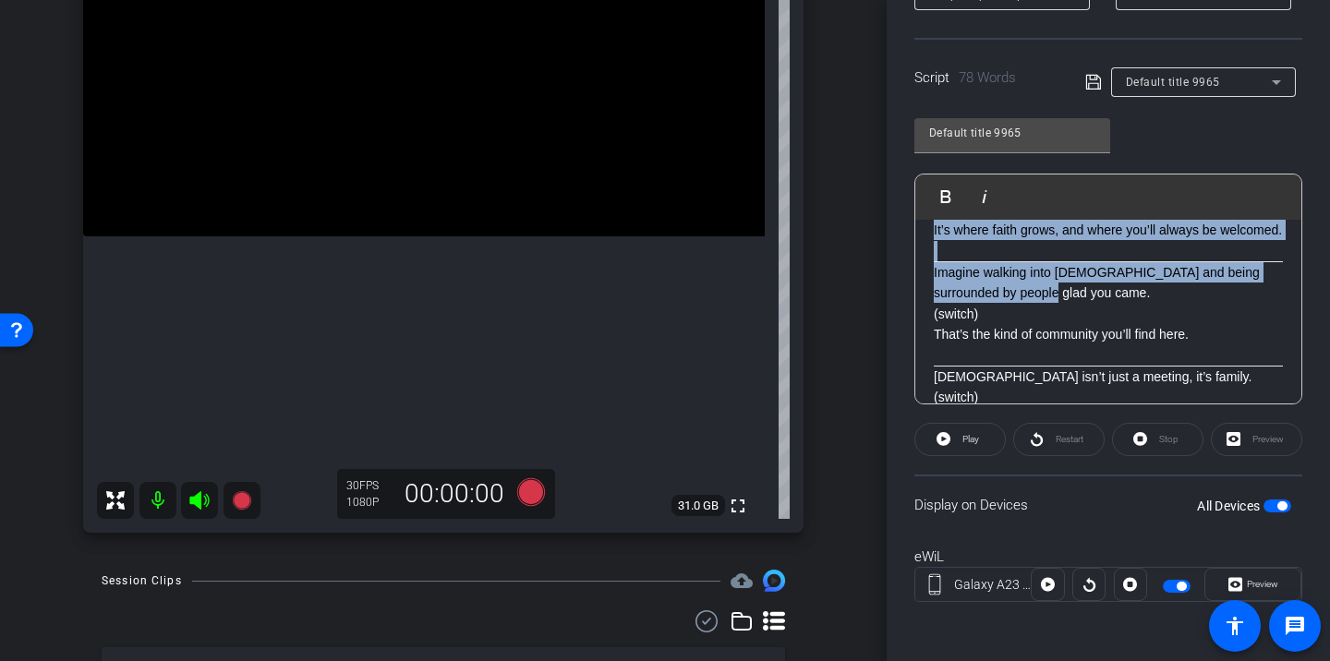
scroll to position [207, 0]
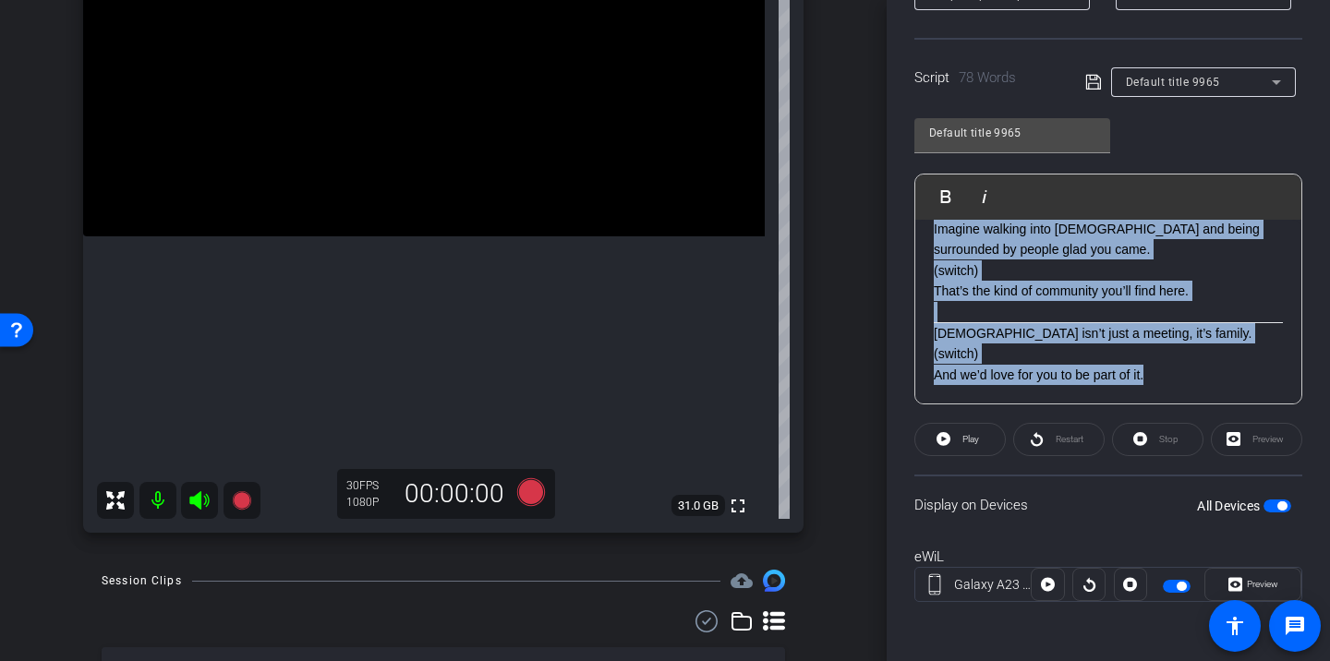
drag, startPoint x: 934, startPoint y: 249, endPoint x: 1159, endPoint y: 374, distance: 258.1
click at [1159, 374] on div "Have you ever wanted a place where you truly belong? (switch) That’s what [DEMO…" at bounding box center [1109, 209] width 386 height 392
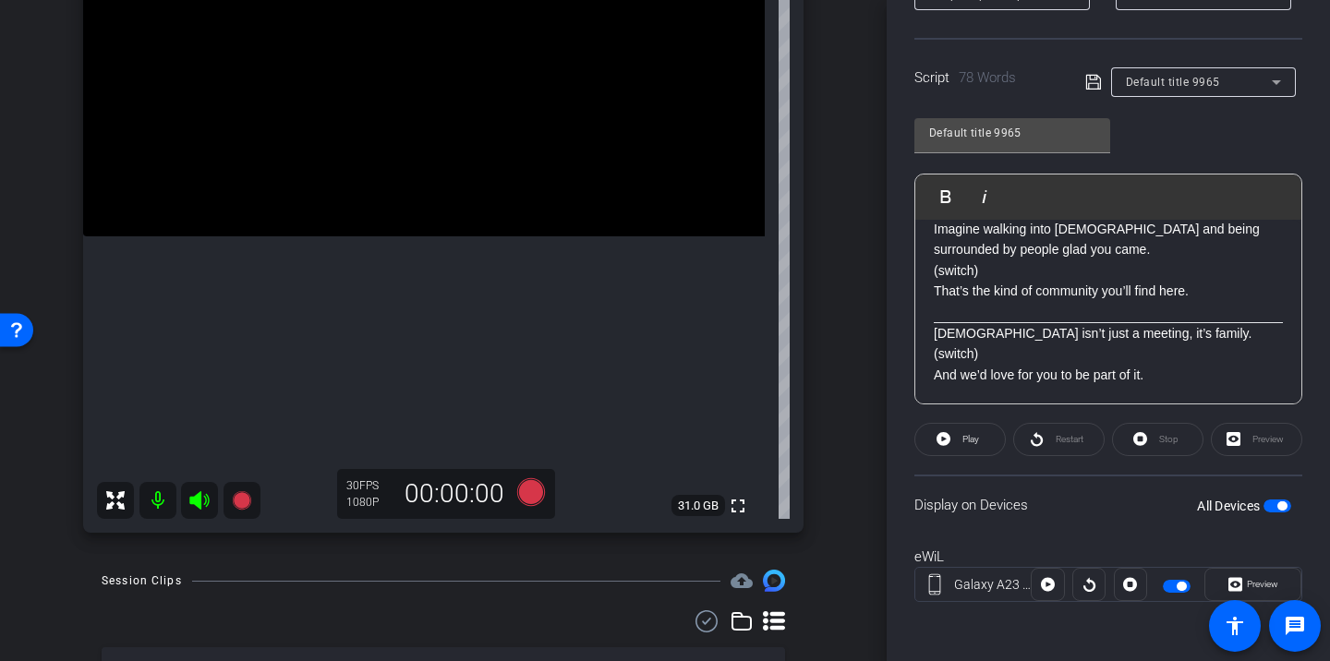
scroll to position [0, 0]
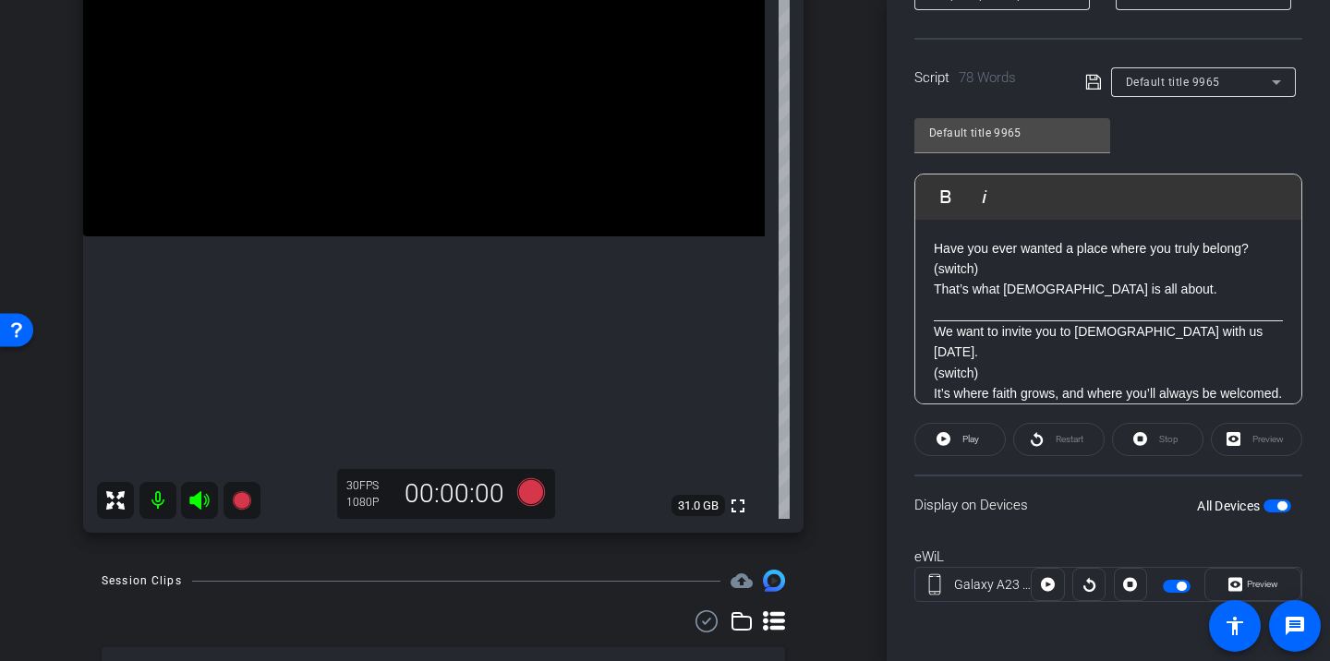
click at [929, 266] on div "Have you ever wanted a place where you truly belong? (switch) That’s what [DEMO…" at bounding box center [1109, 416] width 386 height 392
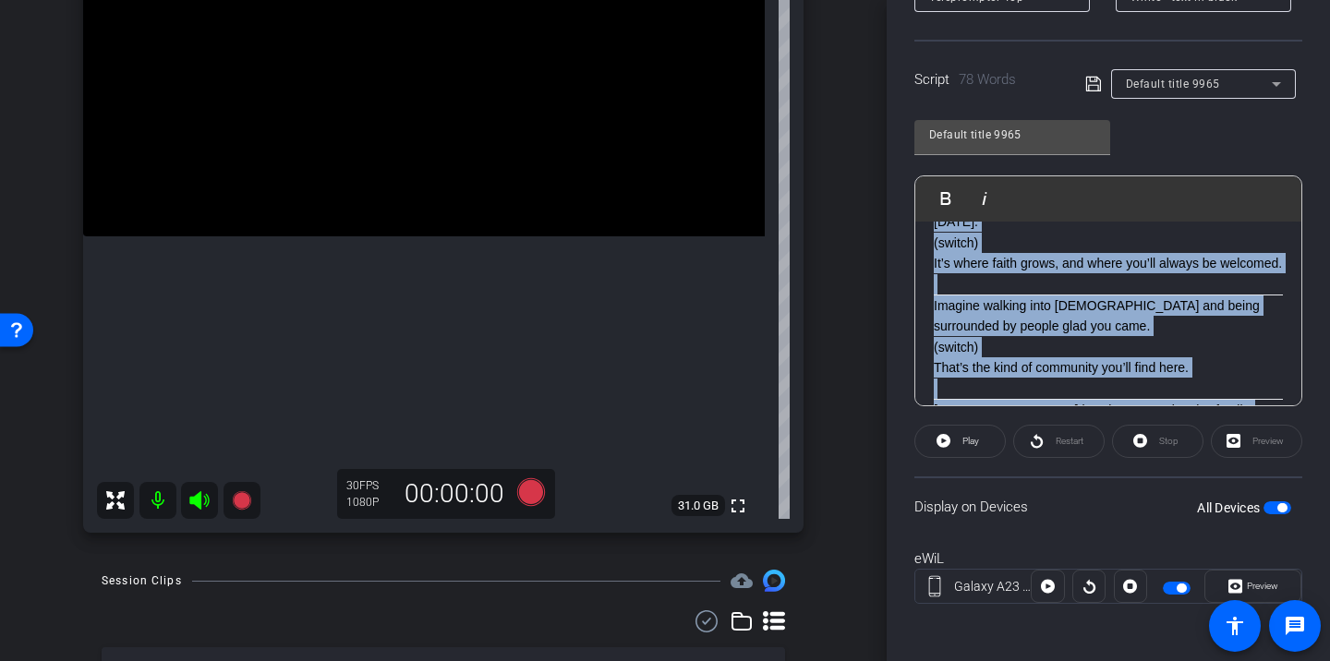
scroll to position [207, 0]
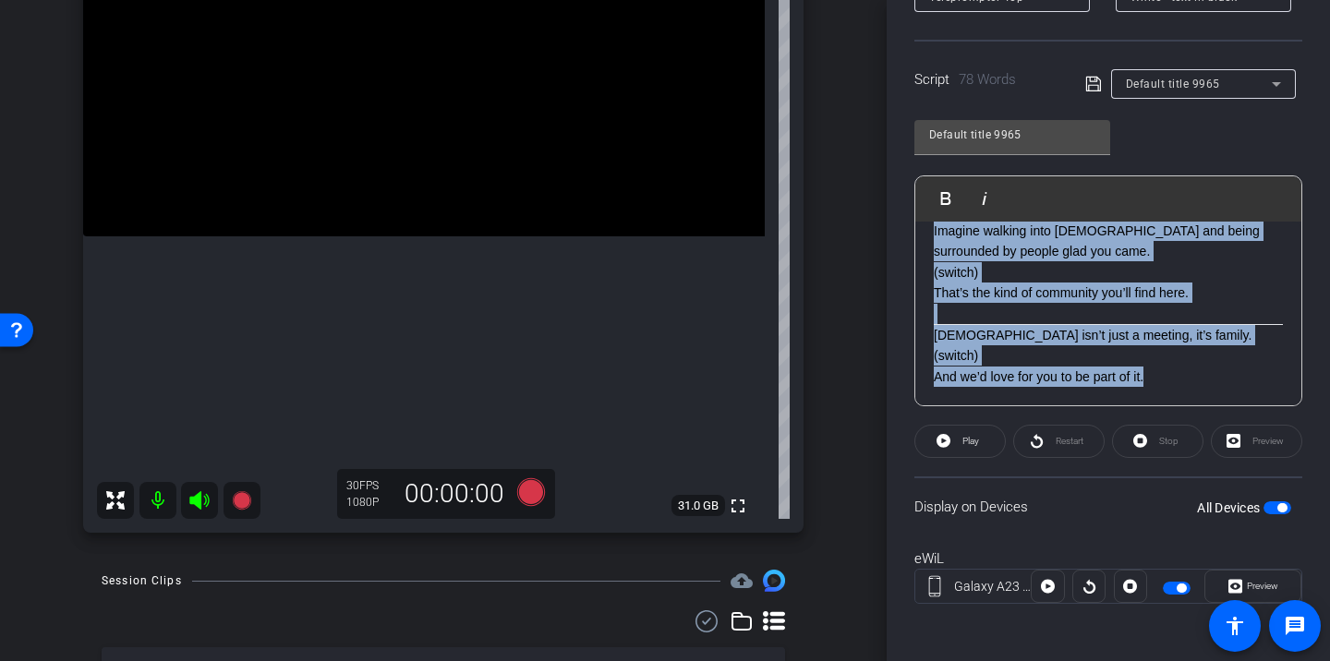
drag, startPoint x: 933, startPoint y: 249, endPoint x: 1031, endPoint y: 433, distance: 209.1
click at [1031, 433] on openreel-capture-teleprompter "Speed 7X (200 words/minute) Font Size 30px Screen Setup Teleprompter Top Backgr…" at bounding box center [1109, 249] width 388 height 774
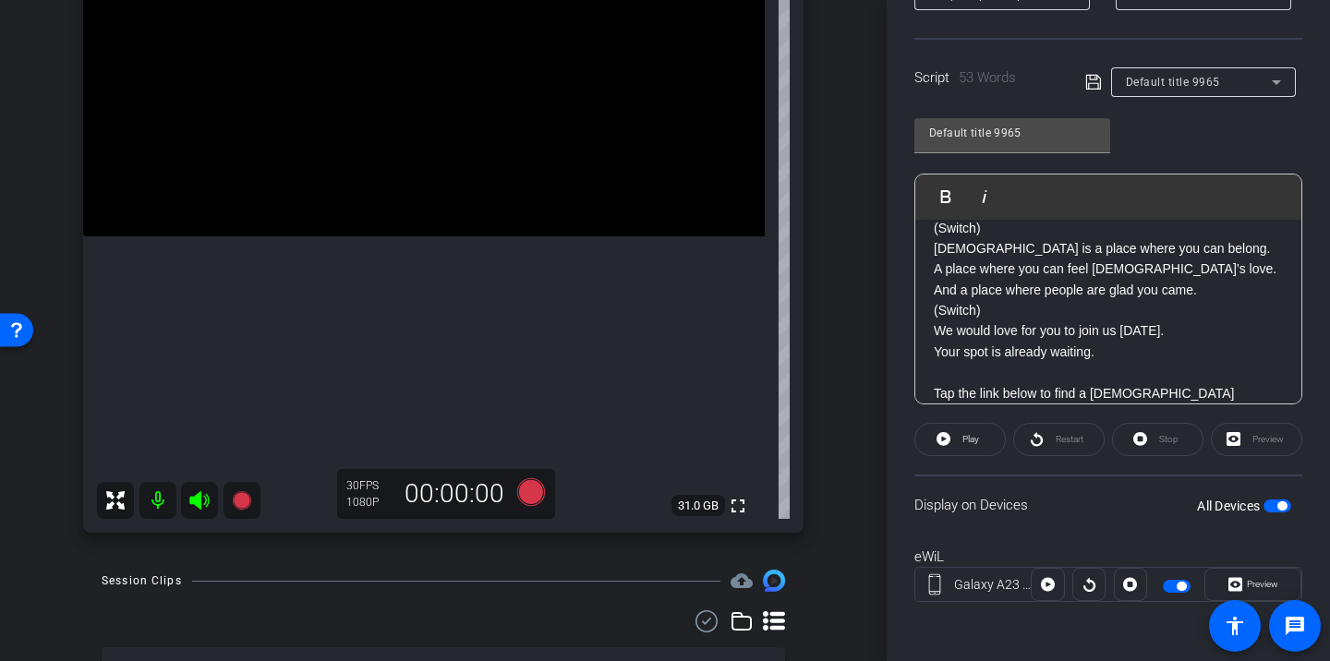
scroll to position [0, 0]
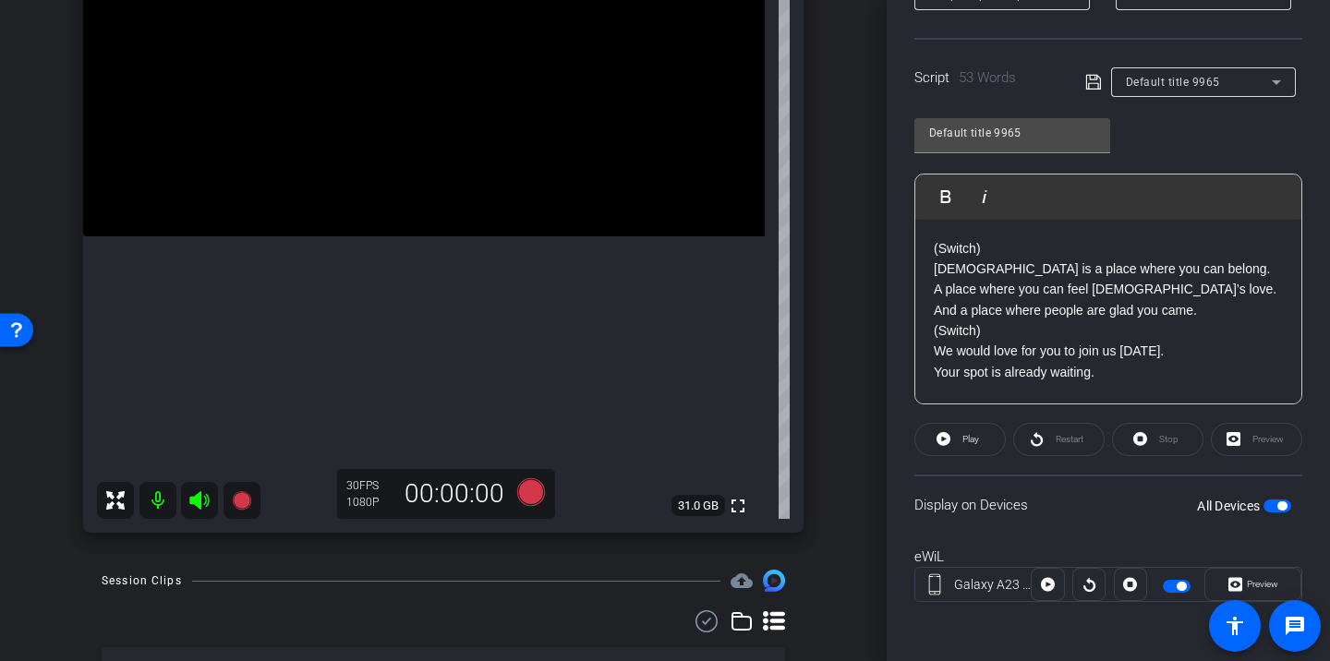
click at [988, 259] on p "(Switch) [DEMOGRAPHIC_DATA] is a place where you can belong. A place where you …" at bounding box center [1108, 279] width 349 height 83
click at [931, 250] on div "(Switch) [DEMOGRAPHIC_DATA] is a place where you can belong. A place where you …" at bounding box center [1109, 342] width 386 height 244
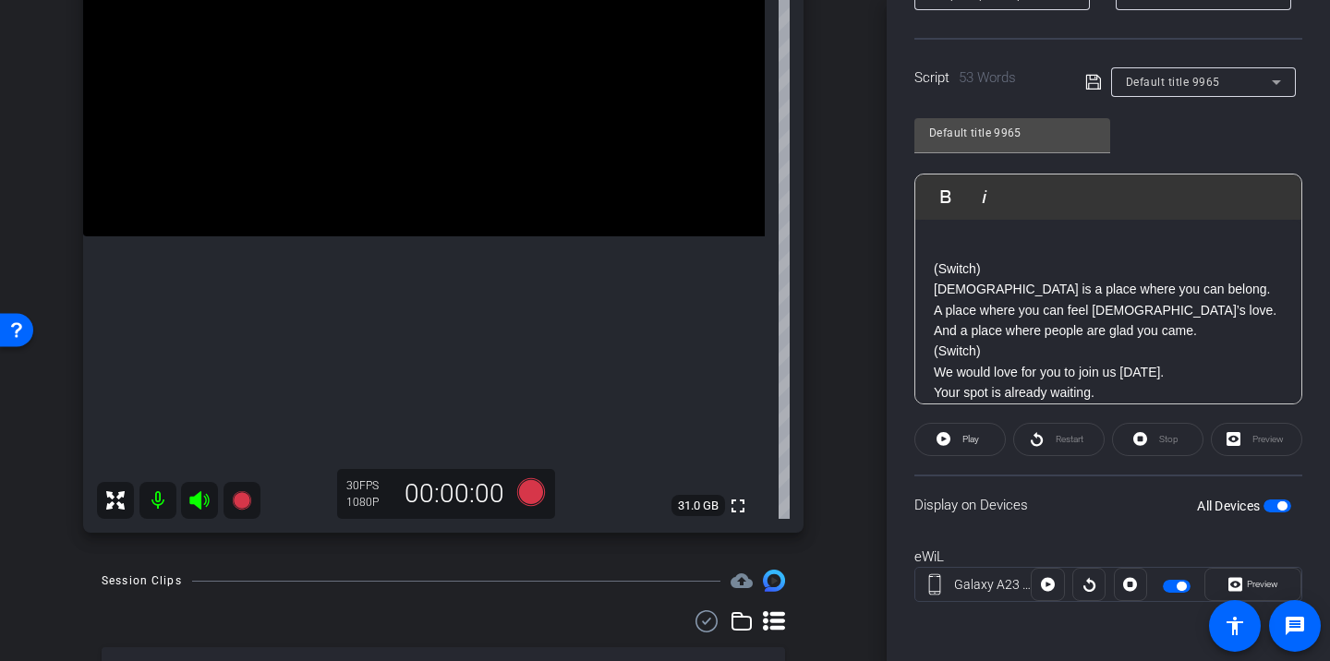
click at [946, 241] on p at bounding box center [1108, 248] width 349 height 20
click at [904, 297] on div "Participants Teleprompter Adjustments settings [PERSON_NAME] flip Director Ever…" at bounding box center [1108, 330] width 443 height 661
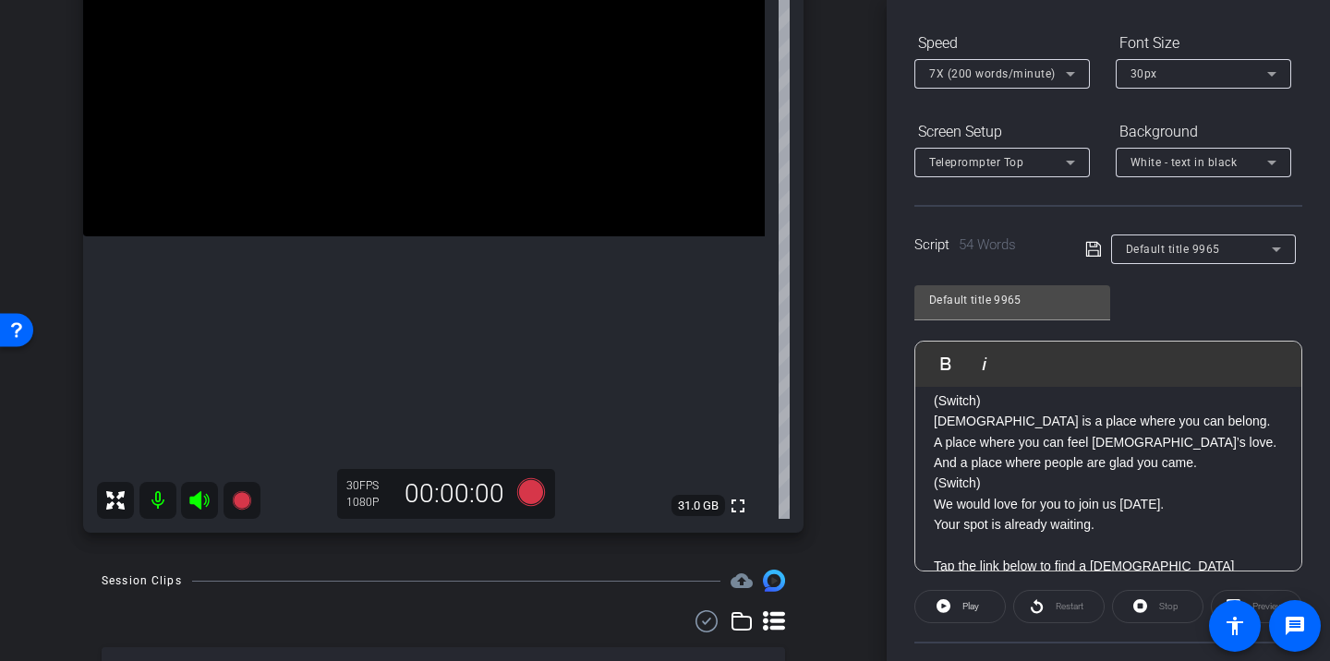
scroll to position [182, 0]
click at [1192, 61] on div "30px" at bounding box center [1199, 72] width 137 height 23
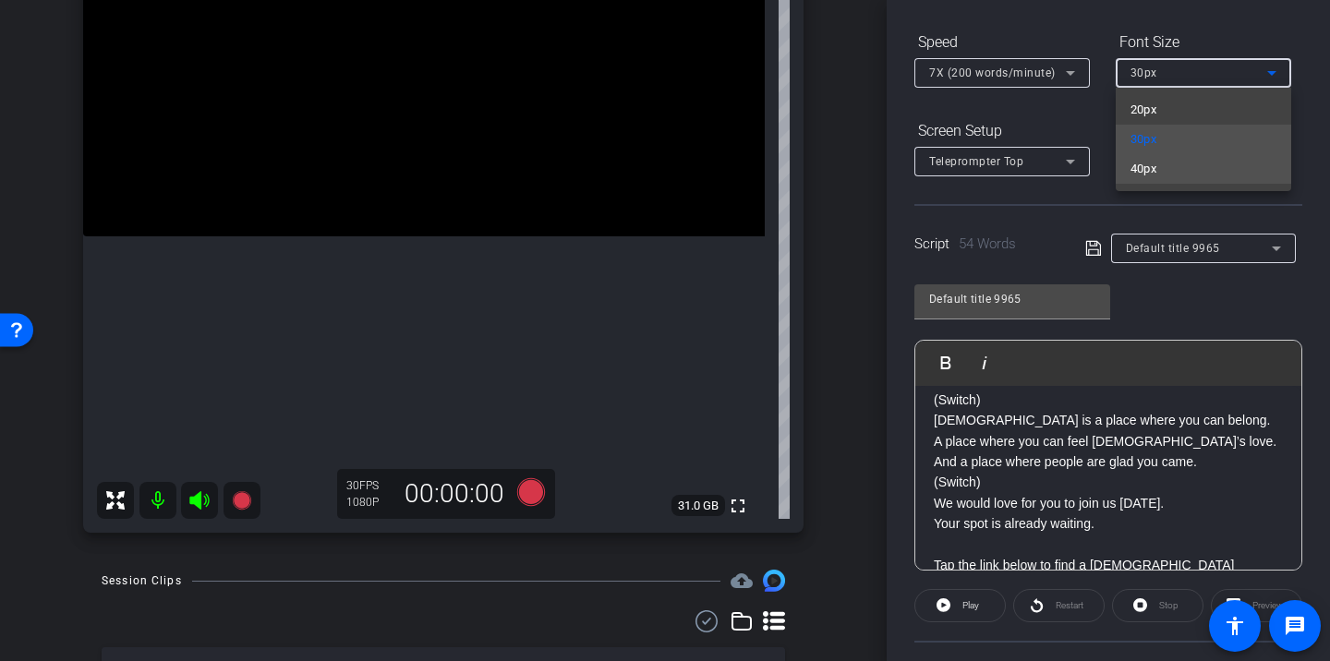
click at [1178, 168] on mat-option "40px" at bounding box center [1204, 169] width 176 height 30
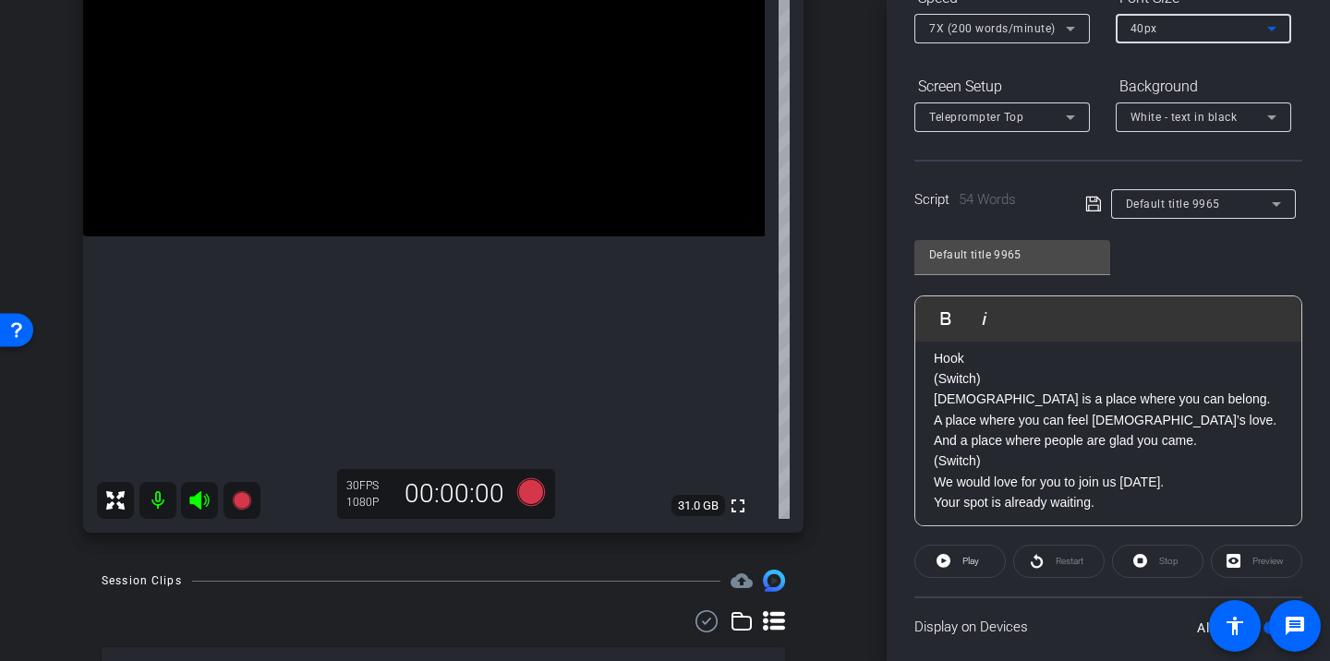
scroll to position [7, 0]
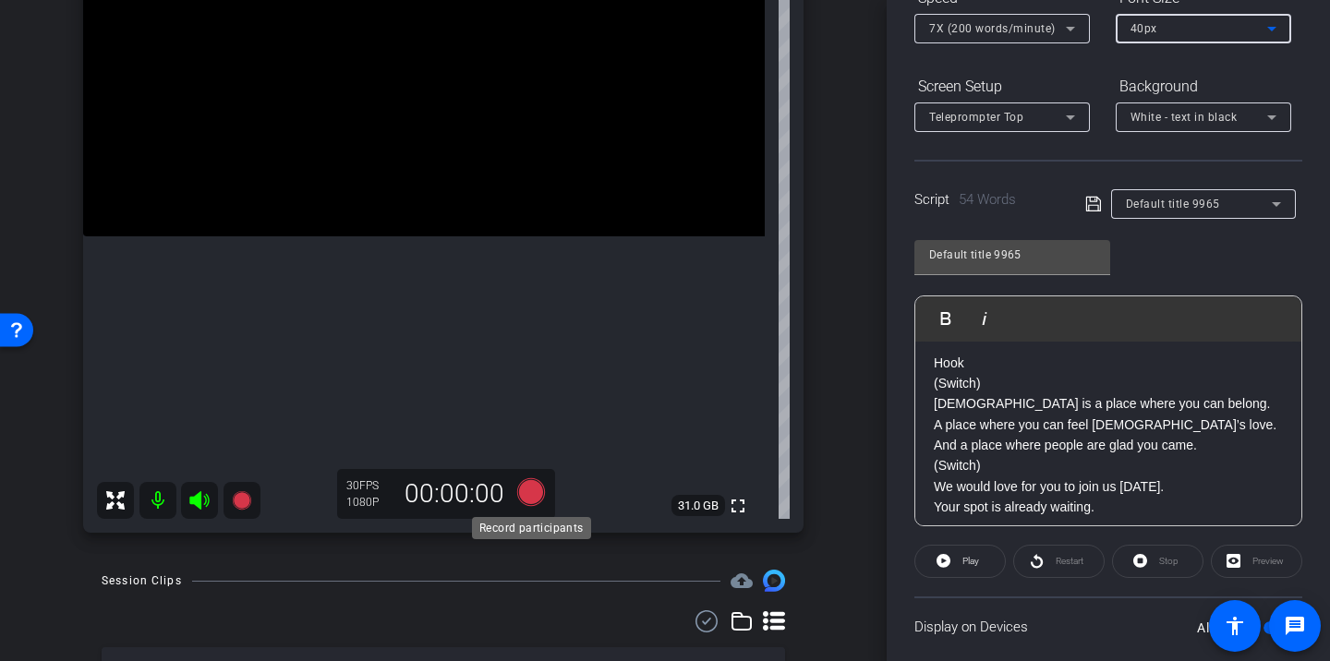
click at [536, 494] on icon at bounding box center [531, 493] width 28 height 28
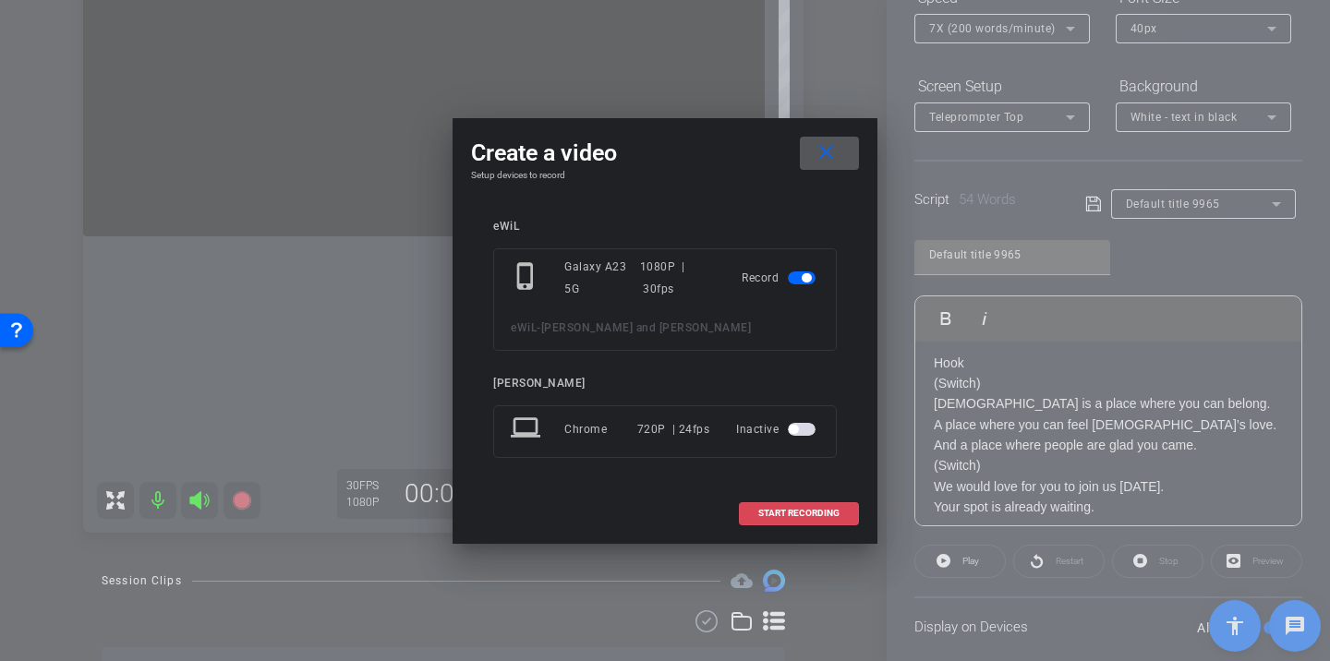
click at [760, 516] on span "START RECORDING" at bounding box center [798, 513] width 81 height 9
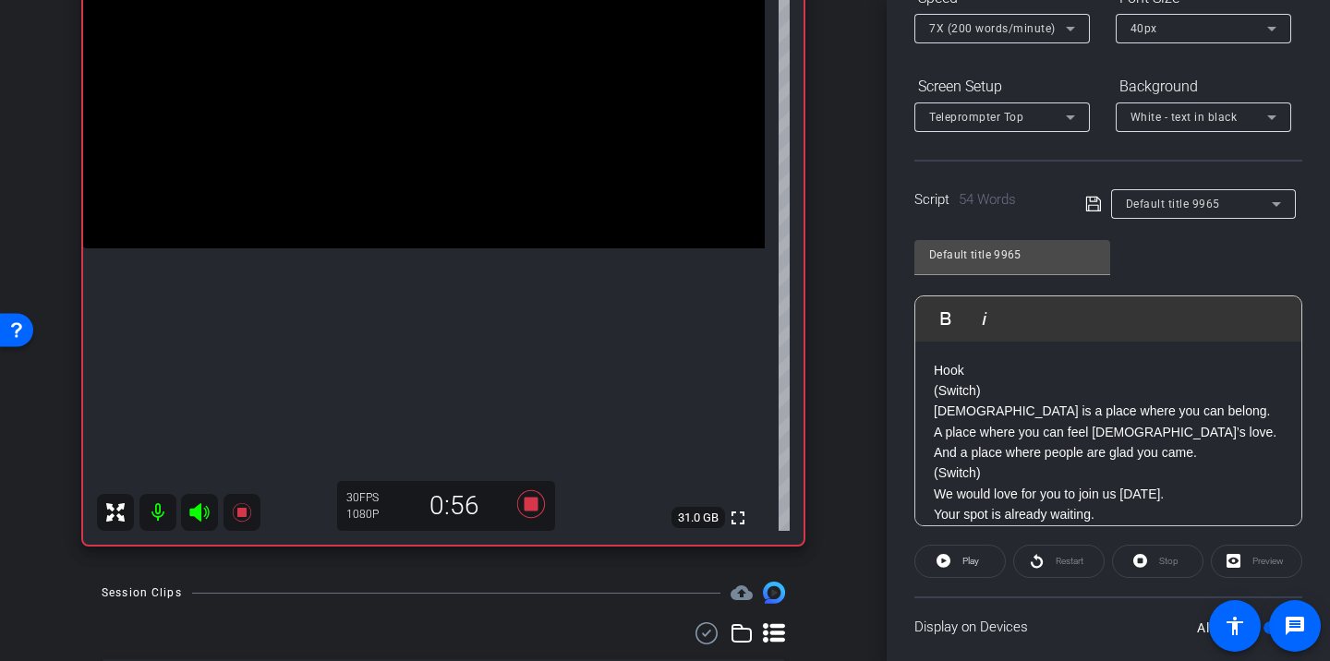
scroll to position [27, 0]
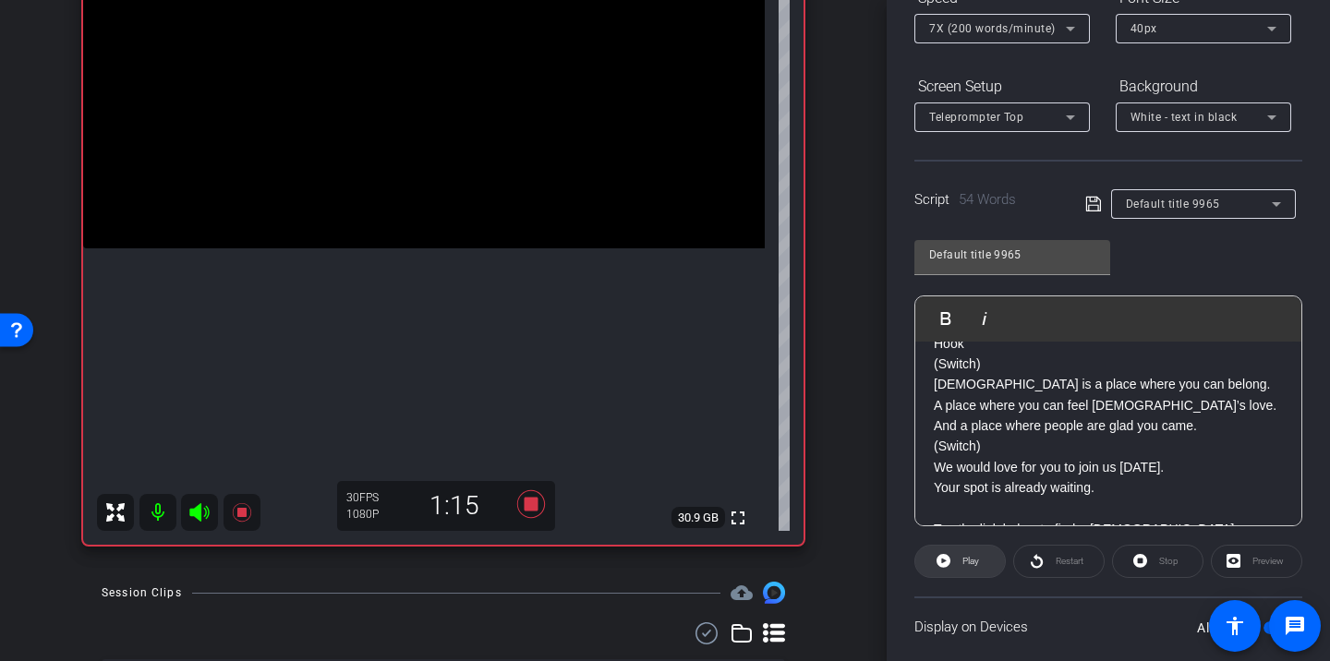
click at [987, 564] on span at bounding box center [961, 562] width 90 height 44
click at [1052, 564] on span "Restart" at bounding box center [1067, 562] width 32 height 26
click at [972, 564] on span "Pause" at bounding box center [971, 561] width 25 height 10
click at [1034, 564] on icon at bounding box center [1037, 561] width 14 height 23
click at [1037, 566] on icon at bounding box center [1037, 561] width 12 height 14
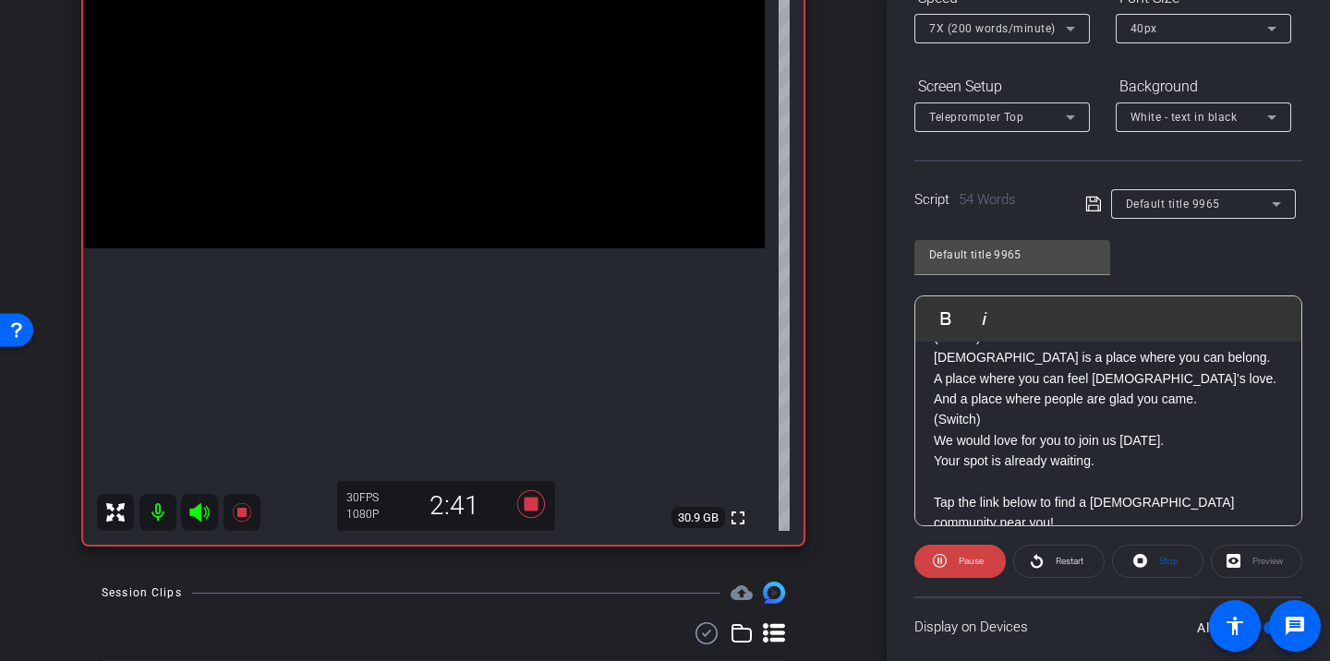
scroll to position [59, 0]
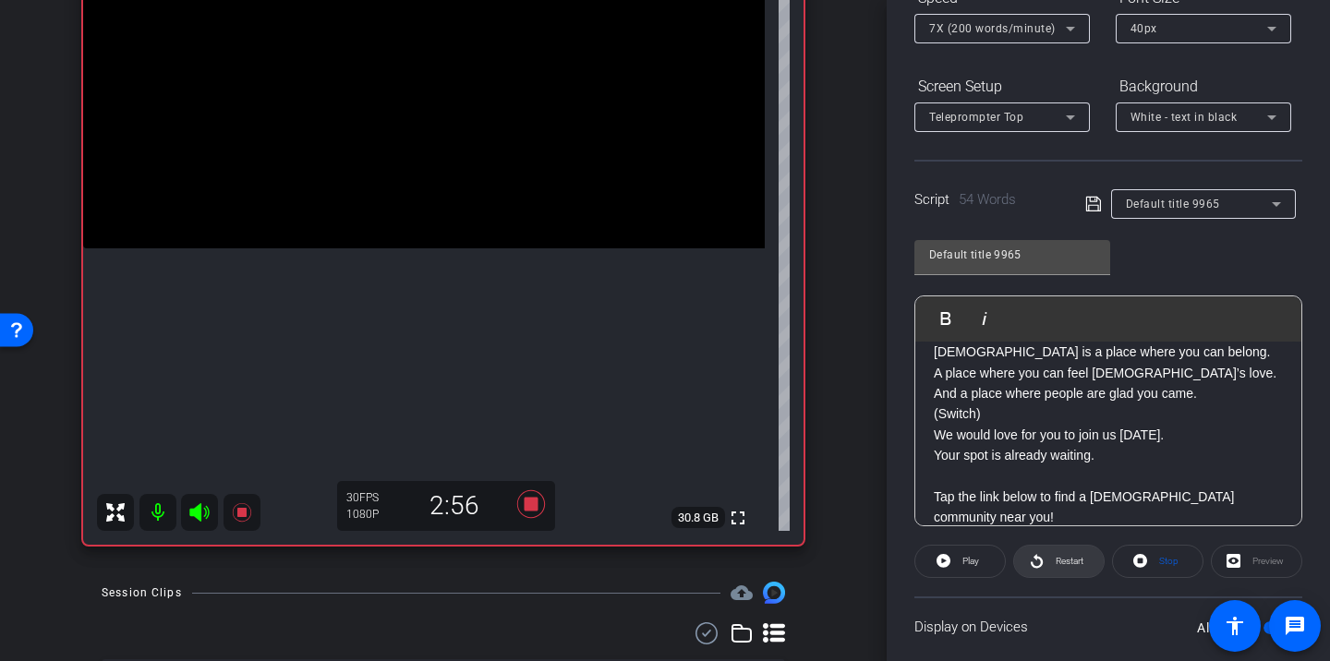
click at [1037, 575] on span at bounding box center [1059, 562] width 90 height 44
click at [533, 503] on icon at bounding box center [531, 505] width 28 height 28
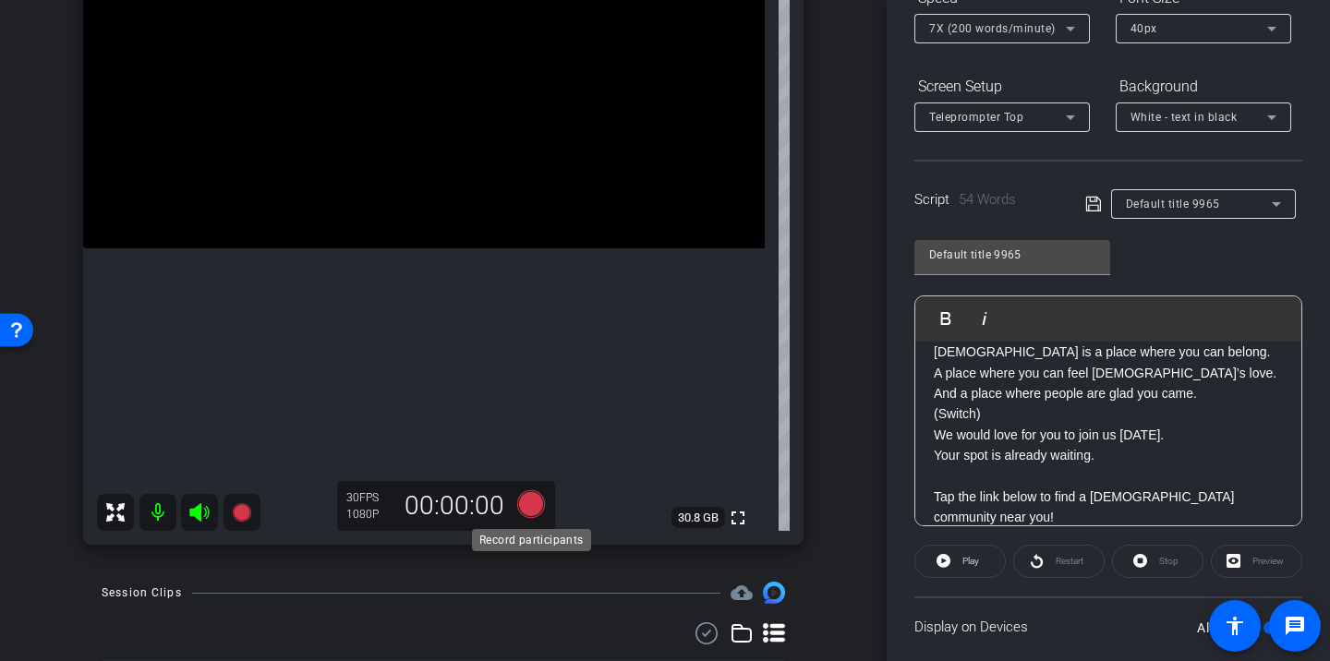
click at [537, 509] on icon at bounding box center [531, 505] width 28 height 28
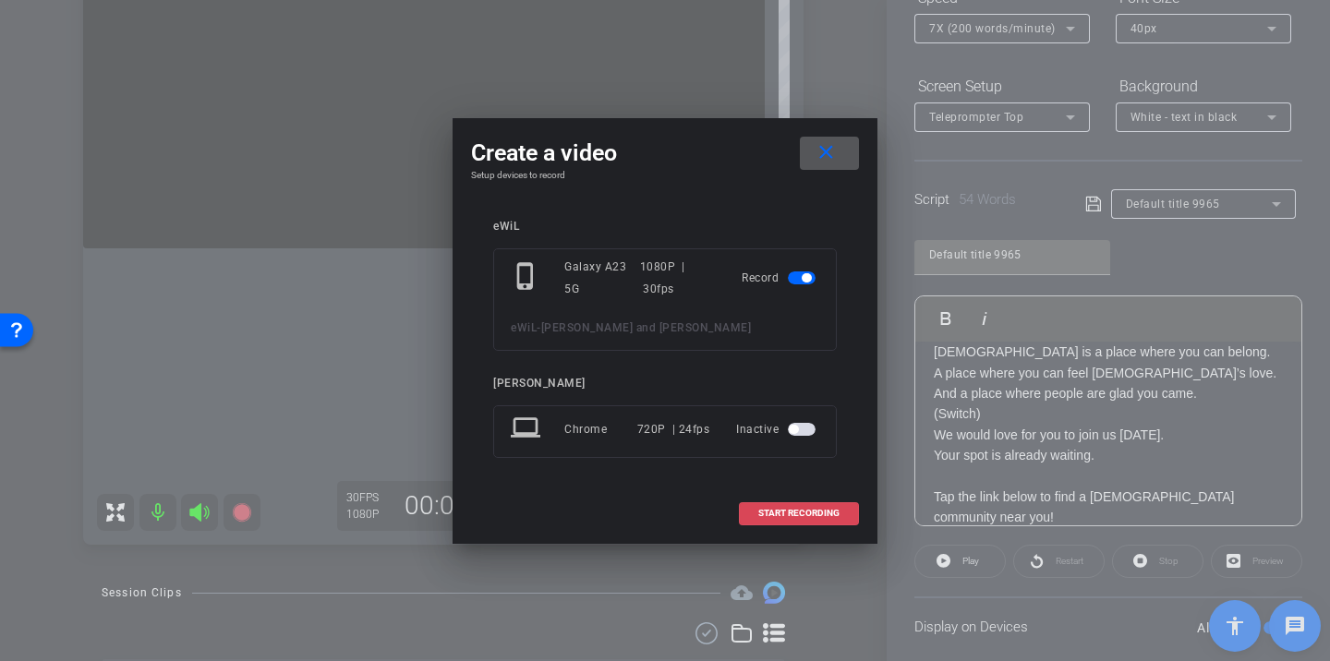
click at [763, 509] on span "START RECORDING" at bounding box center [798, 513] width 81 height 9
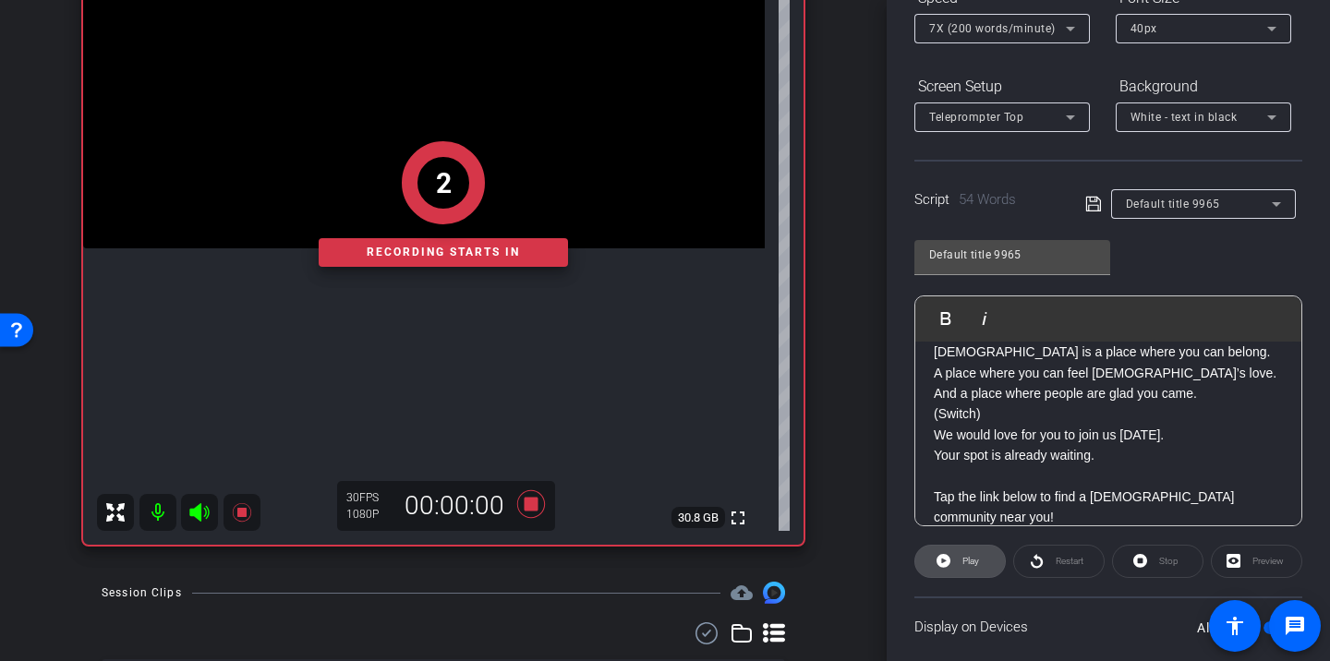
click at [970, 576] on span at bounding box center [961, 562] width 90 height 44
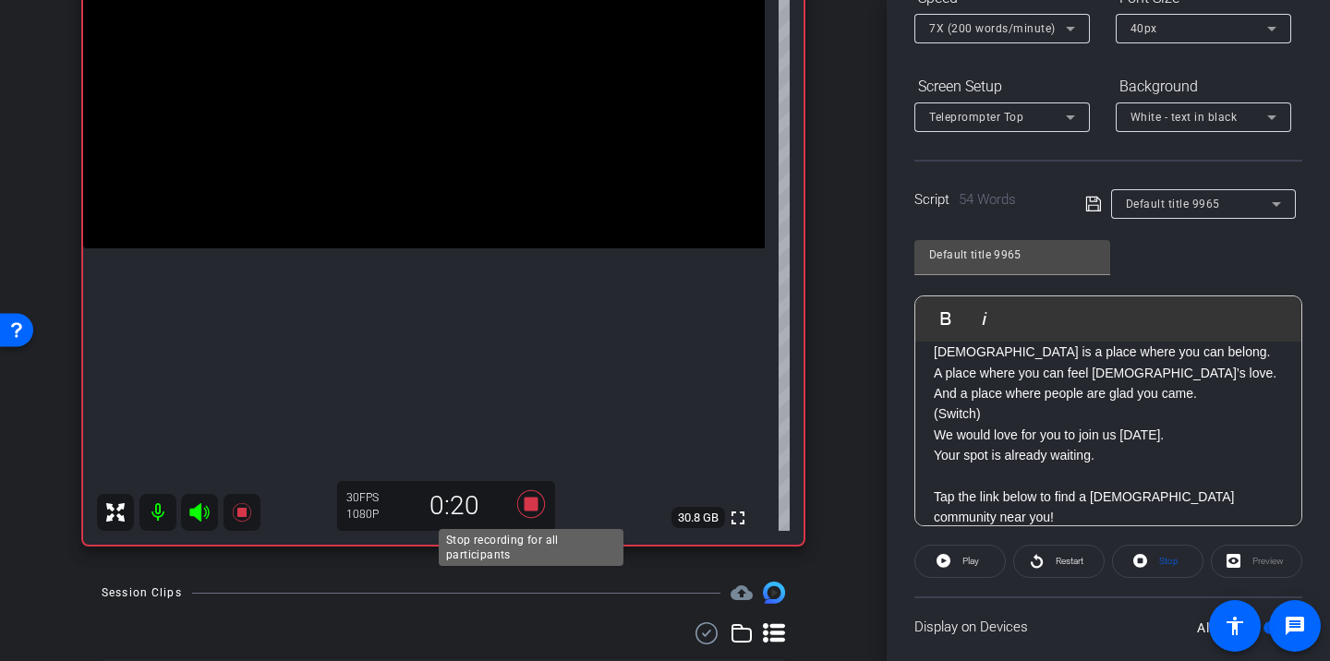
click at [531, 501] on icon at bounding box center [531, 505] width 28 height 28
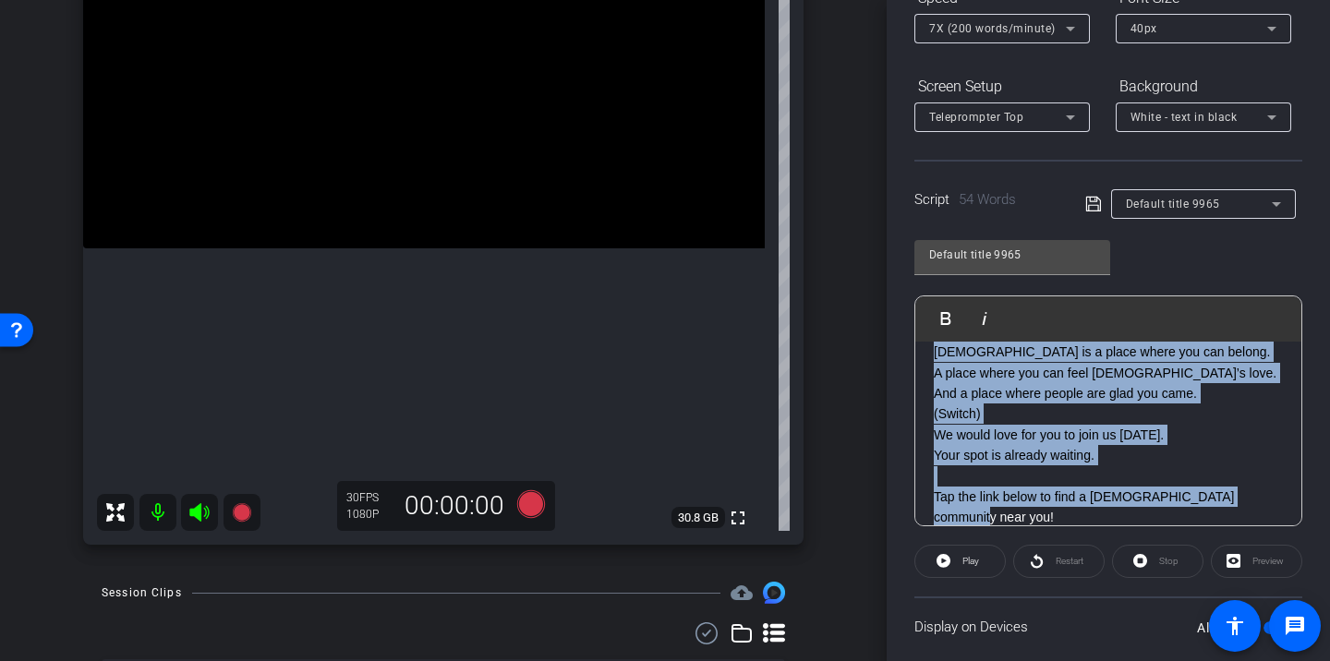
drag, startPoint x: 935, startPoint y: 370, endPoint x: 1087, endPoint y: 564, distance: 246.7
click at [1087, 564] on openreel-capture-teleprompter "Speed 7X (200 words/minute) Font Size 40px Screen Setup Teleprompter Top Backgr…" at bounding box center [1109, 369] width 388 height 774
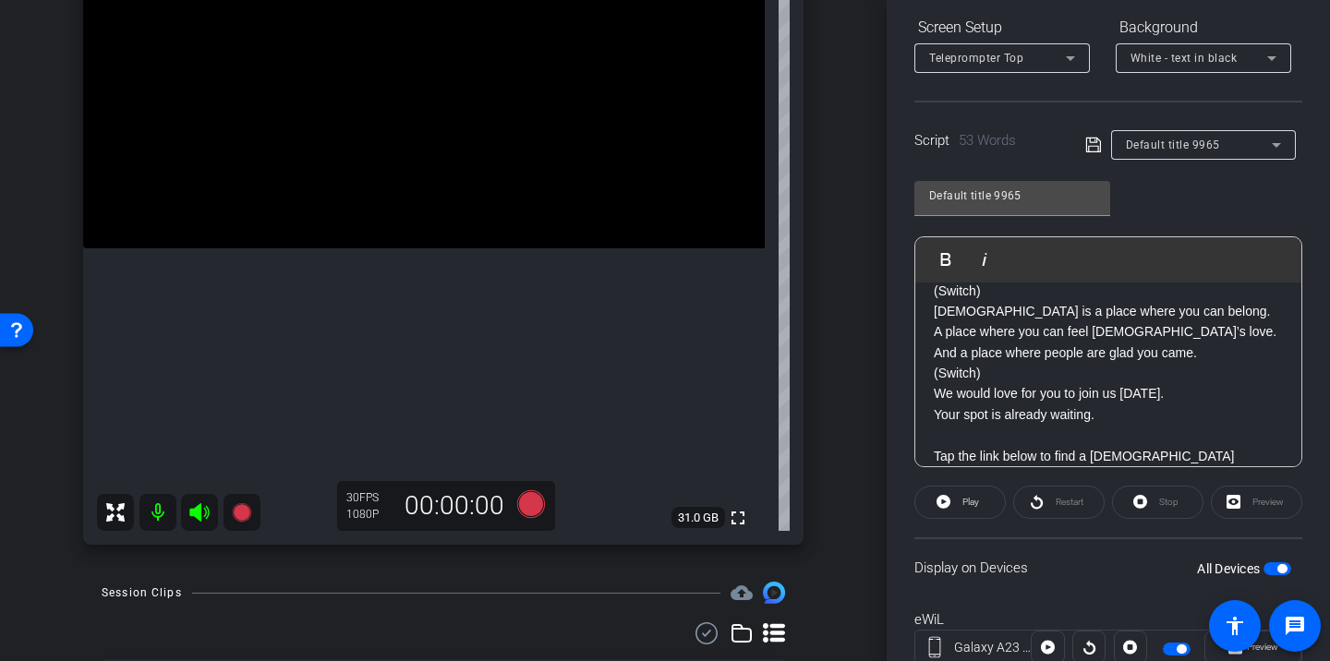
scroll to position [0, 0]
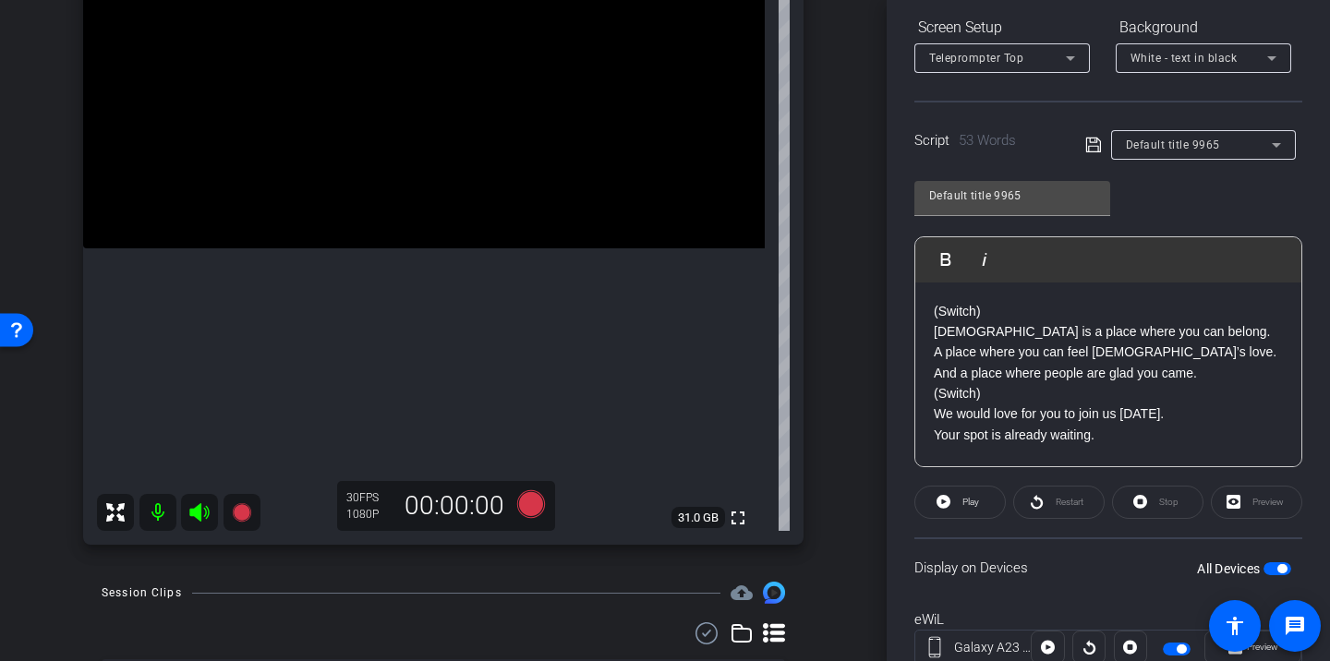
click at [940, 296] on div "(Switch) [DEMOGRAPHIC_DATA] is a place where you can belong. A place where you …" at bounding box center [1109, 405] width 386 height 244
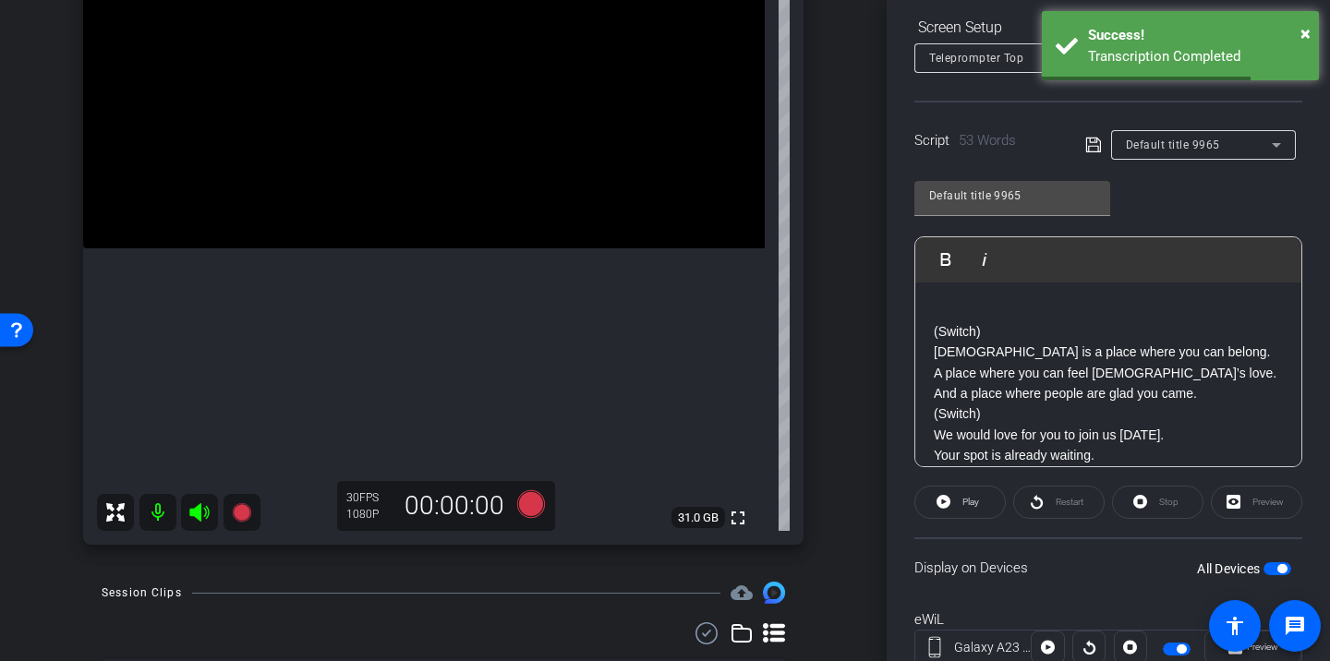
click at [940, 295] on div "(Switch) [DEMOGRAPHIC_DATA] is a place where you can belong. A place where you …" at bounding box center [1109, 415] width 386 height 264
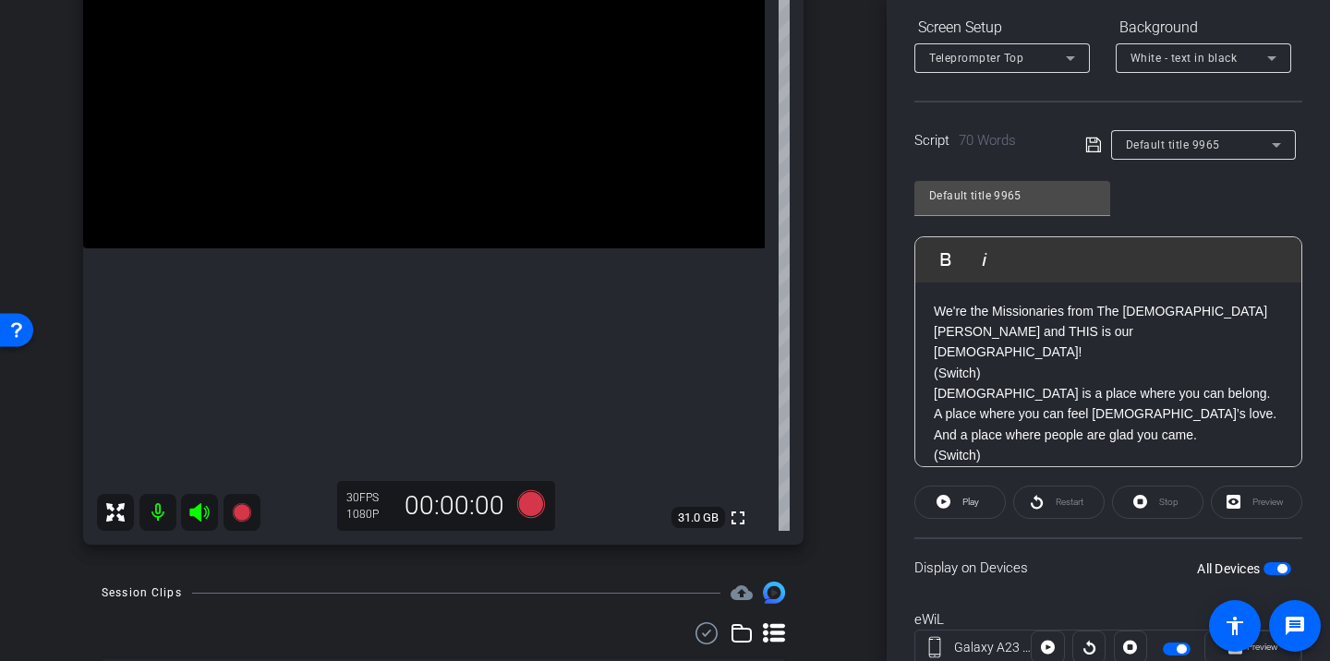
scroll to position [15, 0]
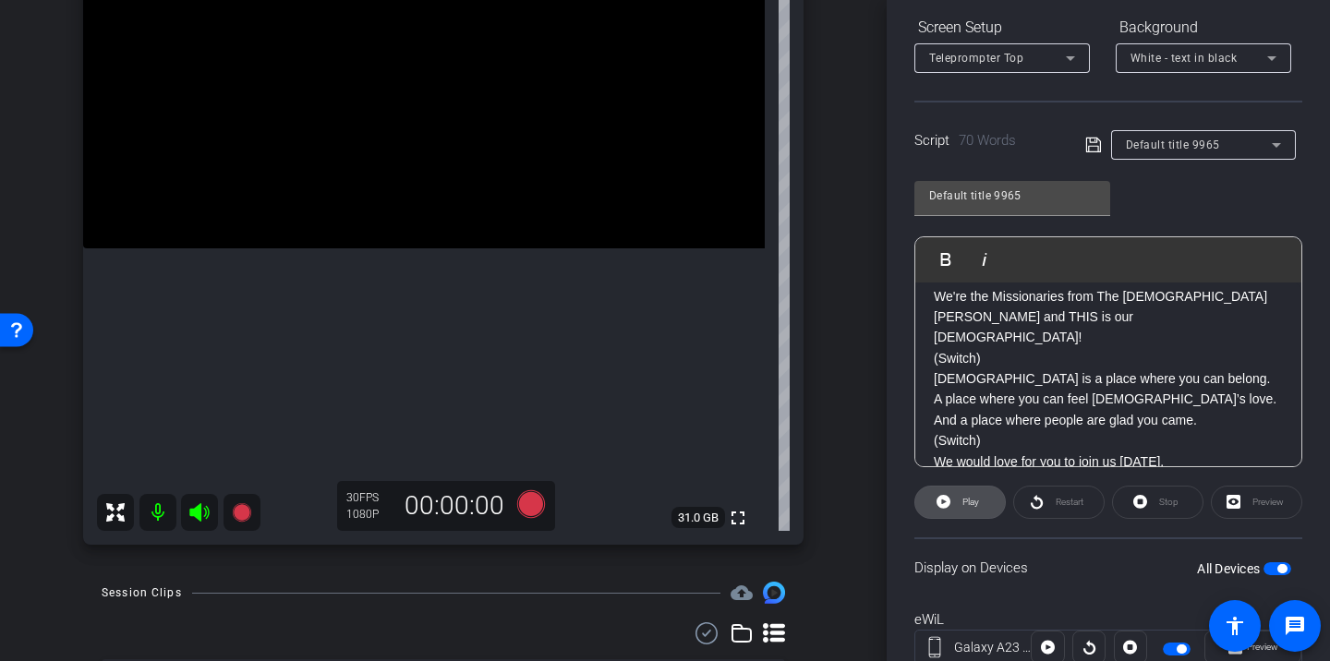
click at [989, 501] on span at bounding box center [961, 502] width 90 height 44
click at [1044, 511] on span at bounding box center [1059, 502] width 90 height 44
click at [982, 503] on span "Pause" at bounding box center [971, 502] width 25 height 10
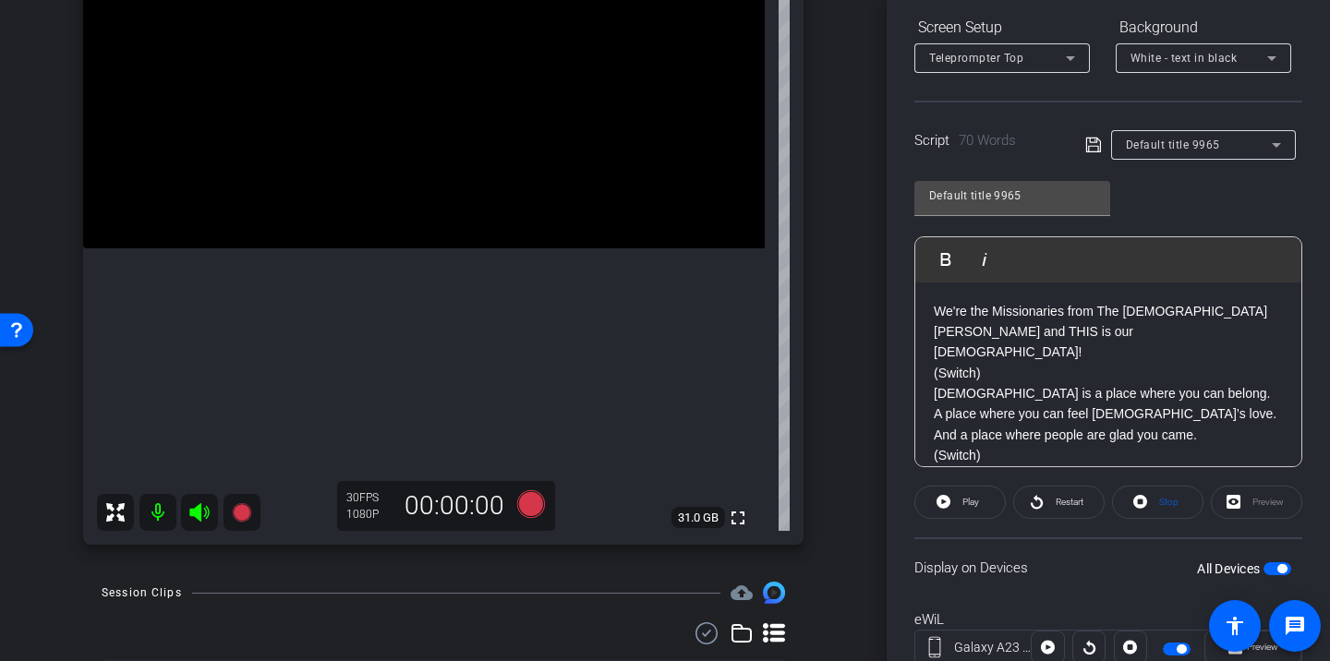
scroll to position [22, 0]
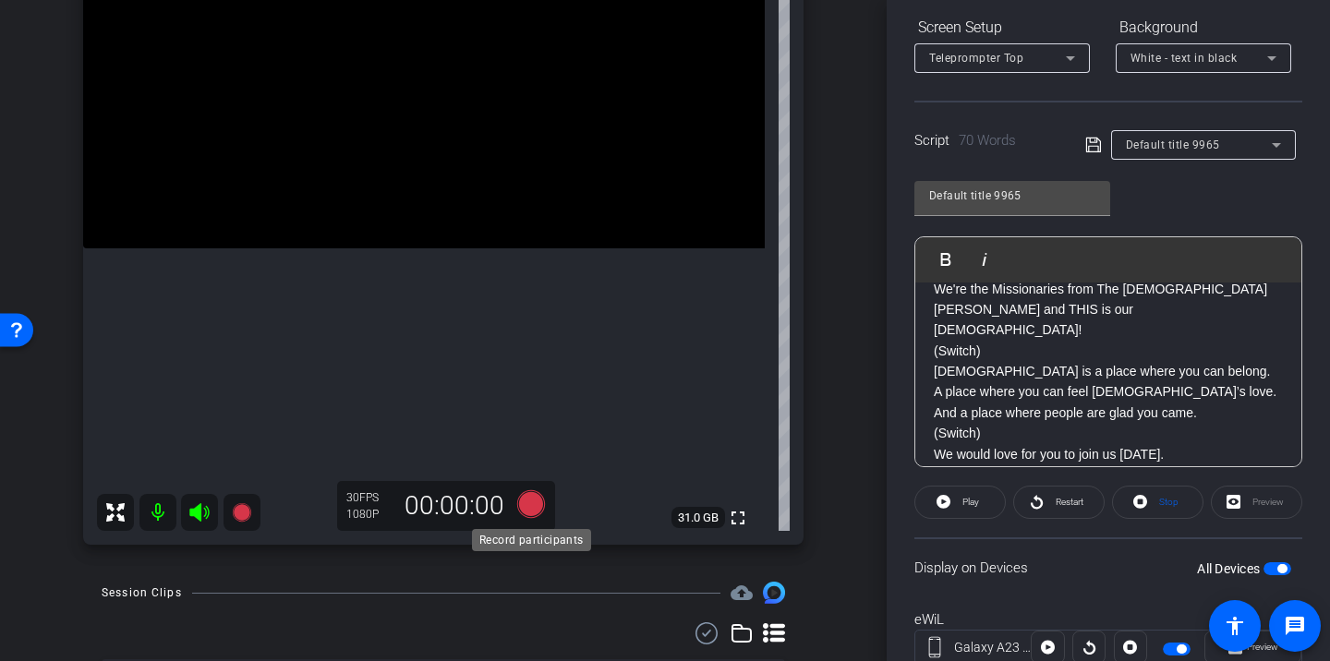
click at [531, 504] on icon at bounding box center [531, 505] width 28 height 28
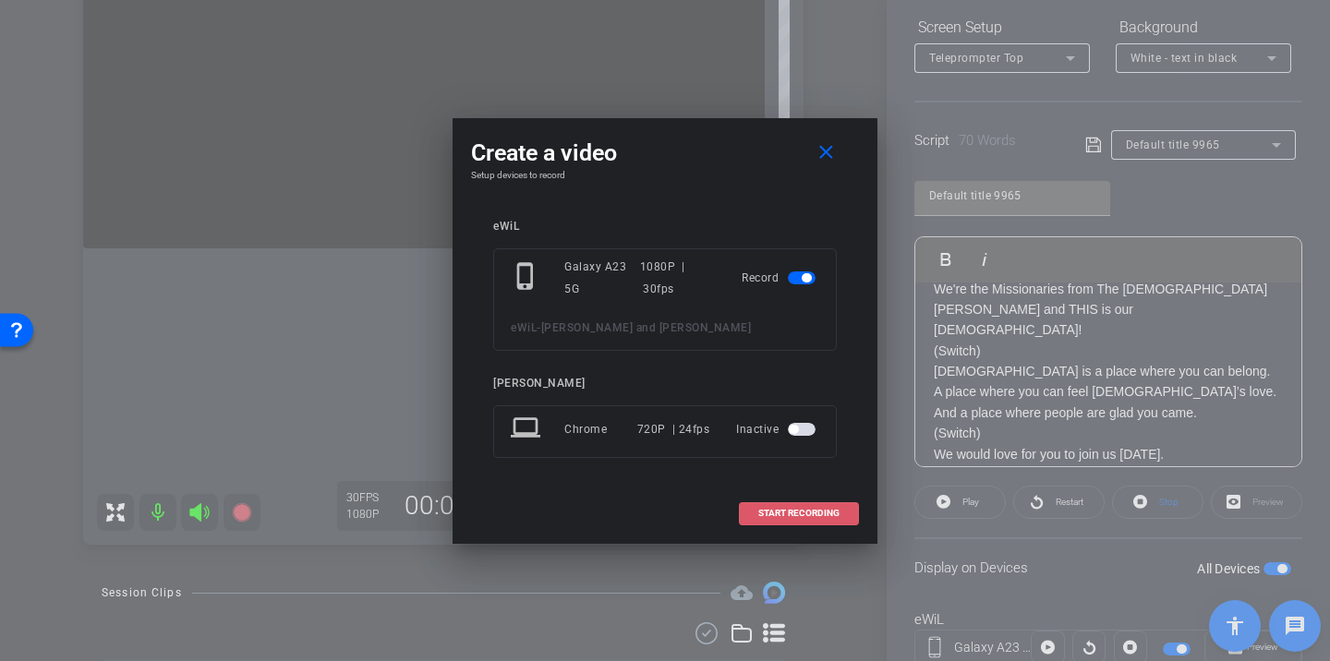
click at [831, 512] on span "START RECORDING" at bounding box center [798, 513] width 81 height 9
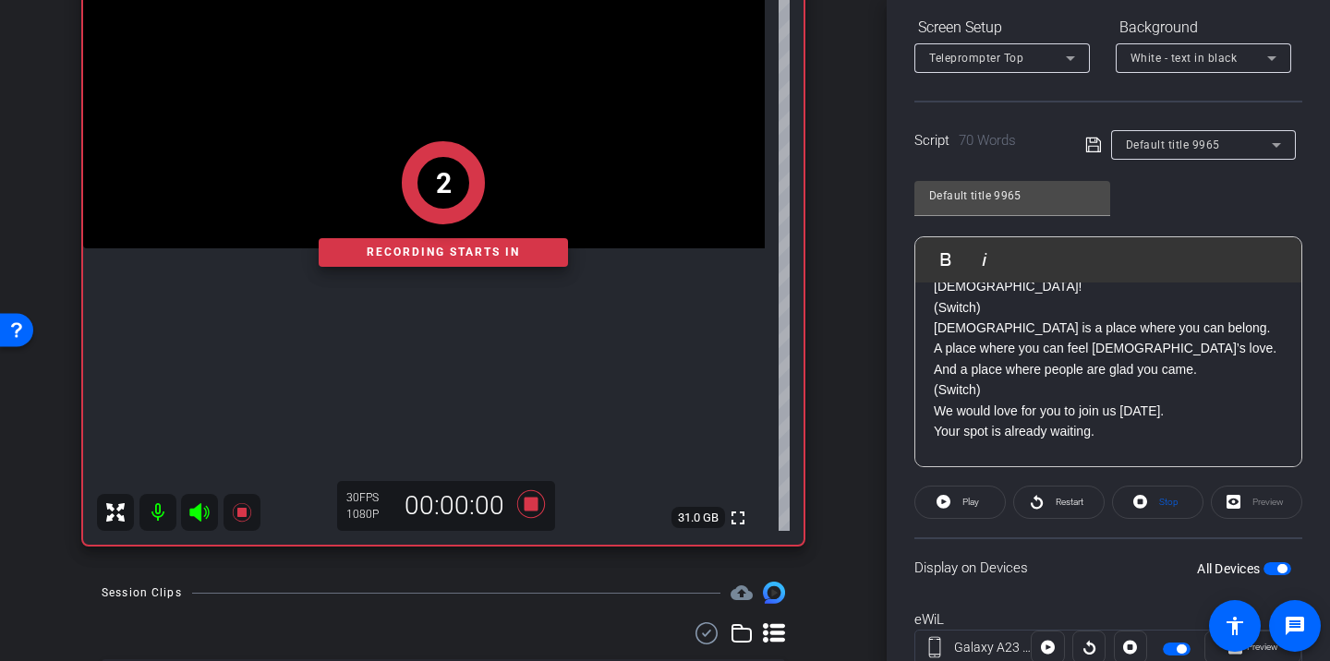
scroll to position [79, 0]
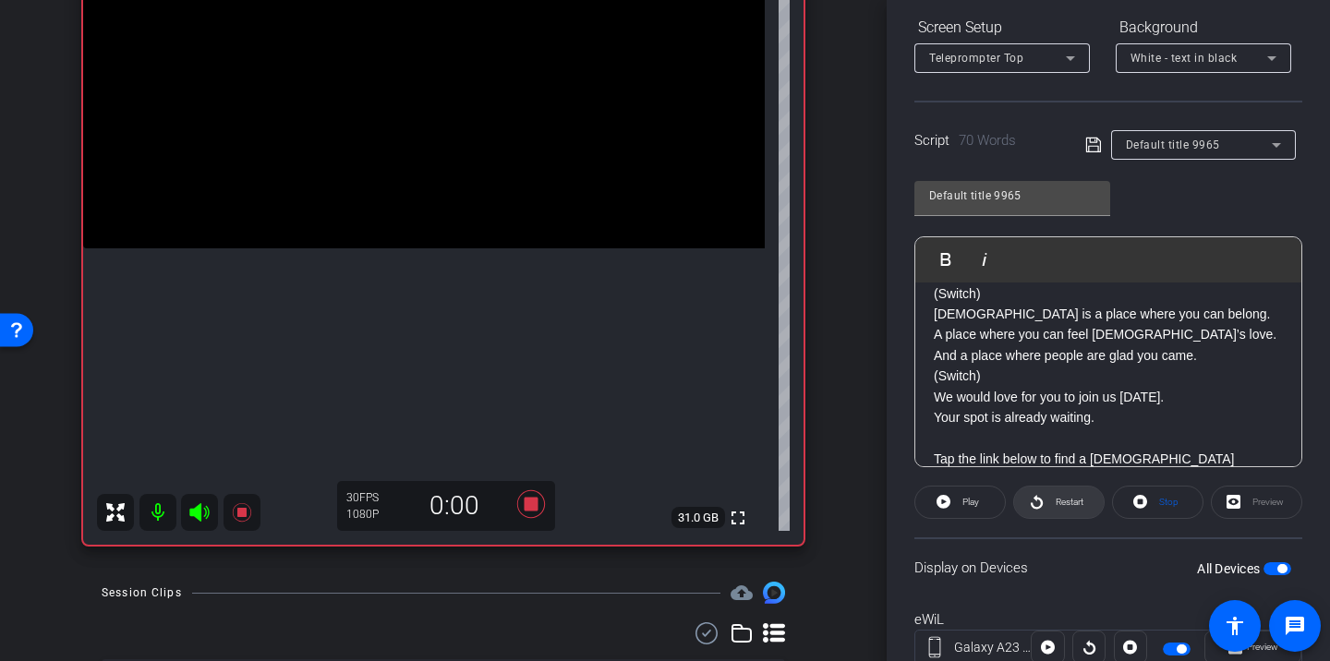
click at [1066, 499] on span "Restart" at bounding box center [1070, 502] width 28 height 10
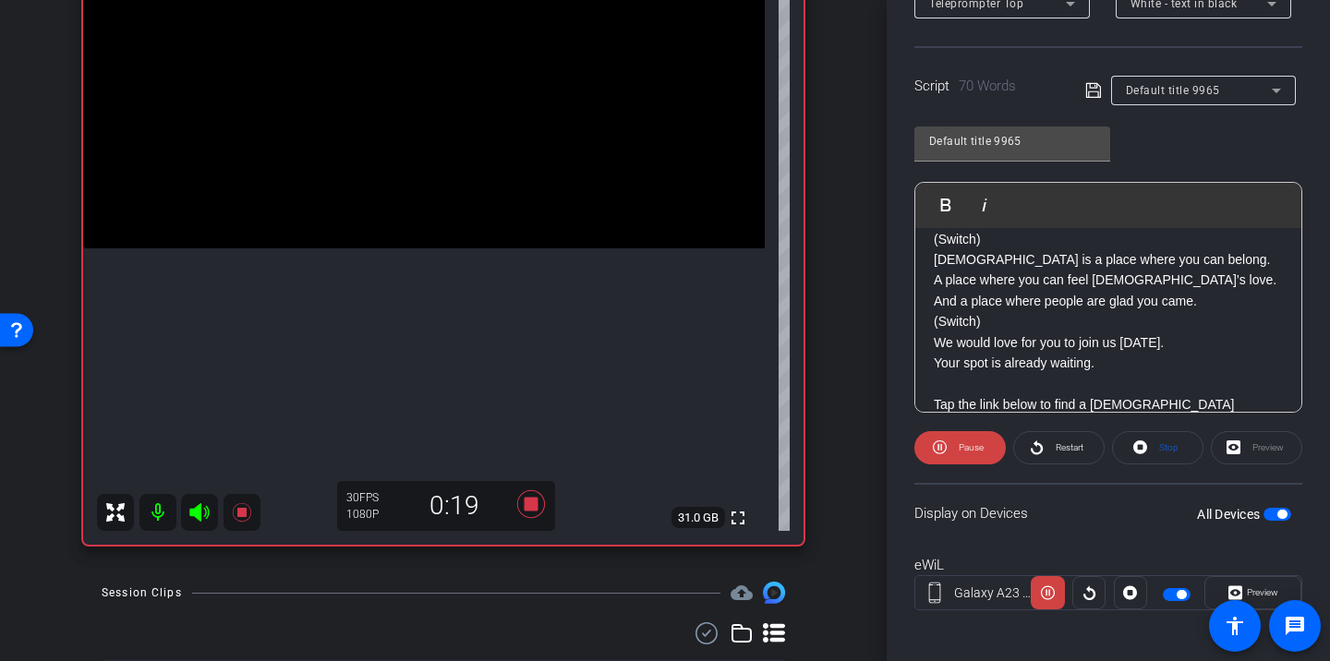
scroll to position [348, 0]
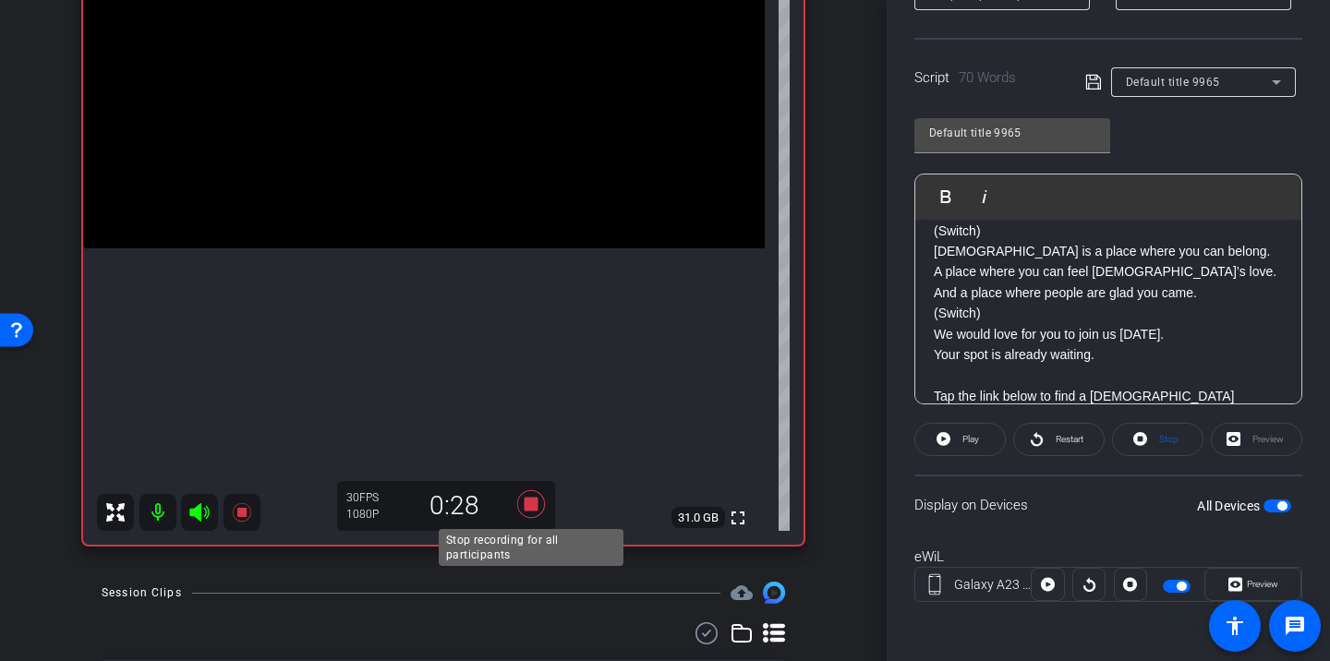
click at [539, 513] on icon at bounding box center [531, 504] width 44 height 33
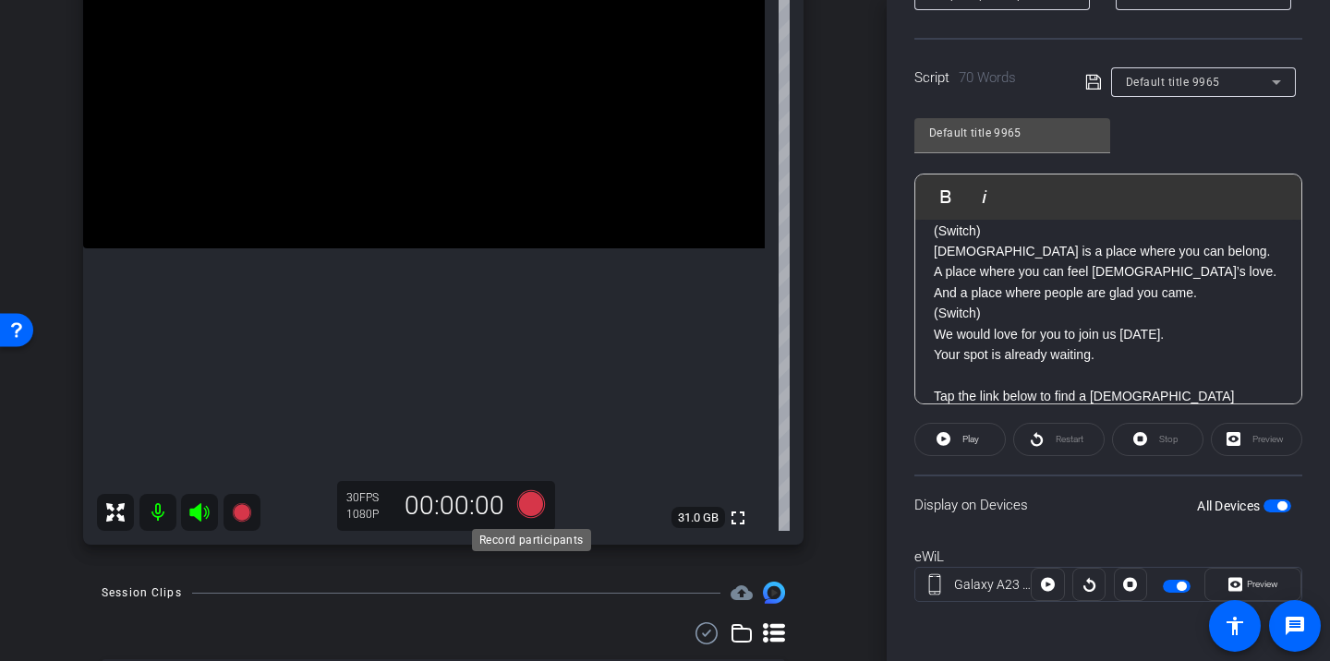
click at [541, 503] on icon at bounding box center [531, 505] width 28 height 28
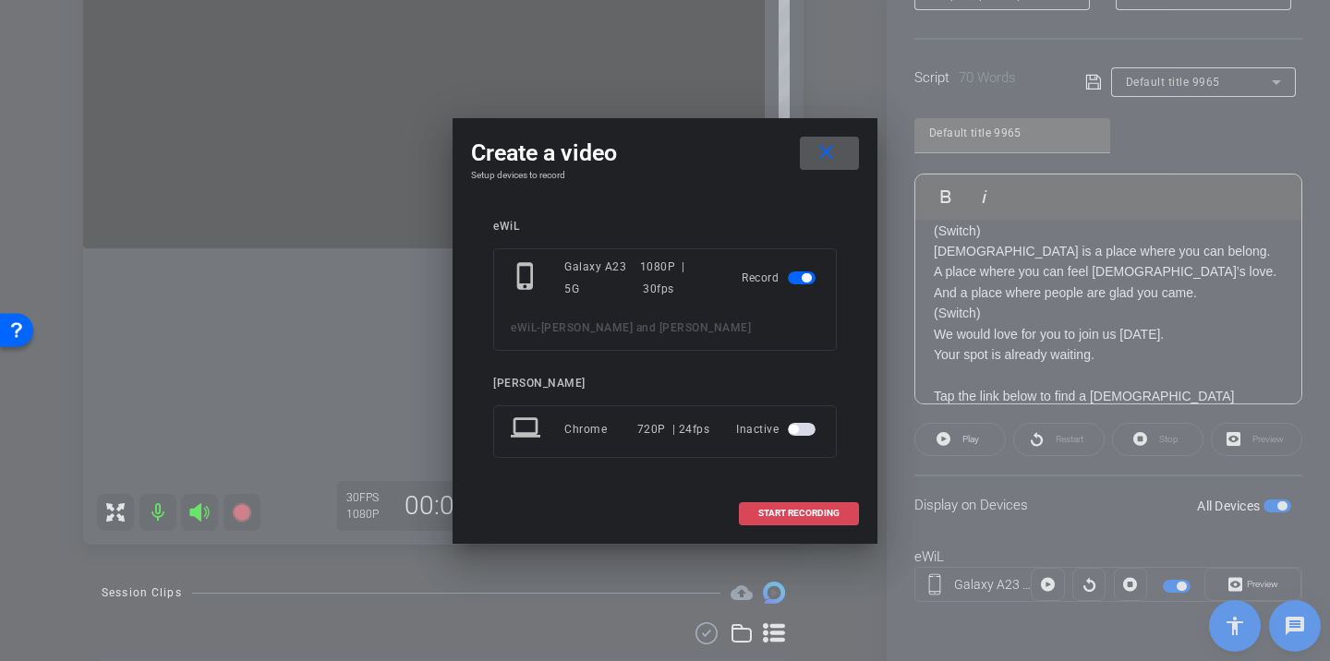
click at [819, 505] on span at bounding box center [799, 513] width 118 height 44
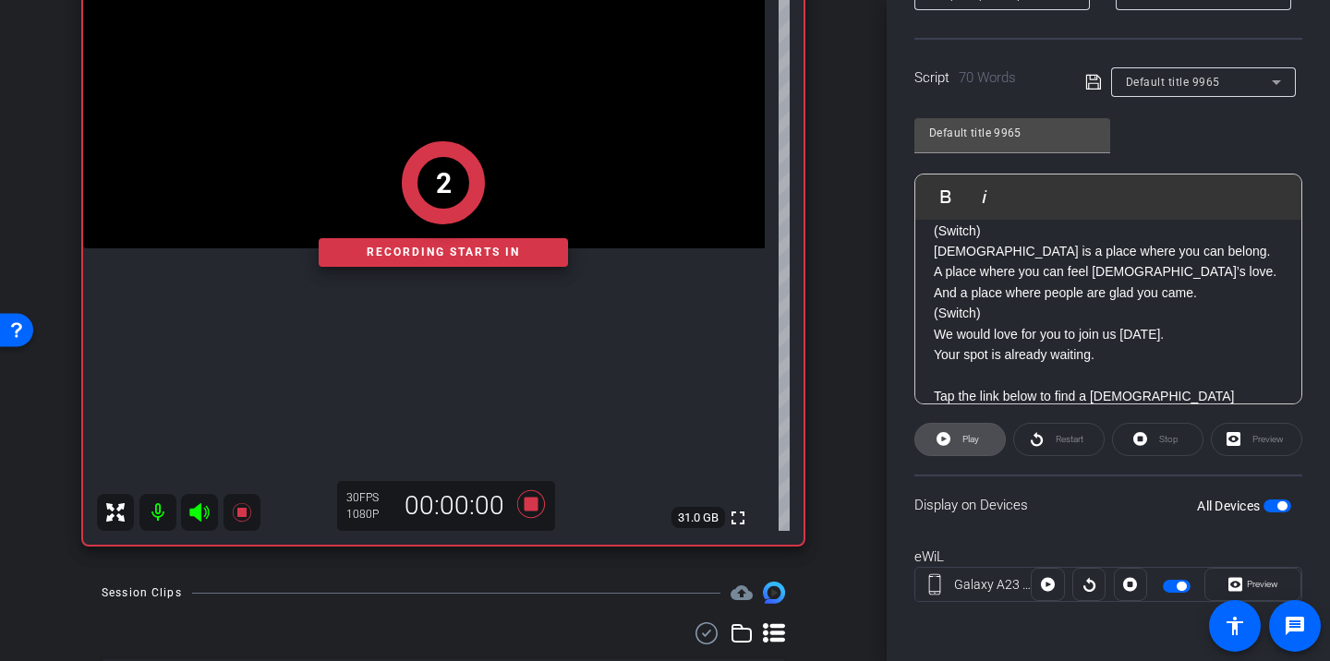
click at [980, 442] on span at bounding box center [961, 440] width 90 height 44
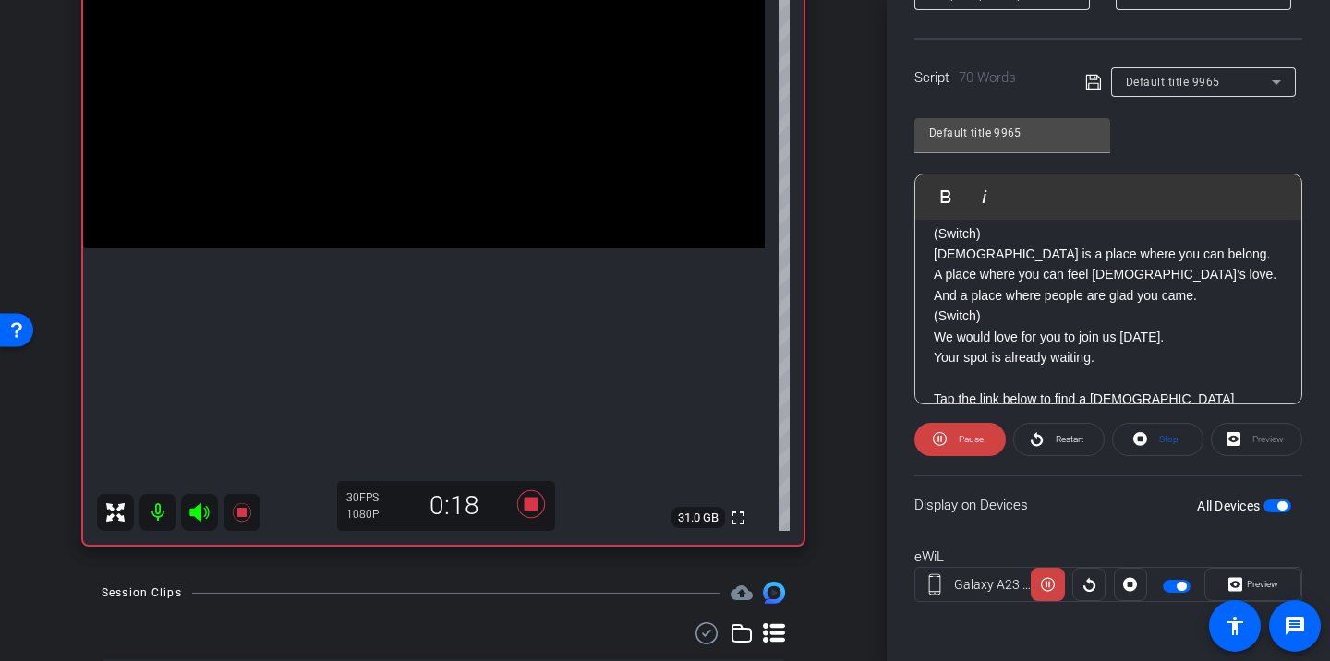
scroll to position [79, 0]
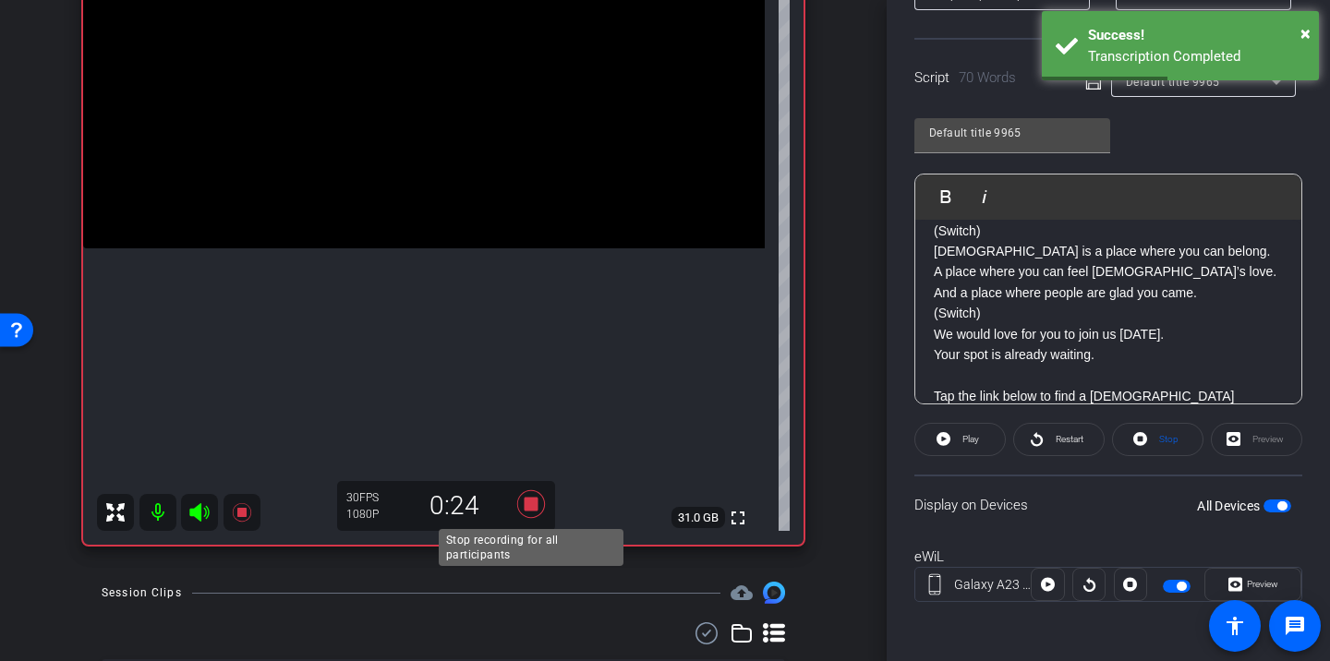
click at [535, 502] on icon at bounding box center [531, 505] width 28 height 28
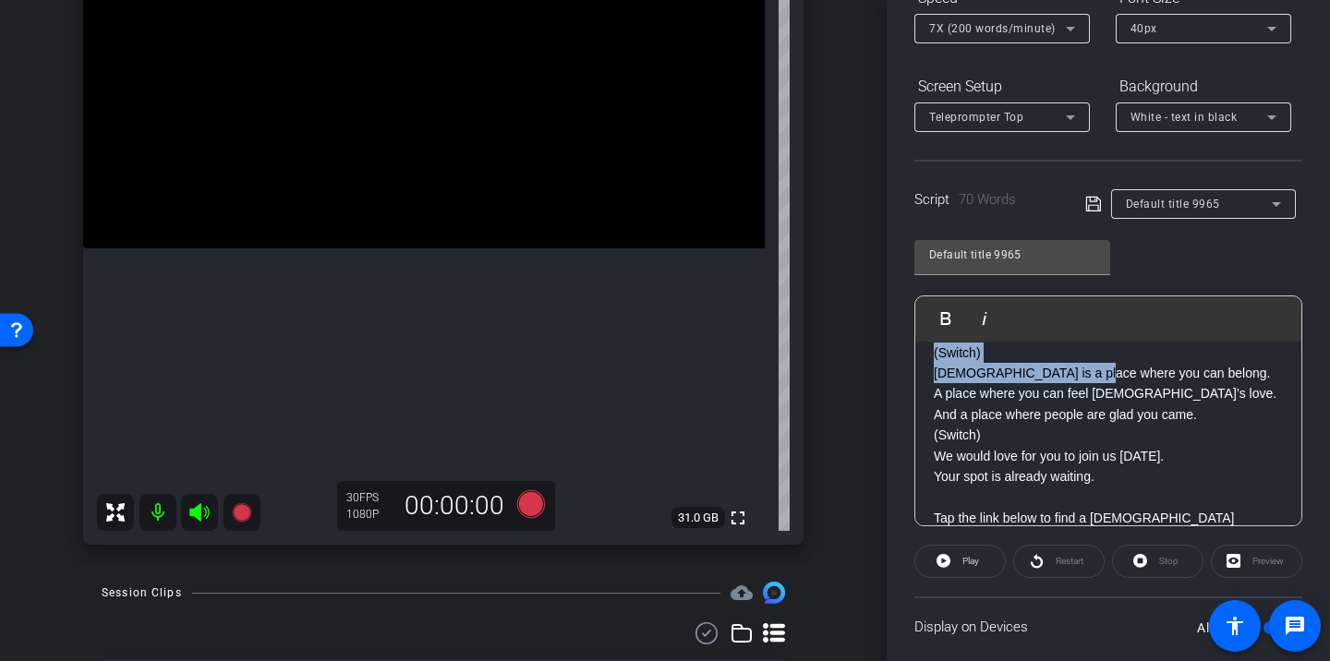
drag, startPoint x: 934, startPoint y: 370, endPoint x: 1089, endPoint y: 539, distance: 229.5
click at [1089, 539] on openreel-capture-teleprompter "Speed 7X (200 words/minute) Font Size 40px Screen Setup Teleprompter Top Backgr…" at bounding box center [1109, 369] width 388 height 774
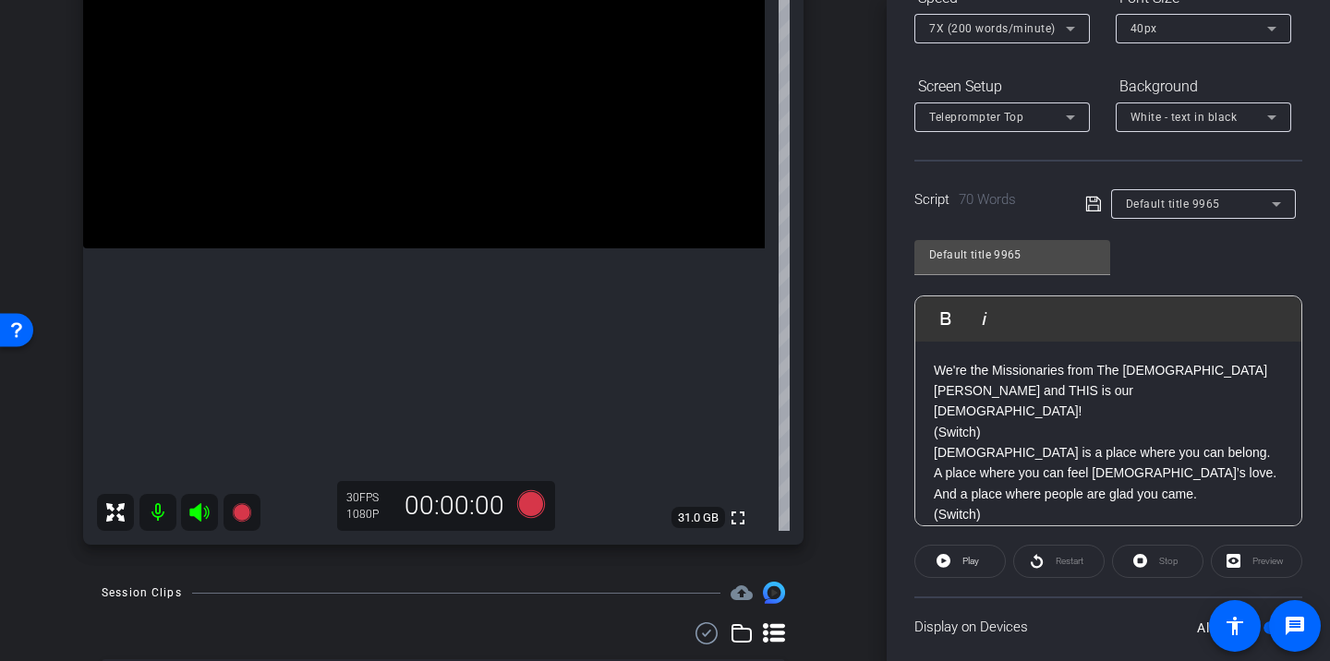
click at [972, 399] on p "We're the Missionaries from The [DEMOGRAPHIC_DATA][PERSON_NAME] and THIS is our…" at bounding box center [1108, 391] width 349 height 62
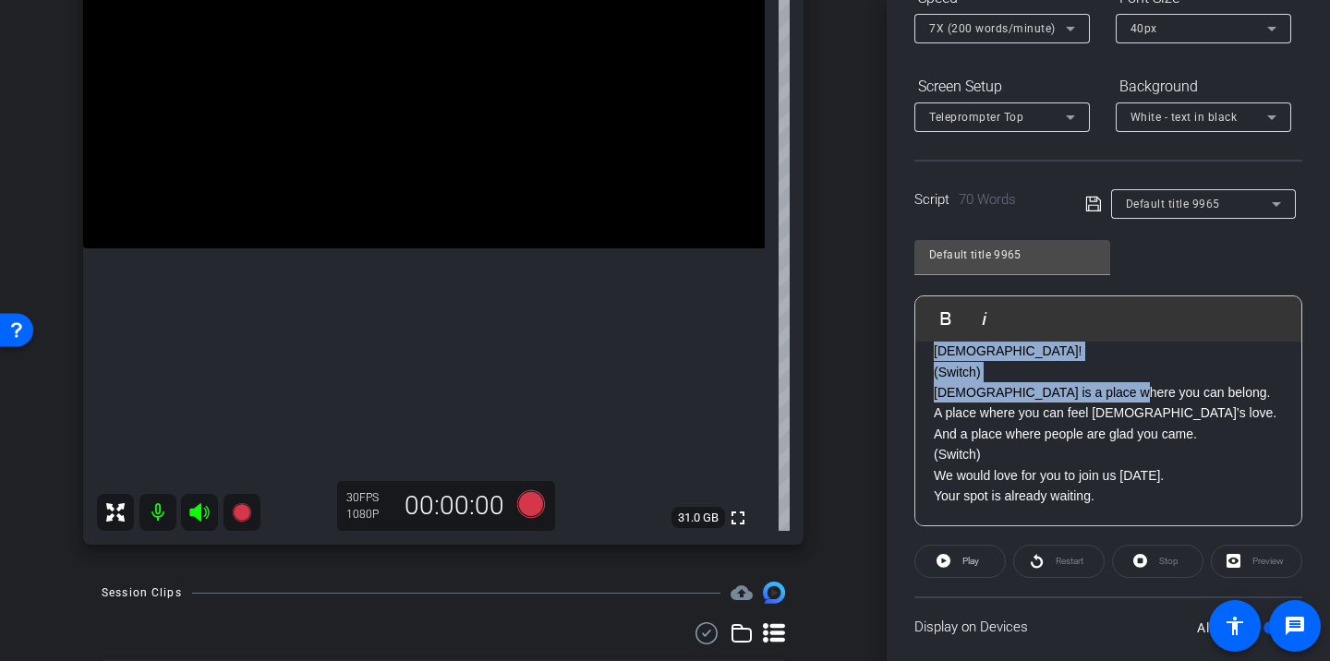
scroll to position [79, 0]
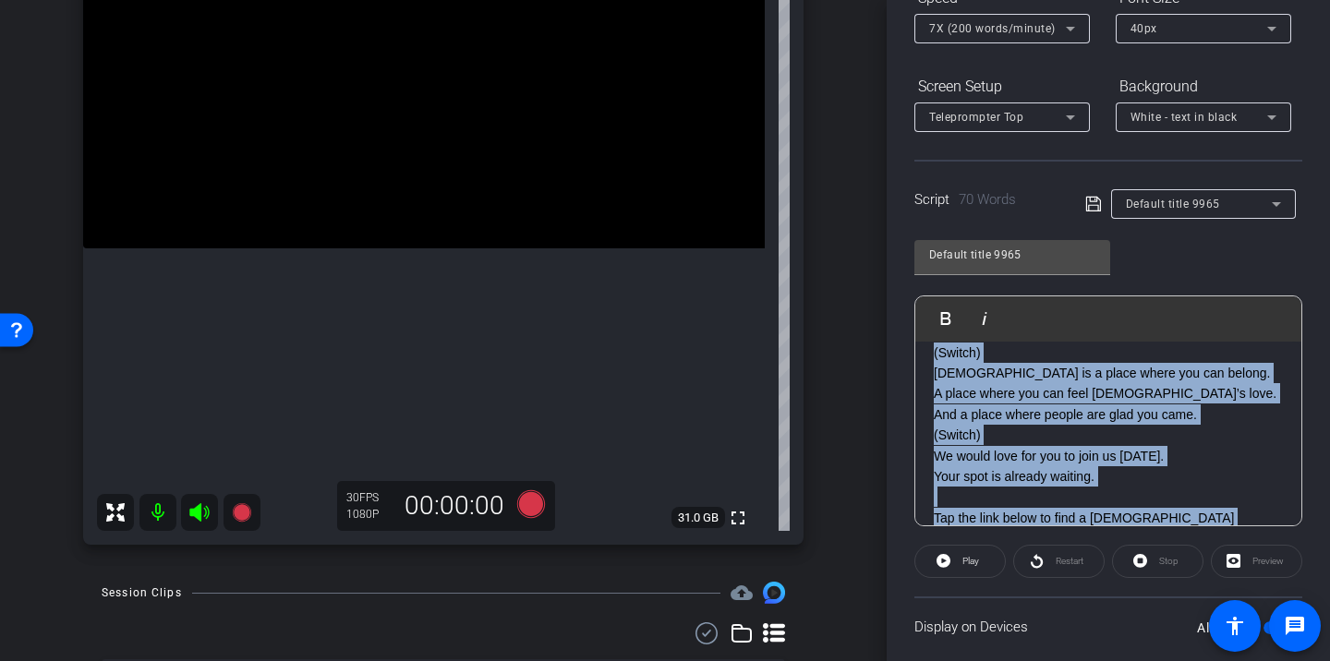
drag, startPoint x: 937, startPoint y: 372, endPoint x: 1266, endPoint y: 491, distance: 349.8
click at [1266, 491] on div "We're the Missionaries from The [DEMOGRAPHIC_DATA][PERSON_NAME] and THIS is our…" at bounding box center [1109, 415] width 386 height 306
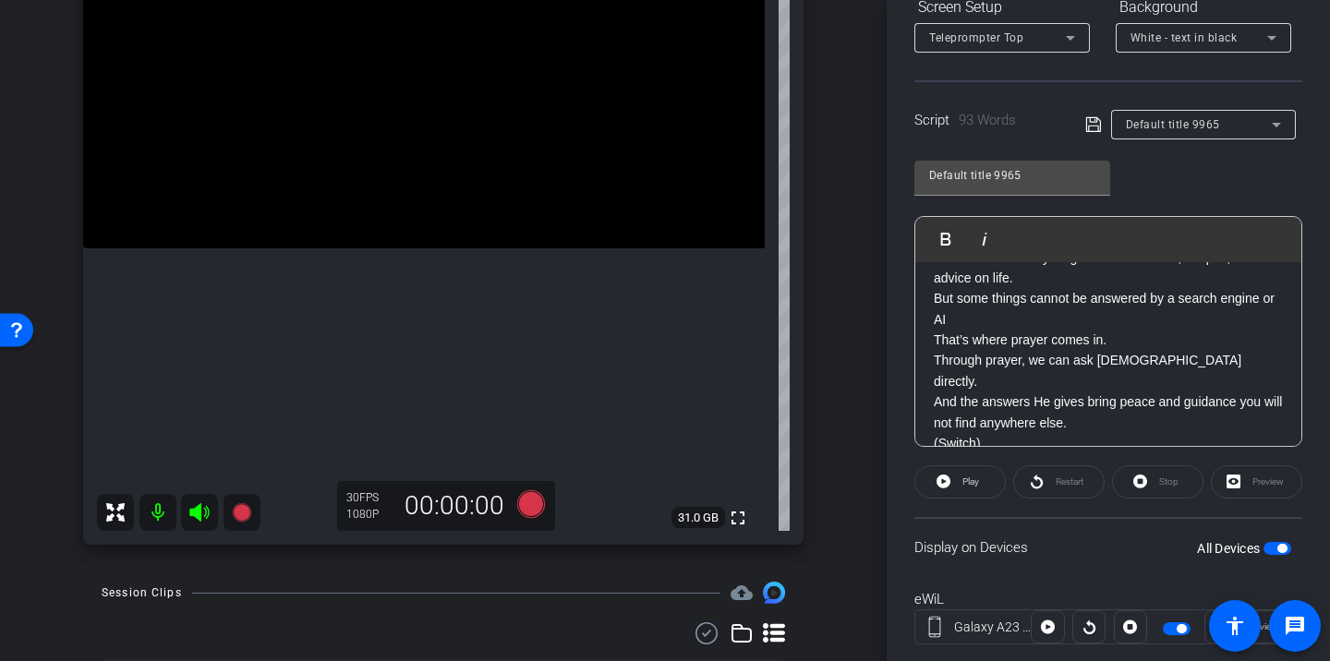
scroll to position [0, 0]
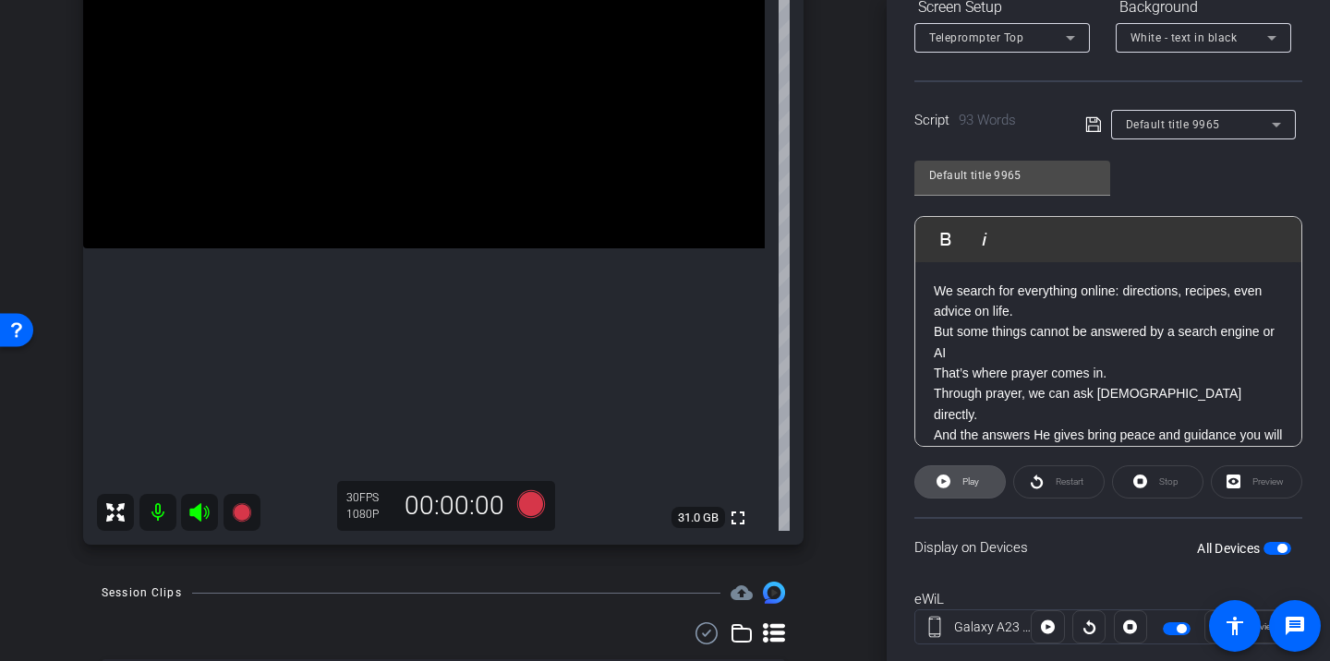
click at [977, 483] on span "Play" at bounding box center [971, 482] width 17 height 10
click at [964, 484] on span "Pause" at bounding box center [971, 482] width 25 height 10
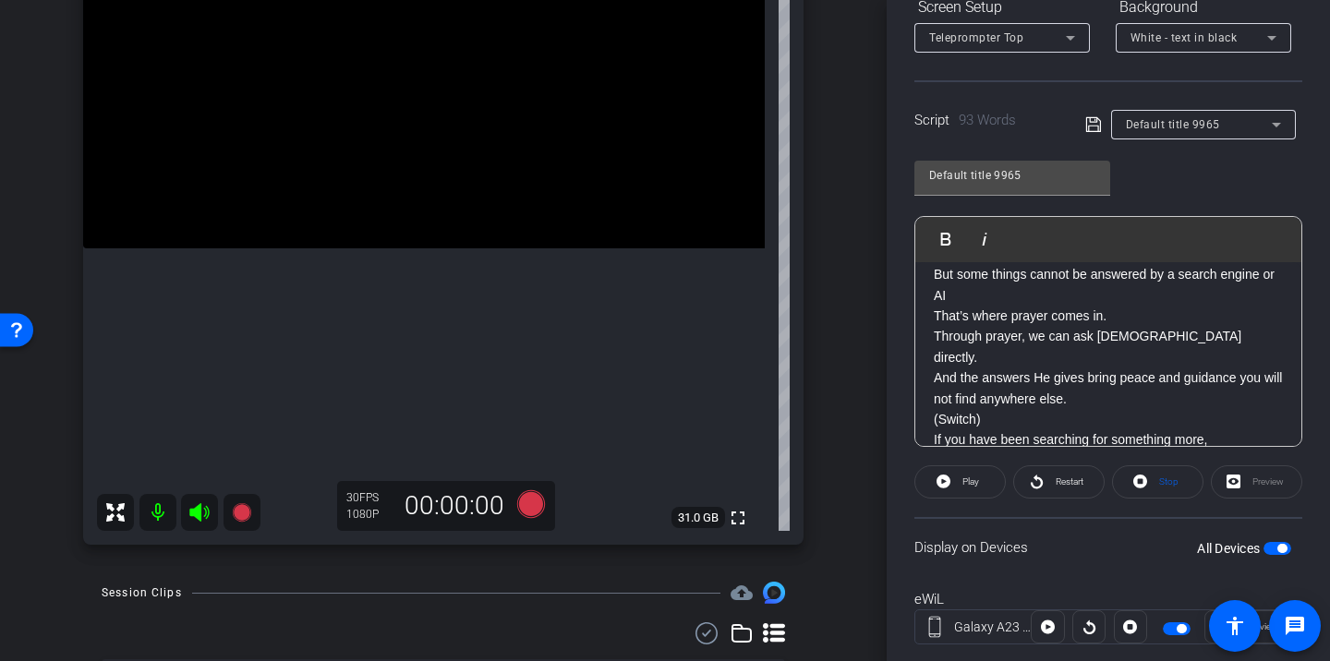
scroll to position [100, 0]
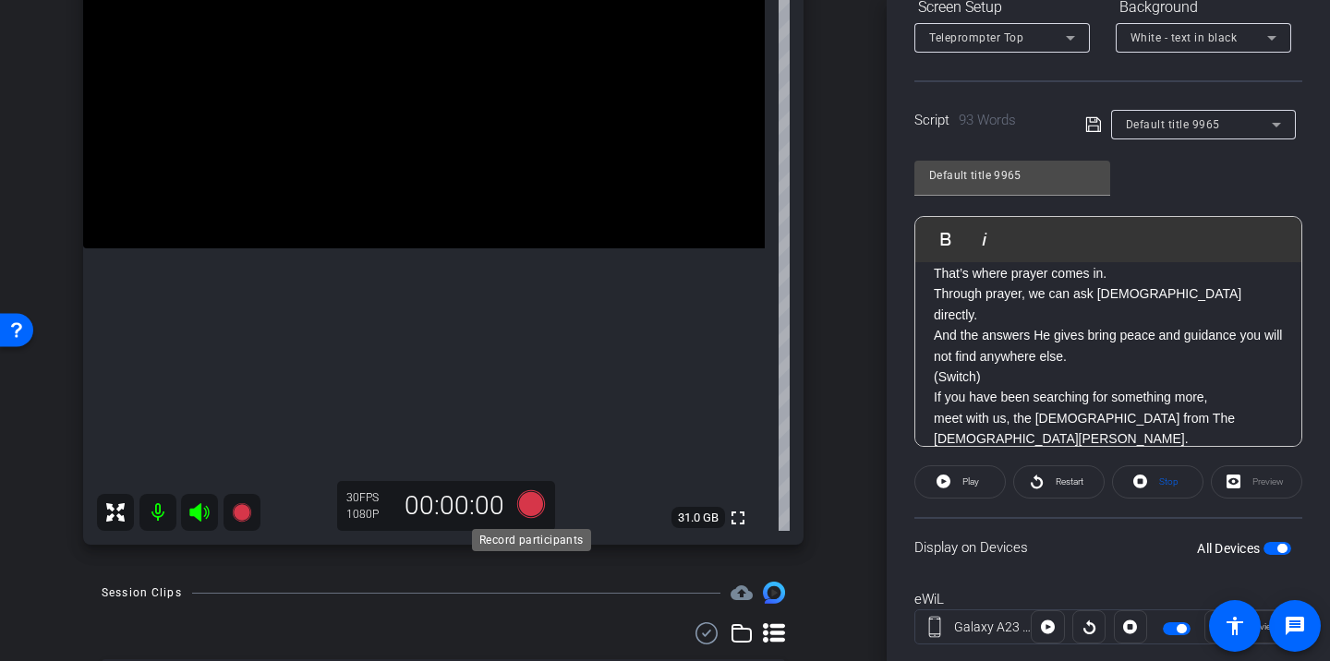
click at [535, 509] on icon at bounding box center [531, 505] width 28 height 28
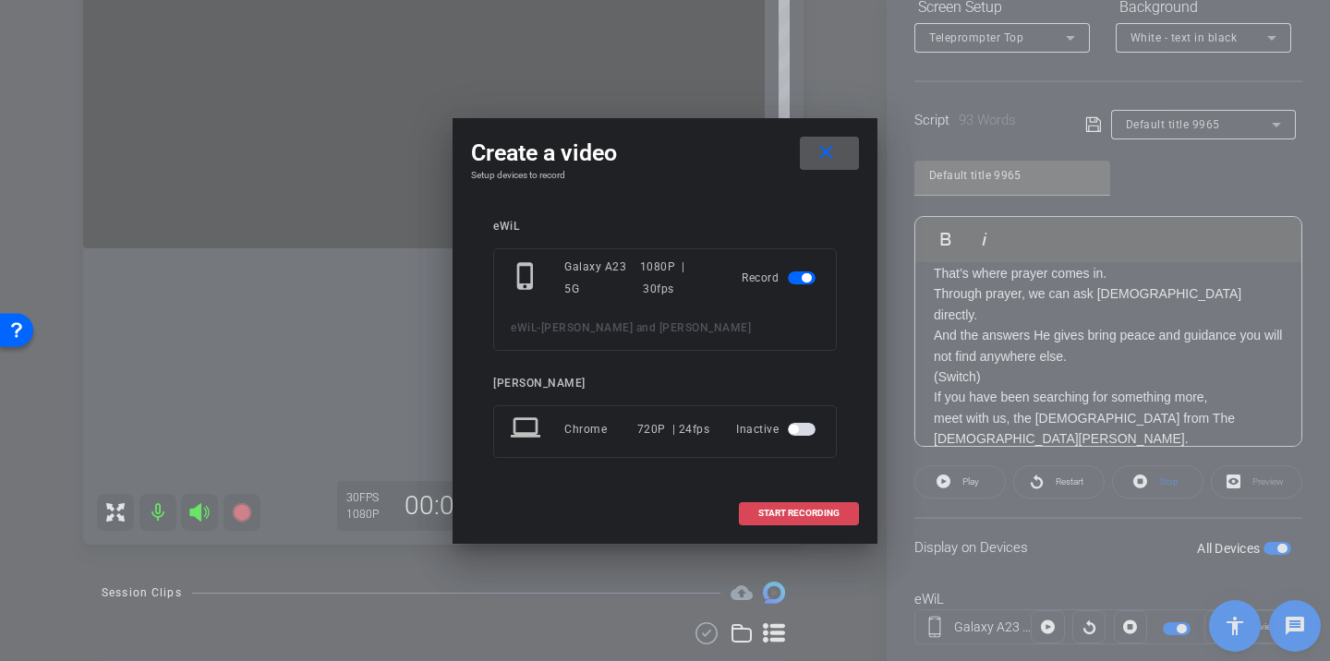
click at [820, 514] on span "START RECORDING" at bounding box center [798, 513] width 81 height 9
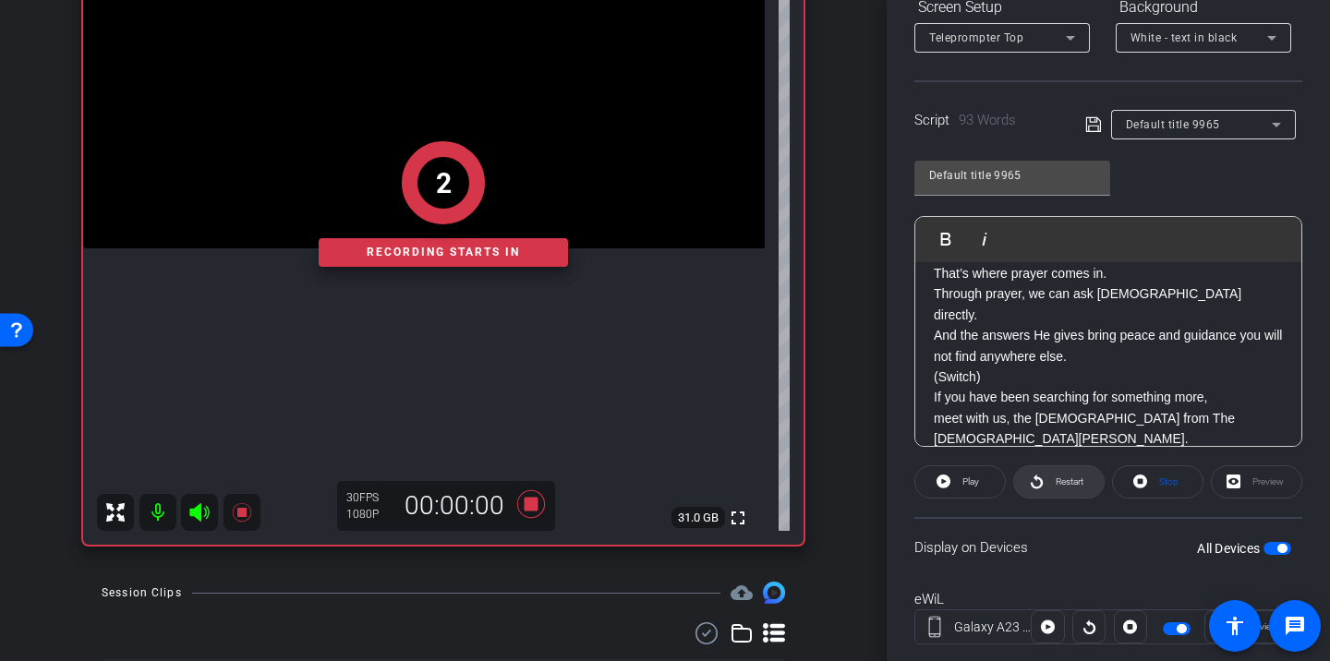
click at [1064, 480] on span "Restart" at bounding box center [1070, 482] width 28 height 10
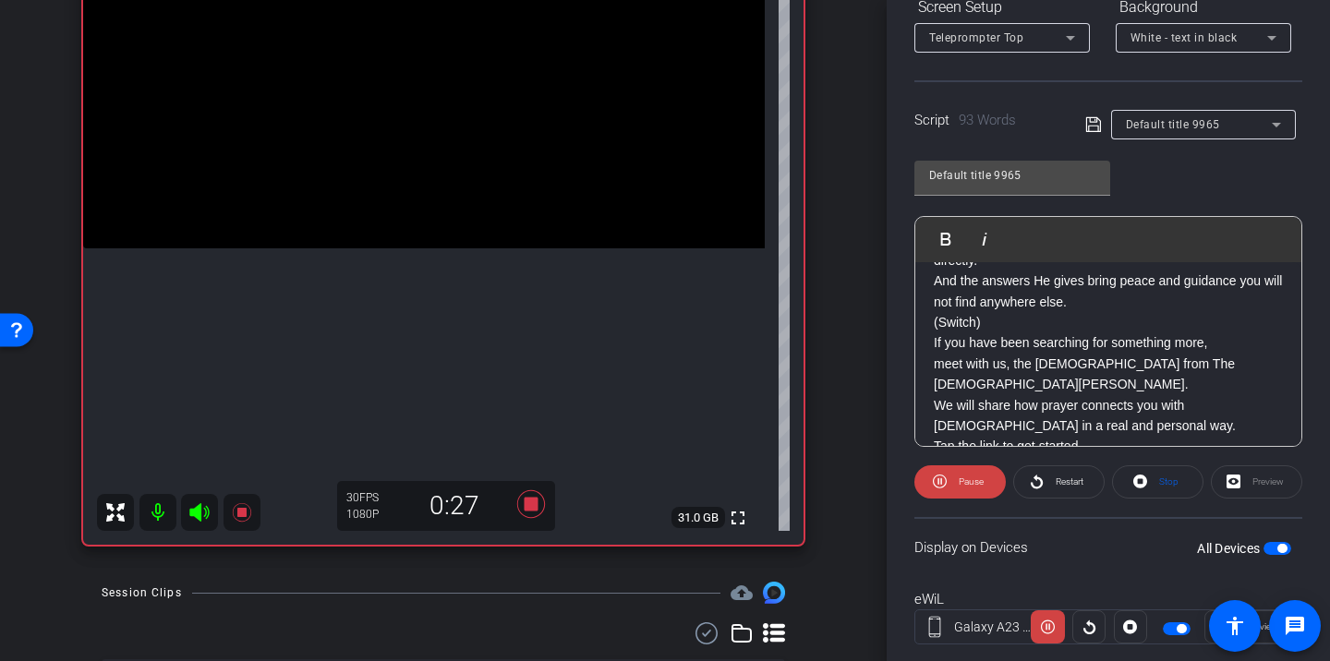
scroll to position [155, 0]
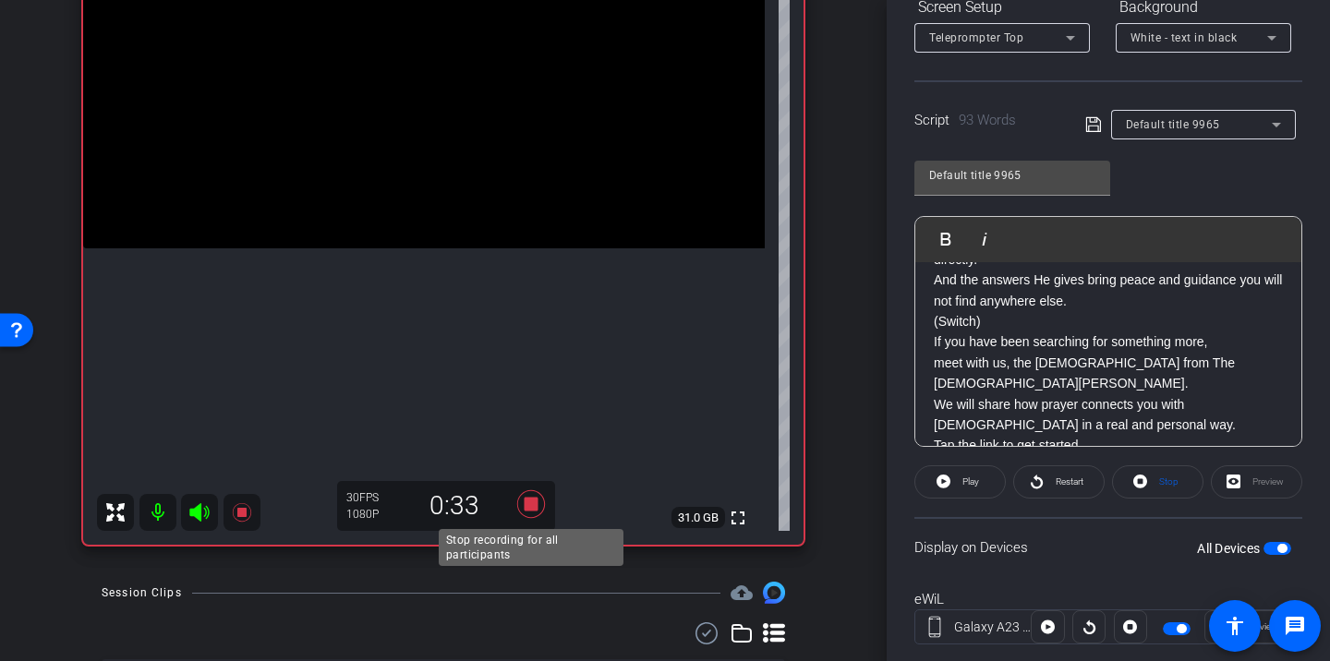
click at [534, 508] on icon at bounding box center [531, 505] width 28 height 28
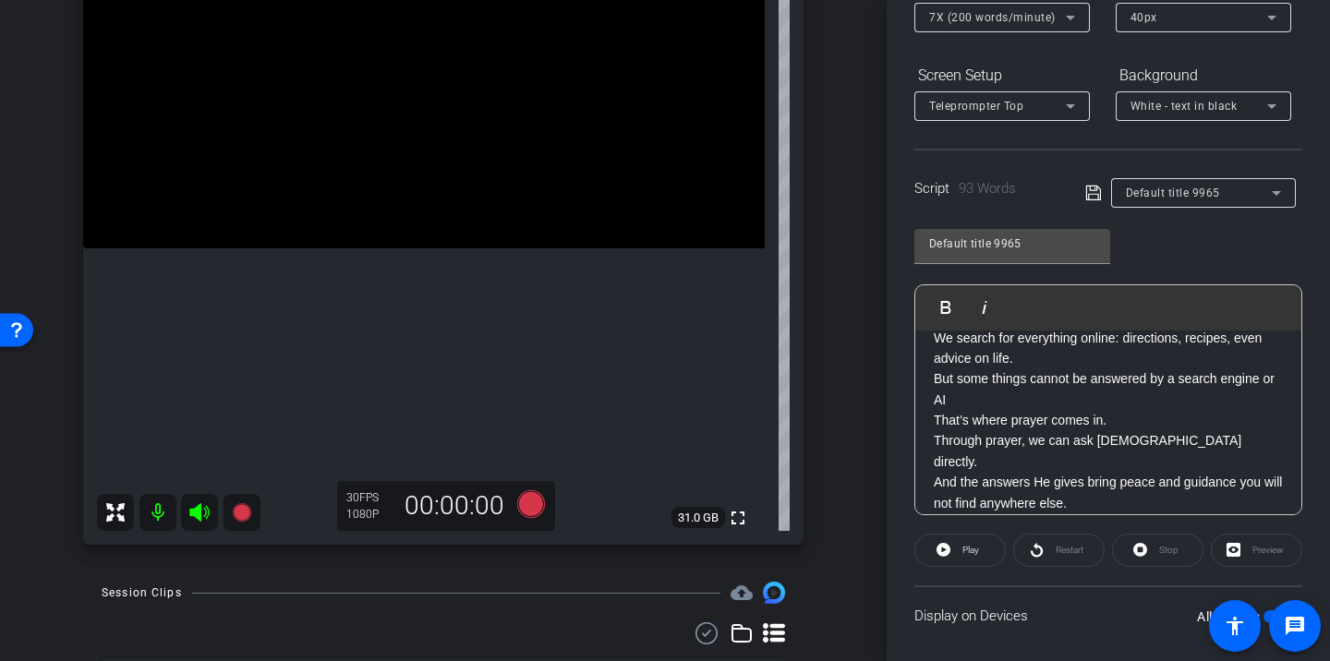
scroll to position [51, 0]
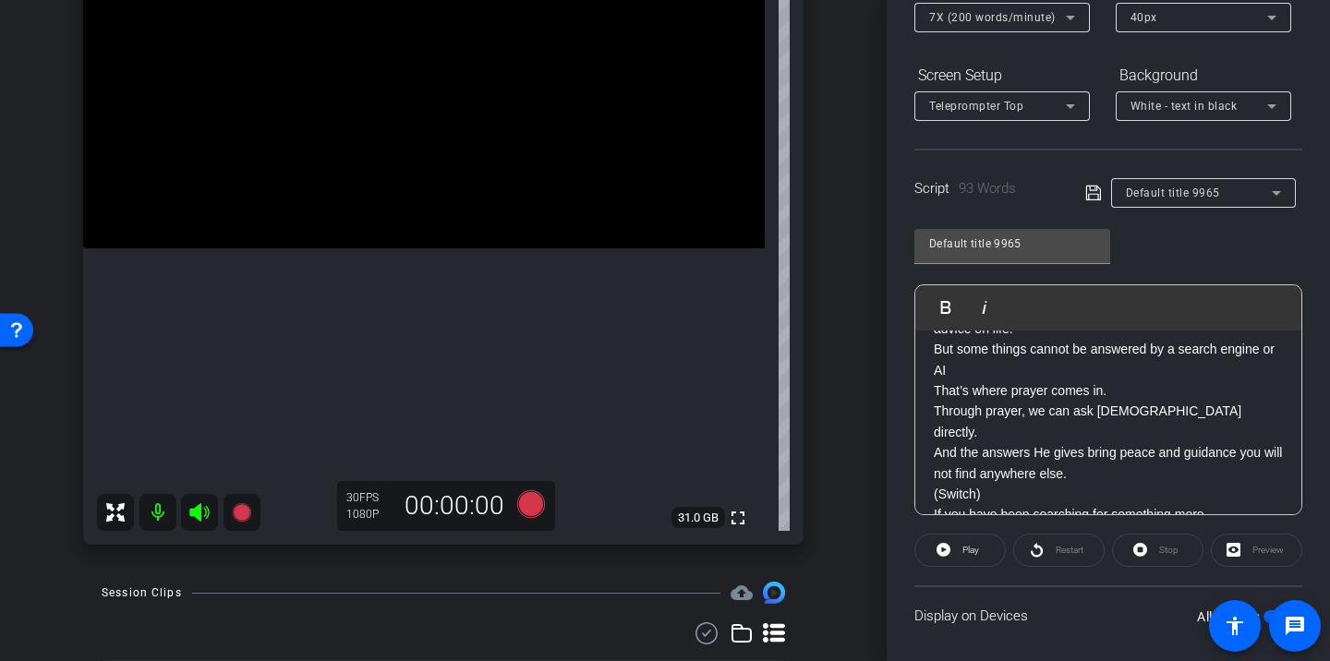
click at [997, 484] on p "(Switch)" at bounding box center [1108, 494] width 349 height 20
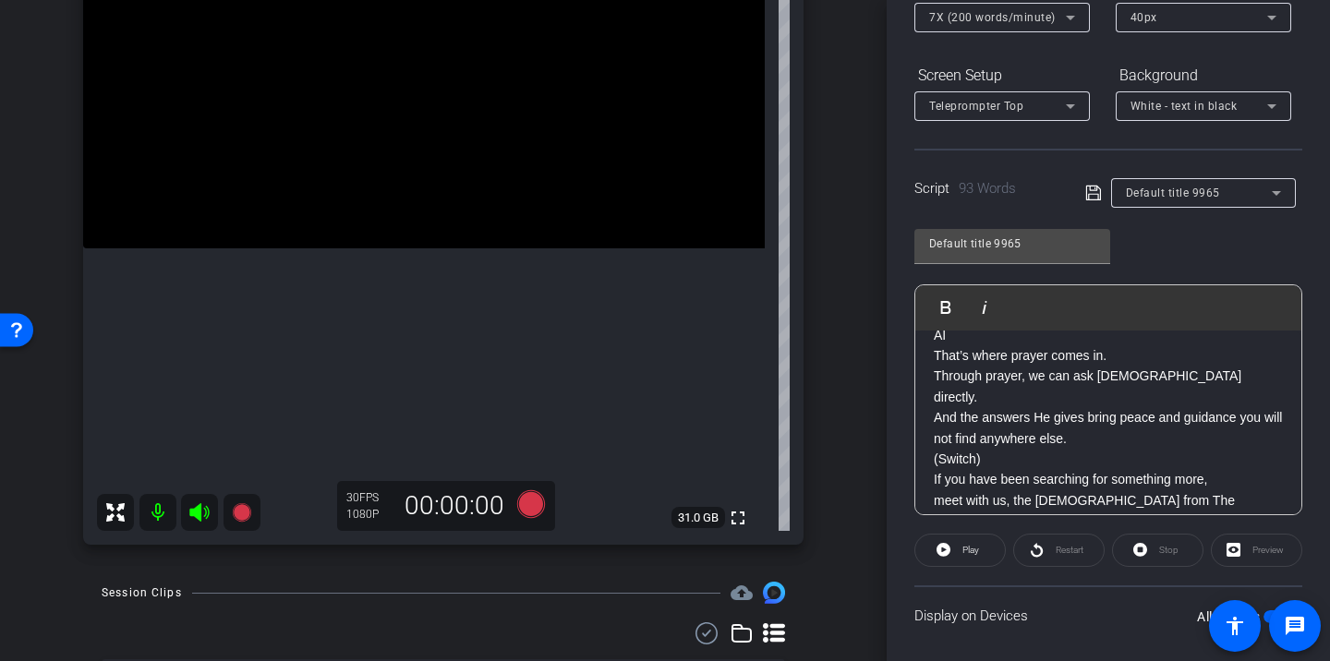
scroll to position [60, 0]
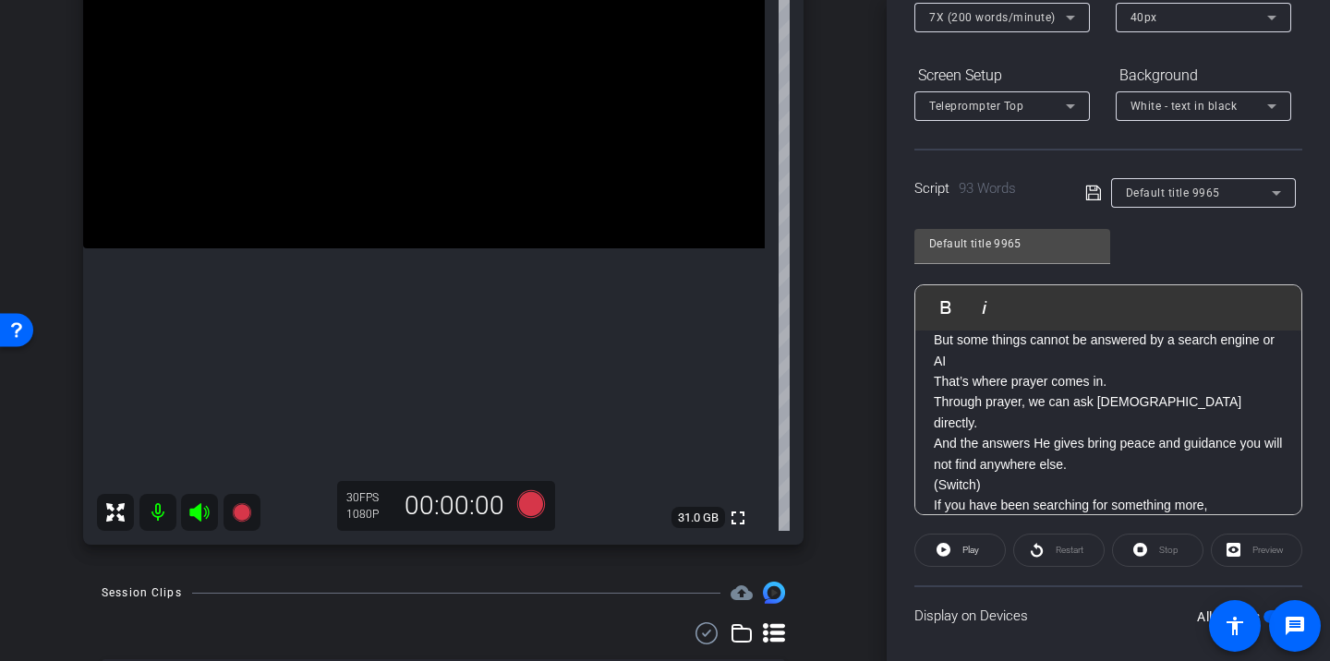
click at [1064, 418] on p "We search for everything online: directions, recipes, even advice on life. But …" at bounding box center [1108, 382] width 349 height 187
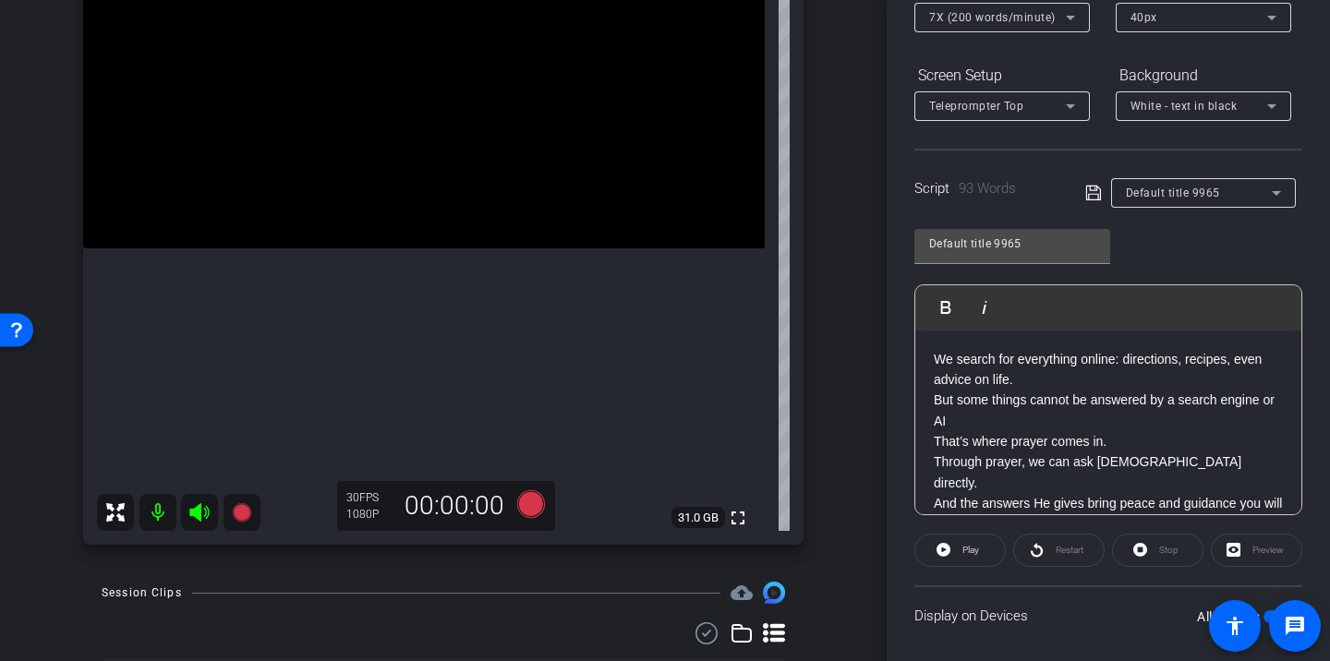
scroll to position [12, 0]
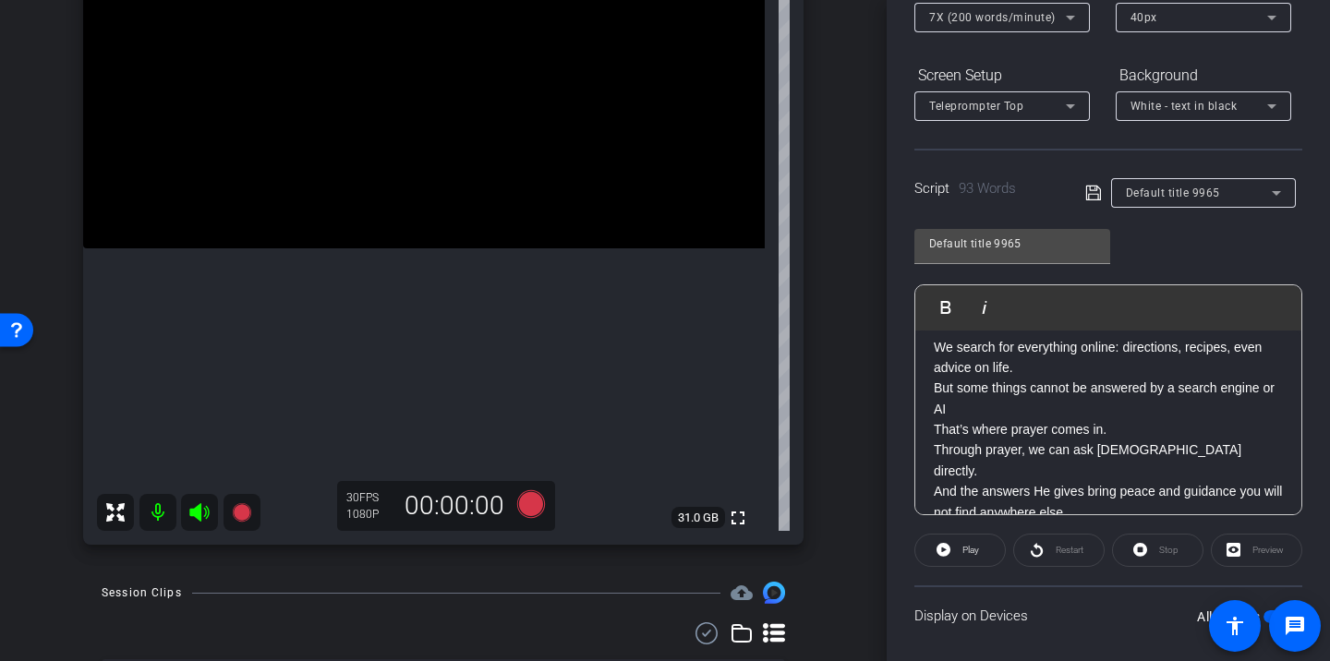
click at [1119, 423] on p "We search for everything online: directions, recipes, even advice on life. But …" at bounding box center [1108, 430] width 349 height 187
click at [1126, 414] on p "We search for everything online: directions, recipes, even advice on life. But …" at bounding box center [1108, 430] width 349 height 187
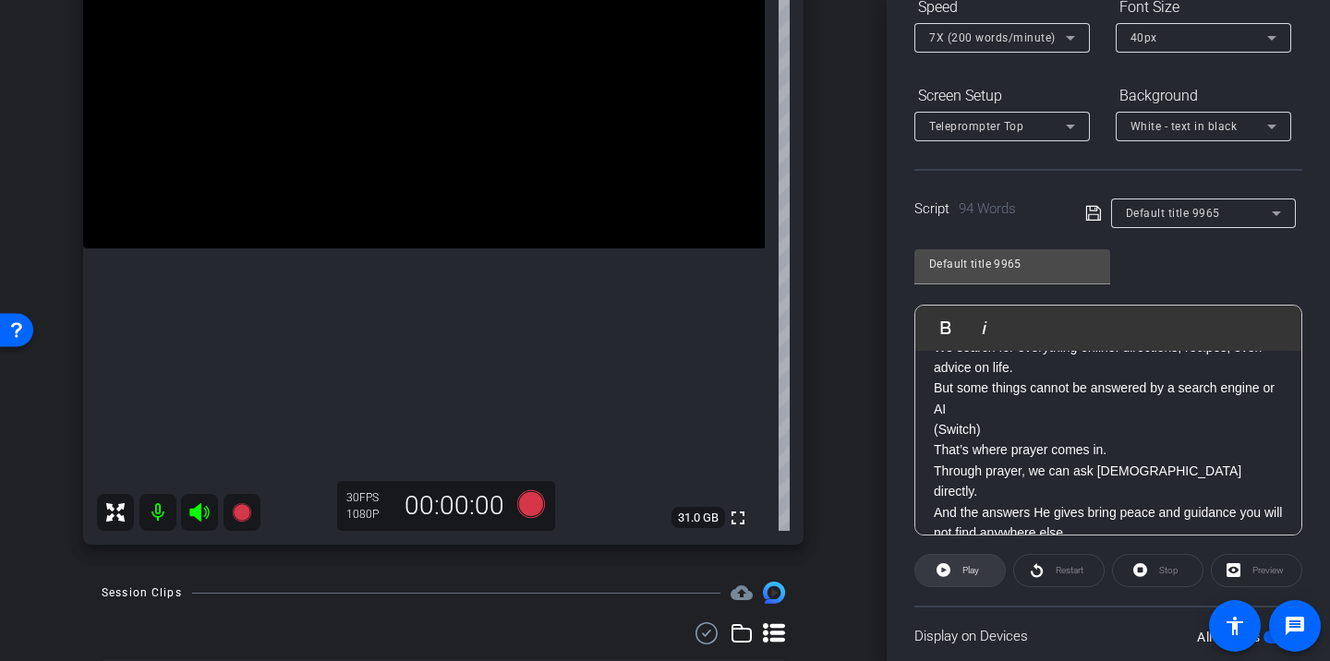
scroll to position [237, 0]
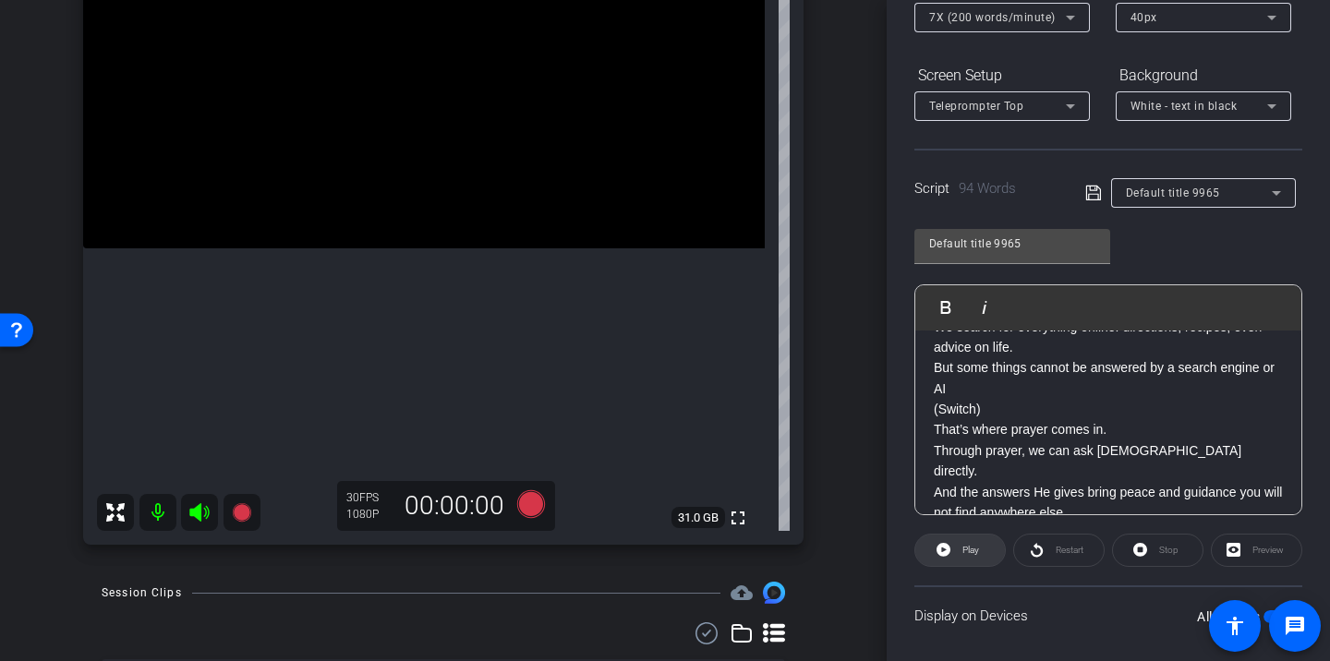
click at [974, 556] on span "Play" at bounding box center [968, 551] width 21 height 26
click at [1053, 551] on span "Restart" at bounding box center [1067, 551] width 32 height 26
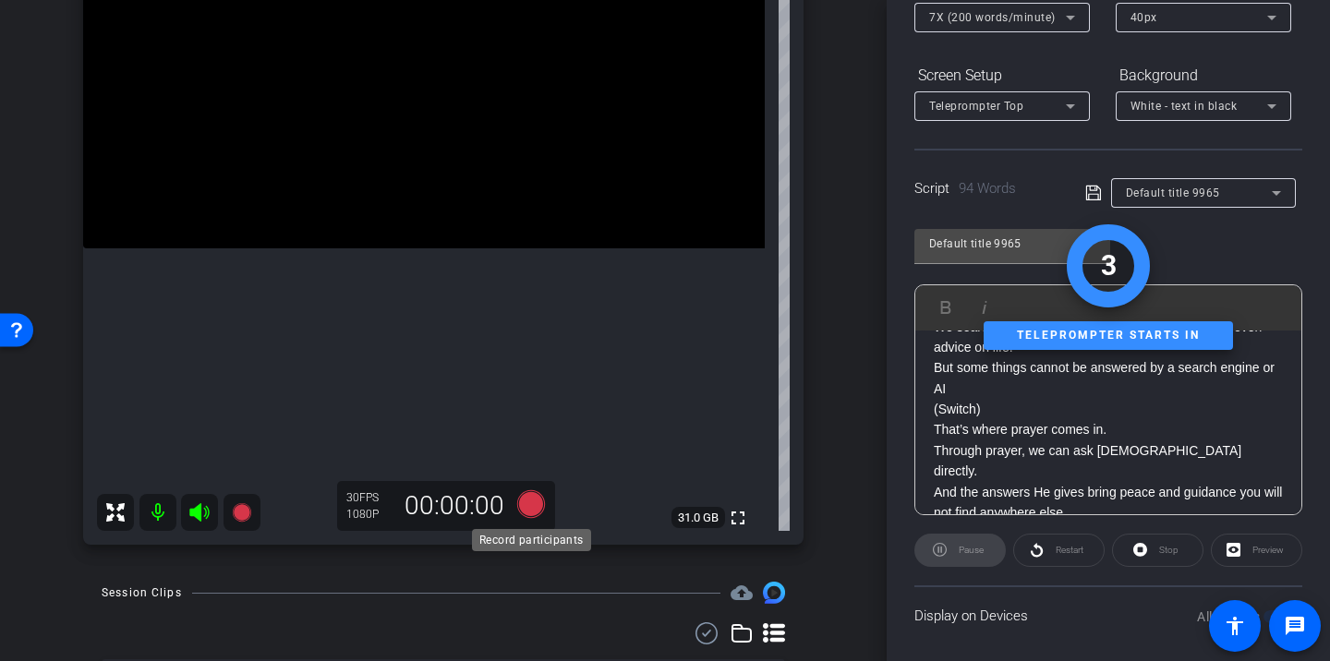
click at [528, 504] on icon at bounding box center [531, 505] width 28 height 28
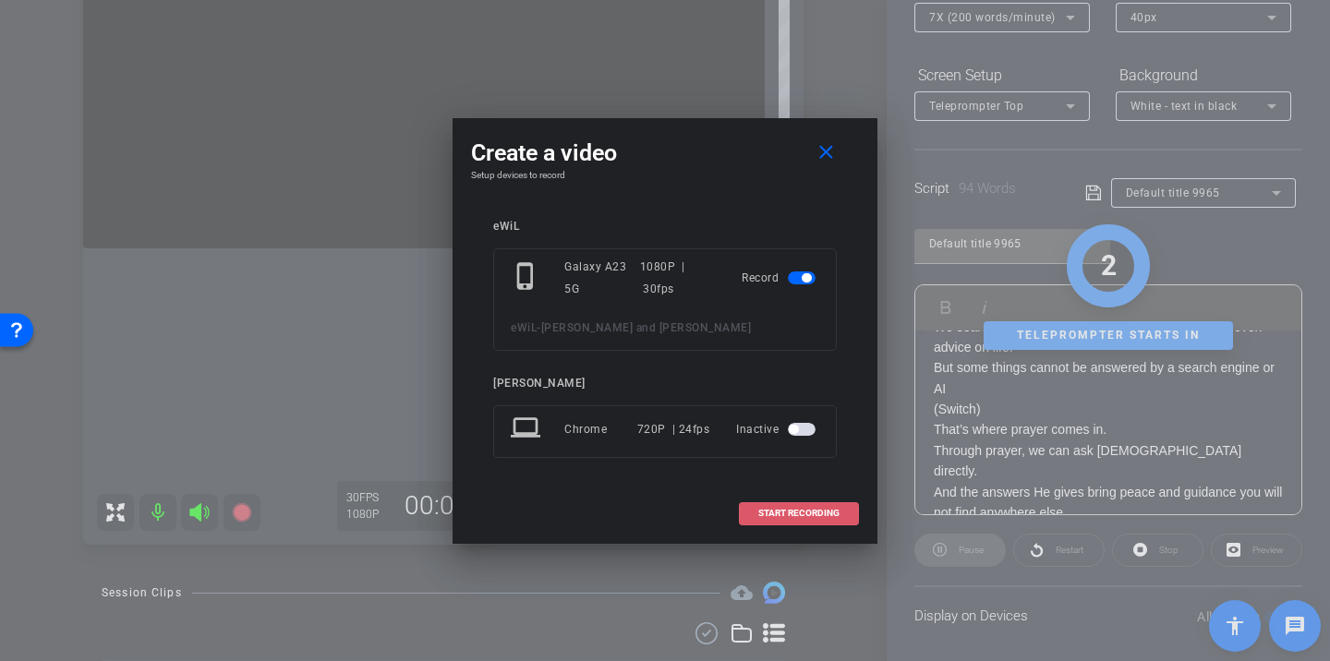
click at [758, 514] on span "START RECORDING" at bounding box center [798, 513] width 81 height 9
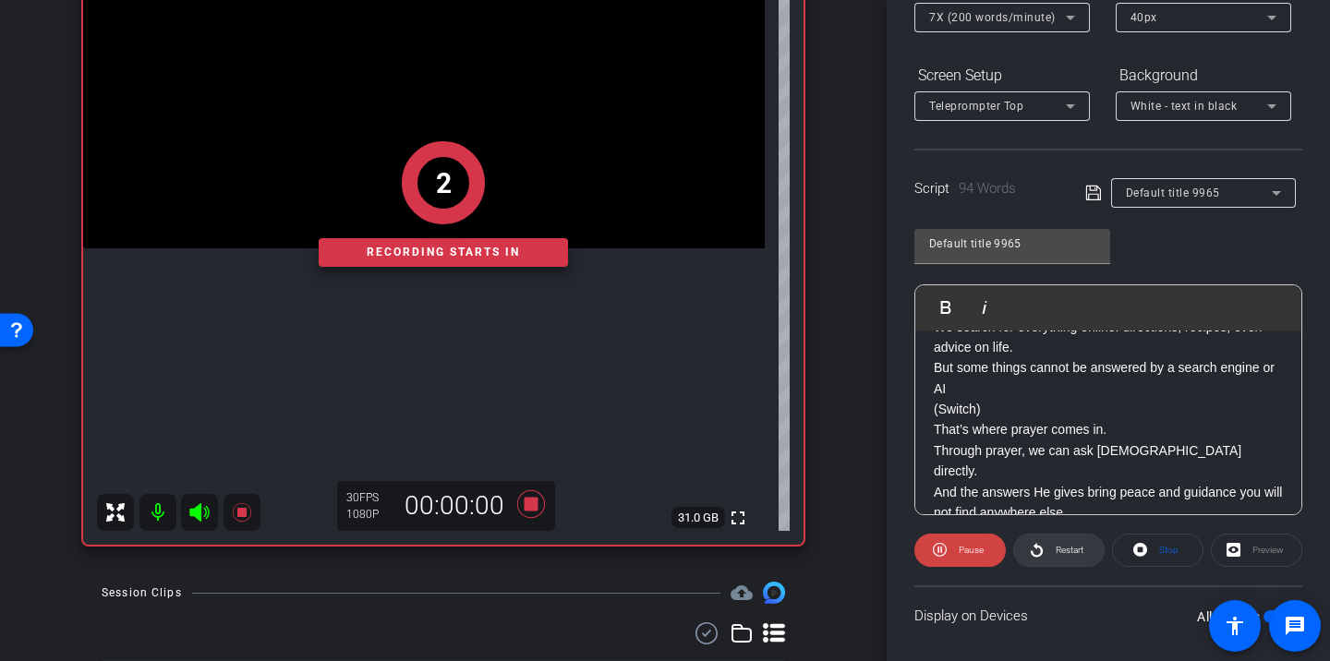
click at [1030, 543] on icon at bounding box center [1037, 550] width 14 height 23
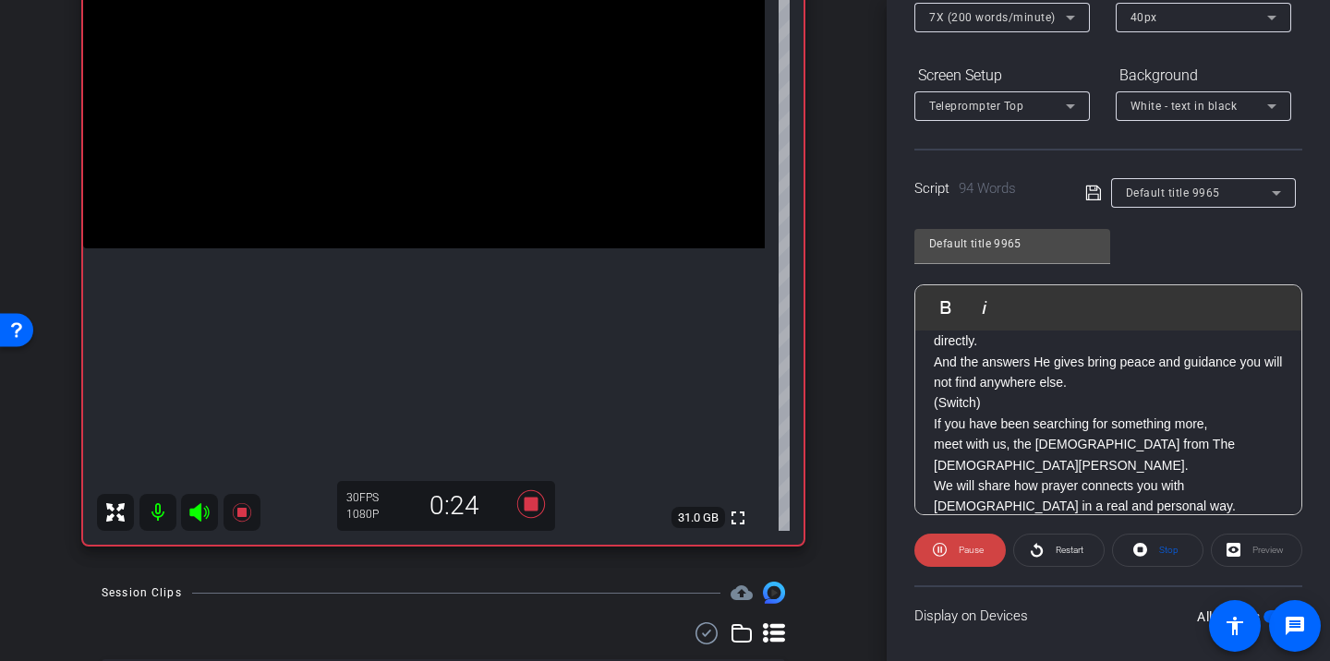
scroll to position [173, 0]
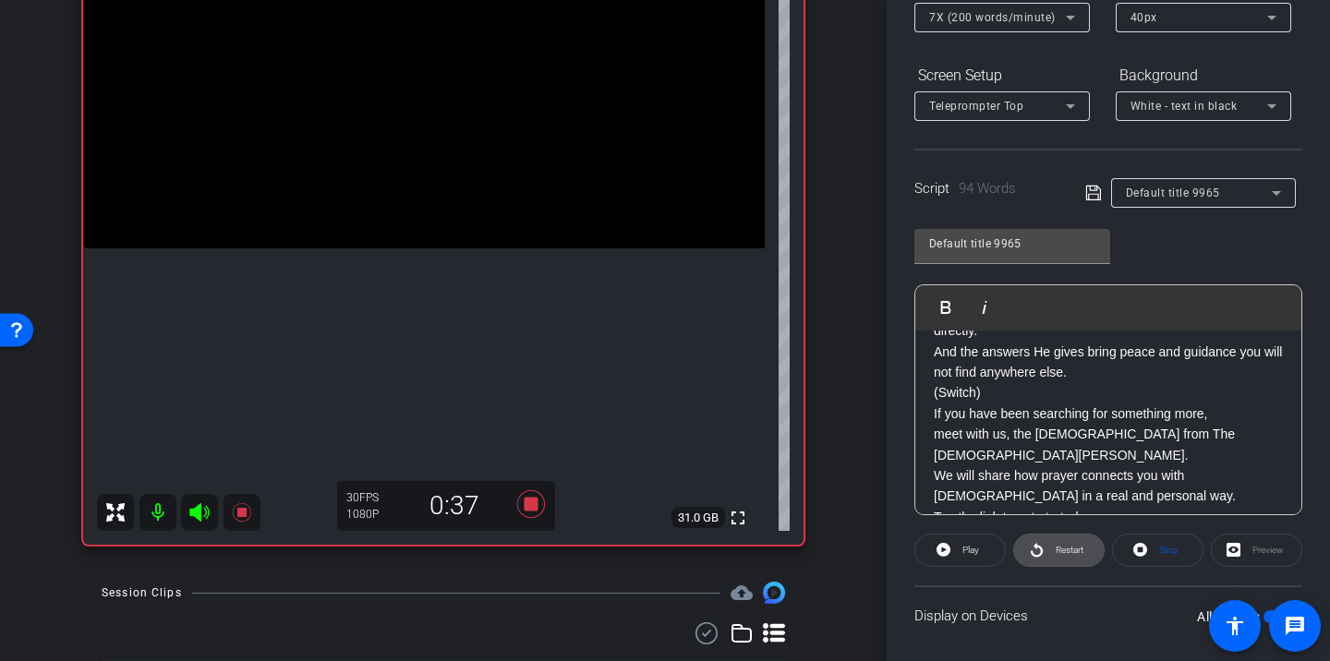
click at [1070, 558] on span "Restart" at bounding box center [1067, 551] width 32 height 26
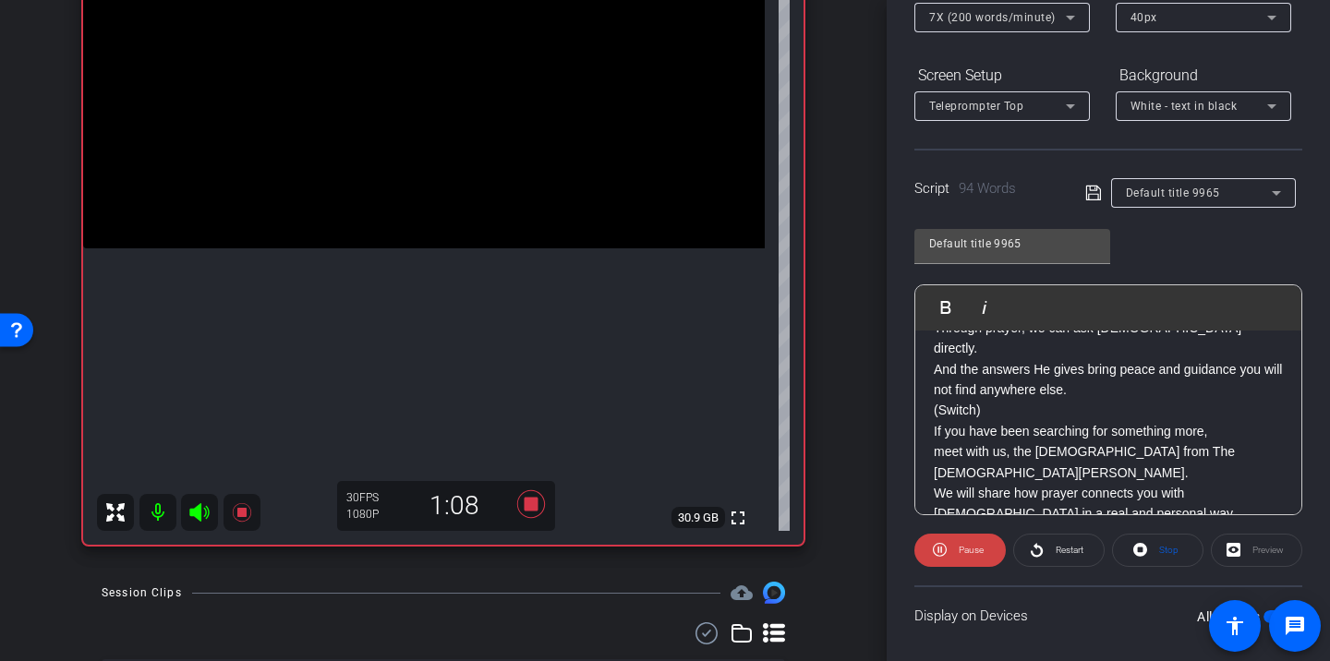
scroll to position [183, 0]
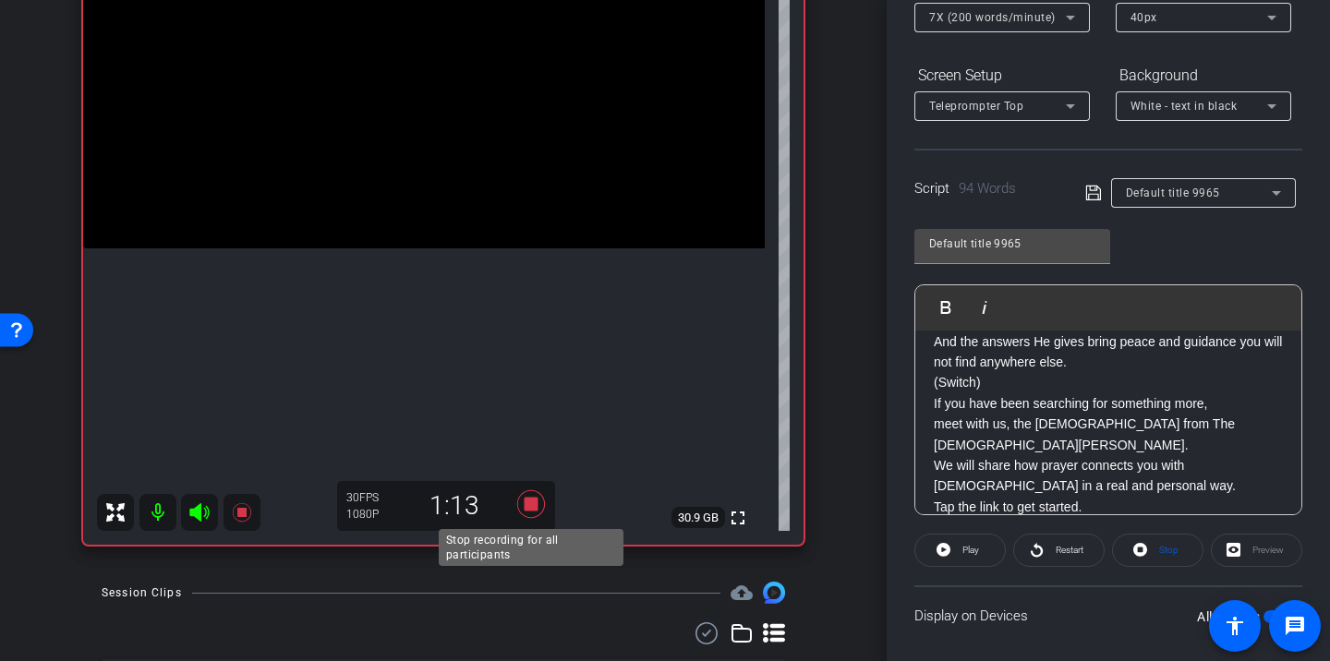
click at [537, 506] on icon at bounding box center [531, 505] width 28 height 28
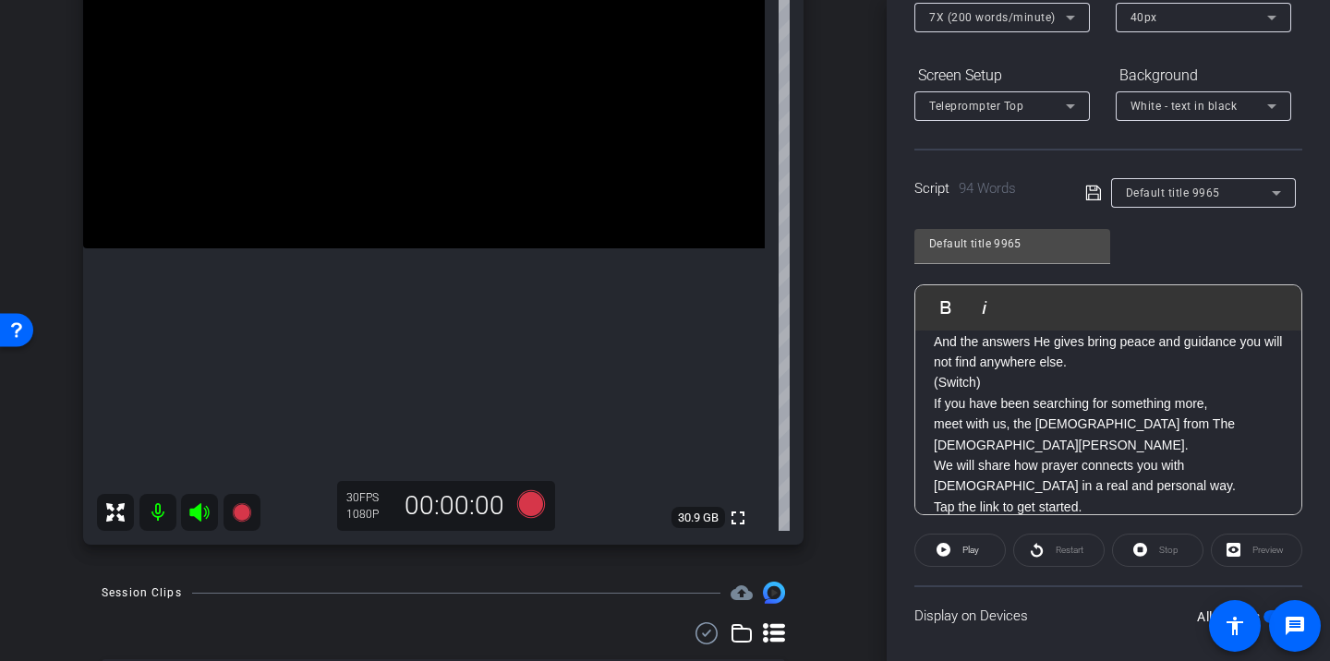
drag, startPoint x: 933, startPoint y: 364, endPoint x: 1095, endPoint y: 491, distance: 205.9
click at [1093, 491] on div "We search for everything online: directions, recipes, even advice on life. But …" at bounding box center [1109, 342] width 386 height 389
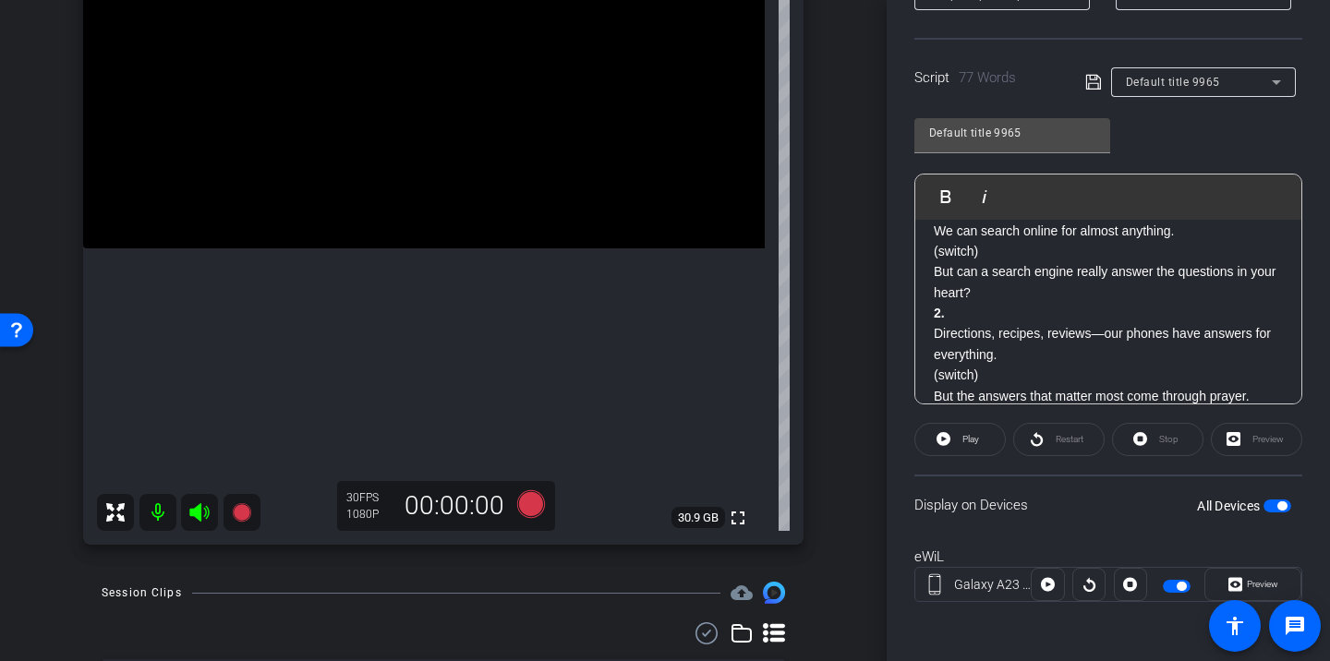
scroll to position [0, 0]
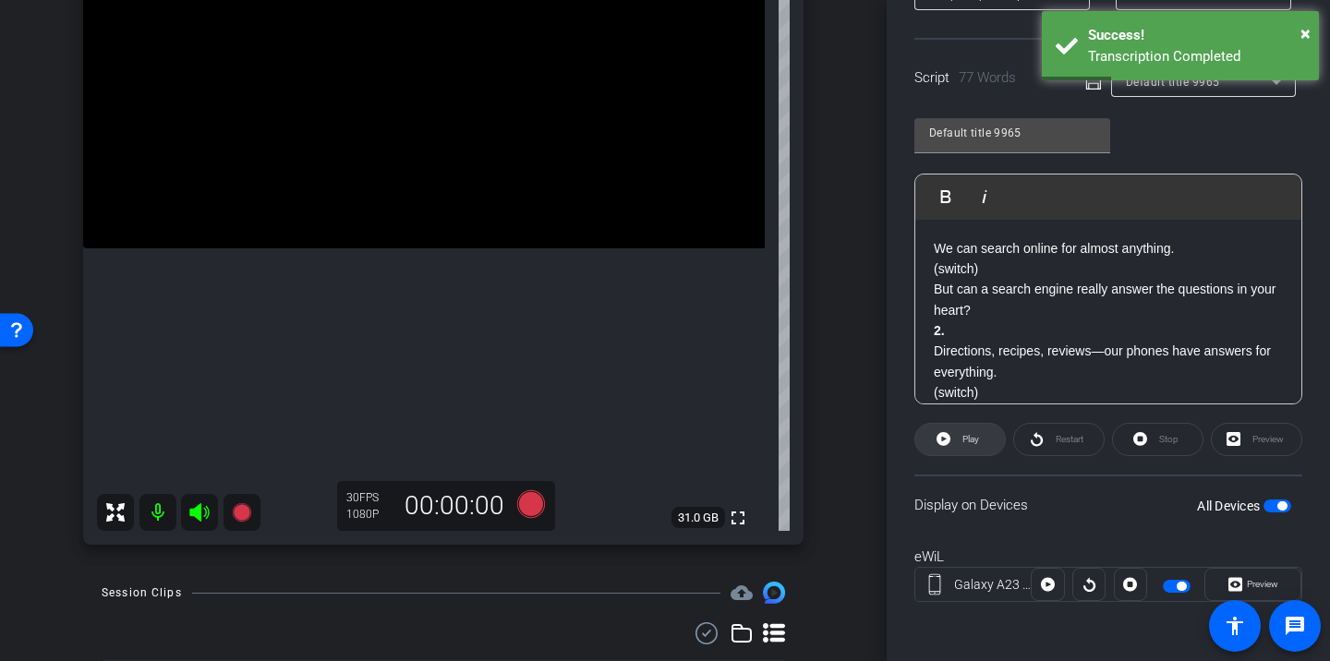
click at [978, 445] on span "Play" at bounding box center [968, 440] width 21 height 26
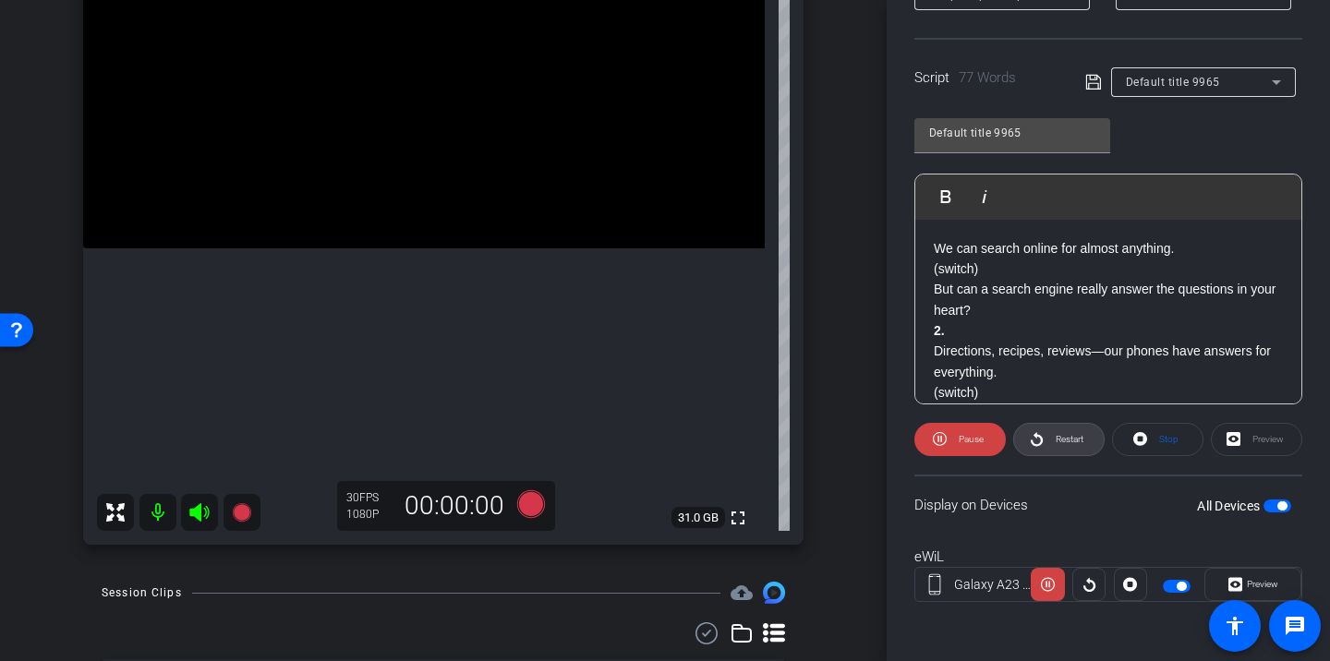
click at [1054, 443] on span "Restart" at bounding box center [1067, 440] width 32 height 26
click at [977, 444] on span "Pause" at bounding box center [971, 439] width 25 height 10
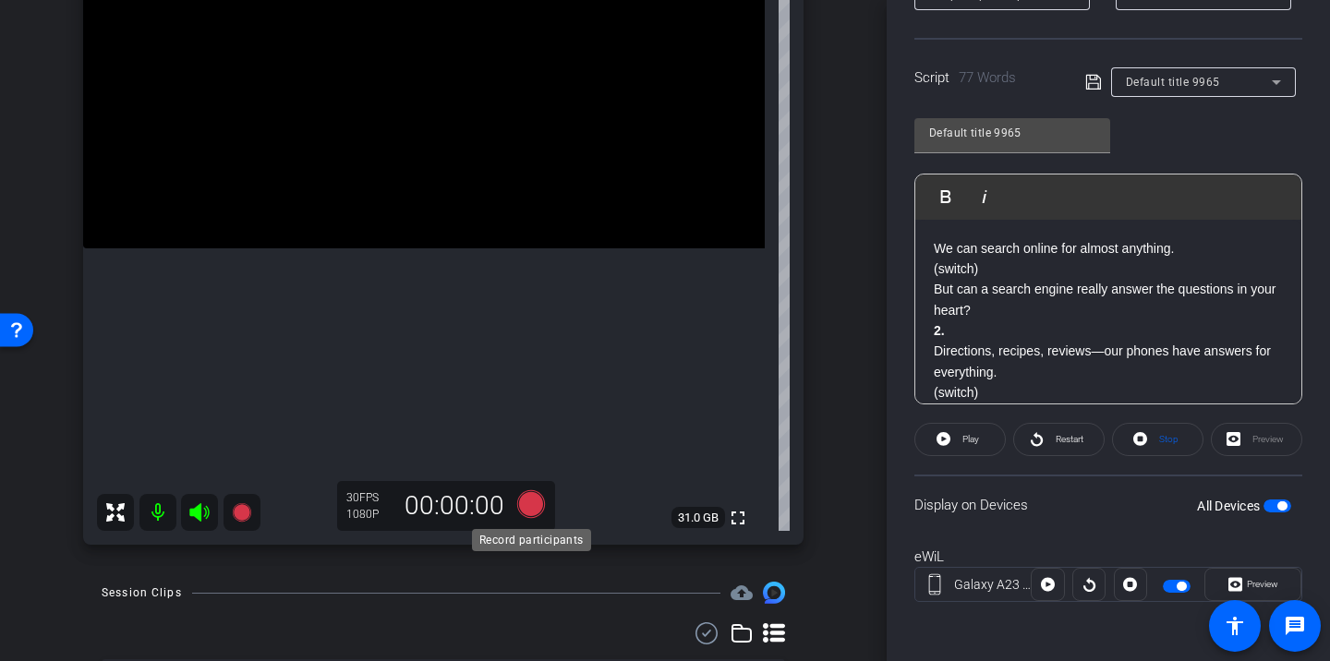
click at [525, 508] on icon at bounding box center [531, 505] width 28 height 28
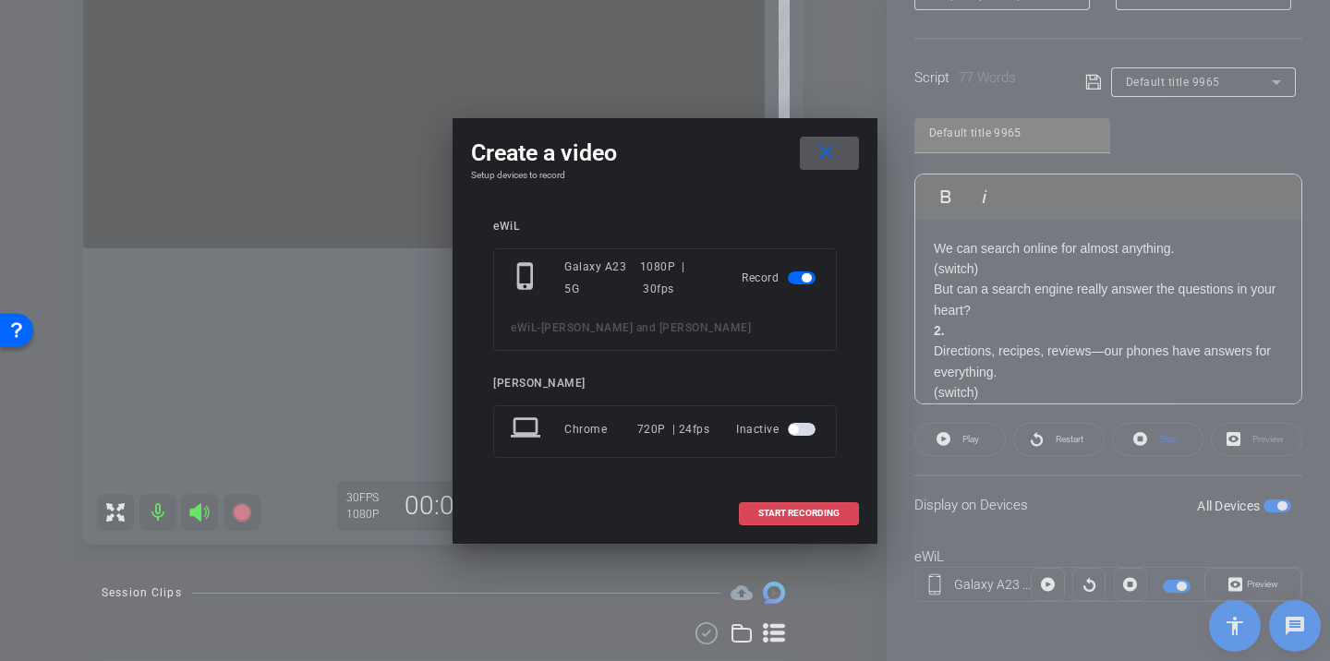
click at [774, 511] on span "START RECORDING" at bounding box center [798, 513] width 81 height 9
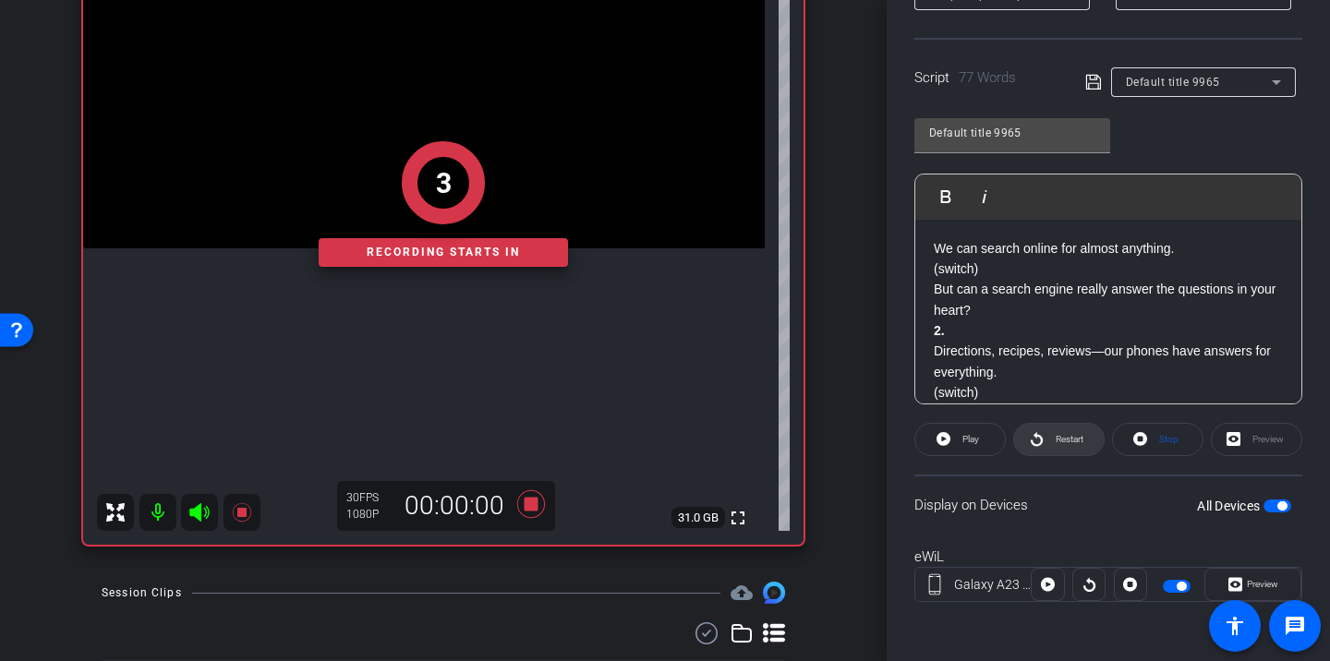
click at [1078, 430] on span "Restart" at bounding box center [1067, 440] width 32 height 26
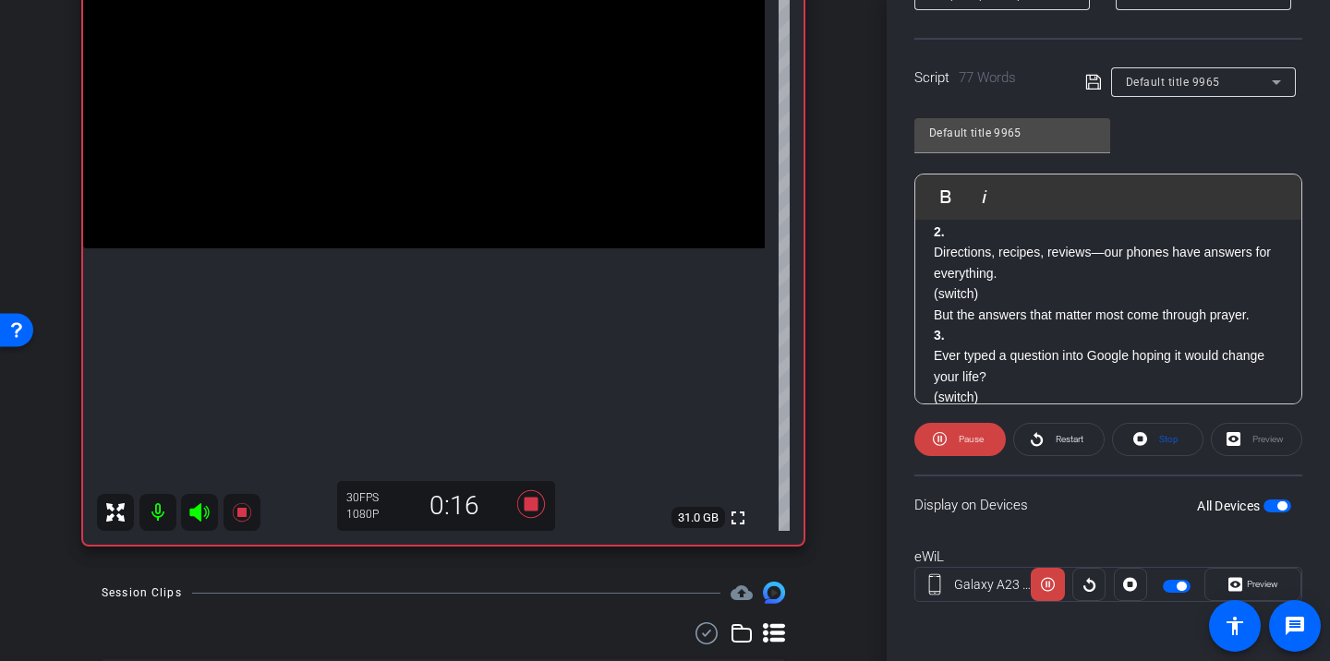
scroll to position [101, 0]
click at [1041, 433] on icon at bounding box center [1037, 439] width 14 height 23
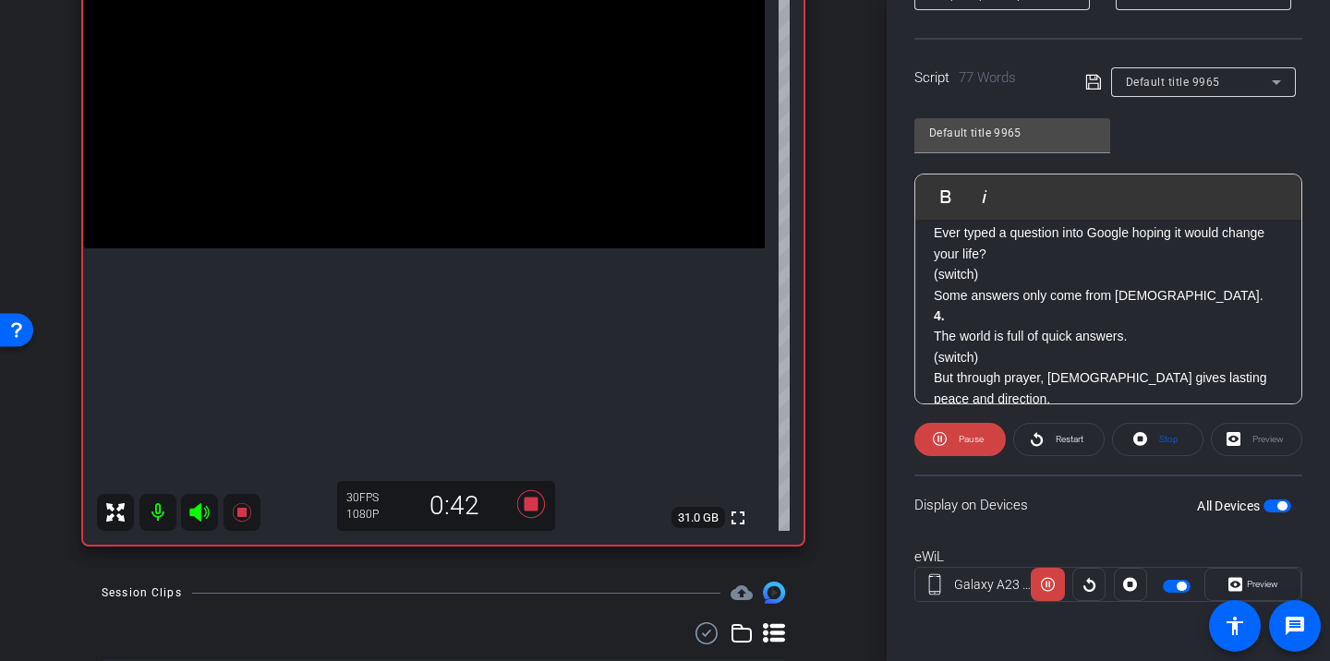
scroll to position [224, 0]
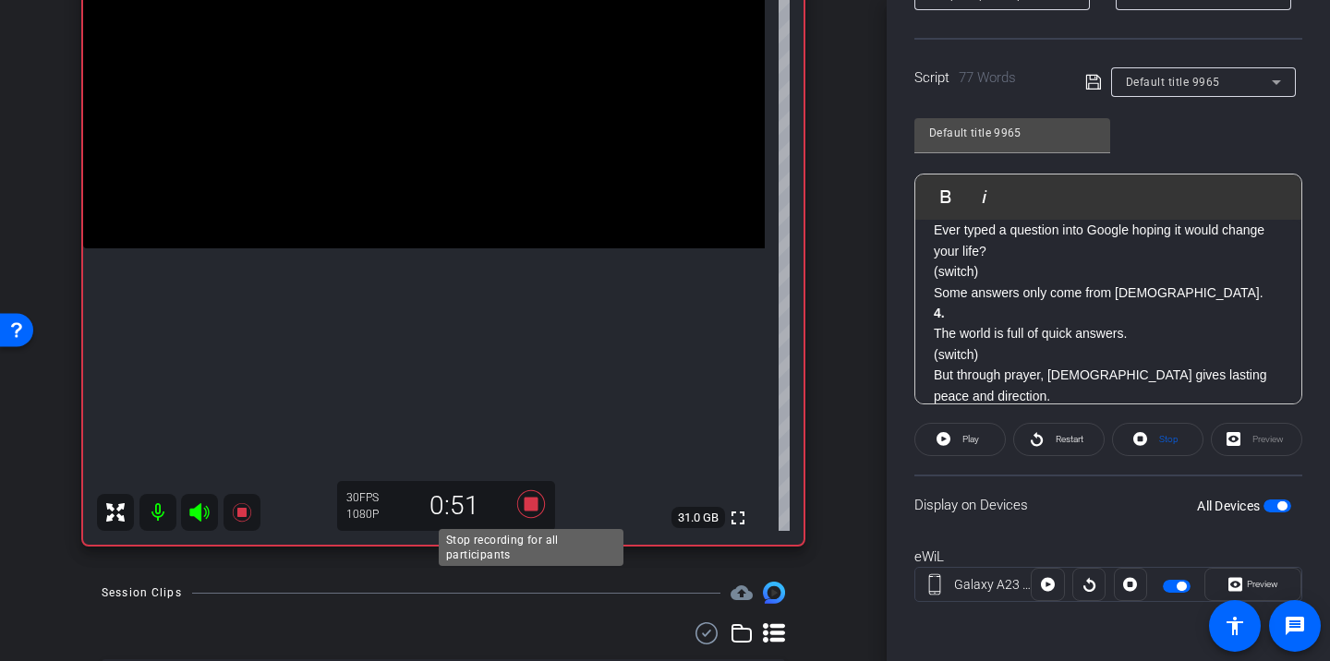
click at [544, 508] on icon at bounding box center [531, 505] width 28 height 28
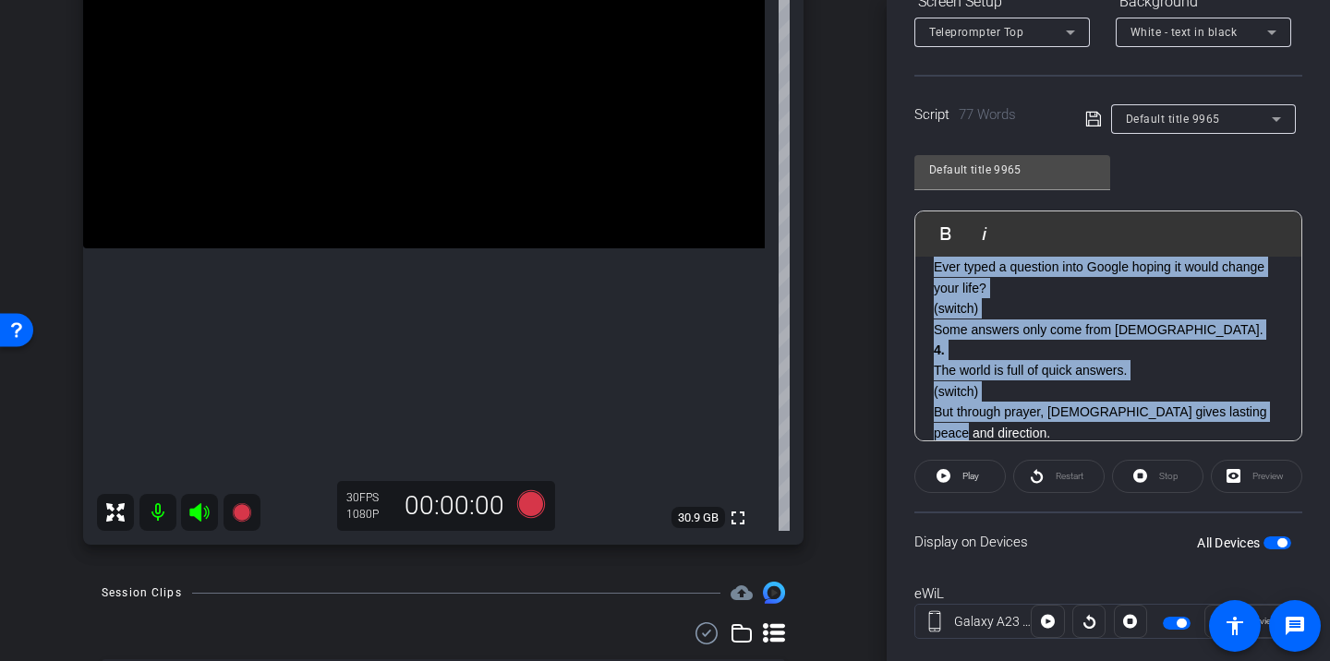
drag, startPoint x: 937, startPoint y: 285, endPoint x: 1308, endPoint y: 415, distance: 393.3
click at [1308, 416] on div "Participants Teleprompter Adjustments settings [PERSON_NAME] flip Director Ever…" at bounding box center [1108, 330] width 443 height 661
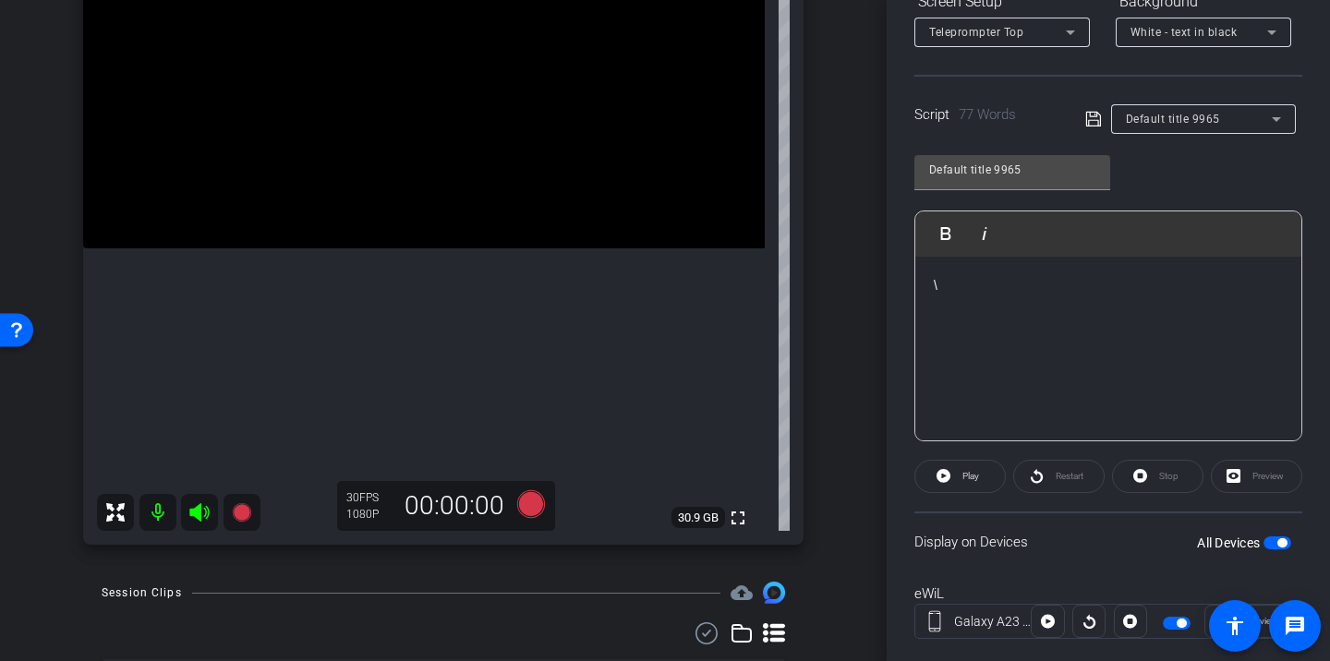
scroll to position [348, 0]
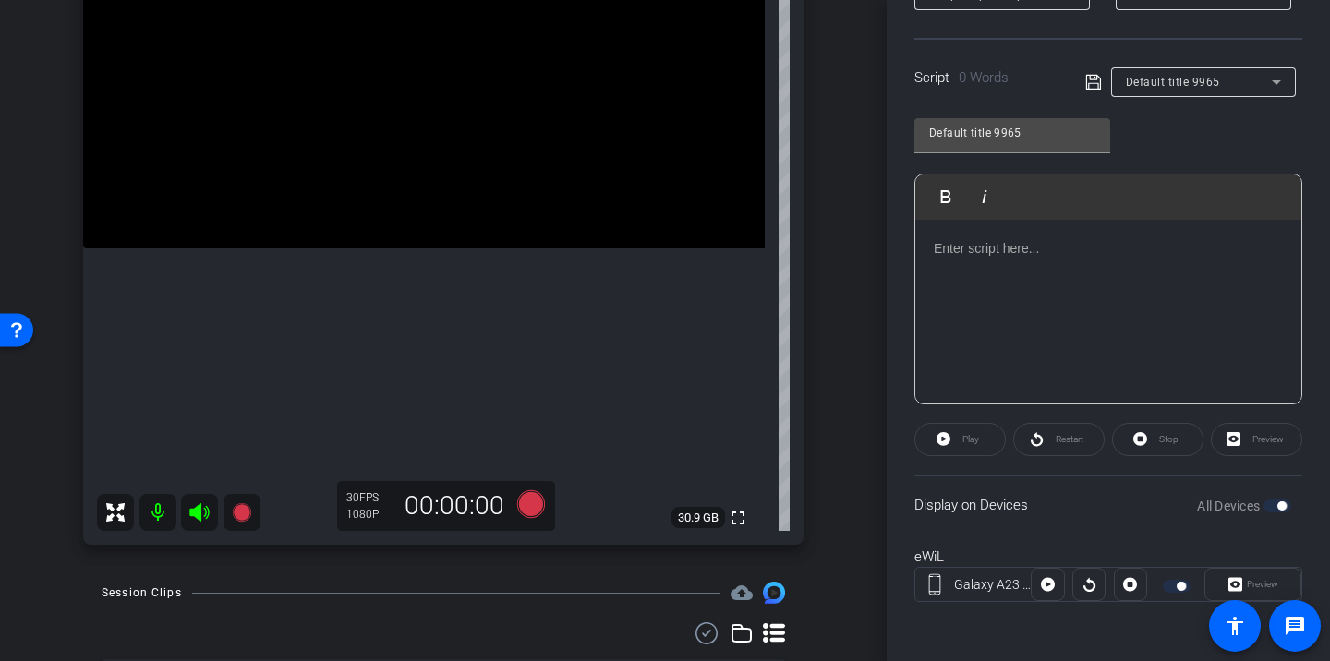
click at [1010, 285] on div "​" at bounding box center [1109, 312] width 386 height 185
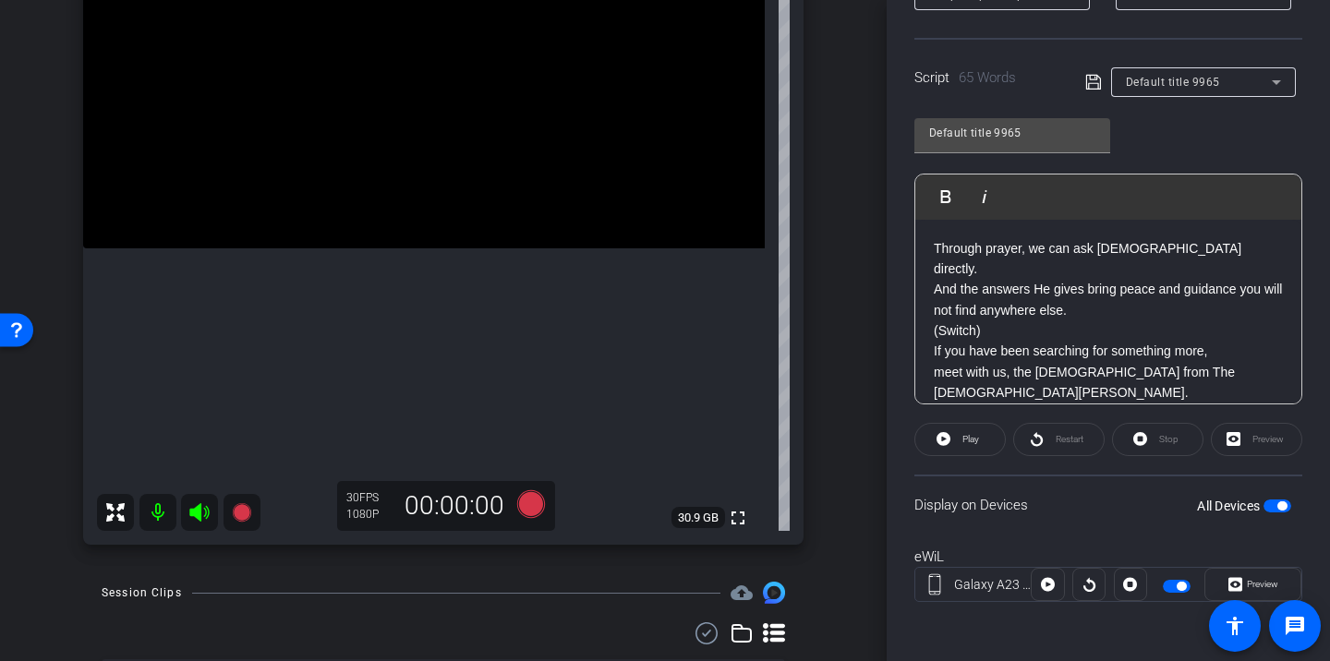
scroll to position [0, 0]
click at [934, 250] on p "Through prayer, we can ask [DEMOGRAPHIC_DATA] directly. And the answers He give…" at bounding box center [1108, 279] width 349 height 83
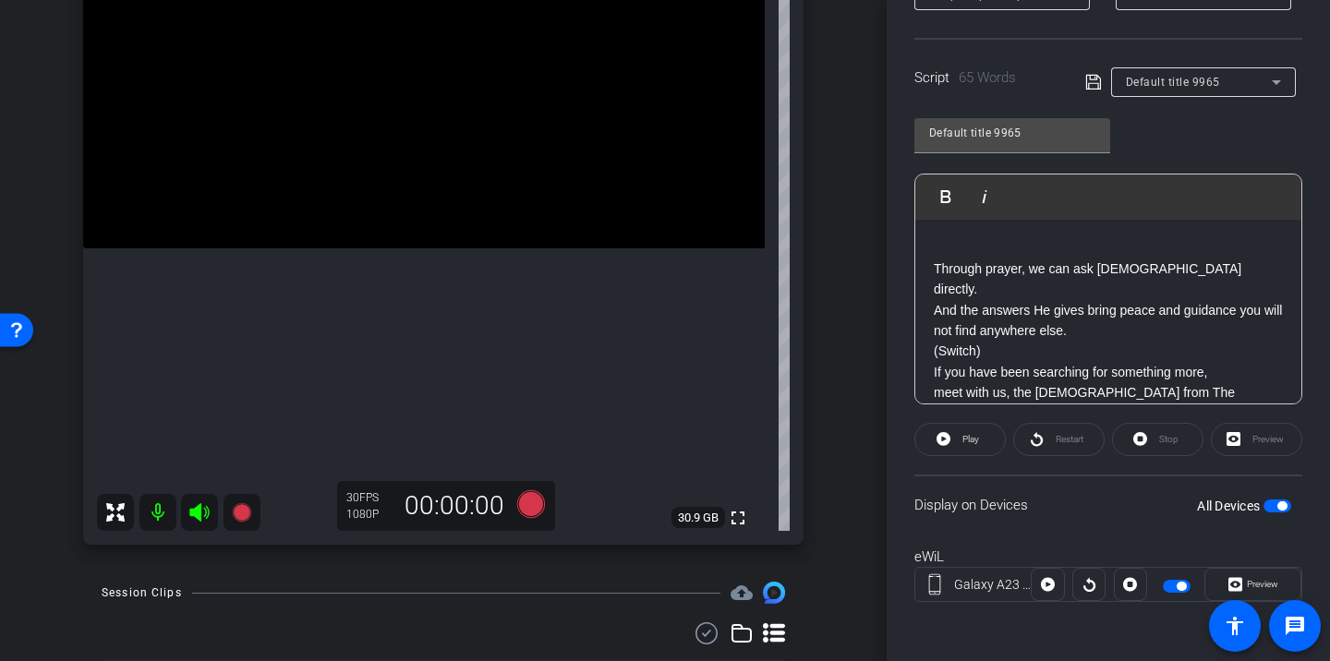
click at [963, 243] on p at bounding box center [1108, 248] width 349 height 20
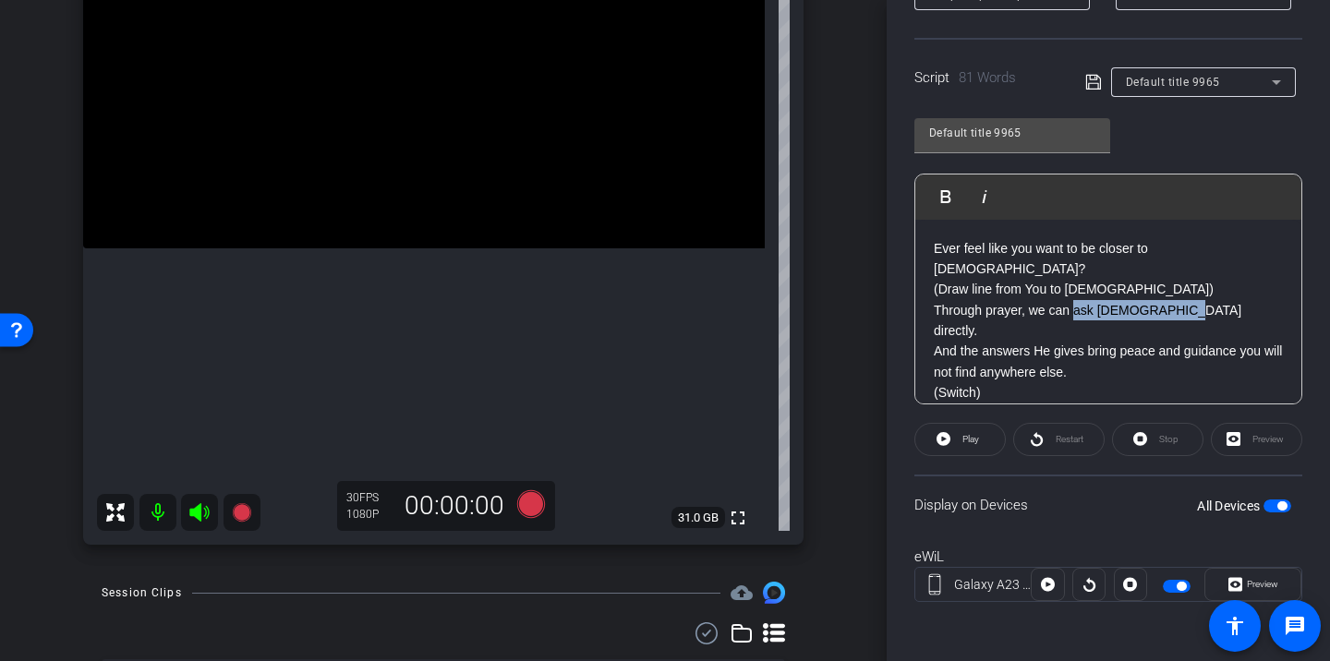
drag, startPoint x: 1175, startPoint y: 294, endPoint x: 1075, endPoint y: 297, distance: 99.8
click at [1075, 300] on p "Through prayer, we can ask [DEMOGRAPHIC_DATA] directly. And the answers He give…" at bounding box center [1108, 341] width 349 height 83
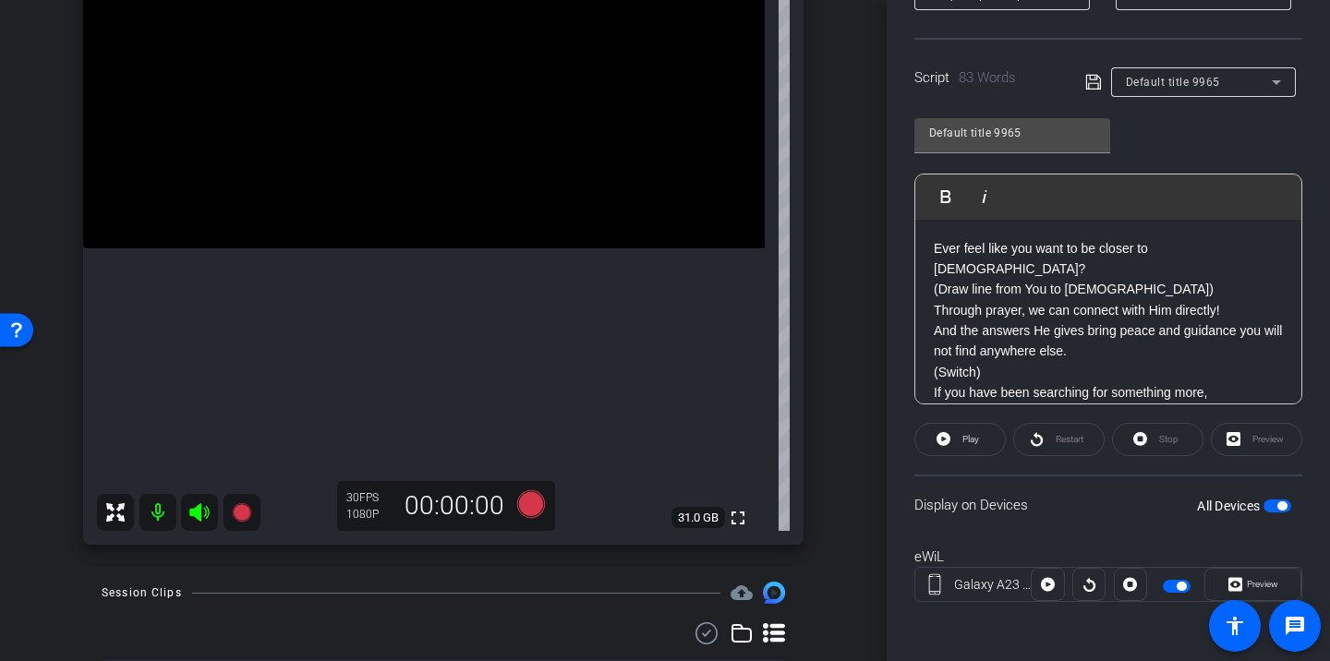
scroll to position [1, 0]
click at [1193, 248] on p "​Ever feel like you want to be closer to [DEMOGRAPHIC_DATA]?" at bounding box center [1108, 258] width 349 height 42
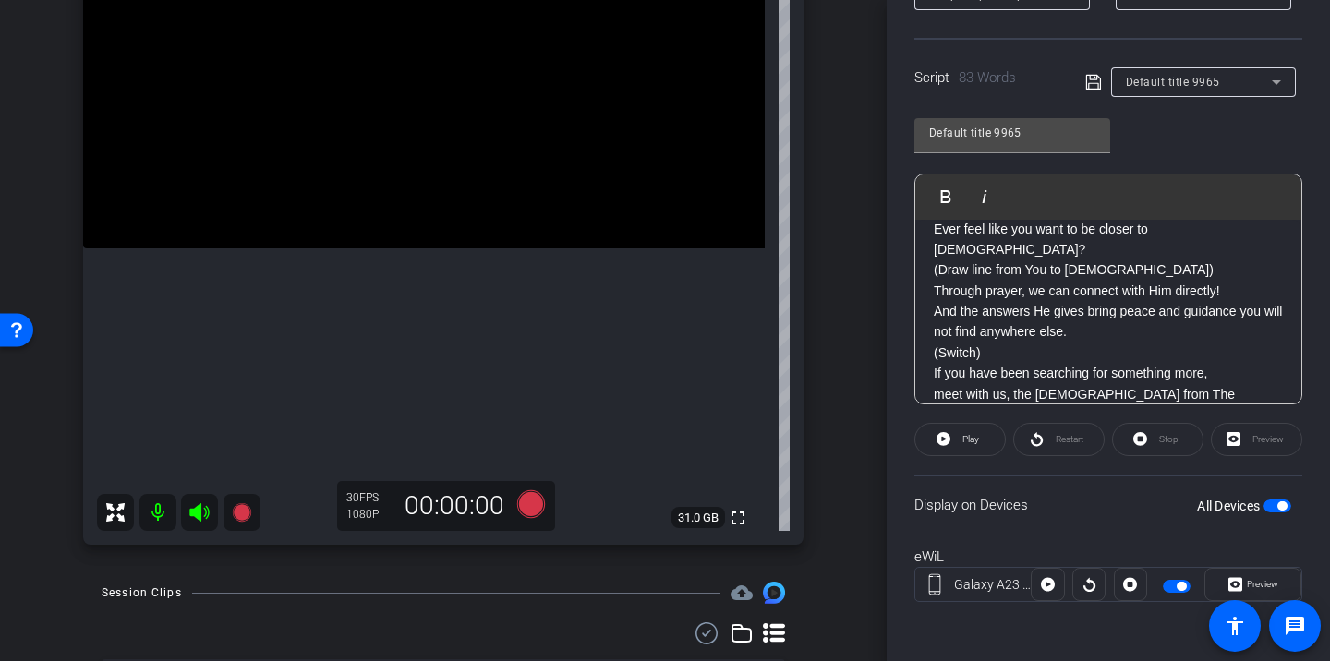
scroll to position [20, 0]
click at [1000, 444] on span at bounding box center [961, 440] width 90 height 44
click at [1056, 444] on span "Restart" at bounding box center [1070, 439] width 28 height 10
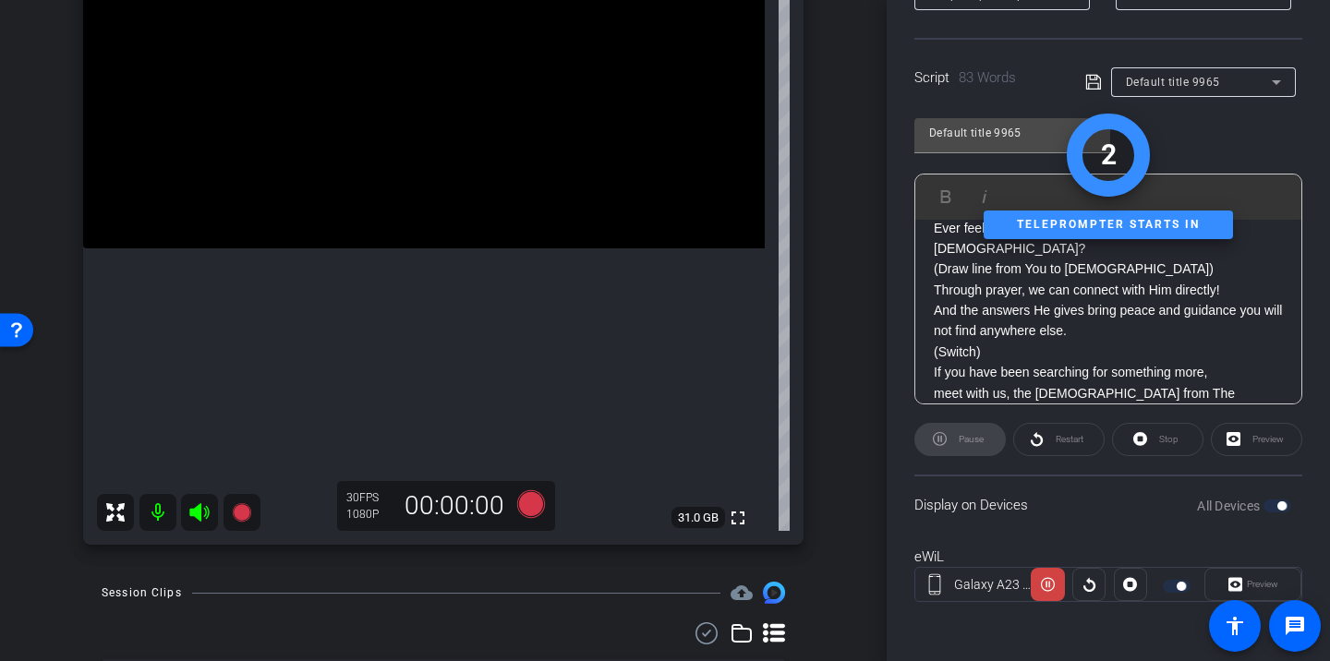
scroll to position [0, 0]
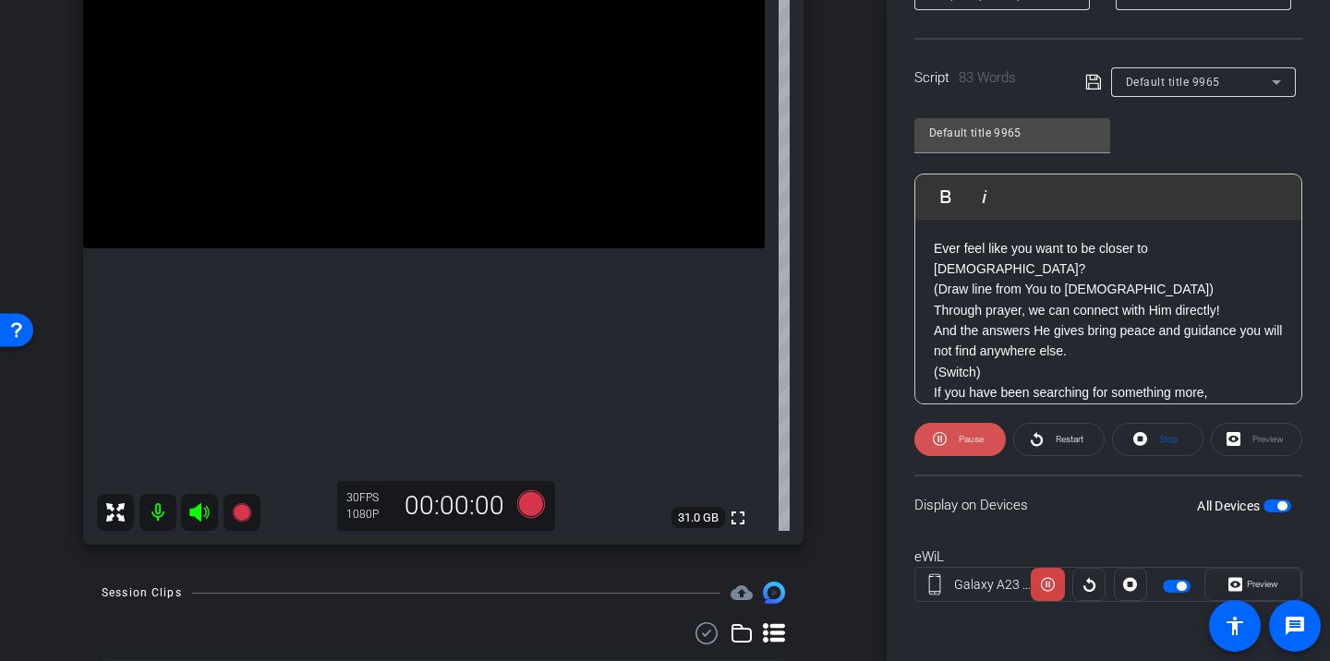
click at [968, 447] on span "Pause" at bounding box center [969, 440] width 30 height 26
click at [520, 502] on icon at bounding box center [531, 505] width 28 height 28
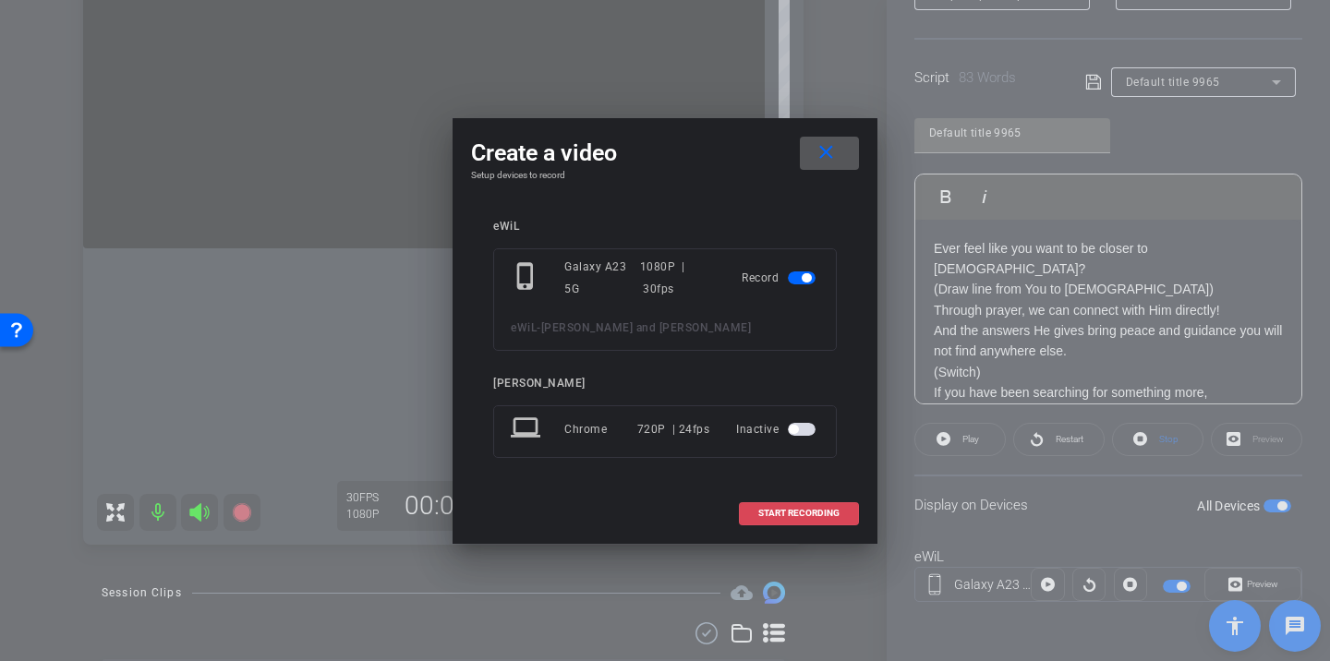
click at [770, 509] on span "START RECORDING" at bounding box center [798, 513] width 81 height 9
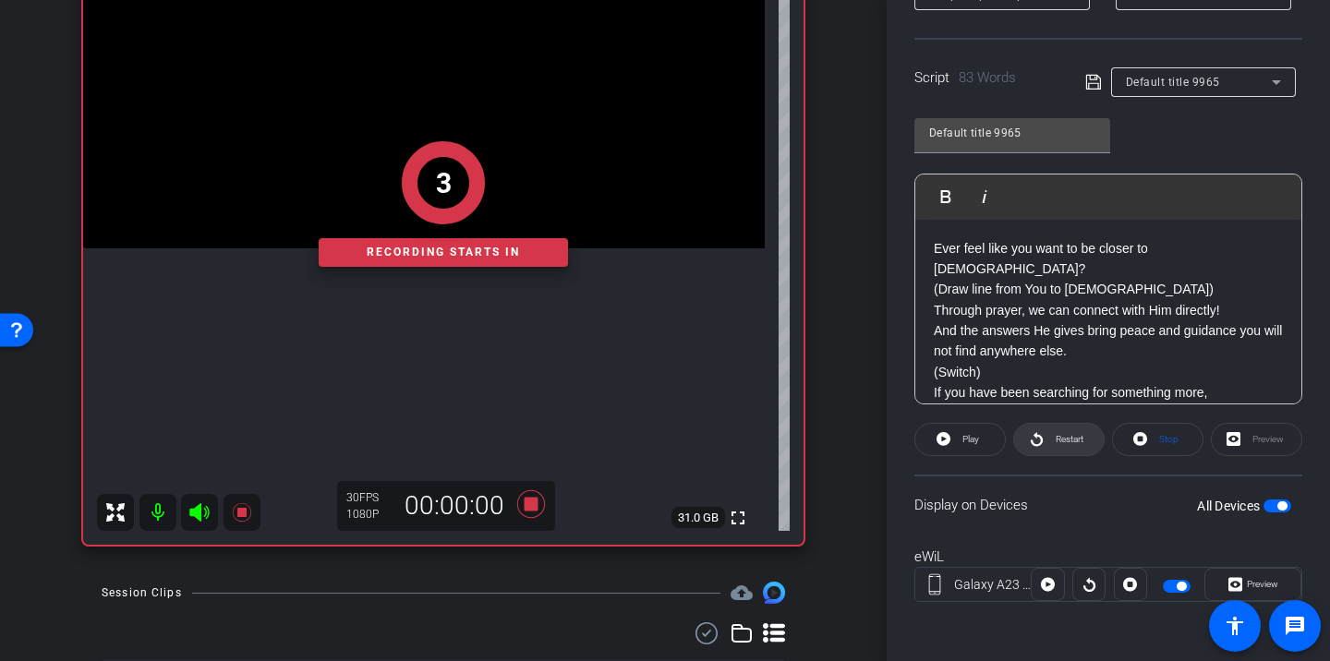
click at [1041, 445] on icon at bounding box center [1037, 439] width 14 height 23
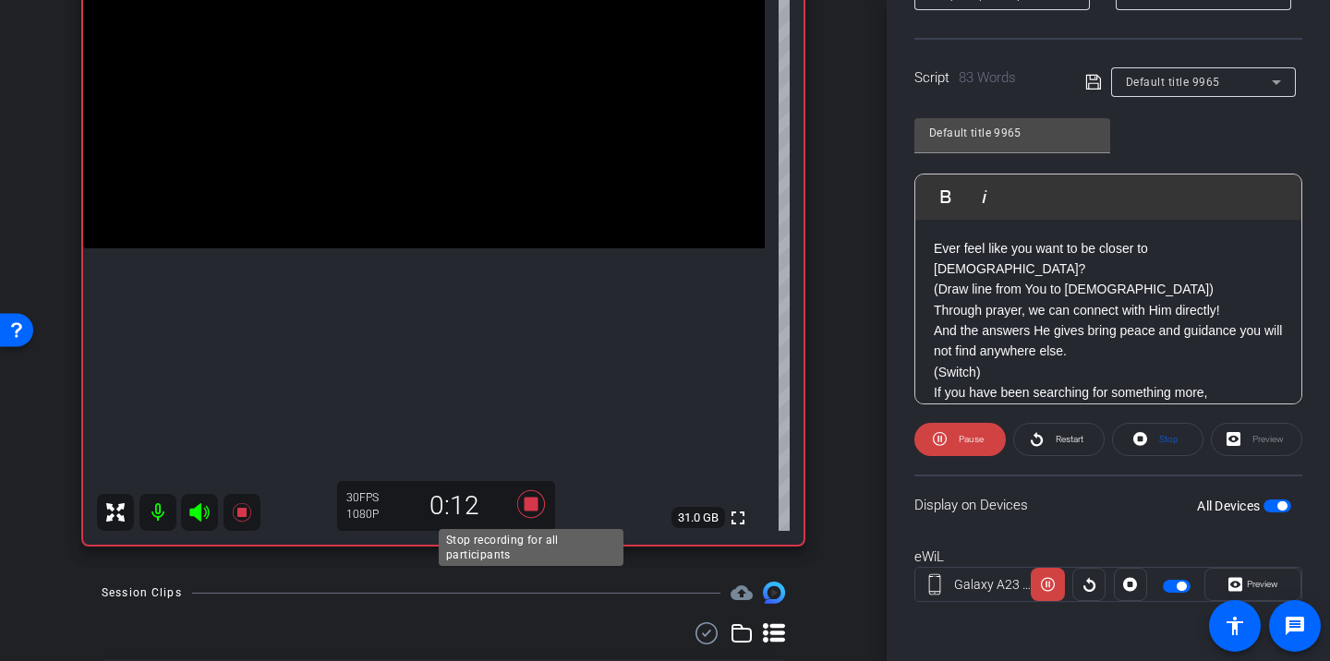
click at [533, 510] on icon at bounding box center [531, 505] width 28 height 28
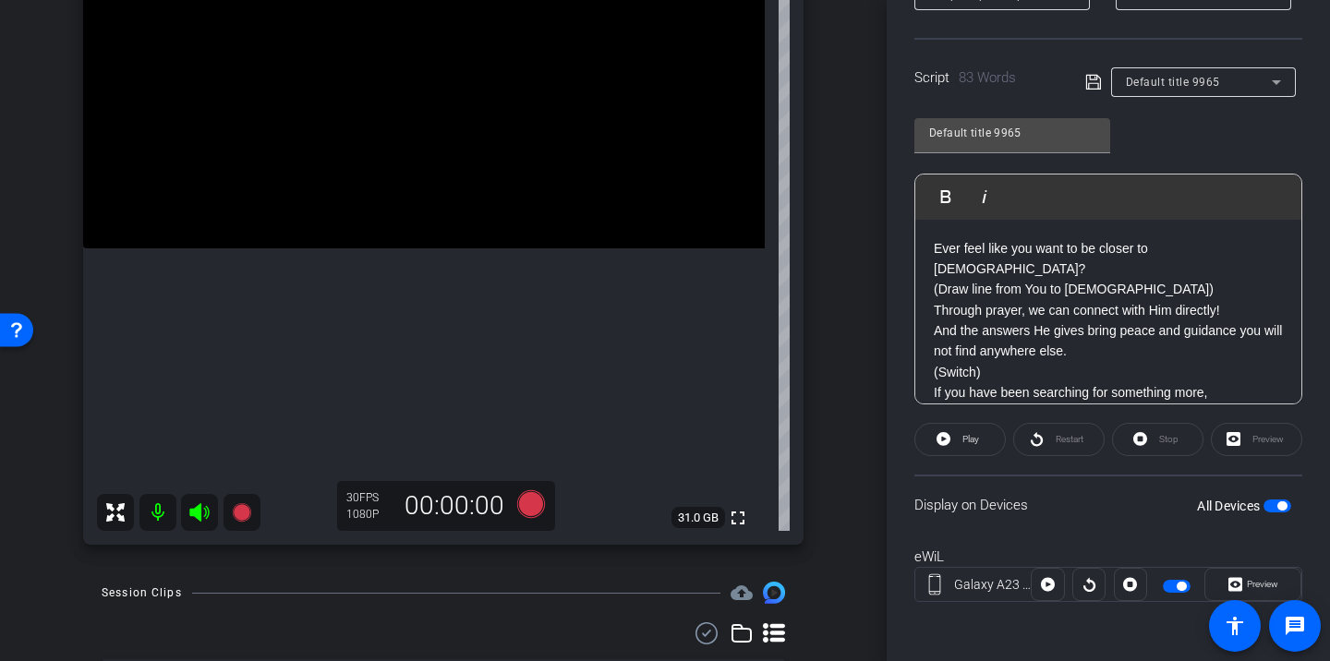
click at [1039, 279] on p "(Draw line from You to [DEMOGRAPHIC_DATA])" at bounding box center [1108, 289] width 349 height 20
copy p "(Draw line from You to [DEMOGRAPHIC_DATA])"
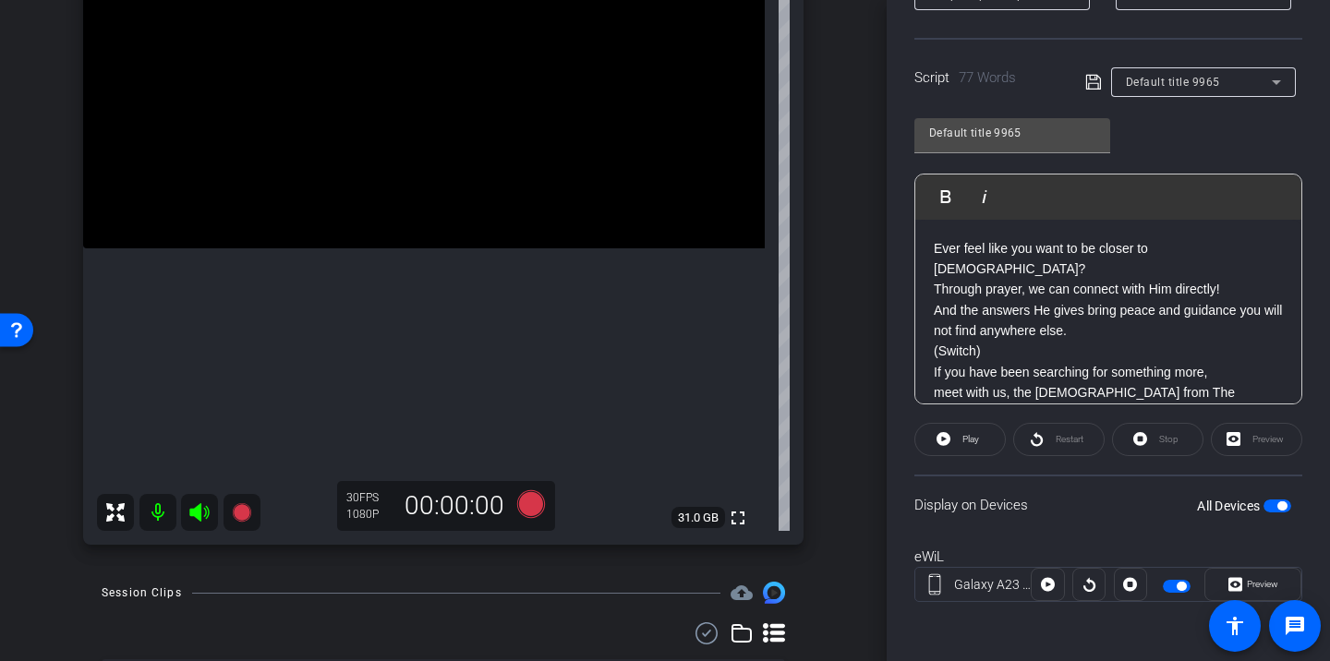
click at [1238, 280] on p "Through prayer, we can connect with Him directly! And the answers He gives brin…" at bounding box center [1108, 310] width 349 height 62
click at [1234, 279] on p "Through prayer, we can connect with Him directly! And the answers He gives brin…" at bounding box center [1108, 310] width 349 height 62
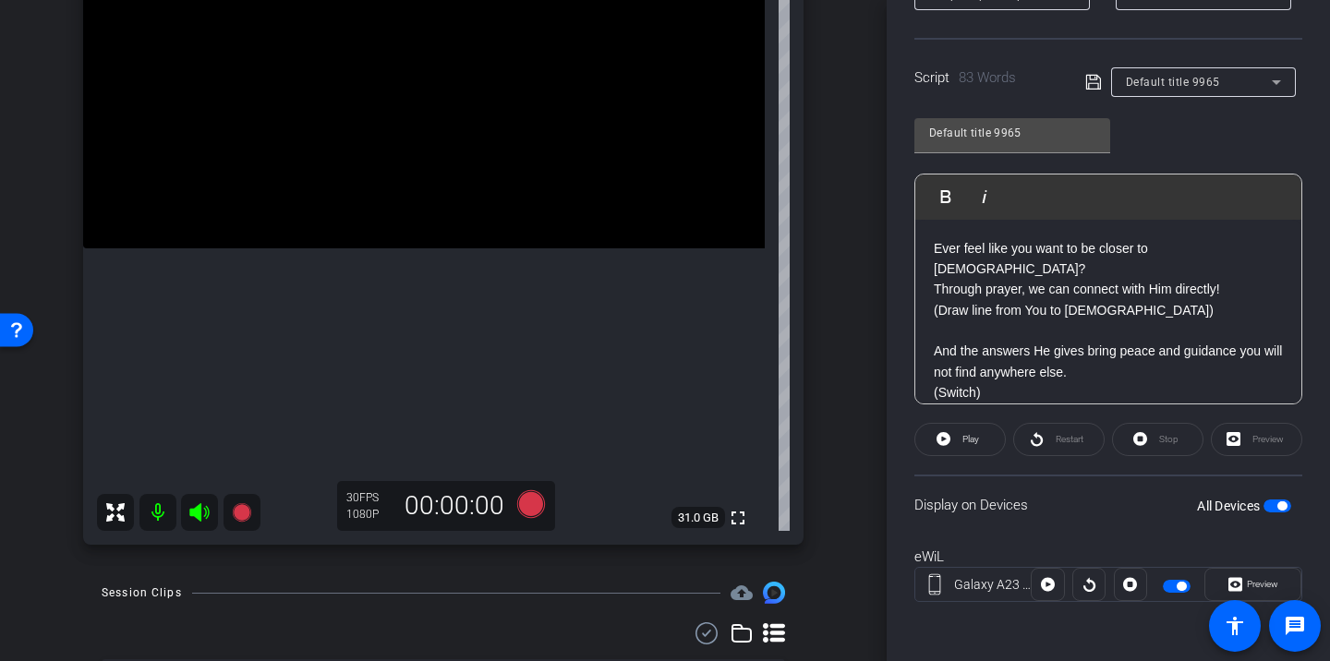
click at [1045, 279] on p "Through prayer, we can connect with Him directly!" at bounding box center [1108, 289] width 349 height 20
click at [934, 333] on p "And the answers He gives bring peace and guidance you will not find anywhere el…" at bounding box center [1108, 352] width 349 height 62
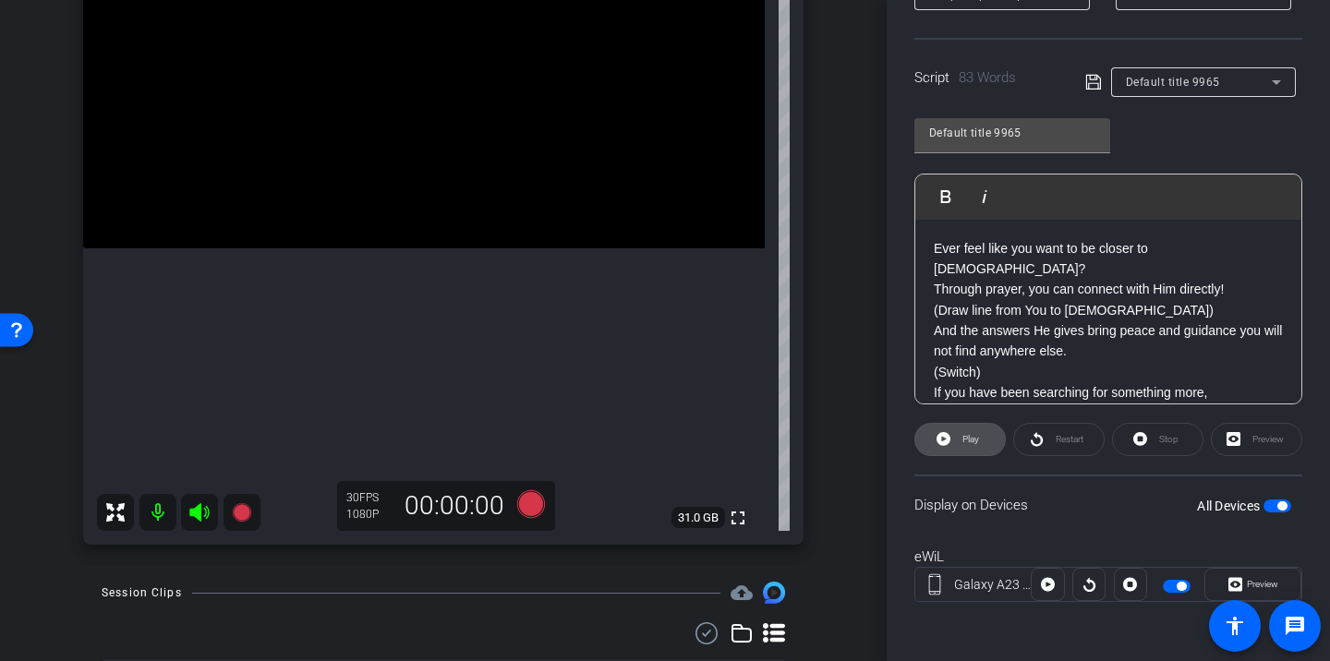
click at [988, 443] on span at bounding box center [961, 440] width 90 height 44
click at [1084, 441] on span "Restart" at bounding box center [1070, 439] width 28 height 10
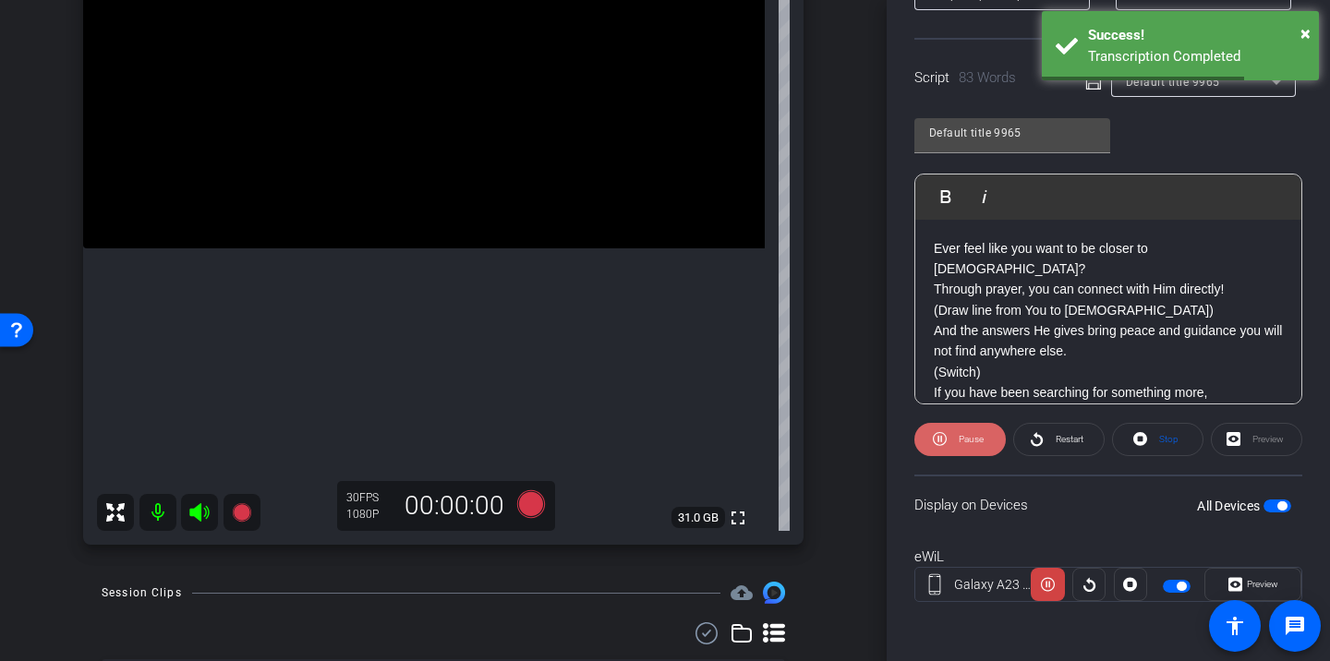
click at [986, 444] on span at bounding box center [960, 440] width 91 height 44
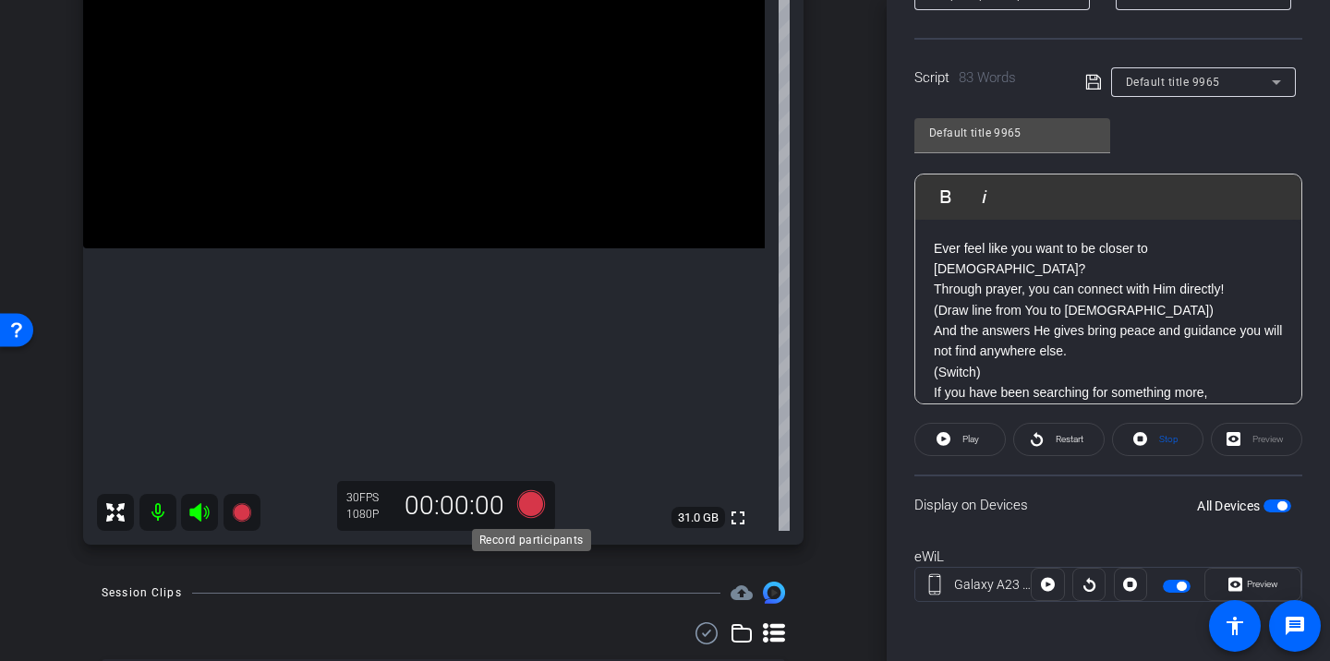
click at [527, 510] on icon at bounding box center [531, 505] width 28 height 28
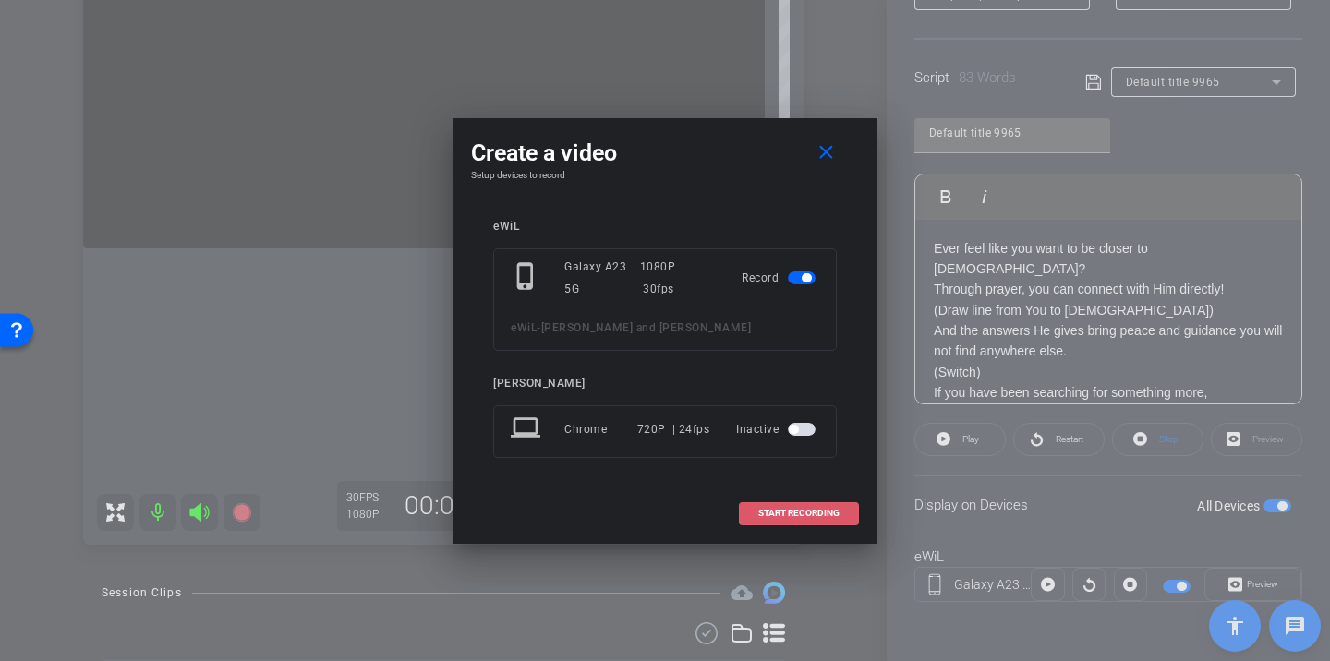
click at [826, 515] on span "START RECORDING" at bounding box center [798, 513] width 81 height 9
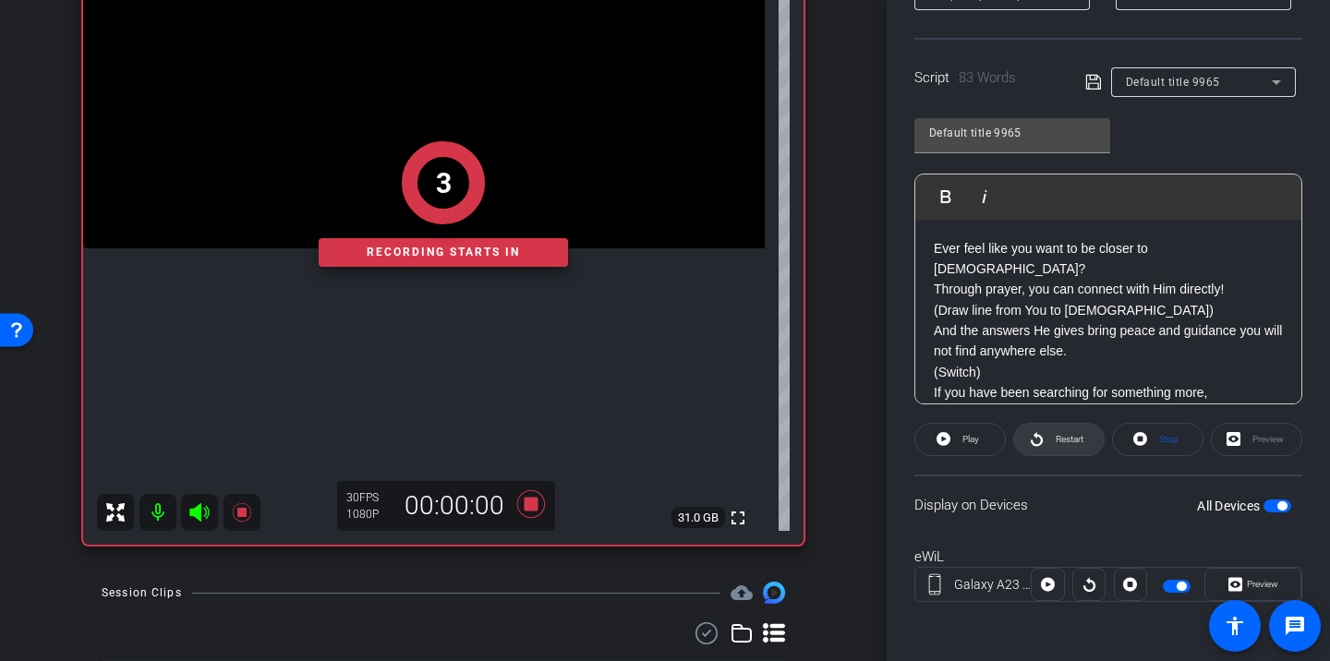
click at [1071, 437] on span "Restart" at bounding box center [1070, 439] width 28 height 10
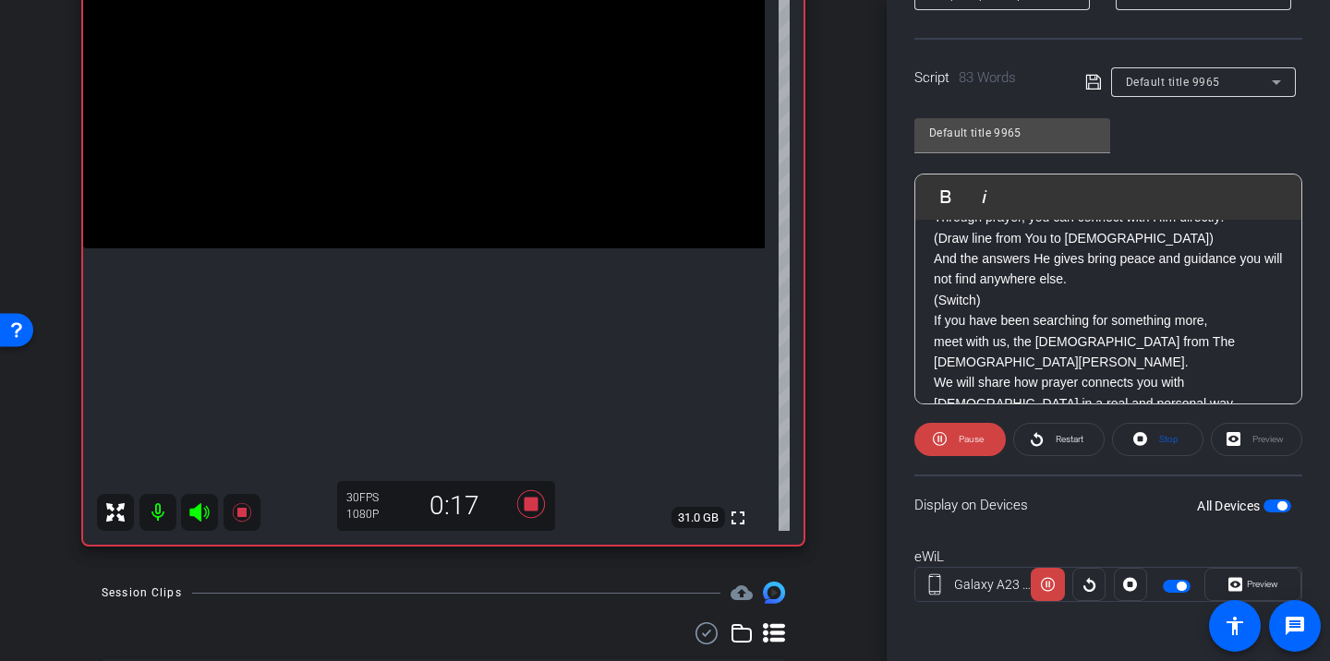
scroll to position [101, 0]
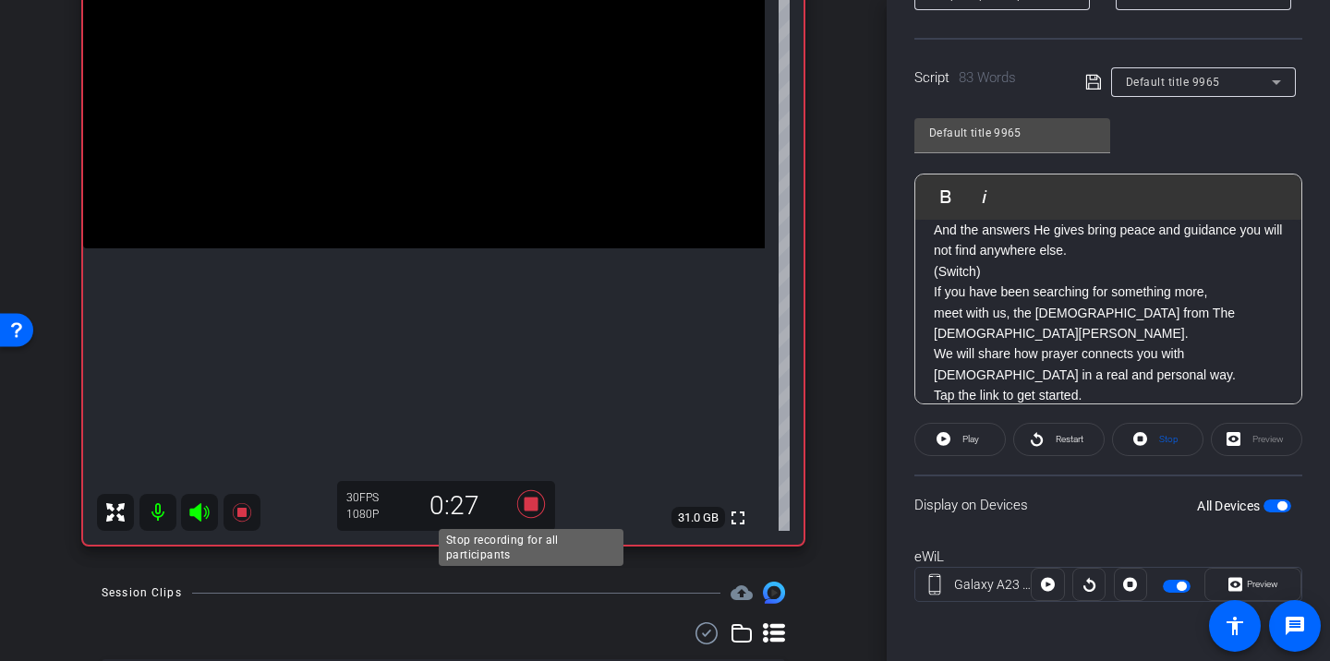
click at [537, 497] on icon at bounding box center [531, 504] width 44 height 33
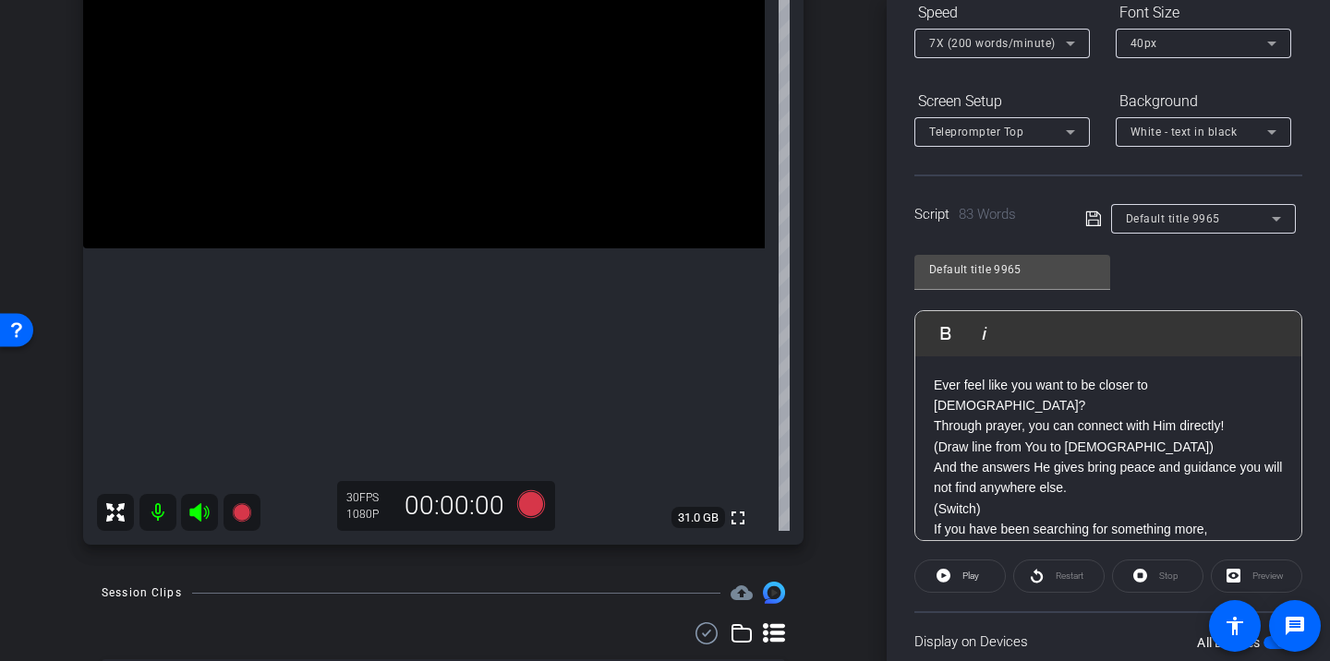
scroll to position [212, 0]
click at [540, 496] on icon at bounding box center [531, 505] width 28 height 28
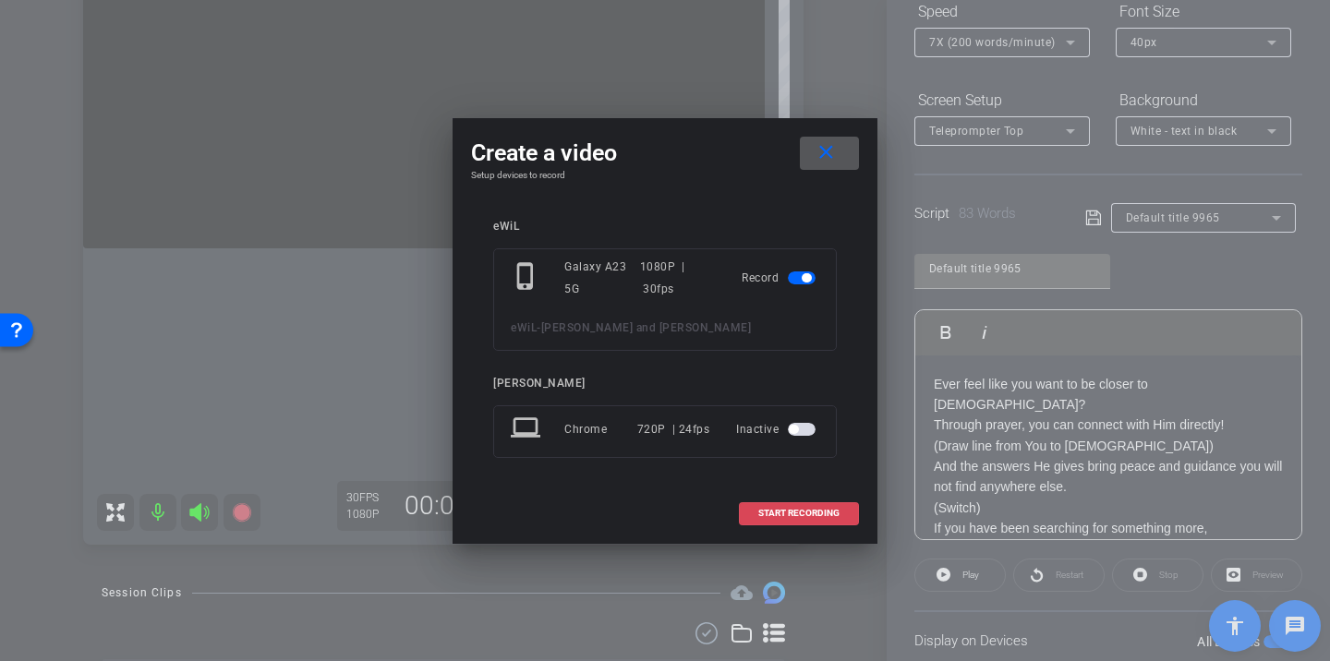
click at [748, 513] on span at bounding box center [799, 513] width 118 height 44
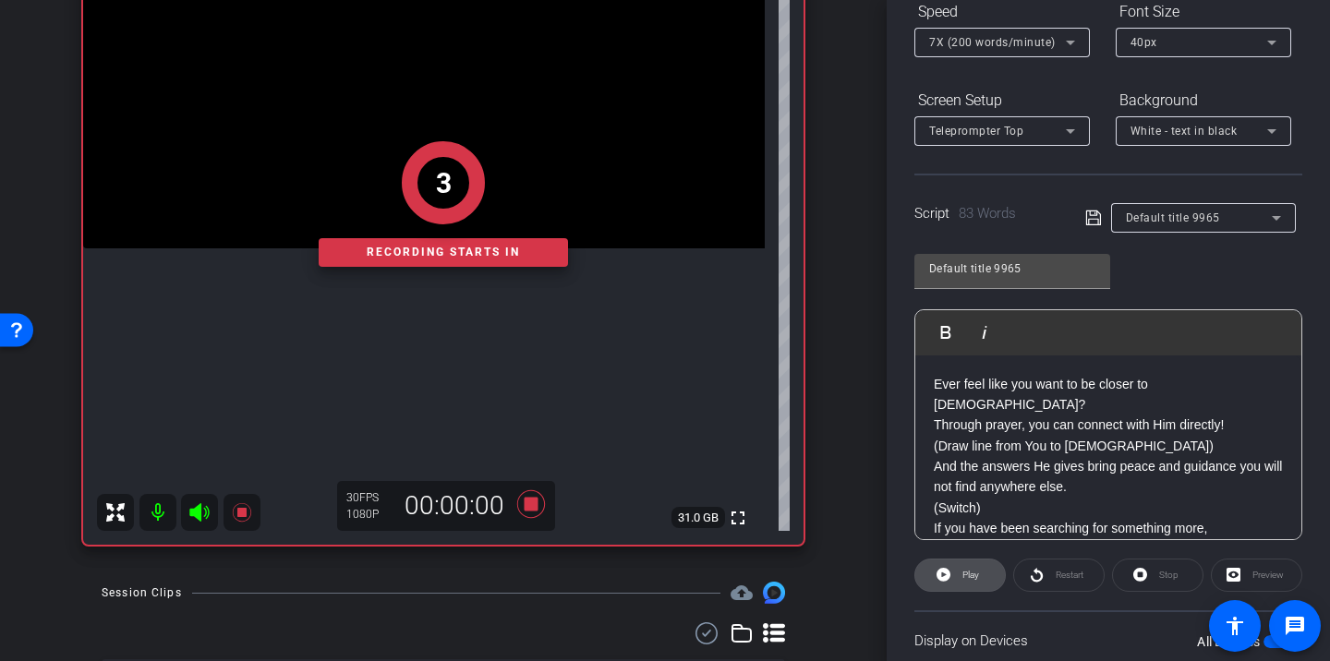
click at [984, 576] on span at bounding box center [961, 575] width 90 height 44
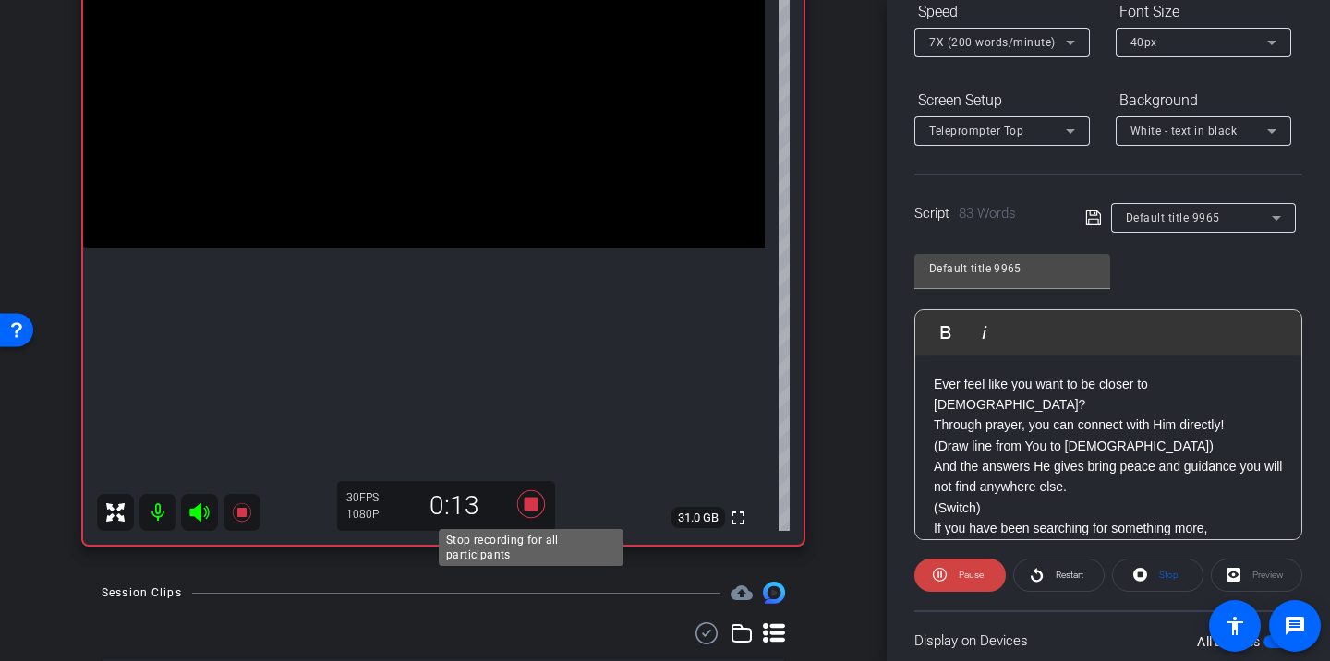
click at [529, 499] on icon at bounding box center [531, 505] width 28 height 28
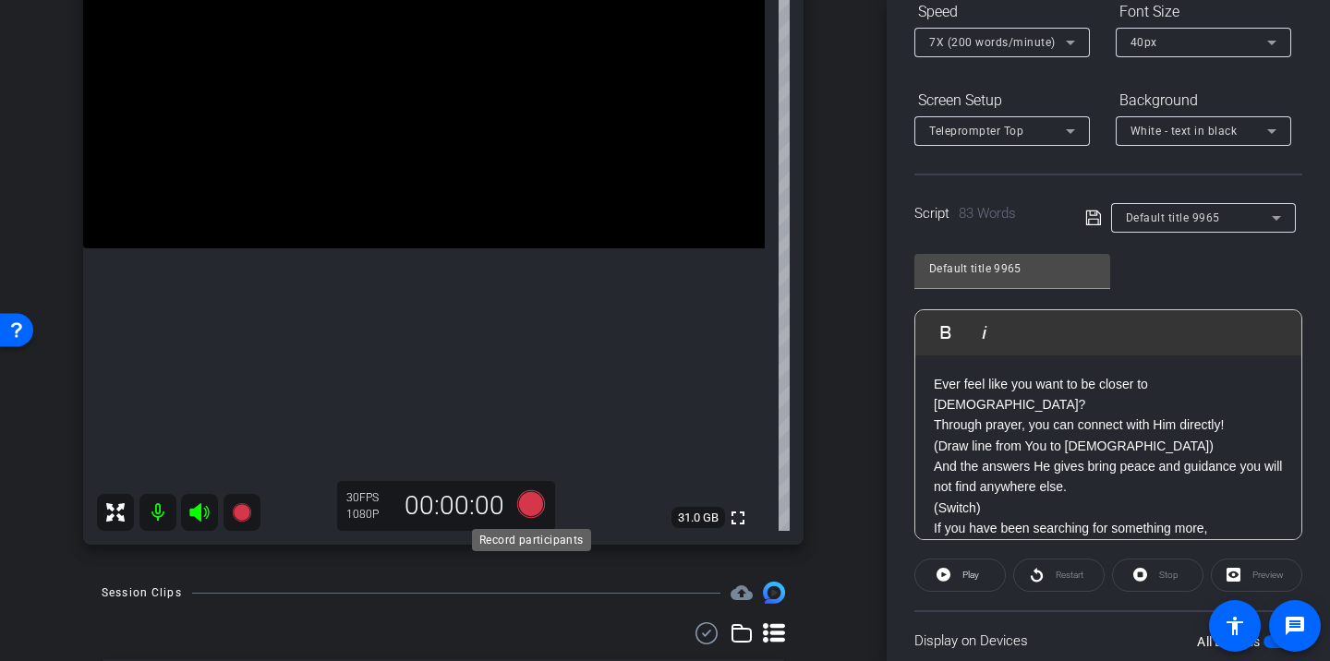
click at [532, 516] on icon at bounding box center [531, 505] width 28 height 28
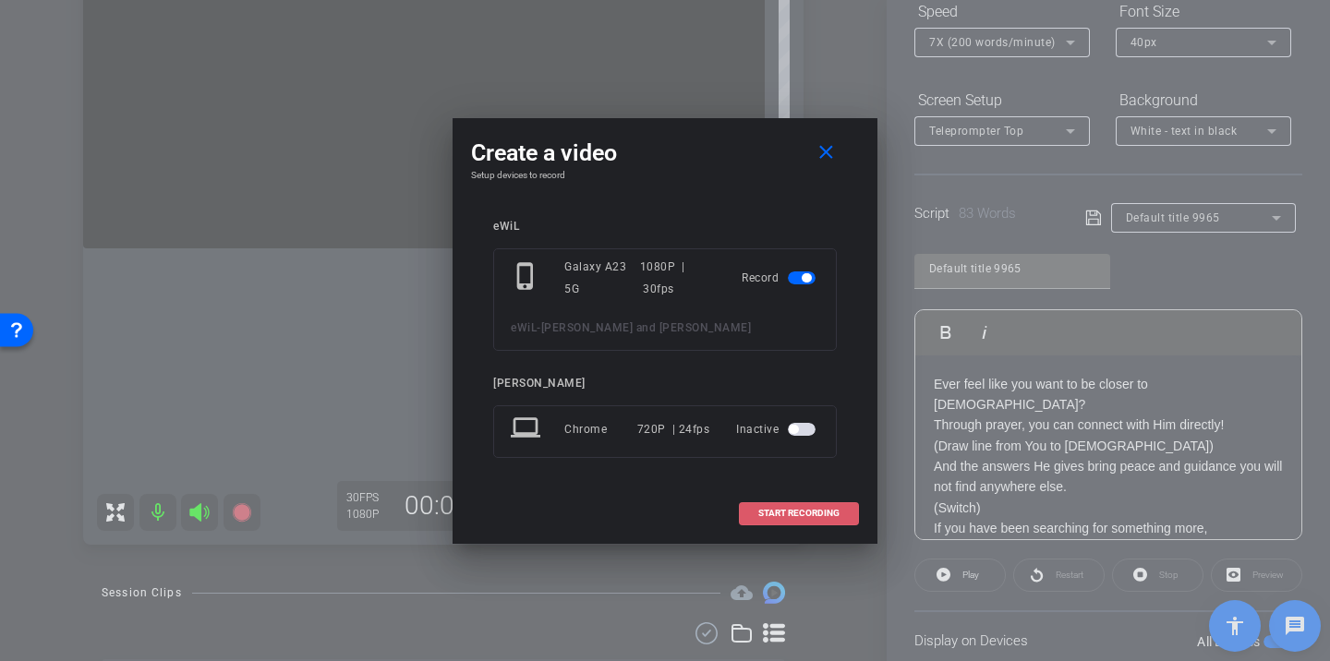
click at [816, 512] on span "START RECORDING" at bounding box center [798, 513] width 81 height 9
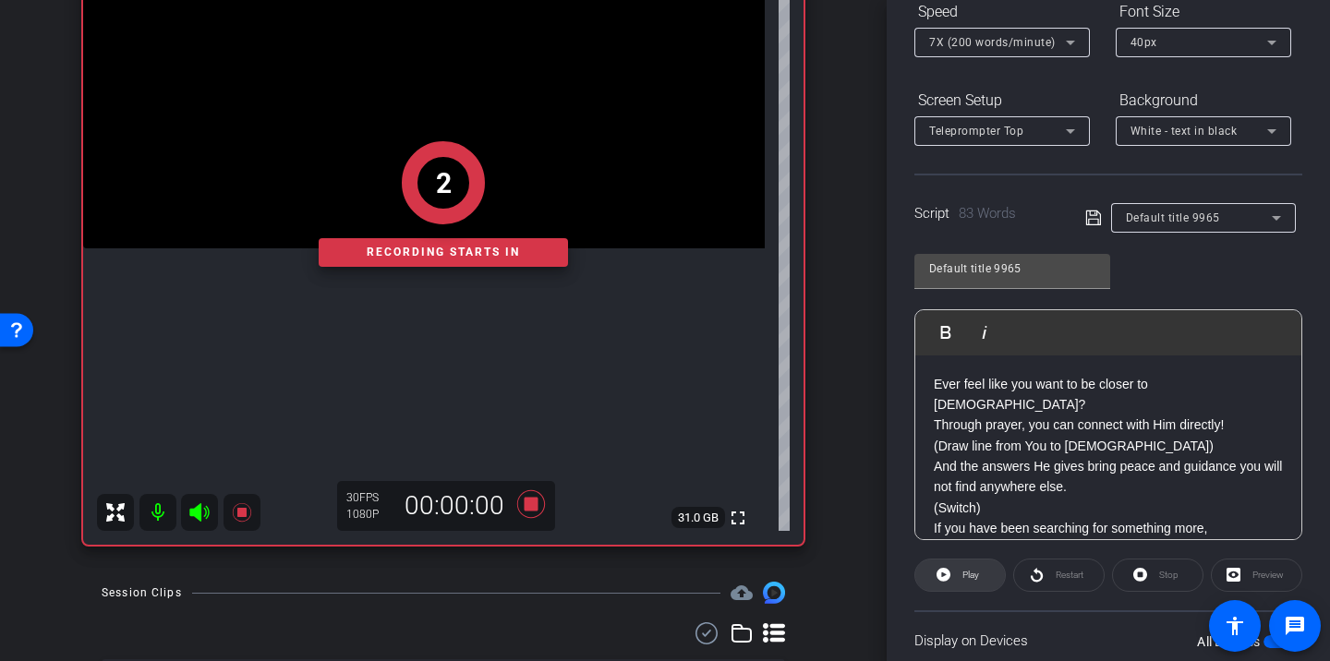
click at [952, 581] on span at bounding box center [961, 575] width 90 height 44
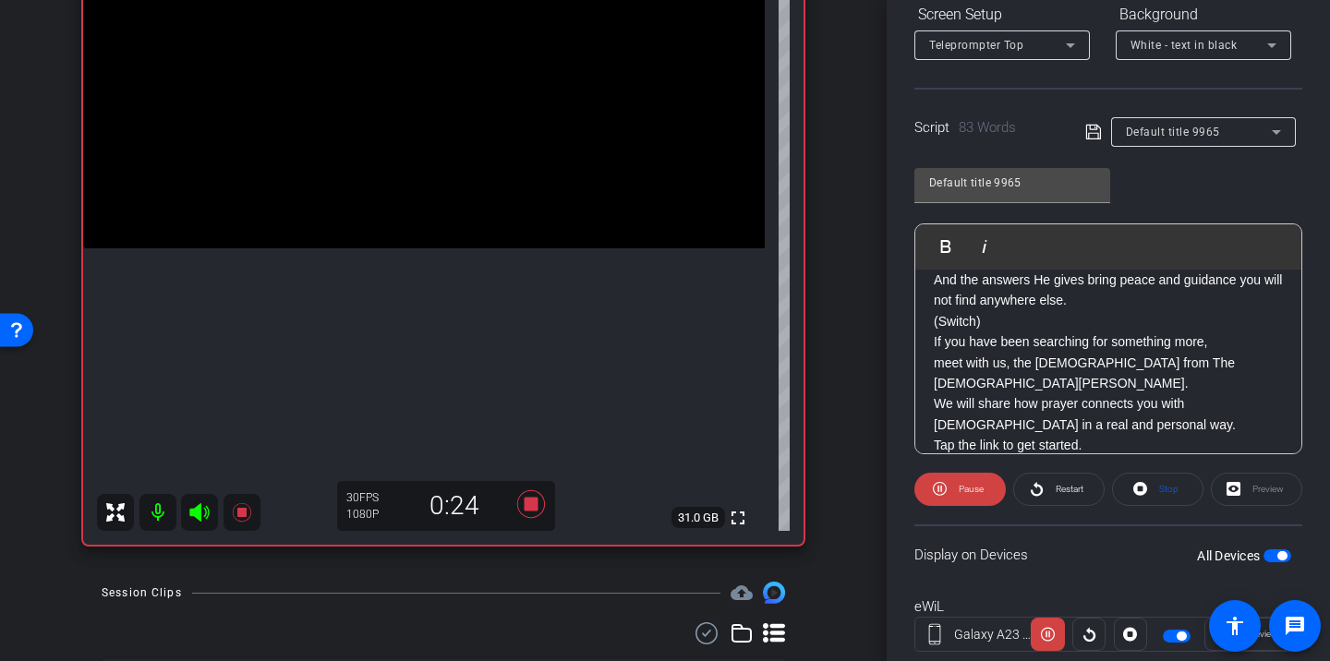
scroll to position [310, 0]
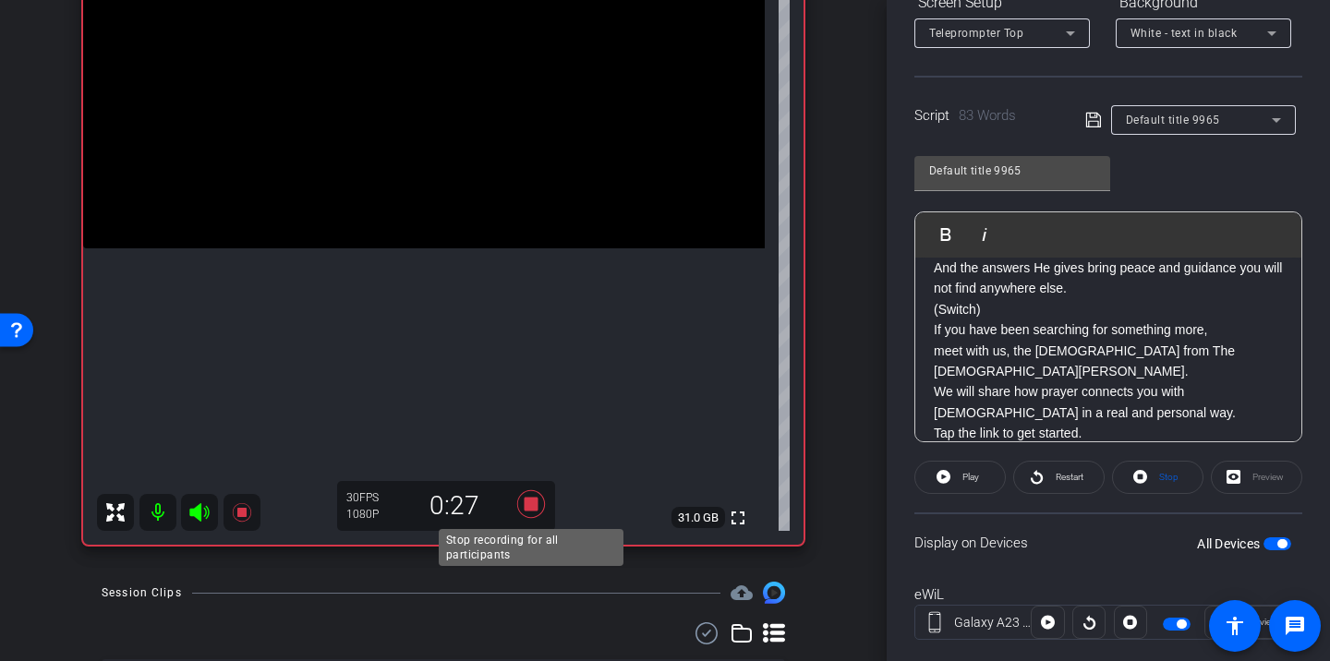
click at [531, 501] on icon at bounding box center [531, 505] width 28 height 28
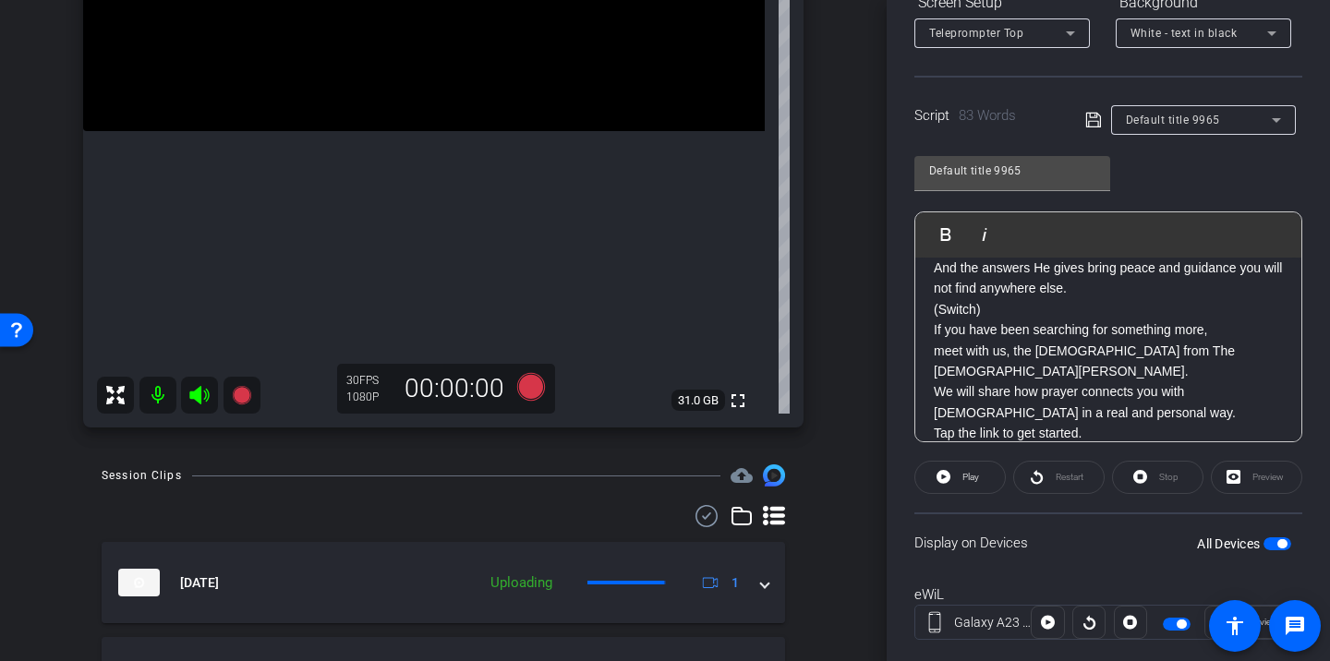
scroll to position [300, 0]
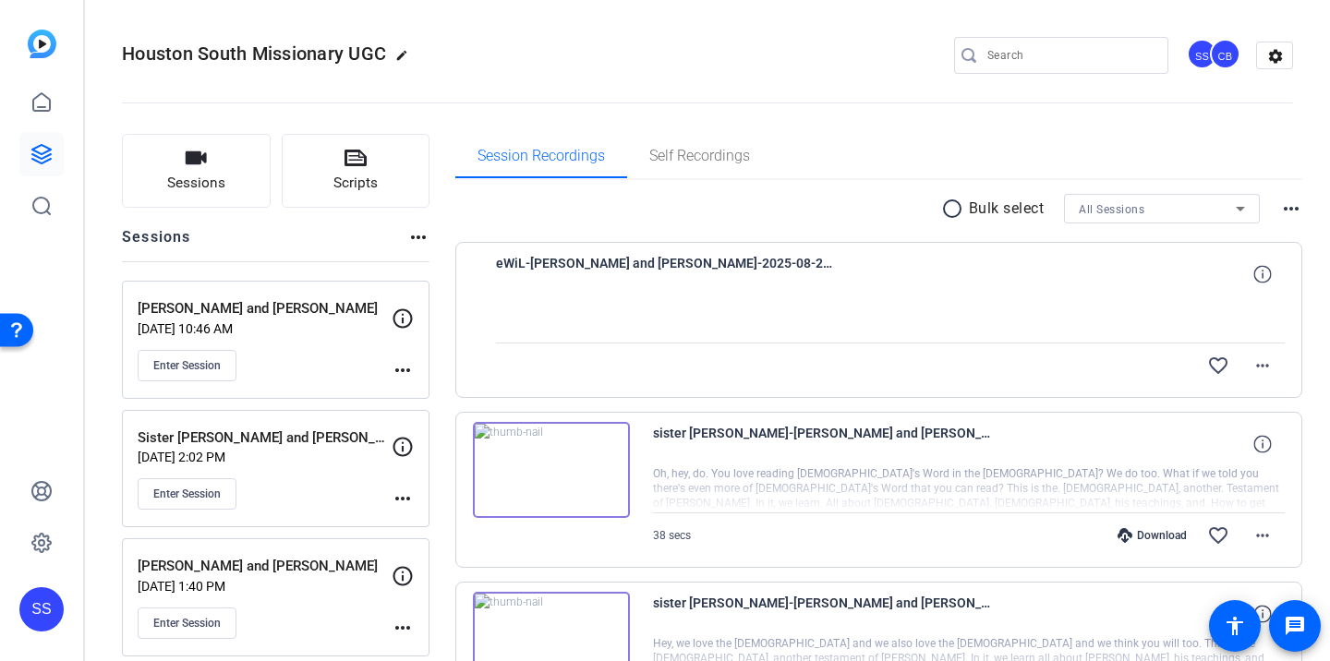
click at [280, 309] on p "[PERSON_NAME] and [PERSON_NAME]" at bounding box center [265, 308] width 254 height 21
